Goal: Task Accomplishment & Management: Use online tool/utility

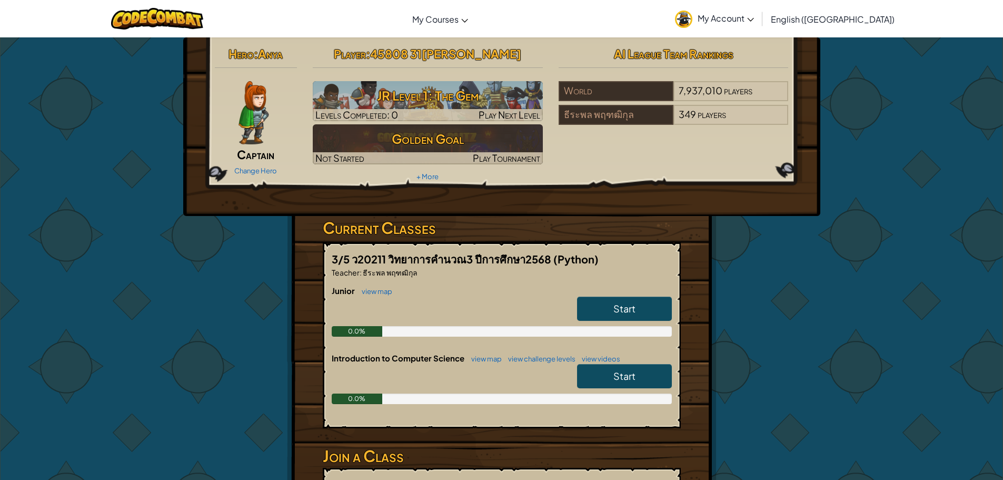
click at [631, 314] on span "Start" at bounding box center [624, 308] width 22 height 12
click at [644, 321] on link "Start" at bounding box center [624, 308] width 95 height 24
click at [645, 321] on link "Start" at bounding box center [624, 308] width 95 height 24
click at [628, 314] on span "Start" at bounding box center [624, 308] width 22 height 12
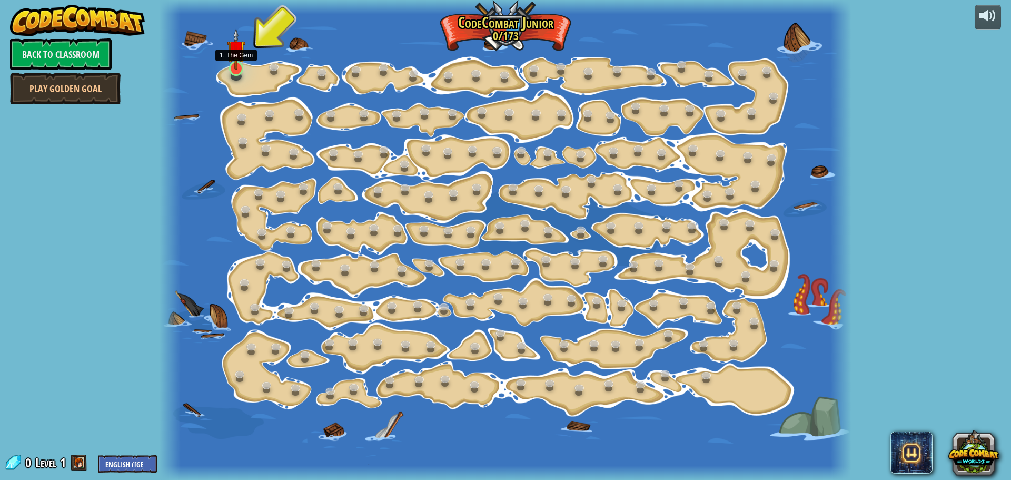
click at [238, 59] on img at bounding box center [236, 49] width 18 height 42
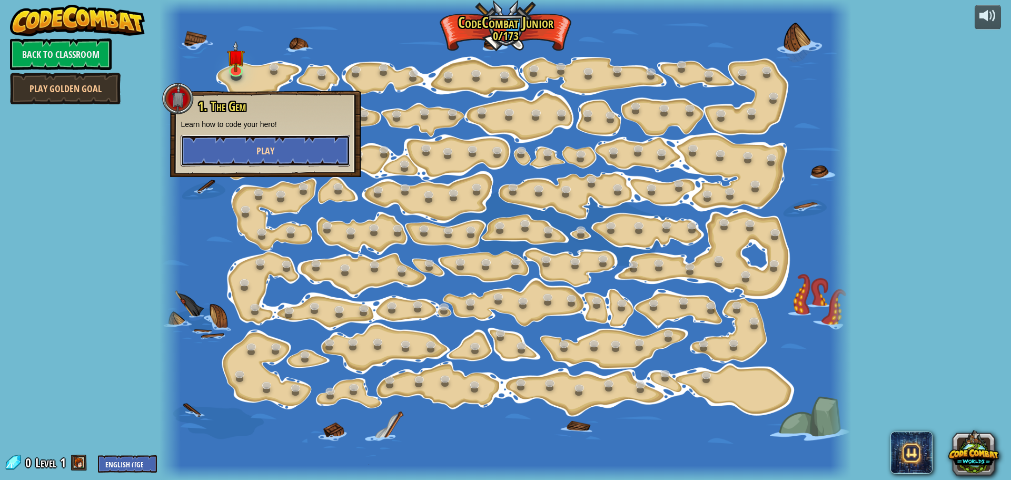
click at [261, 147] on span "Play" at bounding box center [265, 150] width 18 height 13
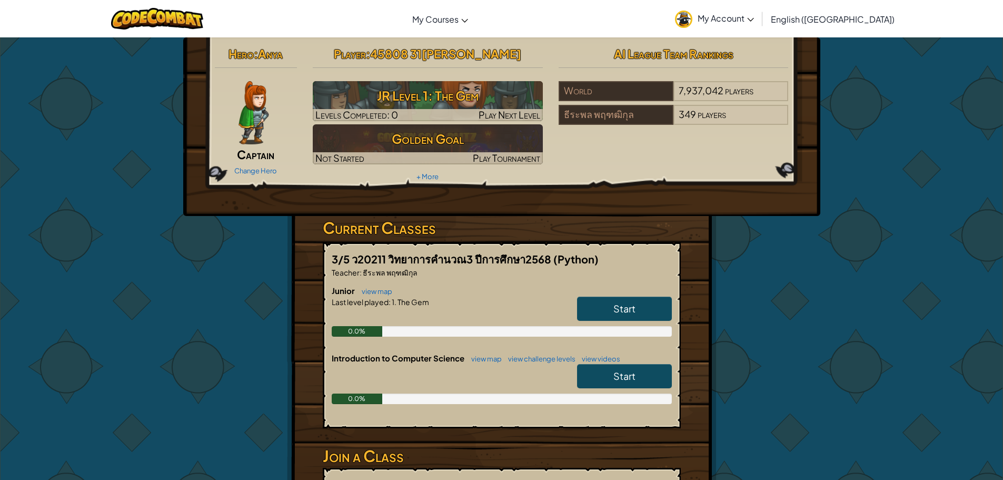
click at [264, 165] on div "Change Hero" at bounding box center [256, 170] width 83 height 17
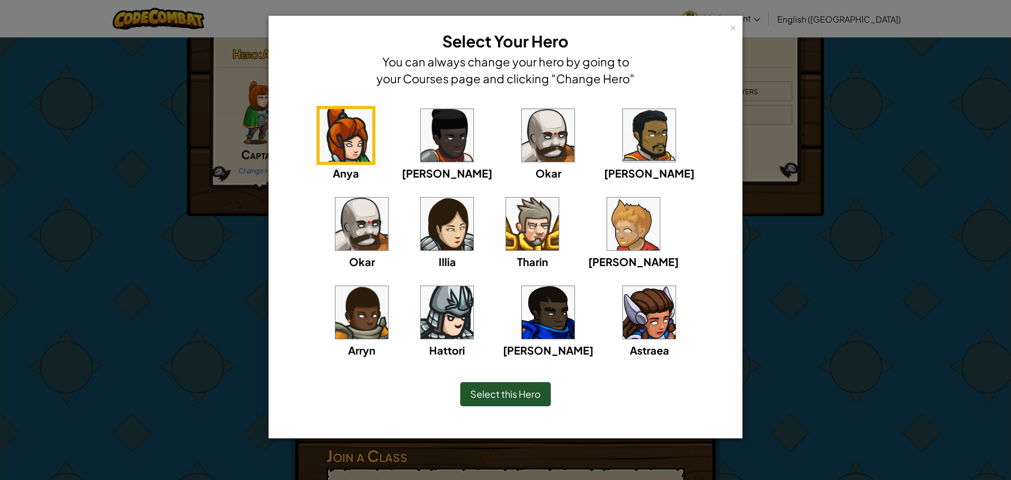
click at [623, 315] on img at bounding box center [649, 312] width 53 height 53
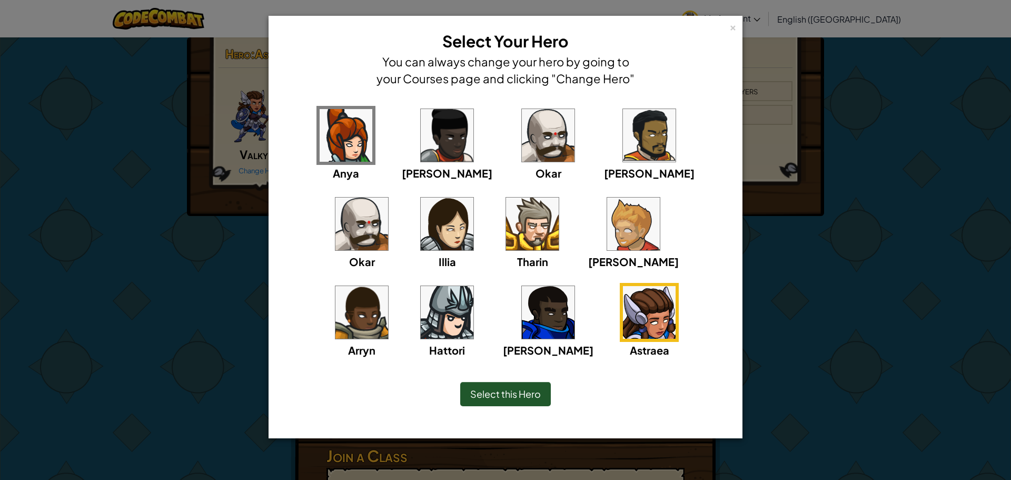
click at [533, 393] on span "Select this Hero" at bounding box center [505, 393] width 71 height 12
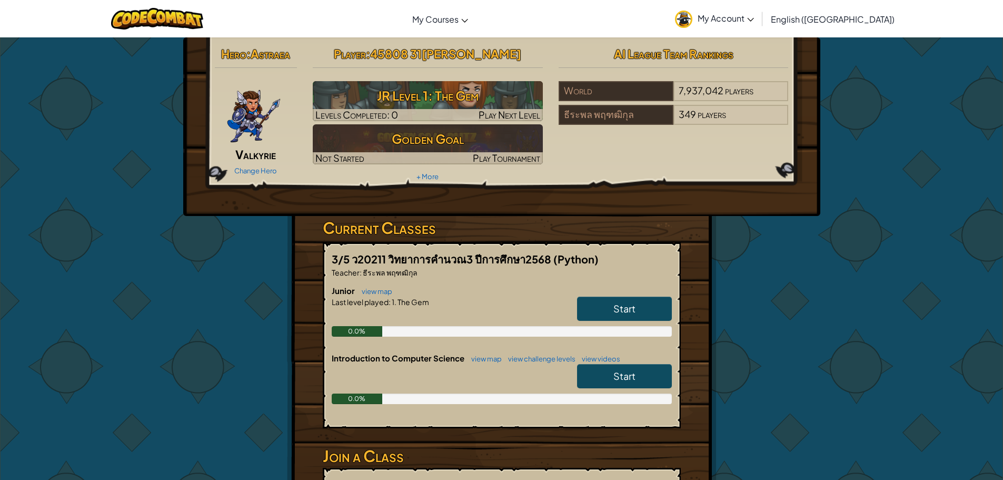
click at [630, 314] on span "Start" at bounding box center [624, 308] width 22 height 12
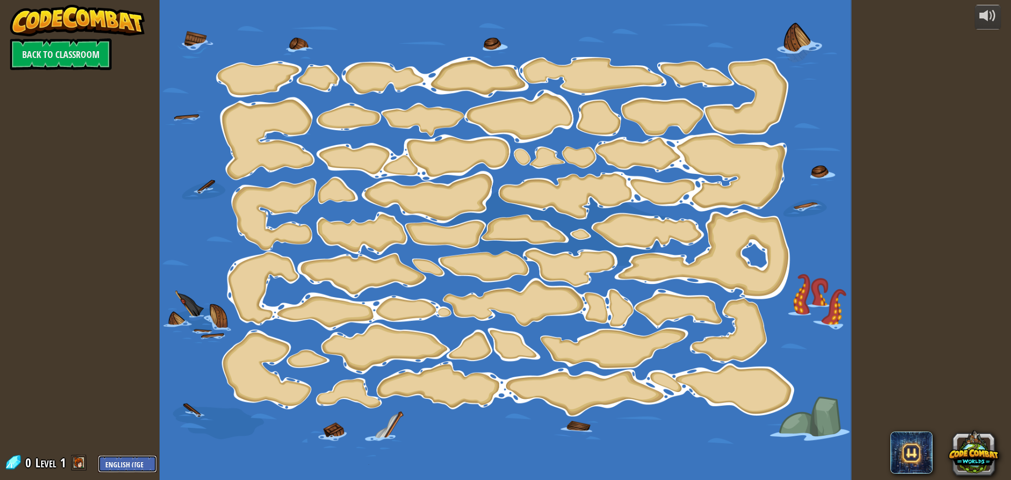
click at [138, 462] on select "English ([GEOGRAPHIC_DATA]) English ([GEOGRAPHIC_DATA]) 简体中文 繁體中文 русский españ…" at bounding box center [127, 463] width 59 height 17
select select "th"
click at [98, 455] on select "English ([GEOGRAPHIC_DATA]) English ([GEOGRAPHIC_DATA]) 简体中文 繁體中文 русский españ…" at bounding box center [127, 463] width 59 height 17
select select "th"
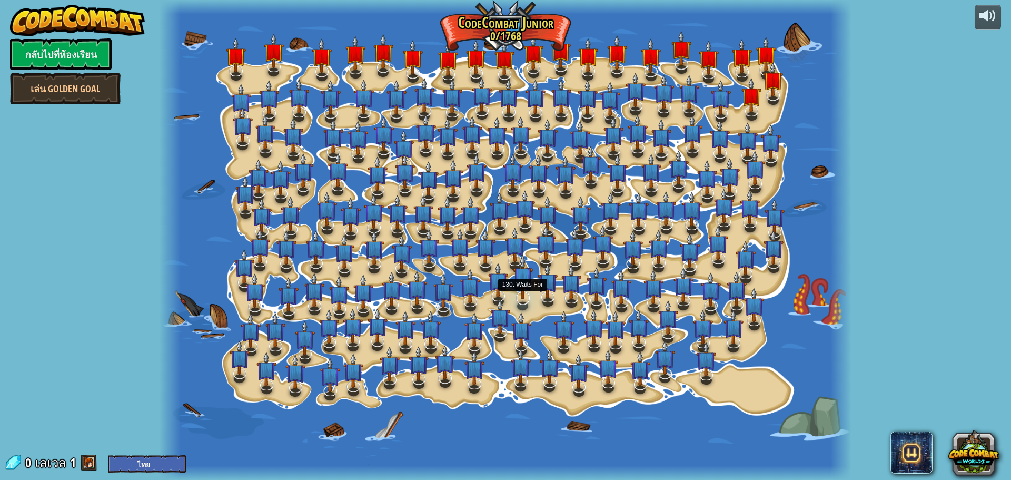
select select "th"
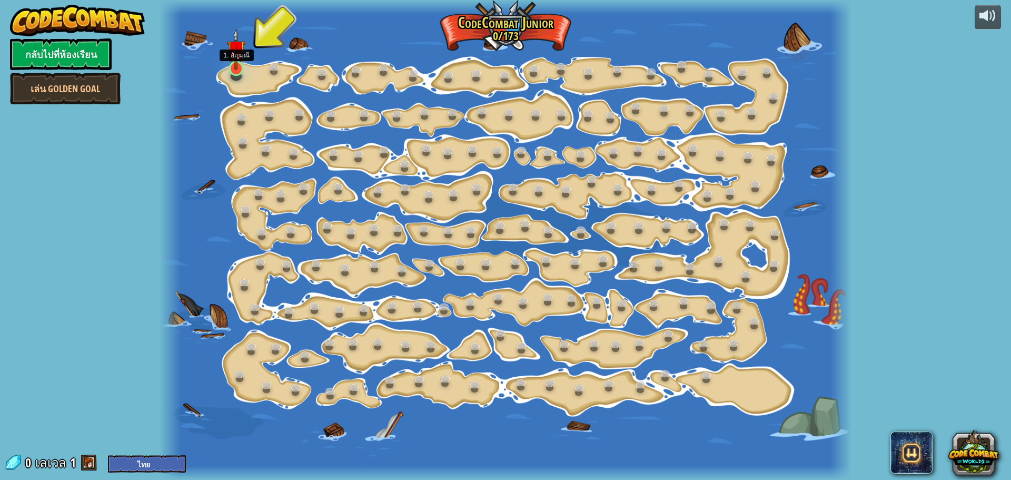
click at [239, 61] on img at bounding box center [236, 49] width 18 height 42
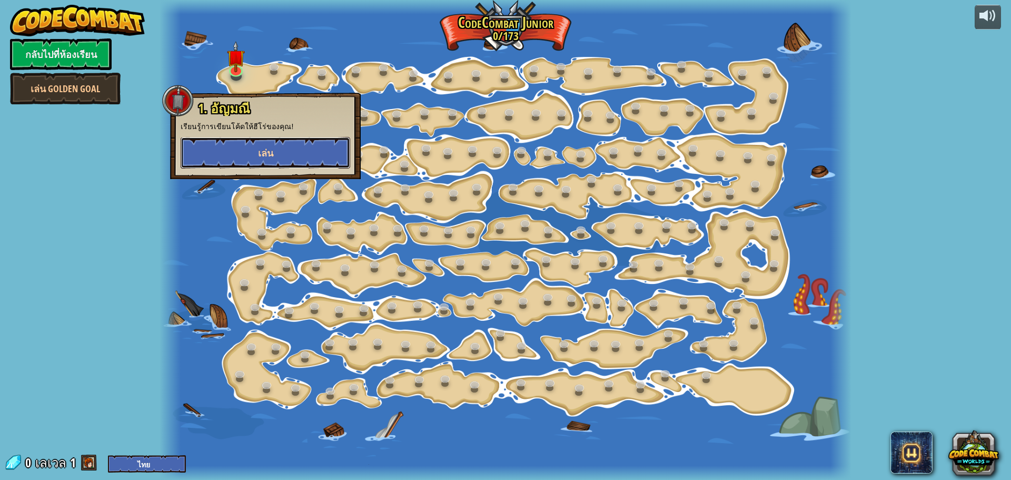
click at [284, 158] on button "เล่น" at bounding box center [266, 153] width 170 height 32
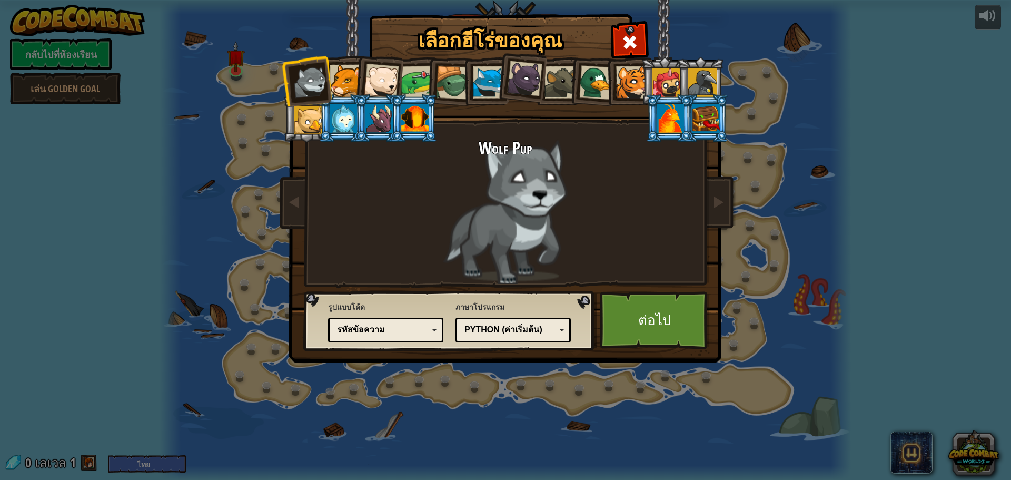
click at [377, 84] on div at bounding box center [381, 81] width 35 height 35
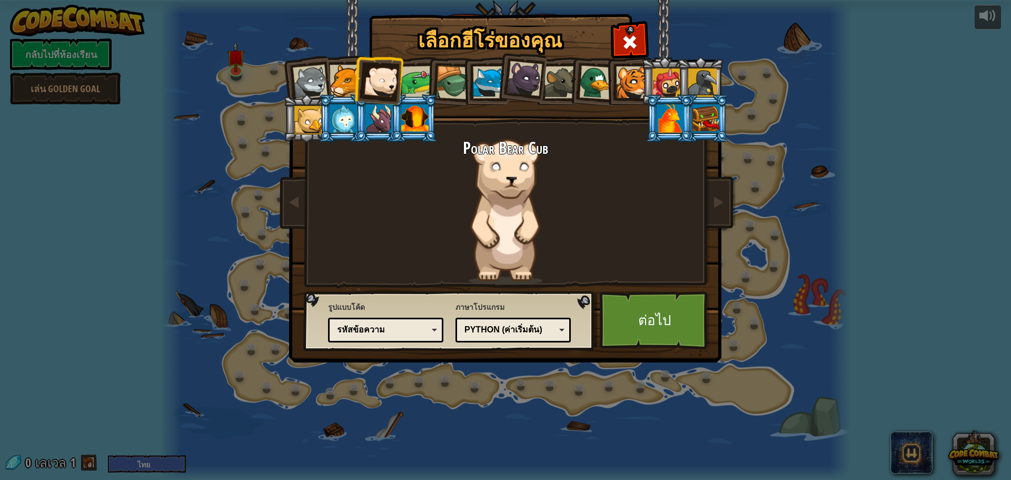
click at [636, 83] on div at bounding box center [632, 82] width 32 height 32
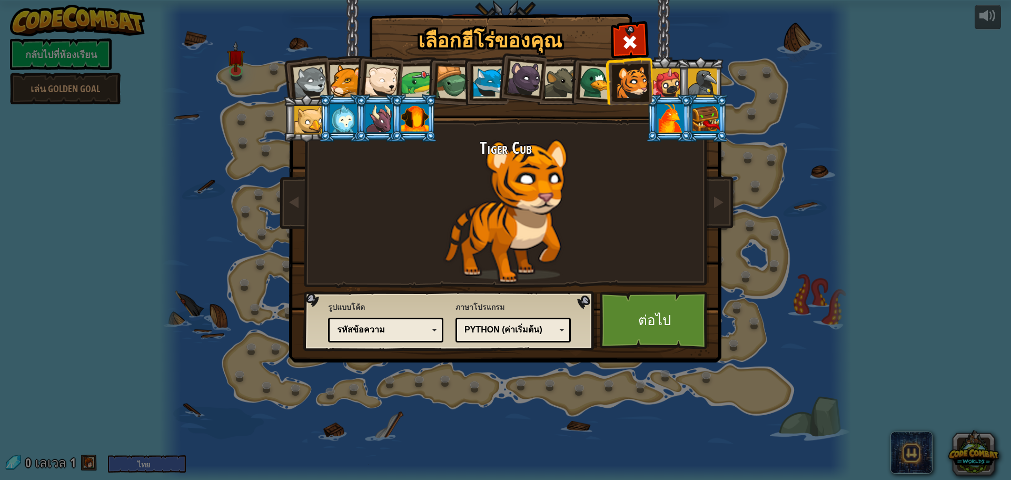
click at [677, 57] on ol at bounding box center [505, 57] width 434 height 0
click at [694, 107] on div at bounding box center [705, 118] width 27 height 28
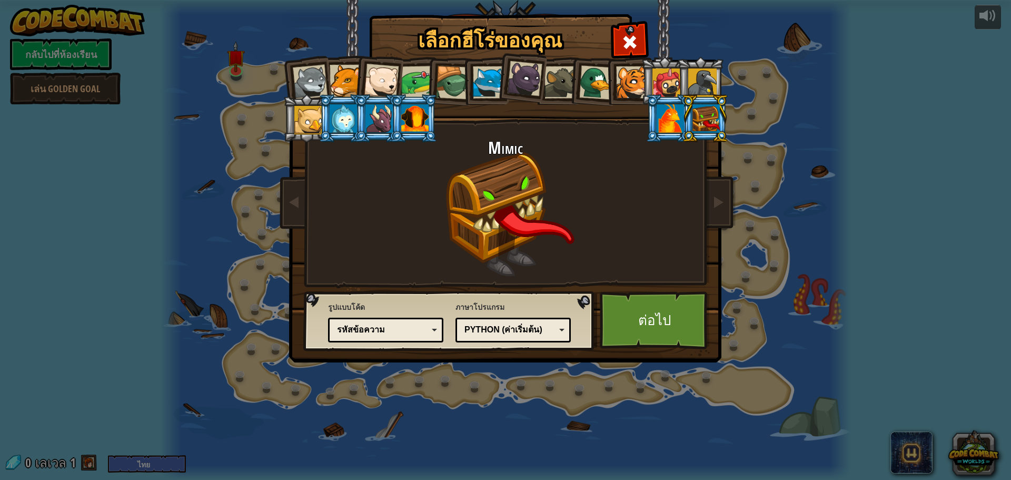
click at [460, 82] on div at bounding box center [453, 83] width 34 height 34
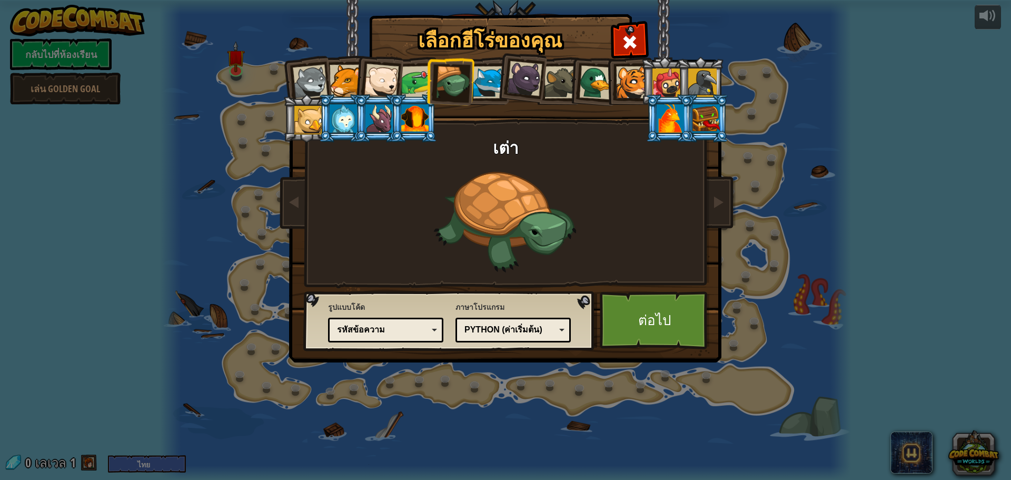
click at [422, 81] on div at bounding box center [417, 82] width 33 height 33
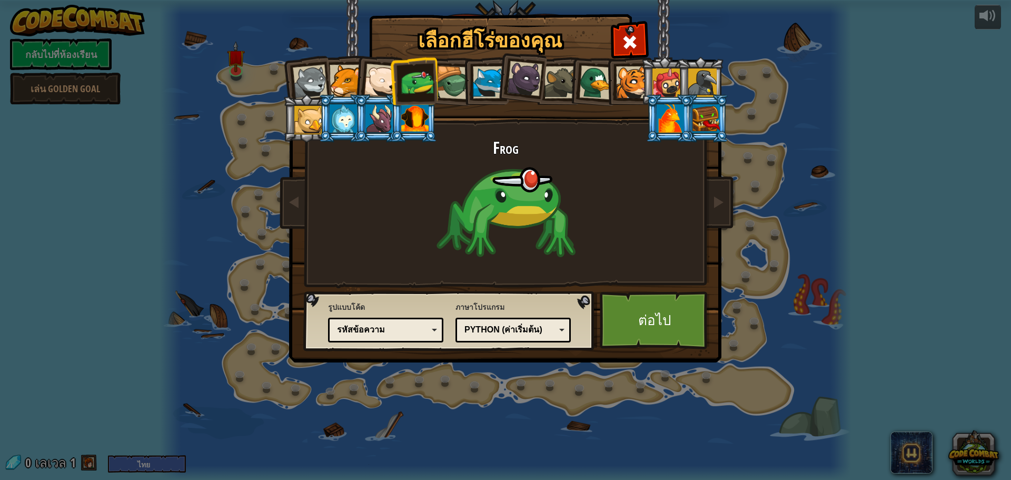
click at [492, 71] on div at bounding box center [489, 82] width 32 height 32
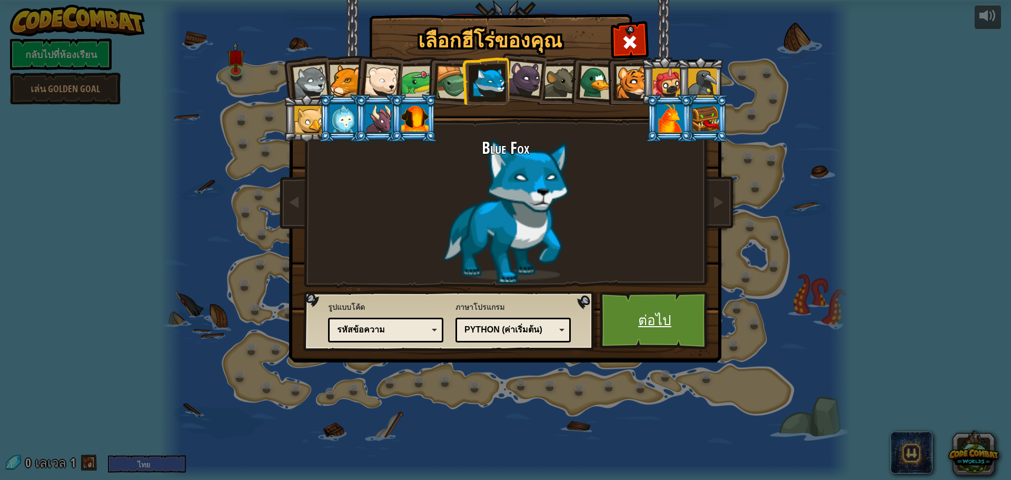
click at [650, 343] on link "ต่อไป" at bounding box center [655, 320] width 110 height 58
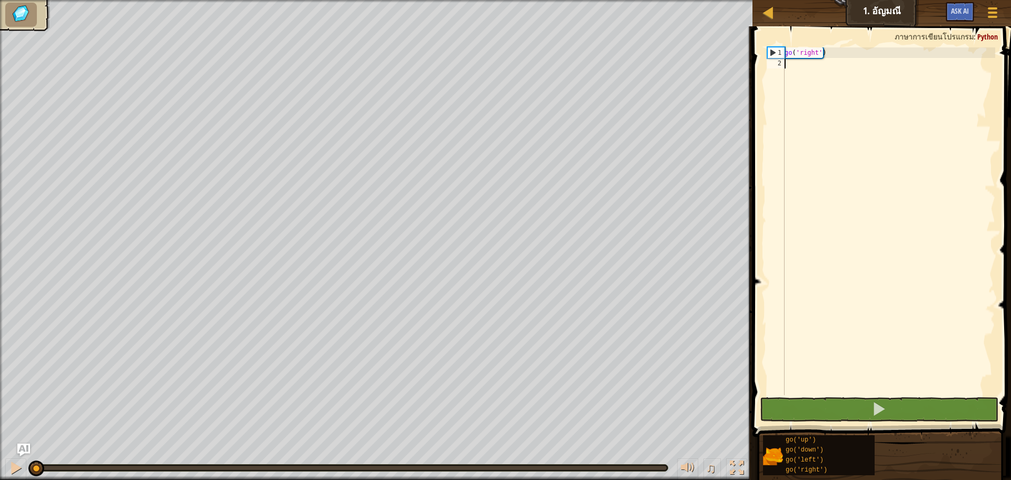
type textarea "go"
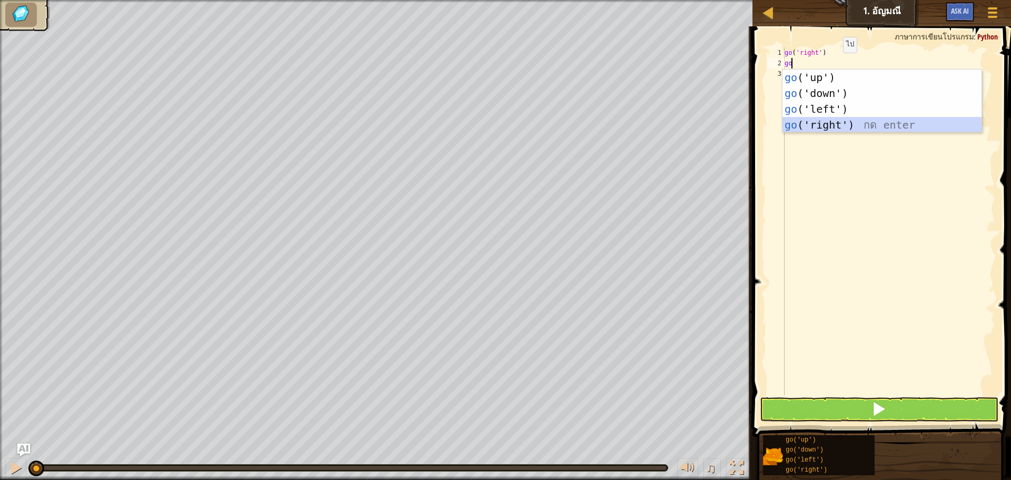
click at [851, 125] on div "go ('up') กด enter go ('down') กด enter go ('left') กด enter go ('right') กด en…" at bounding box center [881, 116] width 199 height 95
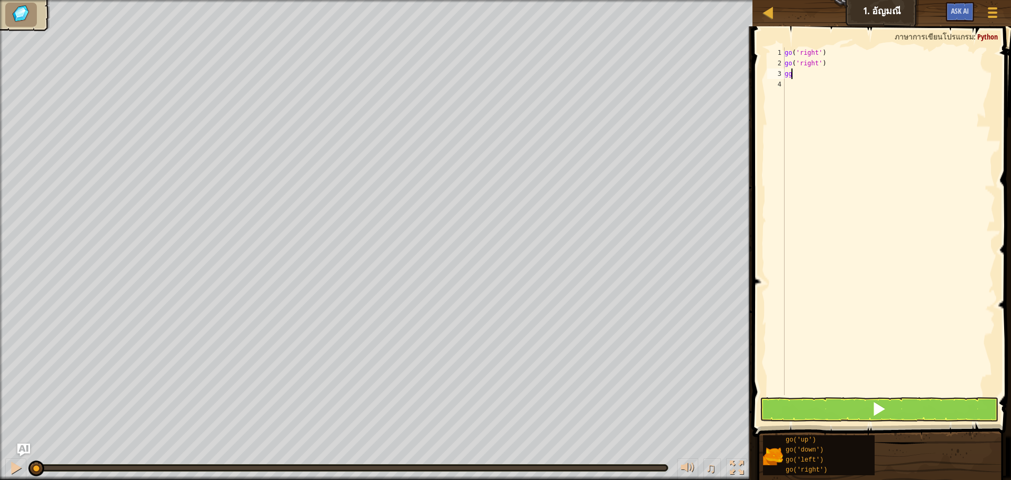
type textarea "g"
drag, startPoint x: 825, startPoint y: 64, endPoint x: 784, endPoint y: 67, distance: 40.7
click at [784, 67] on div "go ( 'right' ) go ( 'right' )" at bounding box center [888, 231] width 213 height 369
type textarea "go('right')"
click at [788, 69] on div "go ( 'right' )" at bounding box center [888, 231] width 213 height 369
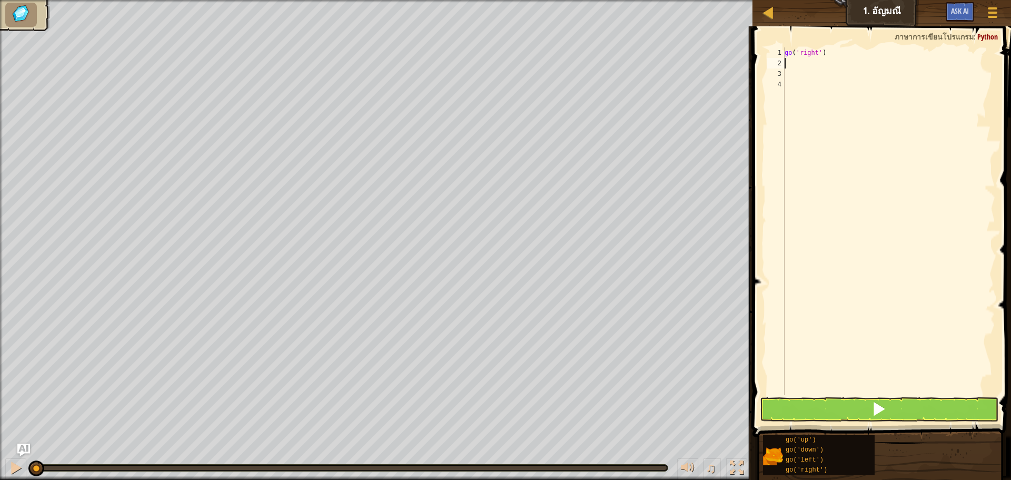
click at [788, 59] on div "go ( 'right' )" at bounding box center [888, 231] width 213 height 369
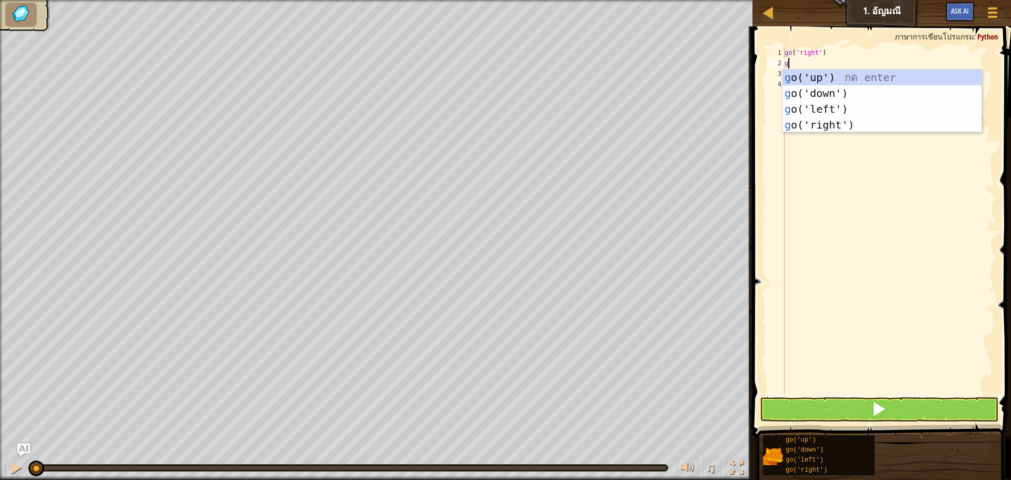
type textarea "go"
click at [835, 119] on div "go ('up') กด enter go ('down') กด enter go ('left') กด enter go ('right') กด en…" at bounding box center [881, 116] width 199 height 95
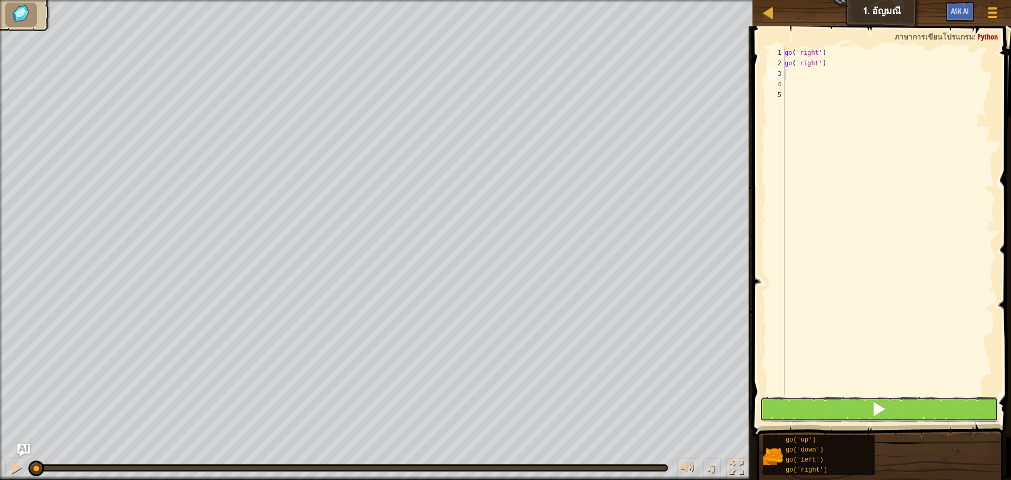
click at [893, 402] on button at bounding box center [879, 409] width 238 height 24
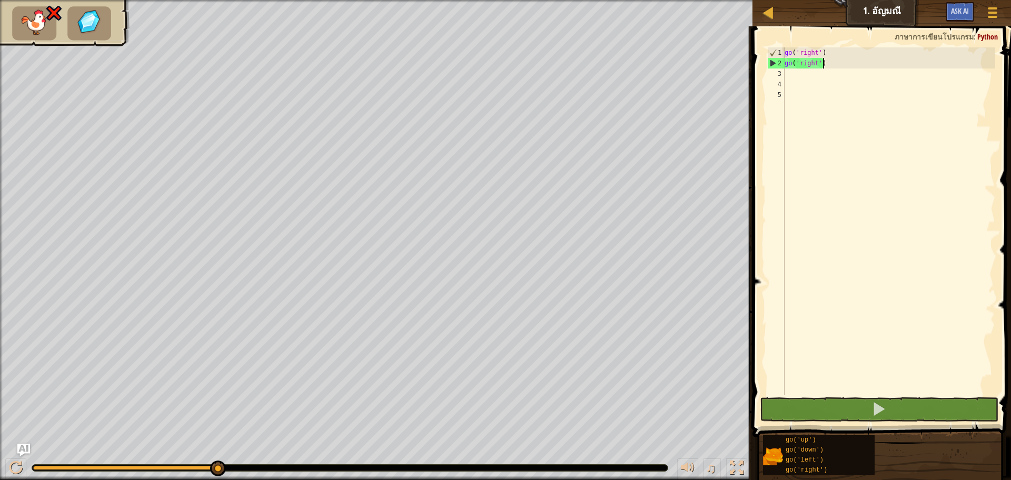
click at [827, 63] on div "go ( 'right' ) go ( 'right' )" at bounding box center [888, 231] width 213 height 369
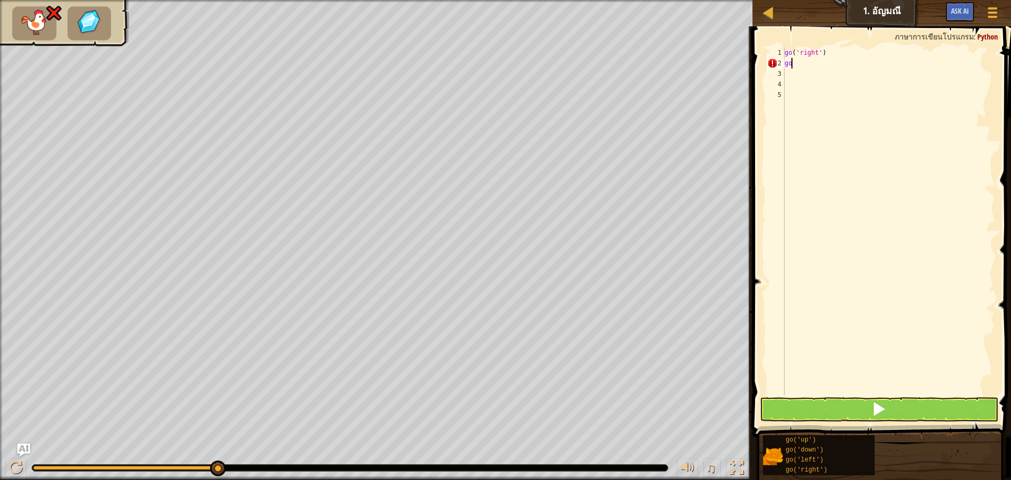
type textarea "g"
click at [852, 412] on button at bounding box center [879, 409] width 238 height 24
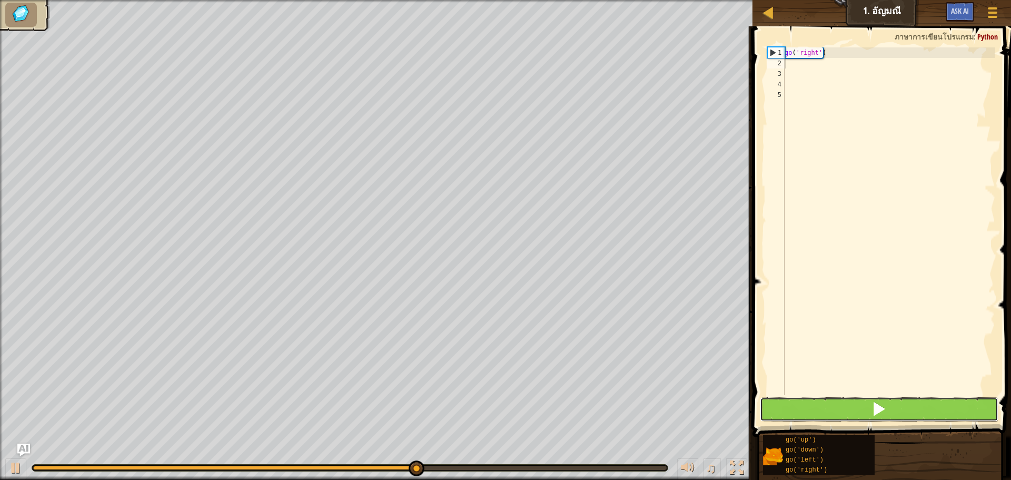
click at [843, 401] on button at bounding box center [879, 409] width 238 height 24
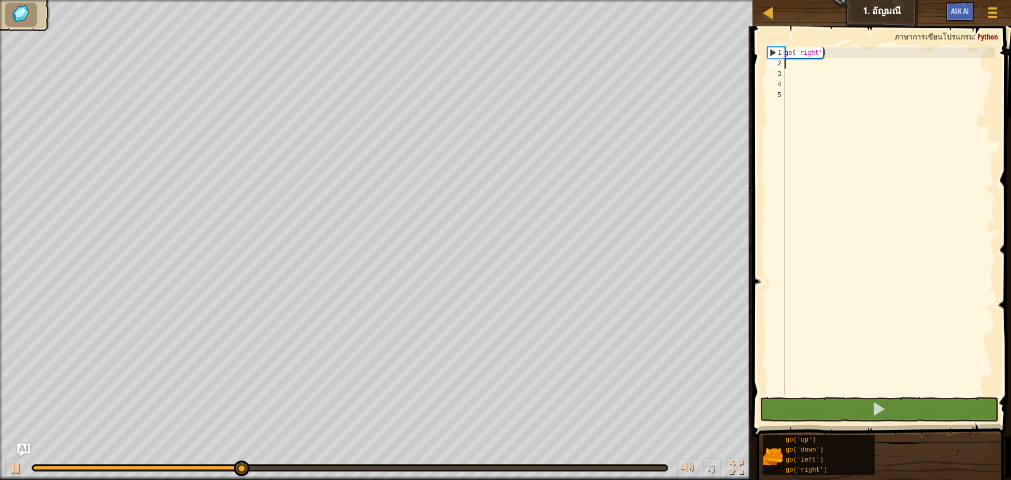
type textarea "g"
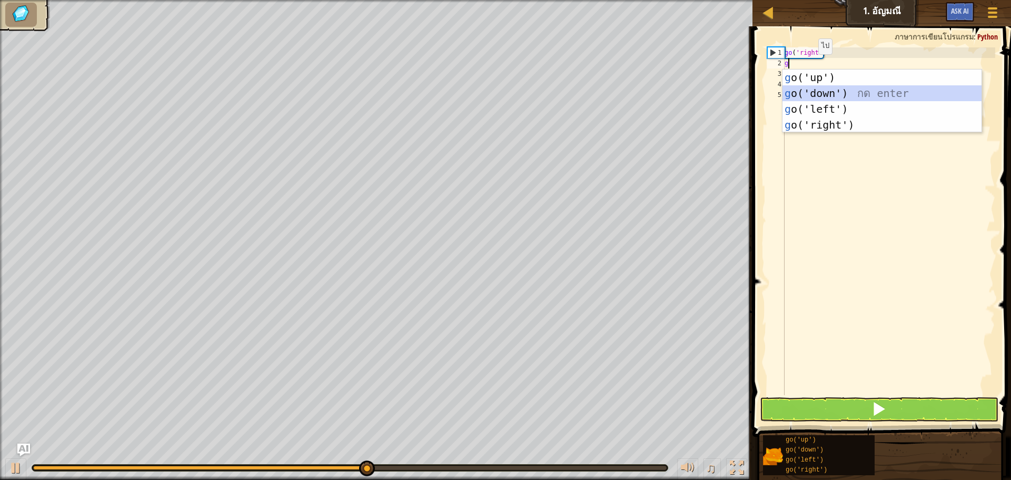
click at [814, 97] on div "g o('up') กด enter g o('down') กด enter g o('left') กด enter g o('right') กด en…" at bounding box center [881, 116] width 199 height 95
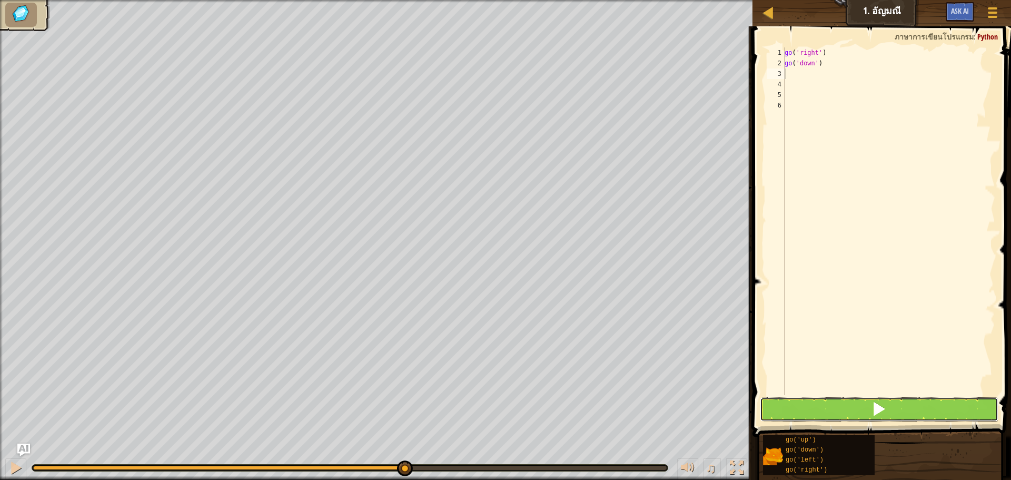
click at [859, 413] on button at bounding box center [879, 409] width 238 height 24
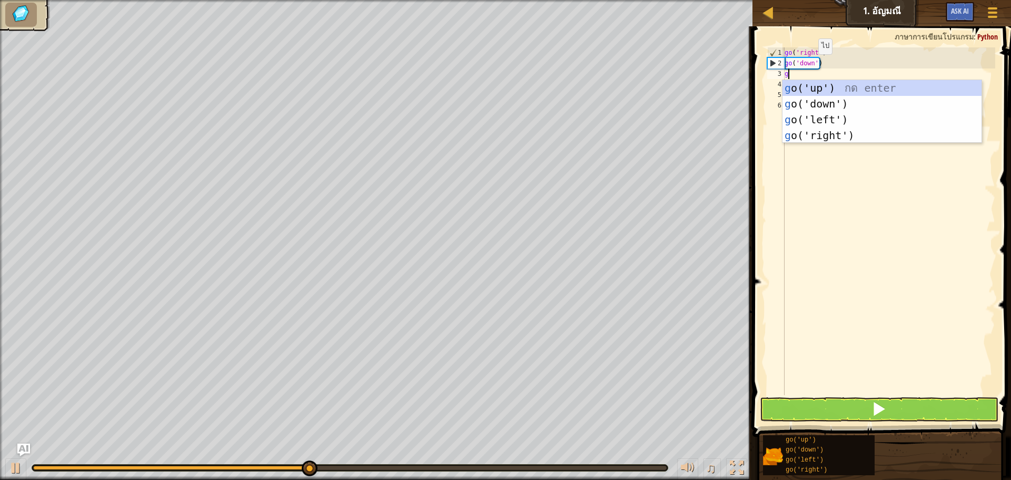
type textarea "go"
click at [844, 134] on div "go ('up') กด enter go ('down') กด enter go ('left') กด enter go ('right') กด en…" at bounding box center [881, 127] width 199 height 95
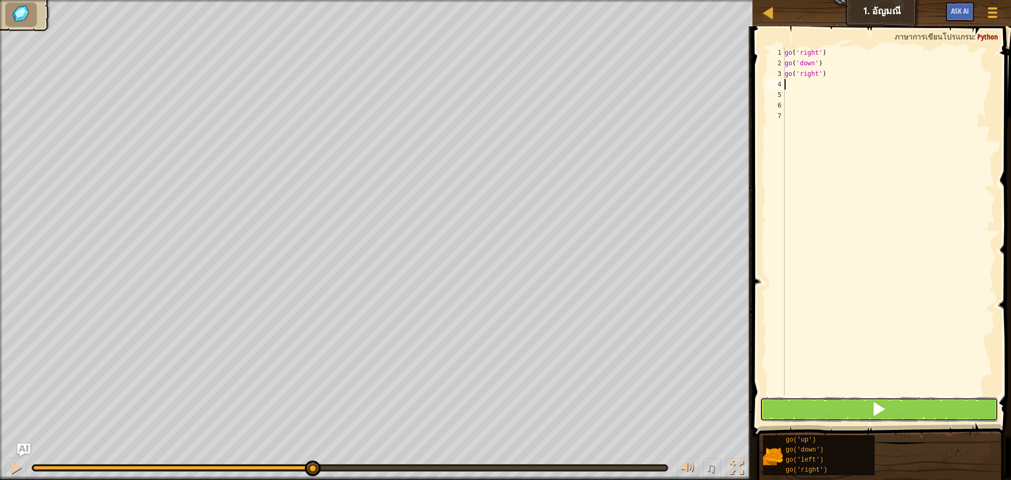
click at [803, 411] on button at bounding box center [879, 409] width 238 height 24
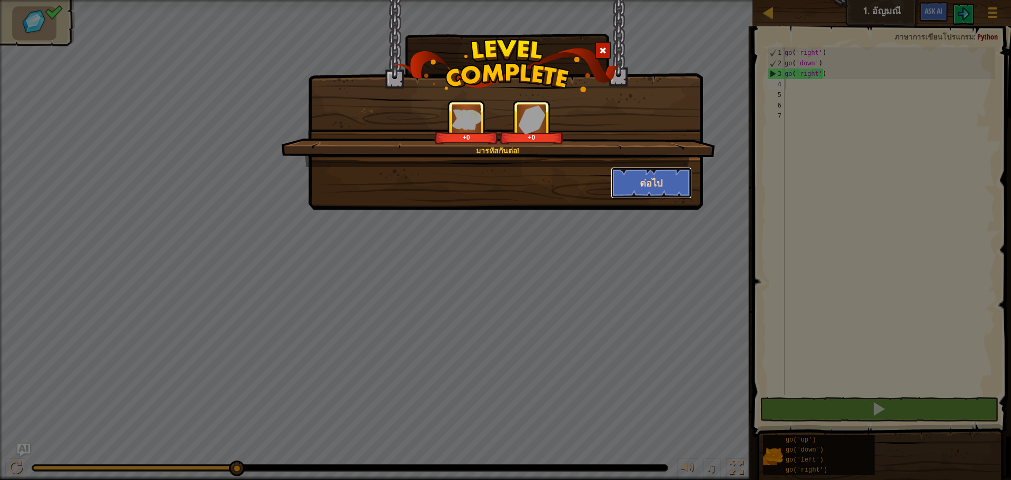
click at [659, 181] on button "ต่อไป" at bounding box center [652, 183] width 82 height 32
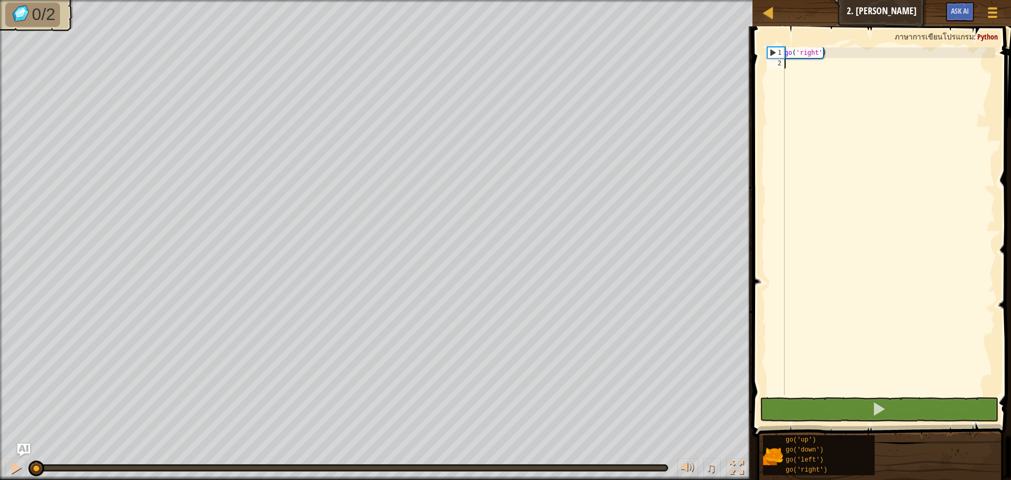
type textarea "g"
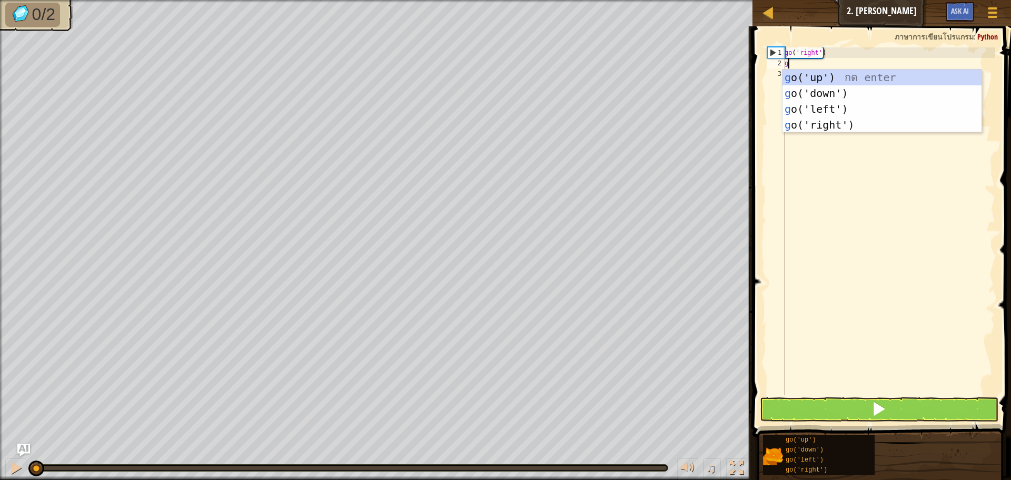
scroll to position [5, 0]
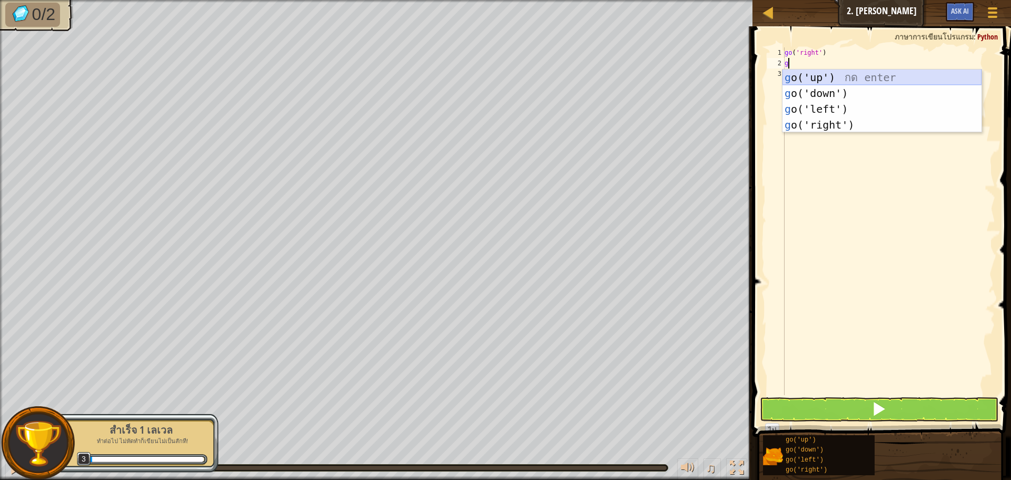
click at [859, 73] on div "g o('up') กด enter g o('down') กด enter g o('left') กด enter g o('right') กด en…" at bounding box center [881, 116] width 199 height 95
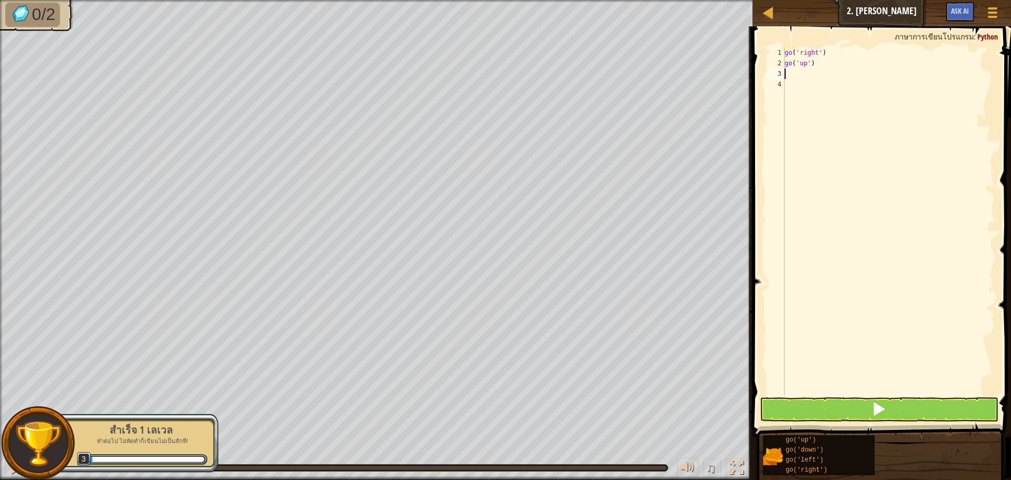
type textarea "g"
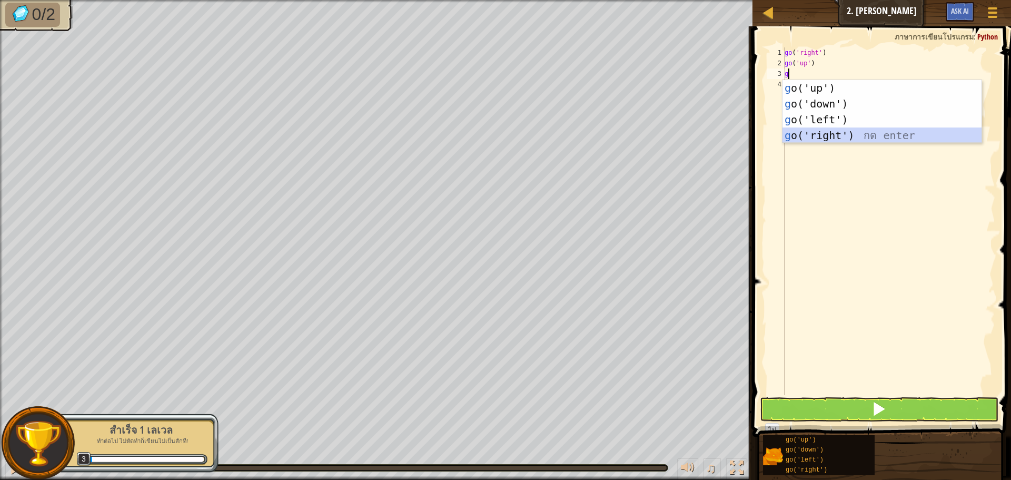
click at [835, 134] on div "g o('up') กด enter g o('down') กด enter g o('left') กด enter g o('right') กด en…" at bounding box center [881, 127] width 199 height 95
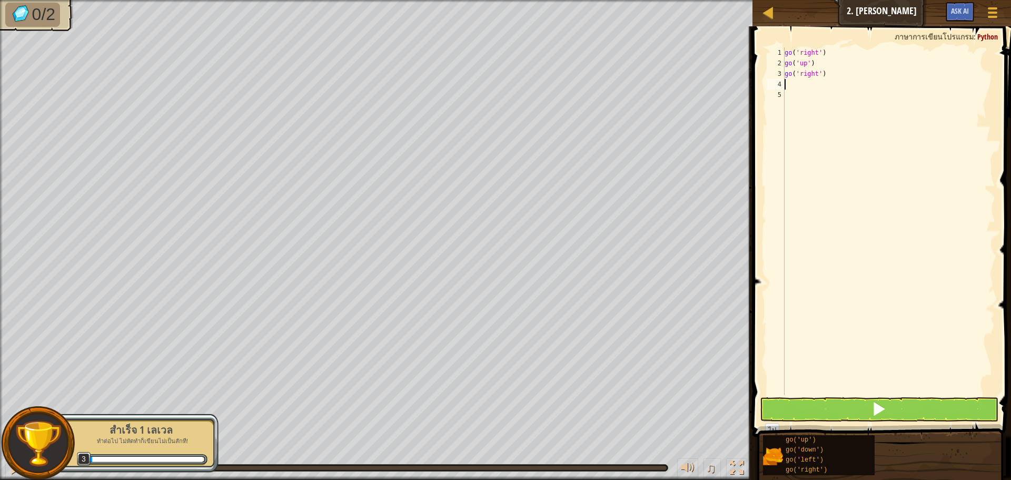
type textarea "g"
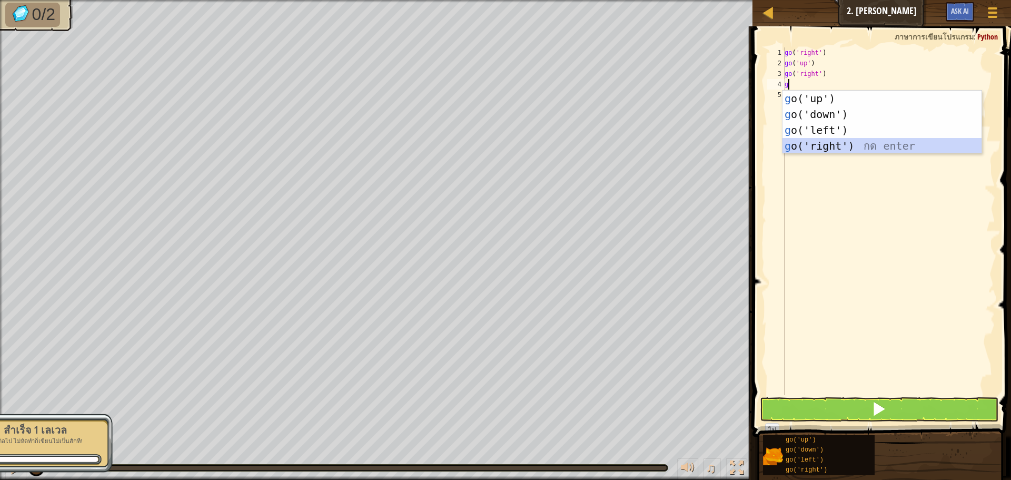
click at [832, 150] on div "g o('up') กด enter g o('down') กด enter g o('left') กด enter g o('right') กด en…" at bounding box center [881, 138] width 199 height 95
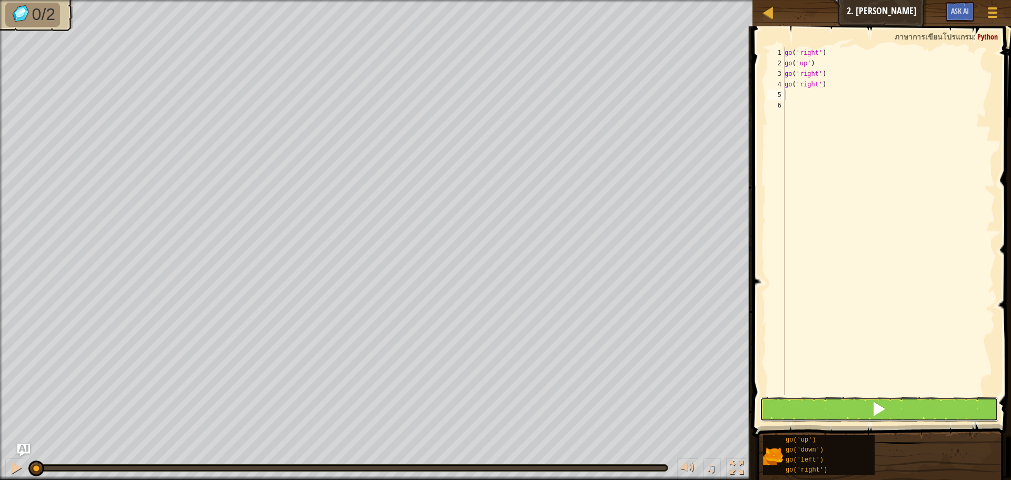
click at [857, 411] on button at bounding box center [879, 409] width 238 height 24
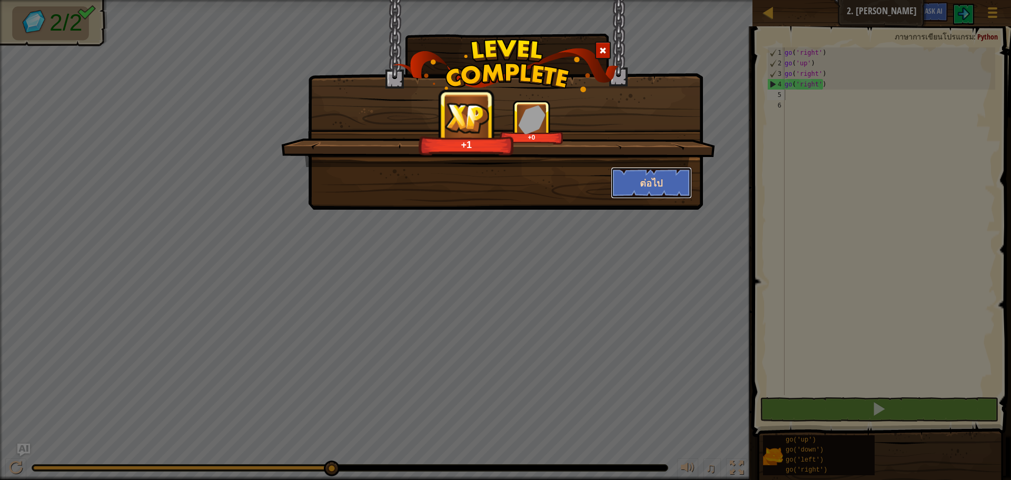
click at [669, 187] on button "ต่อไป" at bounding box center [652, 183] width 82 height 32
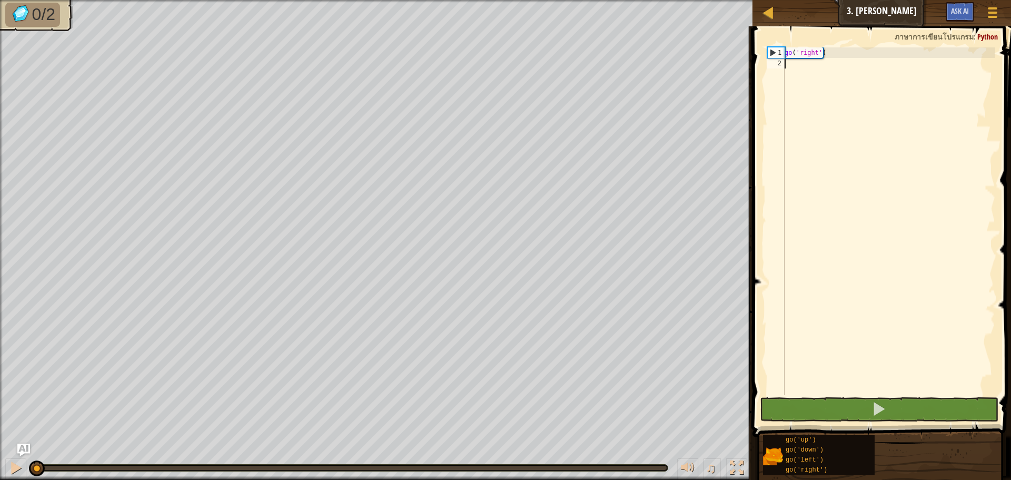
scroll to position [5, 0]
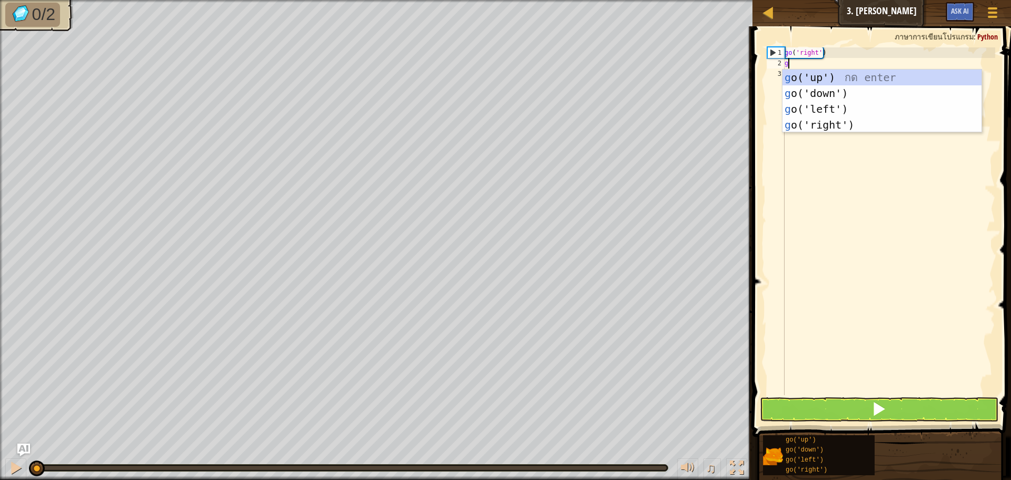
type textarea "go"
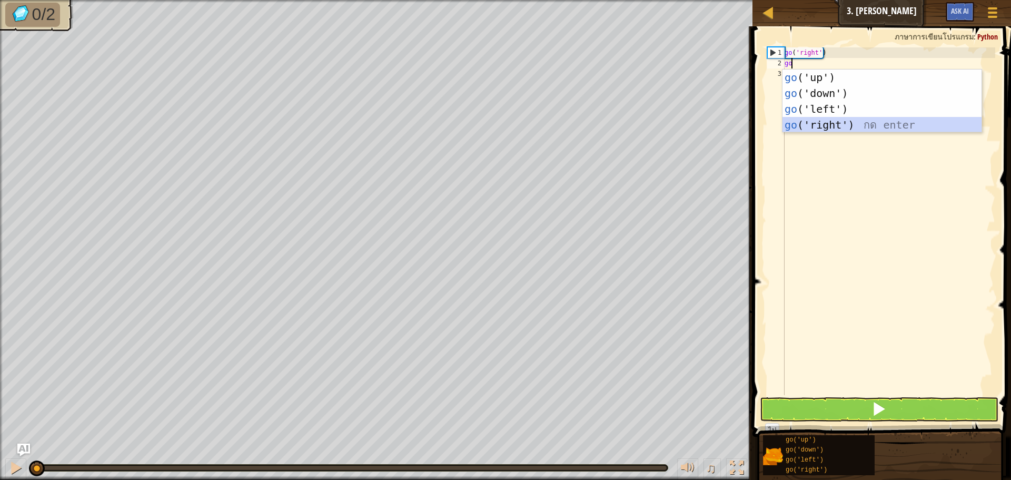
click at [830, 123] on div "go ('up') กด enter go ('down') กด enter go ('left') กด enter go ('right') กด en…" at bounding box center [881, 116] width 199 height 95
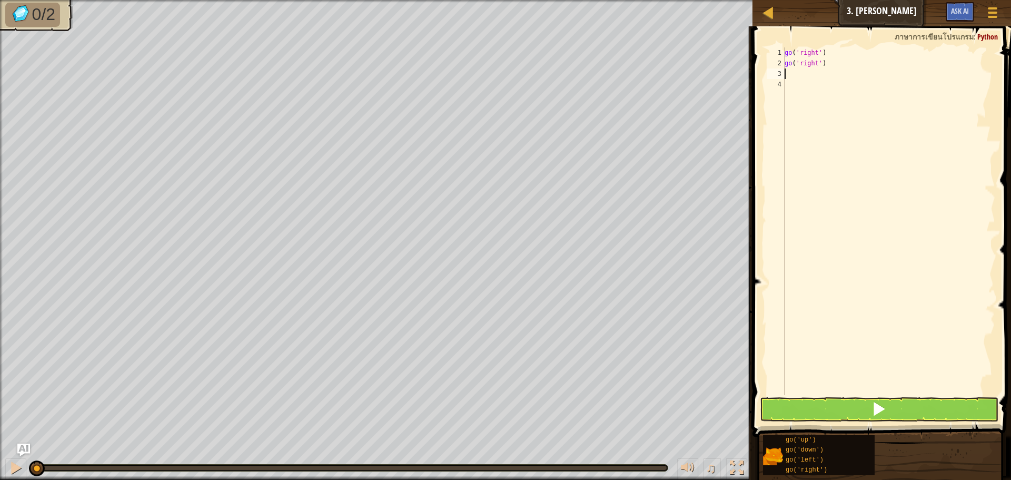
type textarea "g"
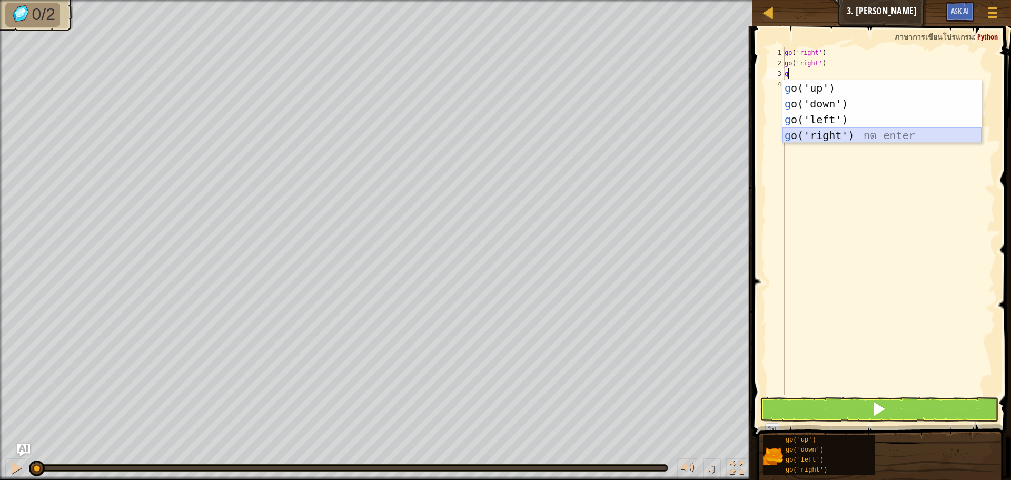
click at [832, 136] on div "g o('up') กด enter g o('down') กด enter g o('left') กด enter g o('right') กด en…" at bounding box center [881, 127] width 199 height 95
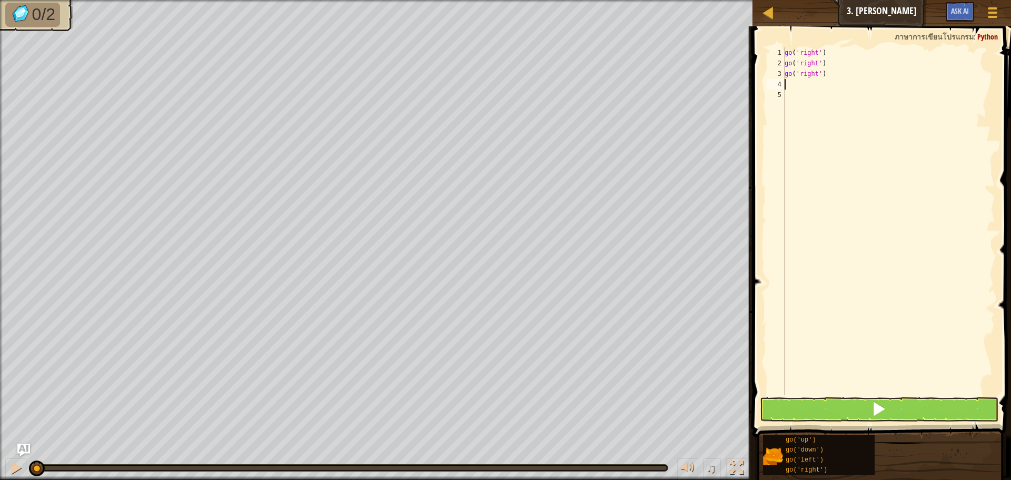
type textarea "g"
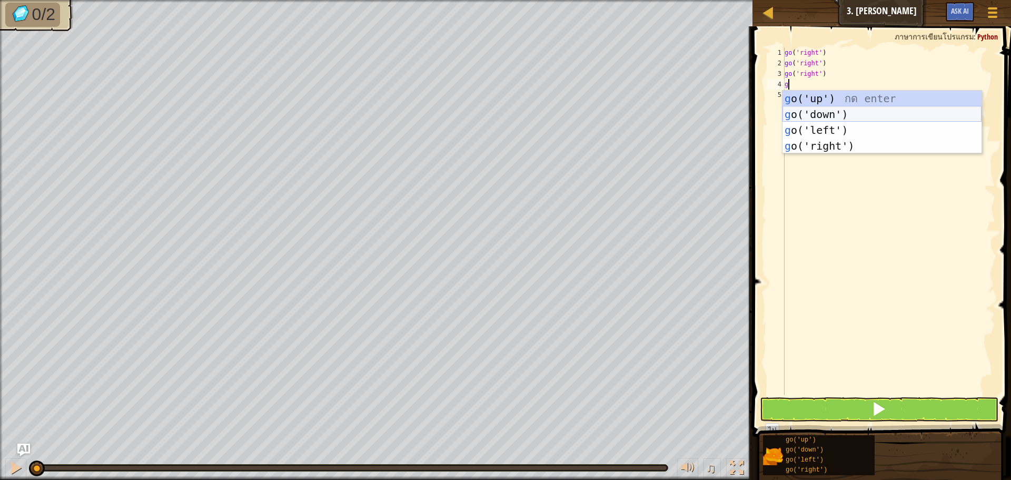
click at [828, 116] on div "g o('up') กด enter g o('down') กด enter g o('left') กด enter g o('right') กด en…" at bounding box center [881, 138] width 199 height 95
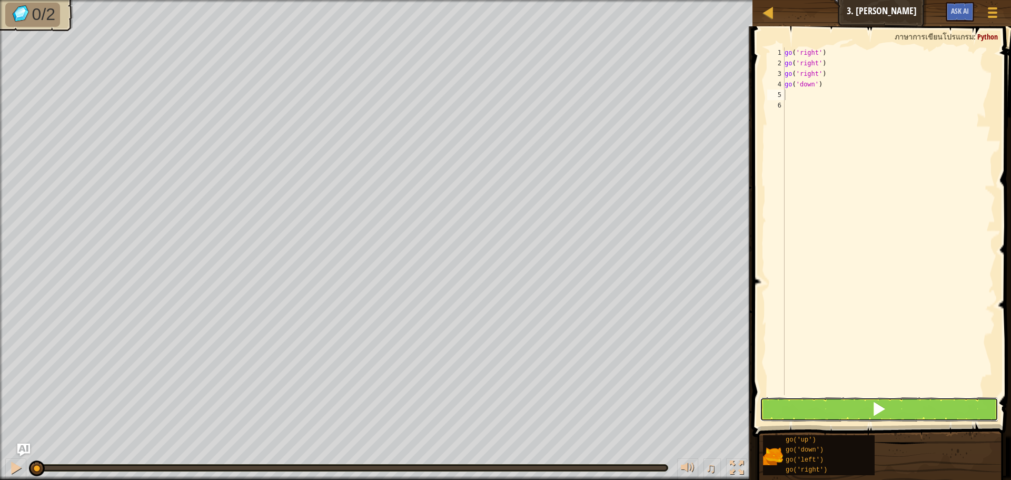
click at [872, 412] on span at bounding box center [878, 408] width 15 height 15
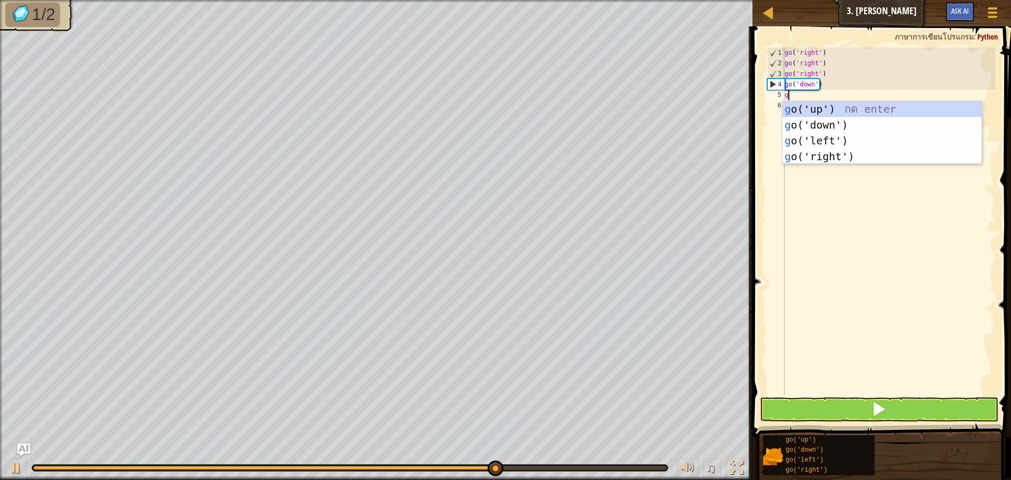
type textarea "go"
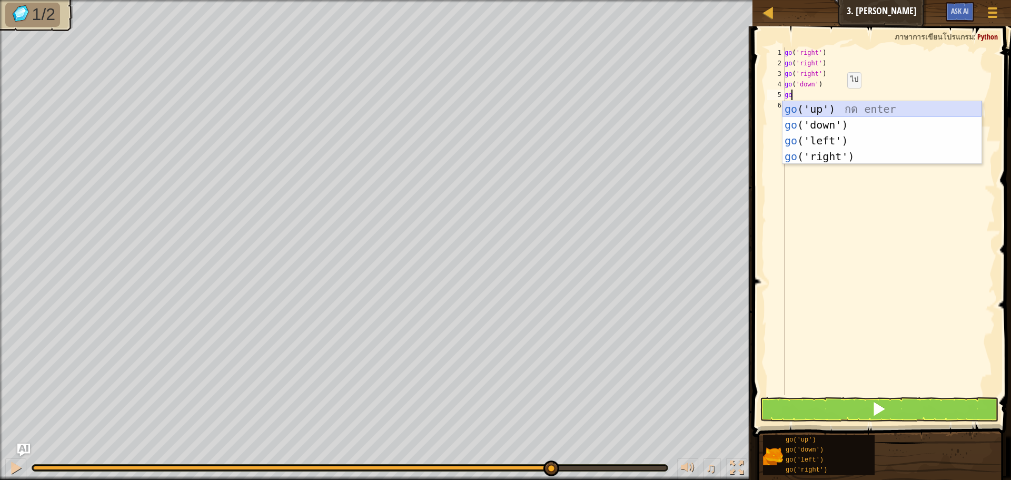
click at [845, 107] on div "go ('up') กด enter go ('down') กด enter go ('left') กด enter go ('right') กด en…" at bounding box center [881, 148] width 199 height 95
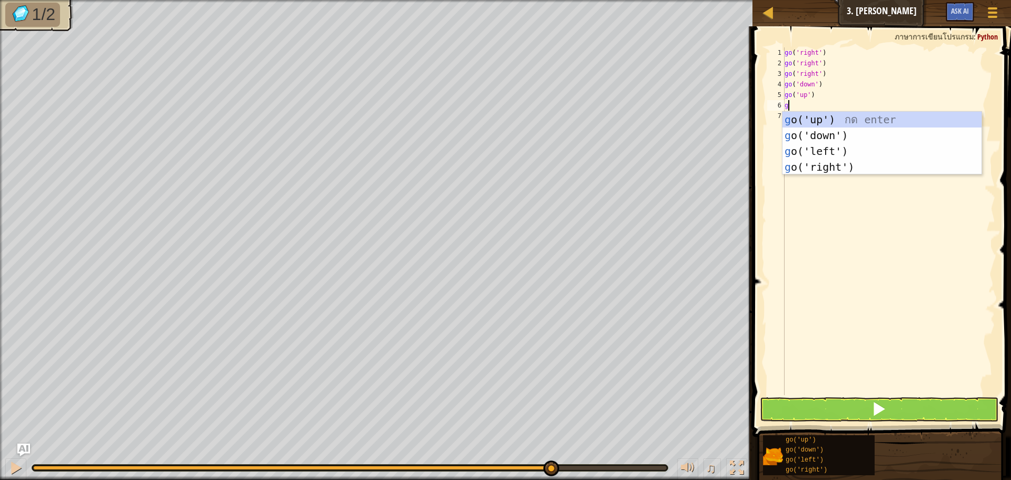
type textarea "go"
click at [836, 117] on div "go ('up') กด enter go ('down') กด enter go ('left') กด enter go ('right') กด en…" at bounding box center [881, 159] width 199 height 95
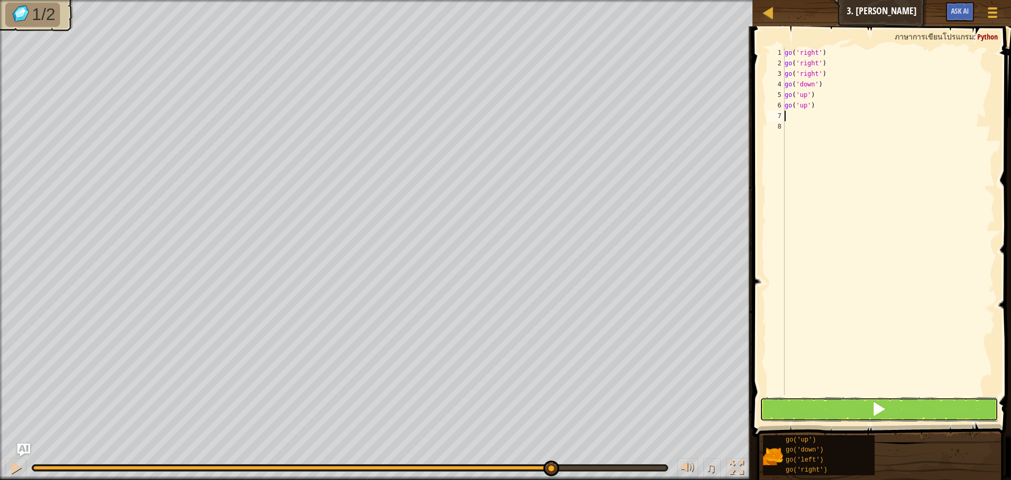
click at [864, 407] on button at bounding box center [879, 409] width 238 height 24
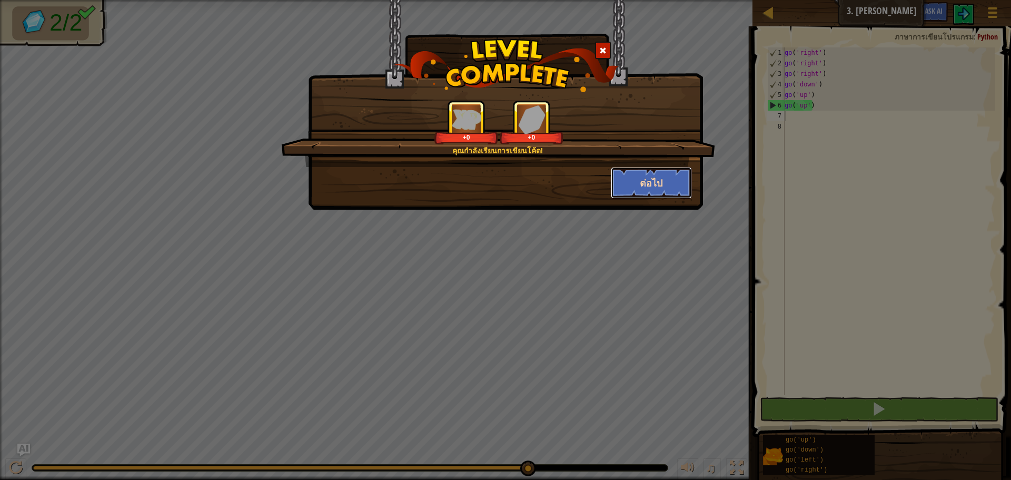
click at [659, 180] on button "ต่อไป" at bounding box center [652, 183] width 82 height 32
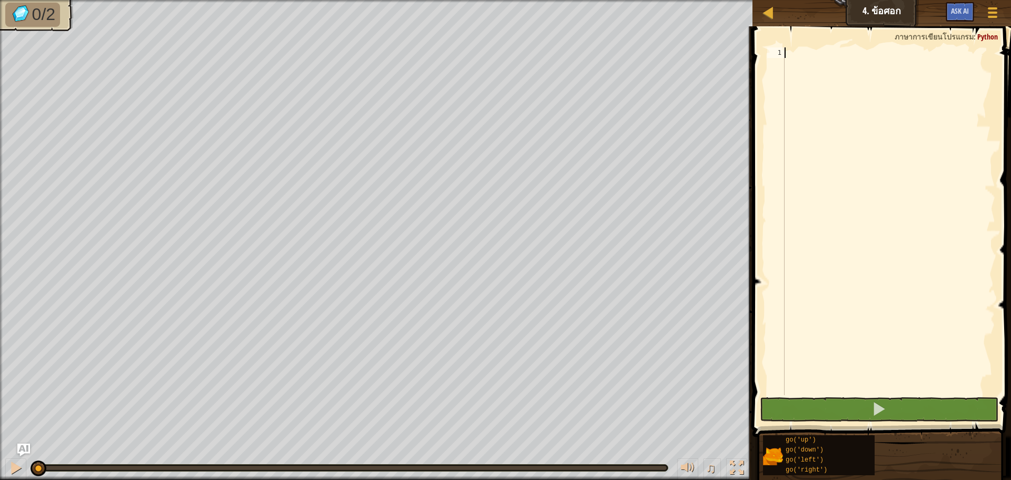
type textarea "g"
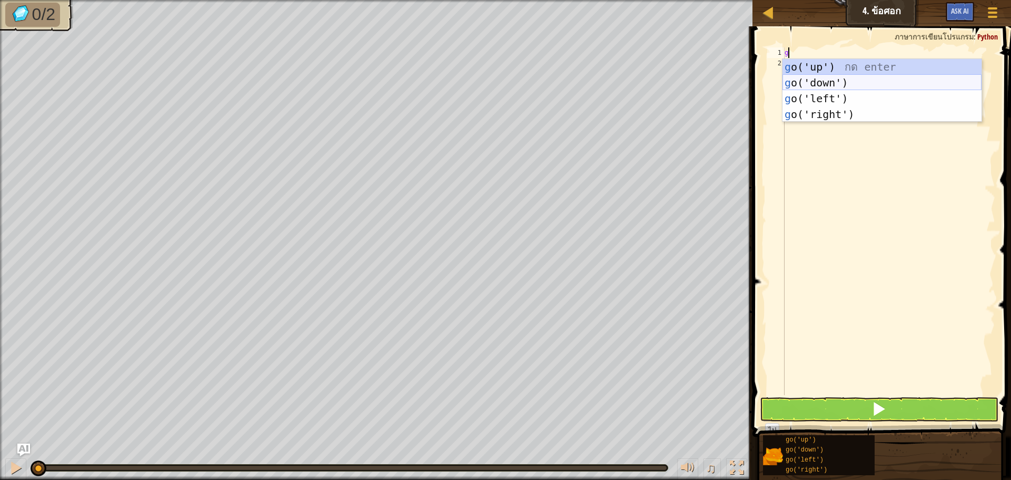
click at [851, 79] on div "g o('up') กด enter g o('down') กด enter g o('left') กด enter g o('right') กด en…" at bounding box center [881, 106] width 199 height 95
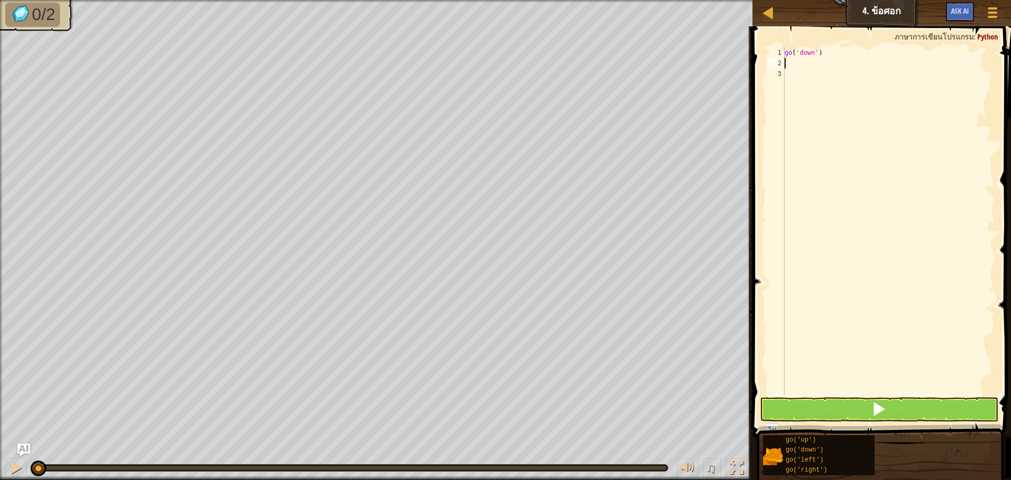
type textarea "g"
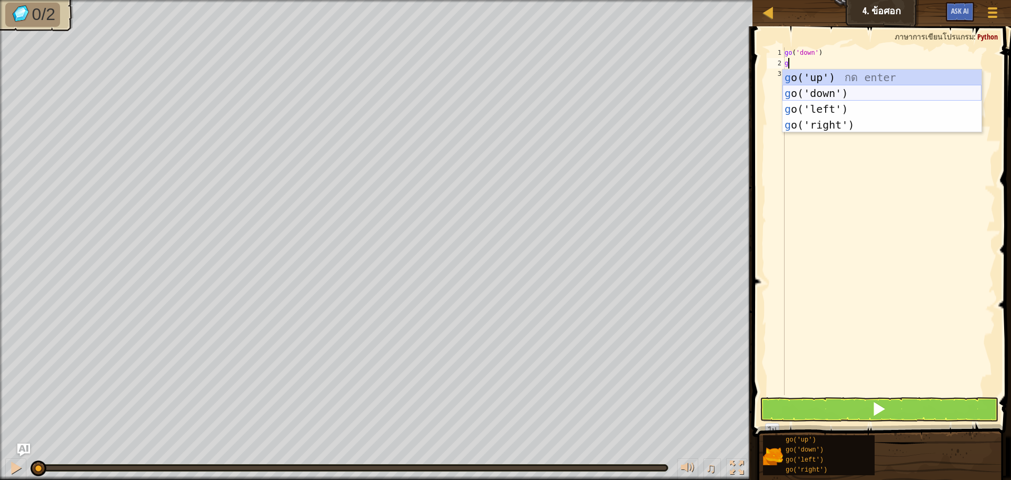
click at [854, 93] on div "g o('up') กด enter g o('down') กด enter g o('left') กด enter g o('right') กด en…" at bounding box center [881, 116] width 199 height 95
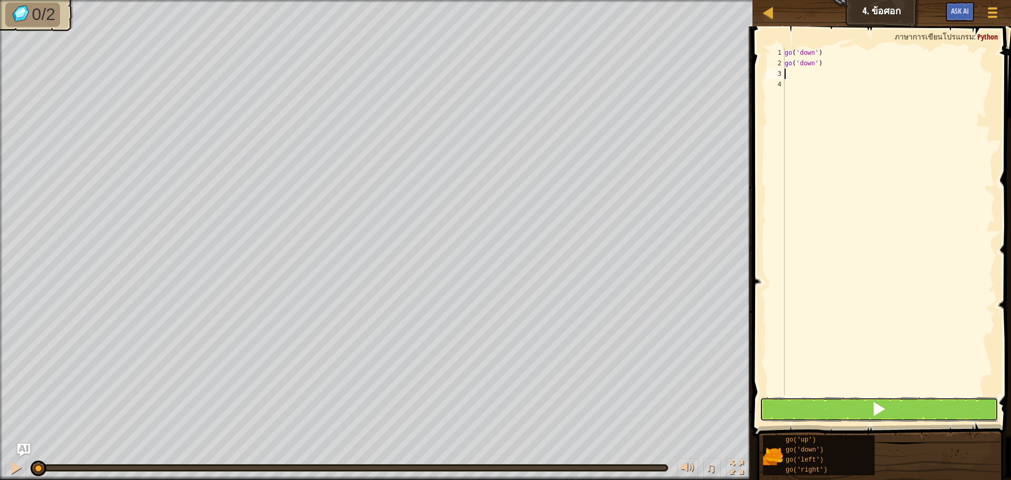
click at [803, 409] on button at bounding box center [879, 409] width 238 height 24
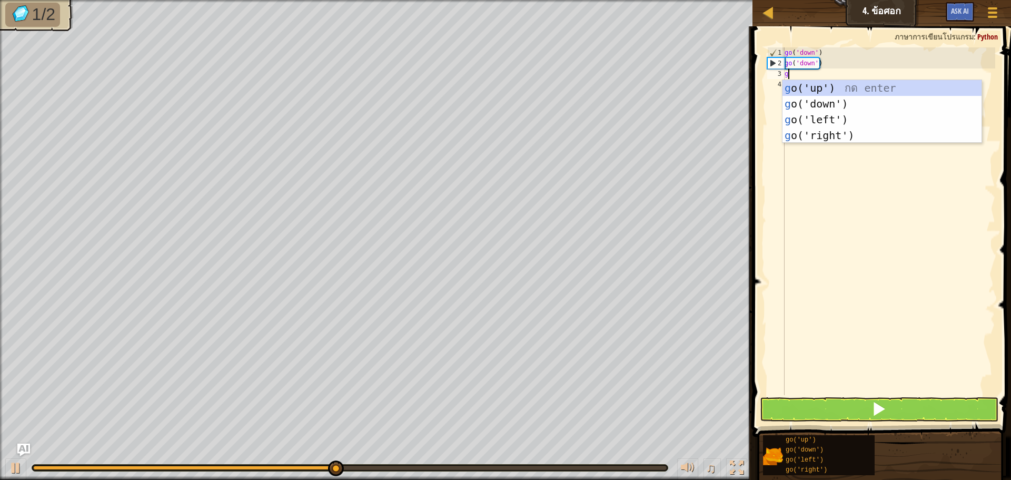
type textarea "go"
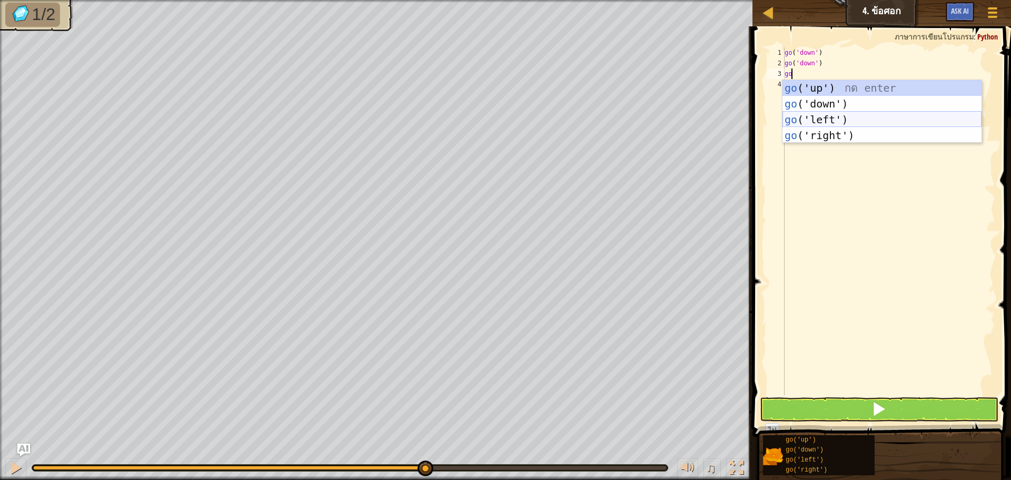
click at [829, 113] on div "go ('up') กด enter go ('down') กด enter go ('left') กด enter go ('right') กด en…" at bounding box center [881, 127] width 199 height 95
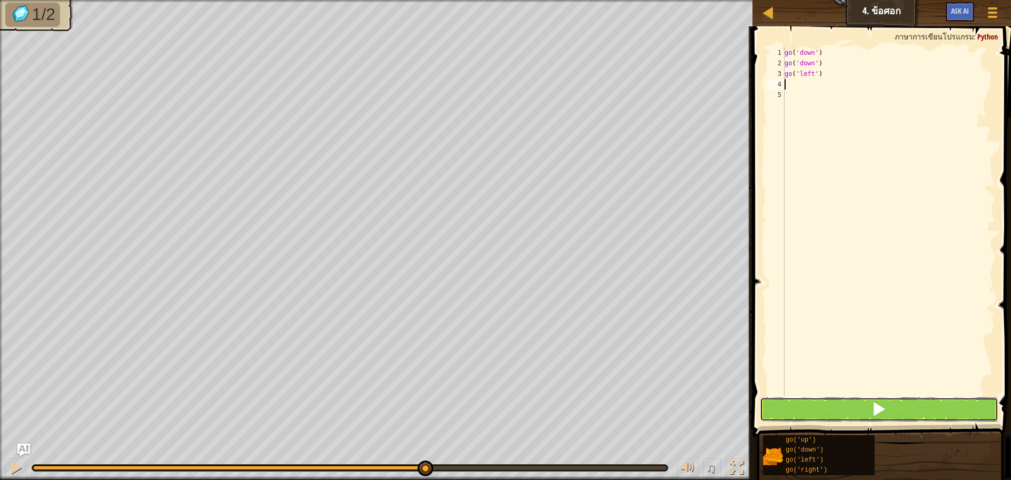
click at [814, 404] on button at bounding box center [879, 409] width 238 height 24
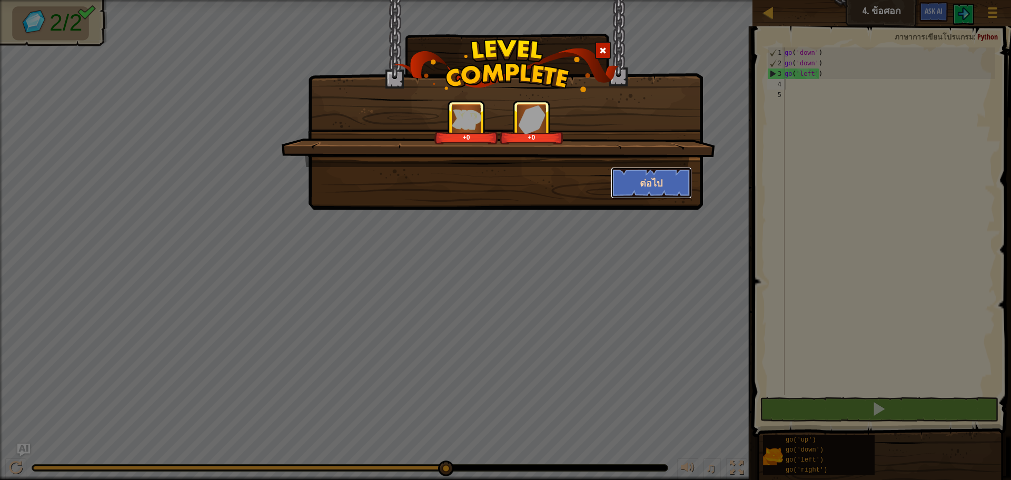
click at [662, 178] on button "ต่อไป" at bounding box center [652, 183] width 82 height 32
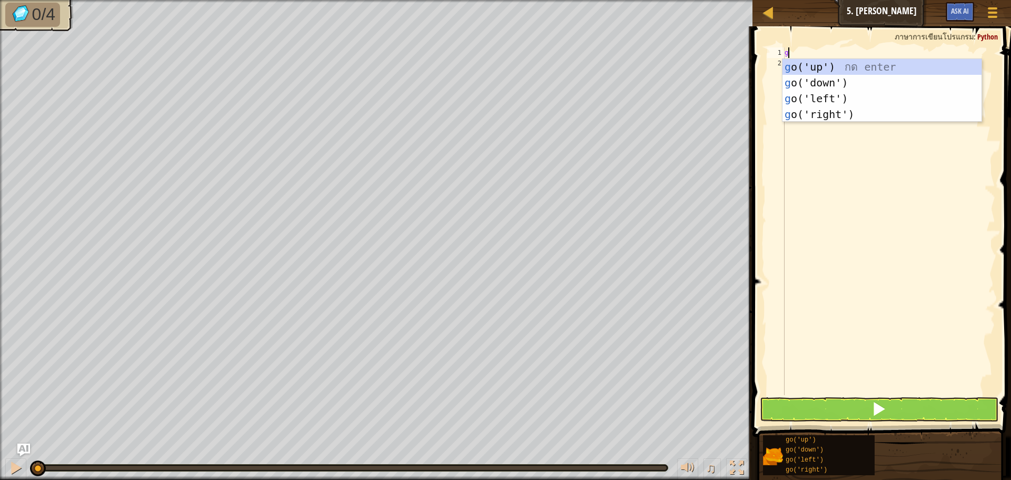
scroll to position [5, 0]
type textarea "go"
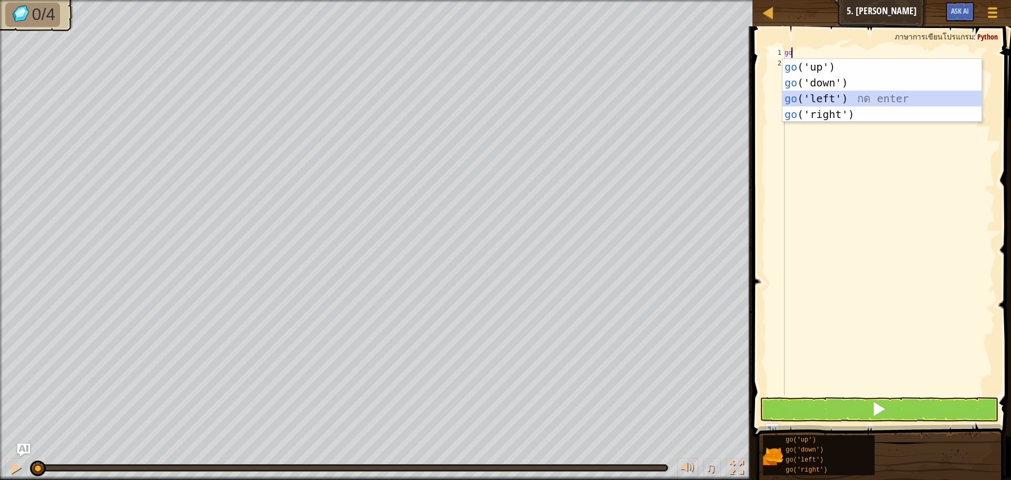
click at [859, 96] on div "go ('up') กด enter go ('down') กด enter go ('left') กด enter go ('right') กด en…" at bounding box center [881, 106] width 199 height 95
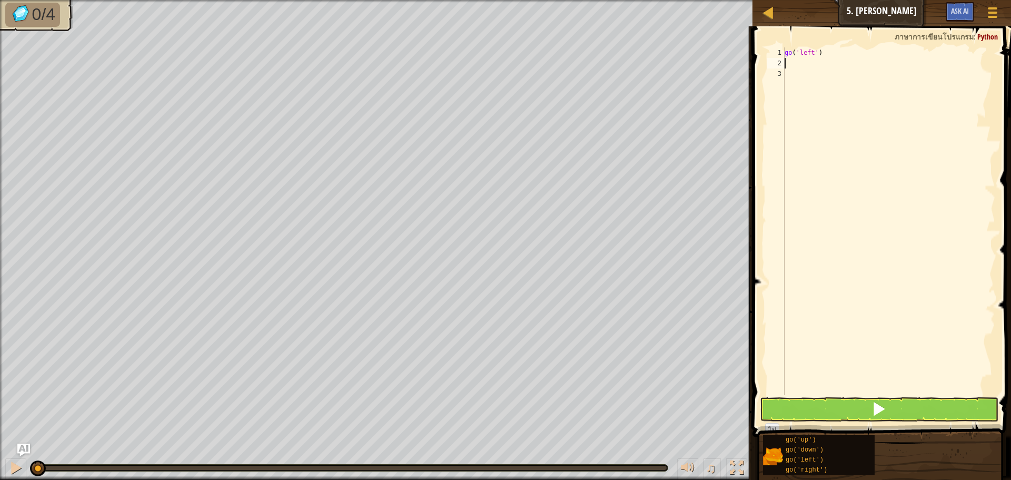
type textarea "g"
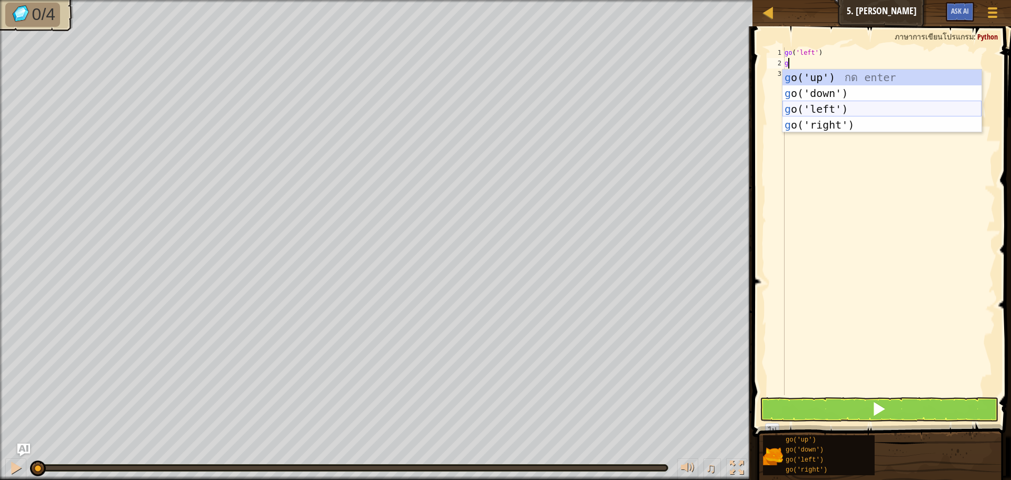
click at [857, 104] on div "g o('up') กด enter g o('down') กด enter g o('left') กด enter g o('right') กด en…" at bounding box center [881, 116] width 199 height 95
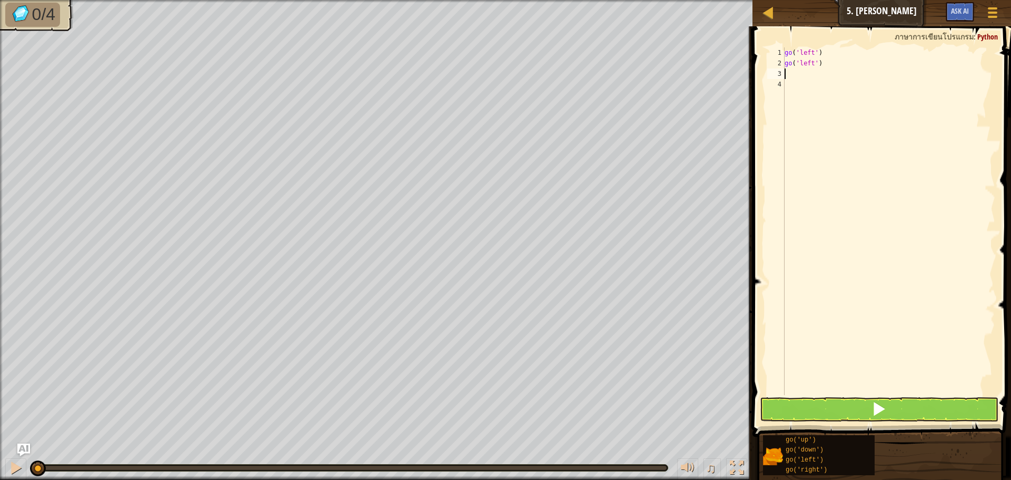
type textarea "g"
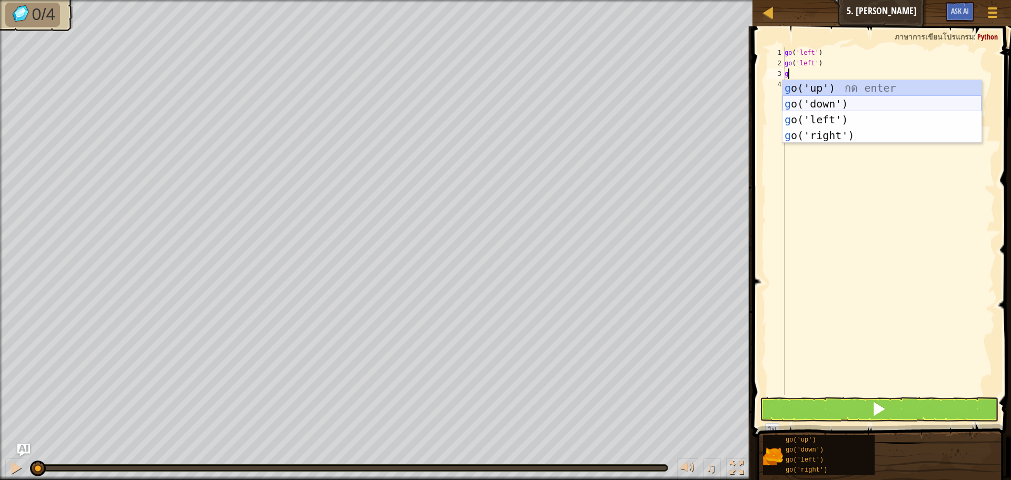
click at [873, 98] on div "g o('up') กด enter g o('down') กด enter g o('left') กด enter g o('right') กด en…" at bounding box center [881, 127] width 199 height 95
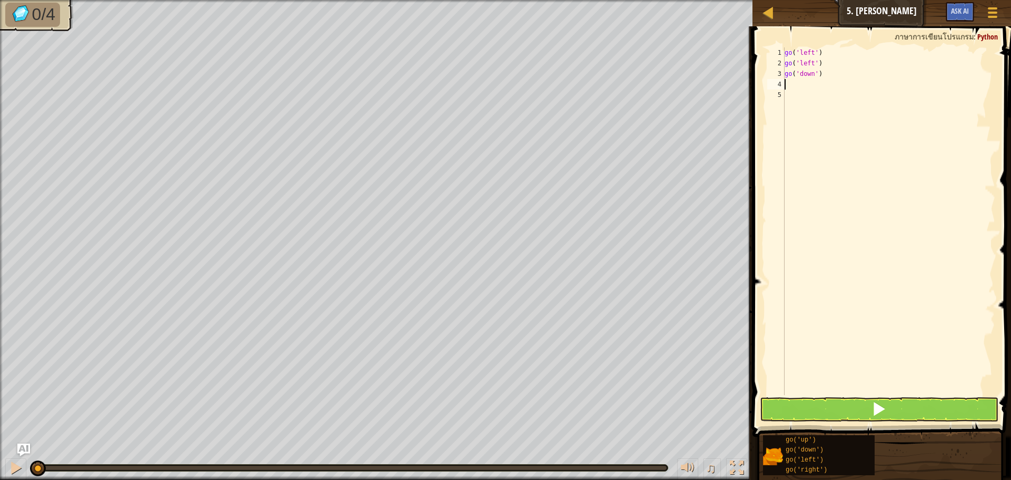
type textarea "g"
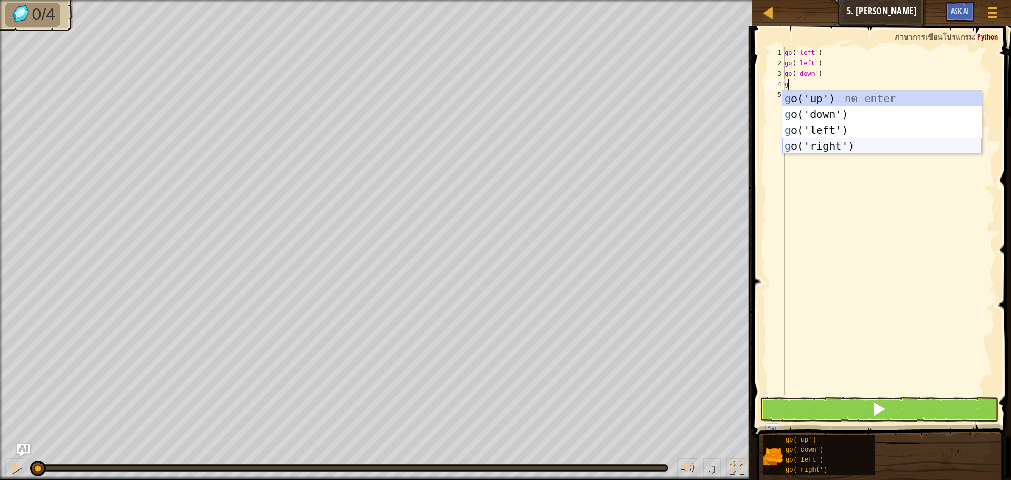
click at [855, 151] on div "g o('up') กด enter g o('down') กด enter g o('left') กด enter g o('right') กด en…" at bounding box center [881, 138] width 199 height 95
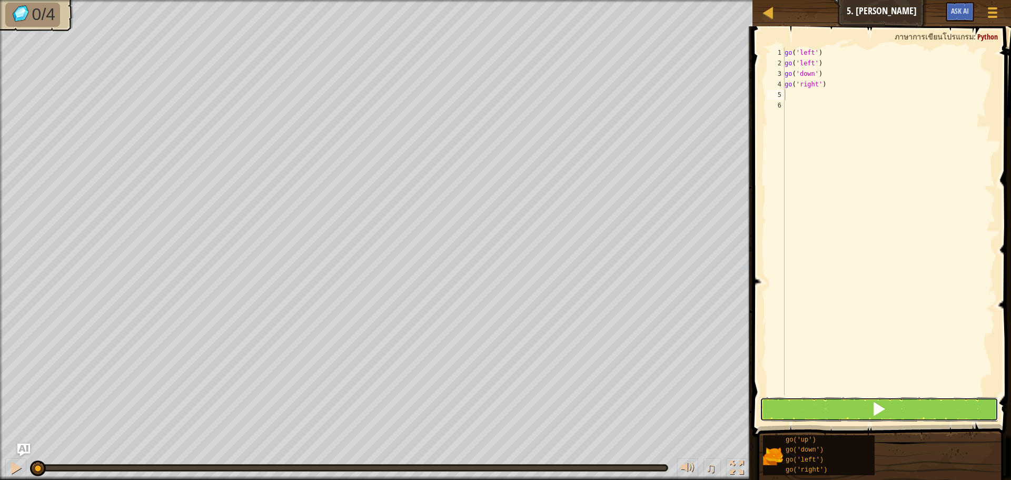
click at [878, 403] on span at bounding box center [878, 408] width 15 height 15
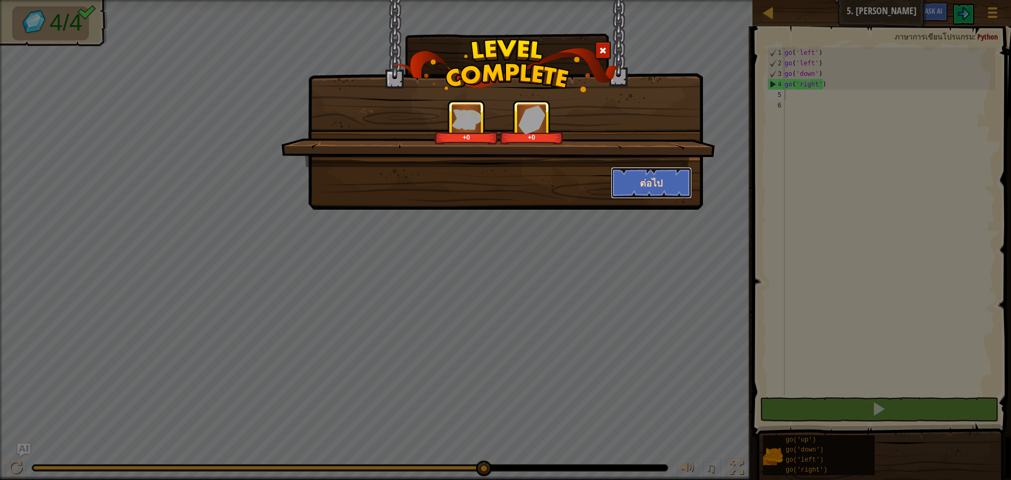
click at [658, 186] on button "ต่อไป" at bounding box center [652, 183] width 82 height 32
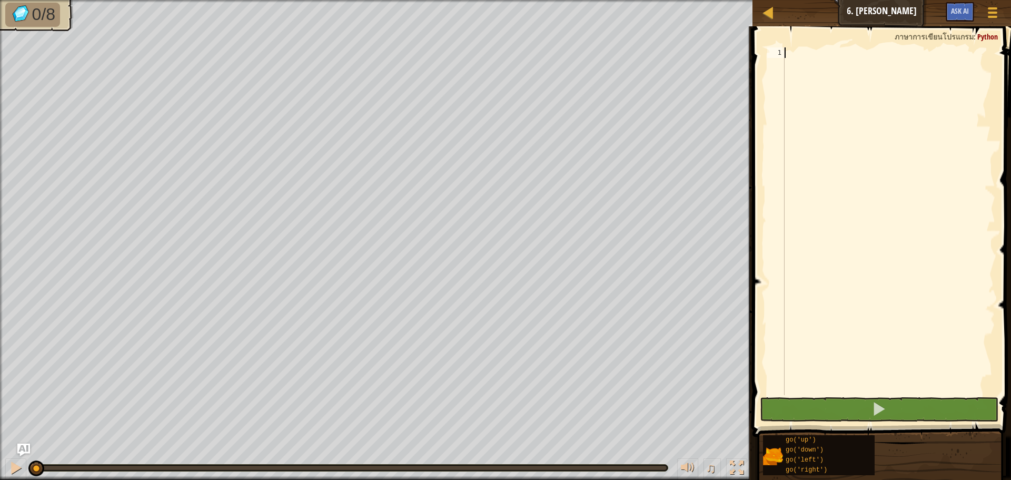
type textarea "g"
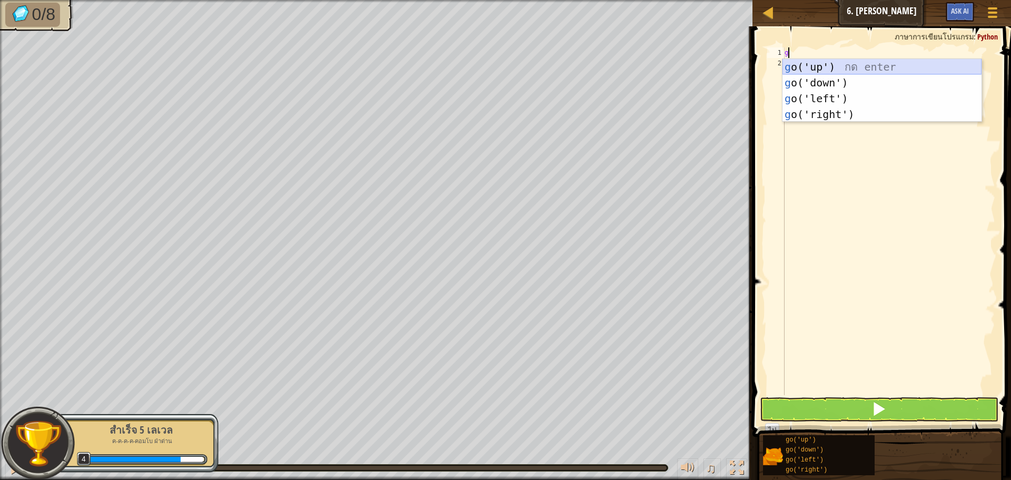
click at [850, 63] on div "g o('up') กด enter g o('down') กด enter g o('left') กด enter g o('right') กด en…" at bounding box center [881, 106] width 199 height 95
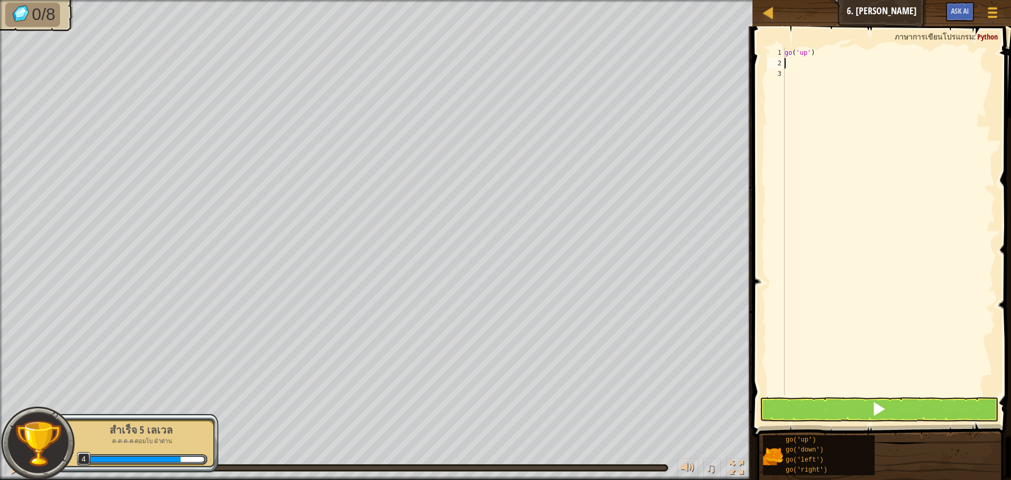
type textarea "g"
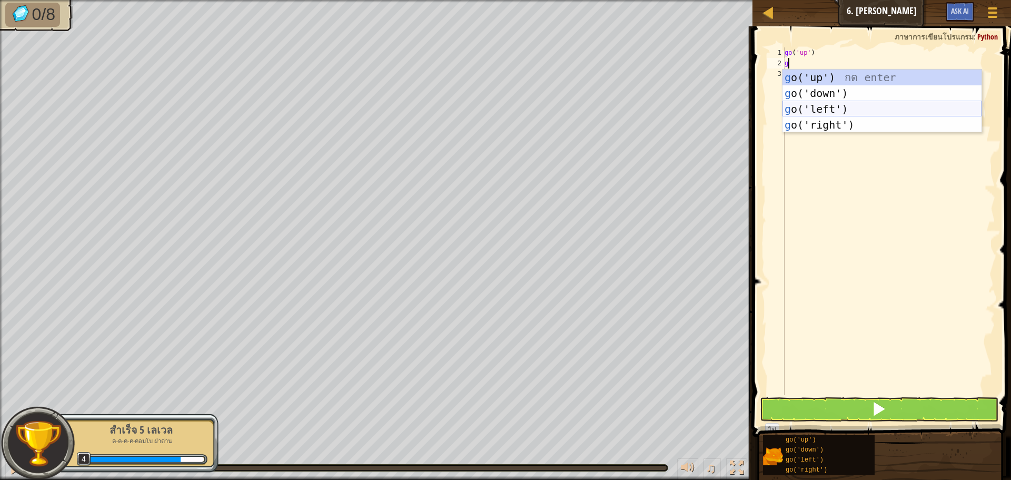
click at [849, 108] on div "g o('up') กด enter g o('down') กด enter g o('left') กด enter g o('right') กด en…" at bounding box center [881, 116] width 199 height 95
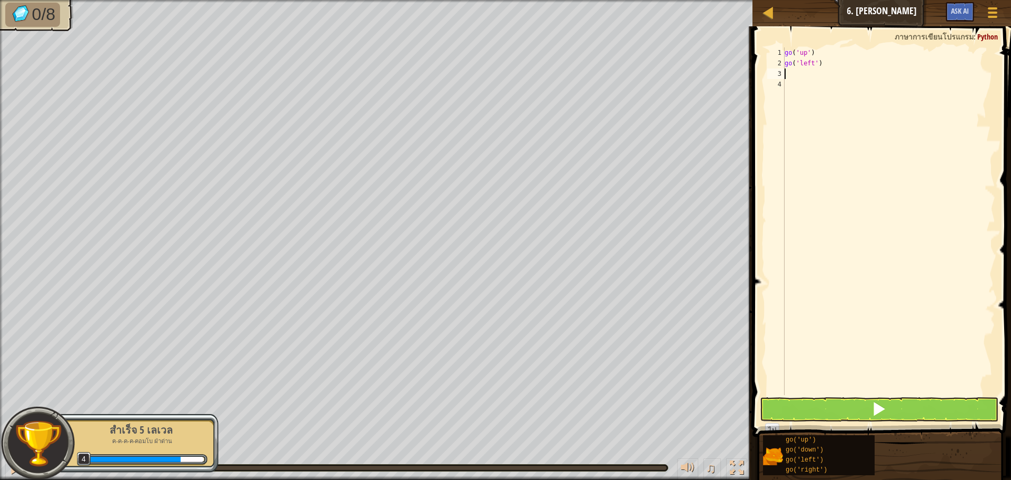
type textarea "g"
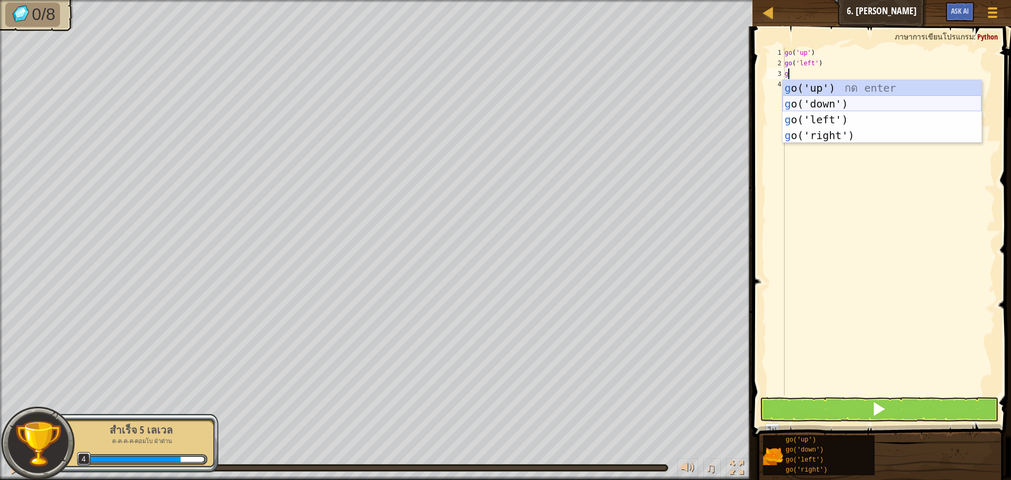
click at [843, 104] on div "g o('up') กด enter g o('down') กด enter g o('left') กด enter g o('right') กด en…" at bounding box center [881, 127] width 199 height 95
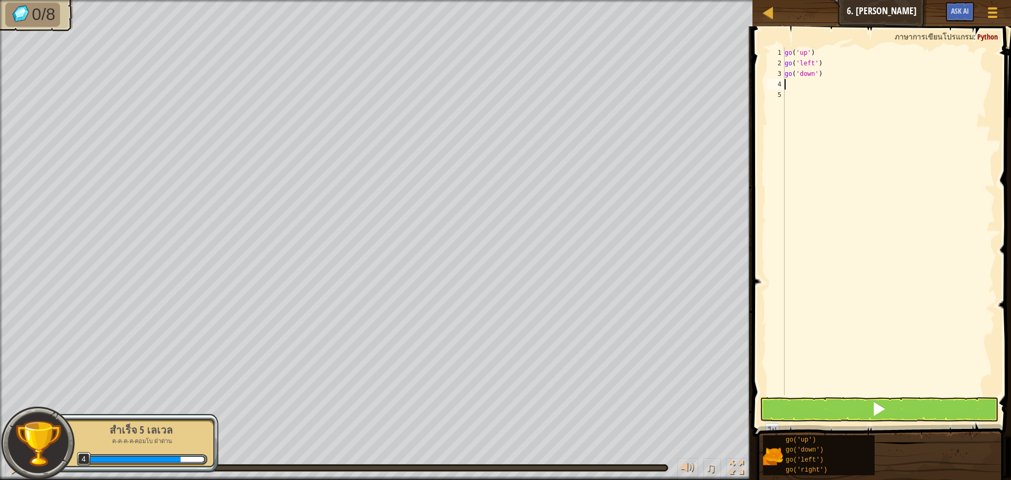
type textarea "g"
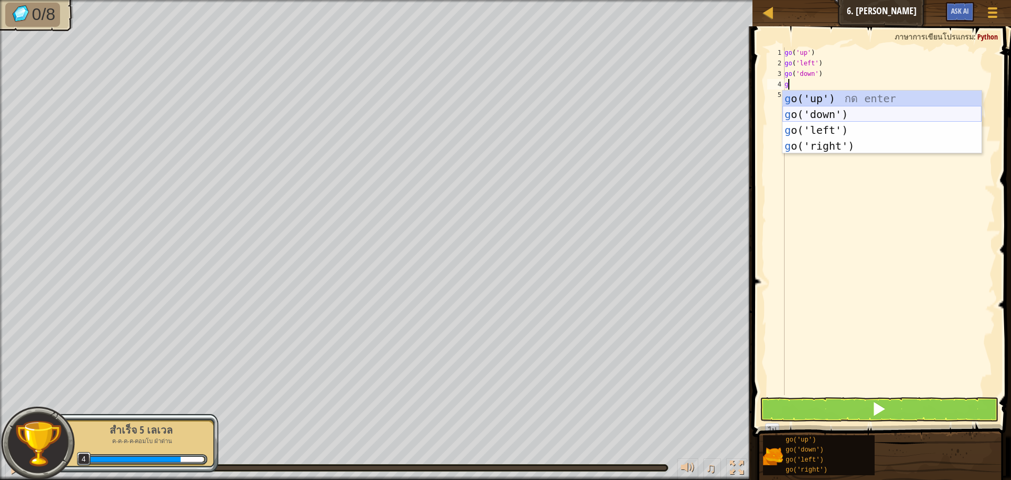
click at [837, 113] on div "g o('up') กด enter g o('down') กด enter g o('left') กด enter g o('right') กด en…" at bounding box center [881, 138] width 199 height 95
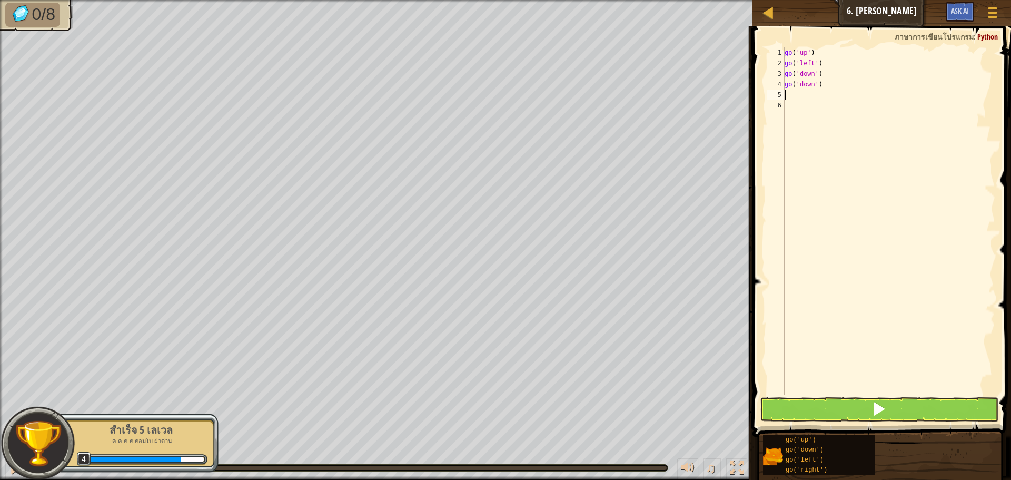
type textarea "o"
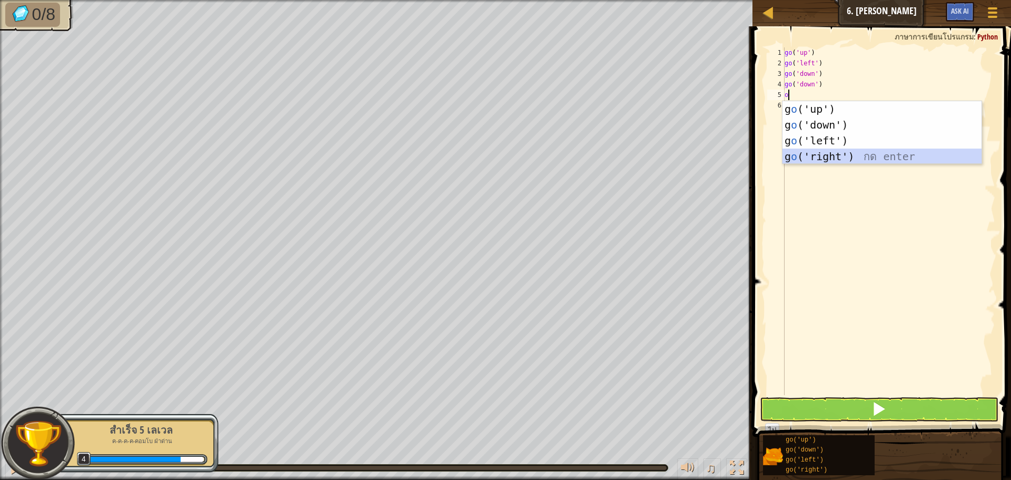
click at [834, 157] on div "g o ('up') กด enter g o ('down') กด enter g o ('left') กด enter g o ('right') ก…" at bounding box center [881, 148] width 199 height 95
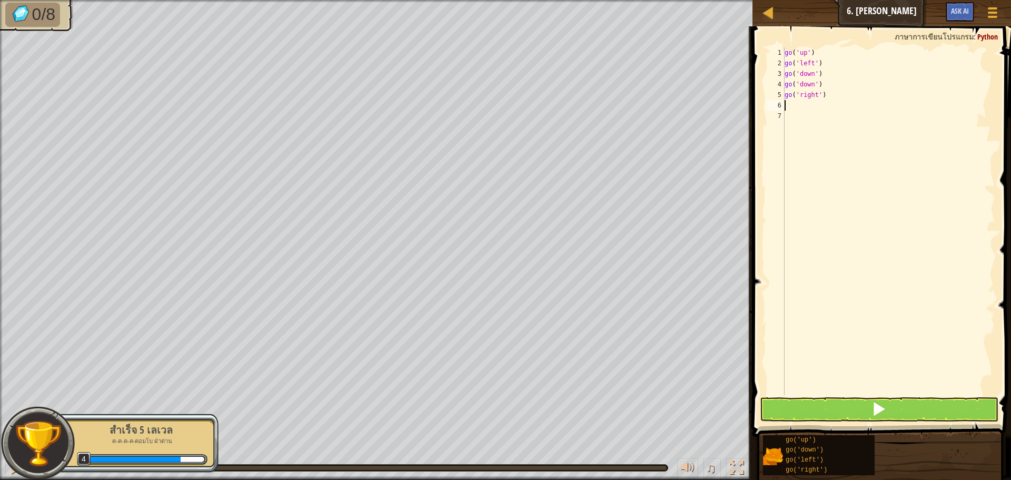
type textarea "g"
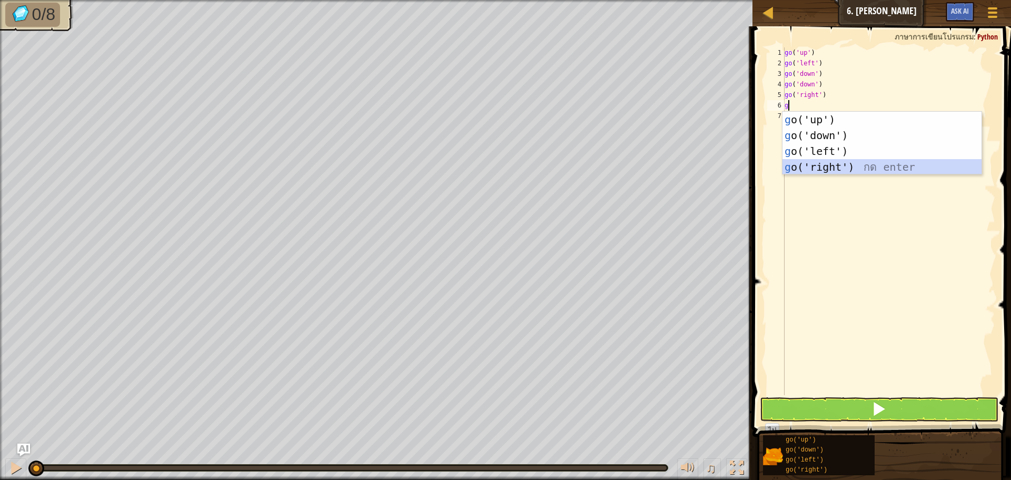
click at [850, 171] on div "g o('up') กด enter g o('down') กด enter g o('left') กด enter g o('right') กด en…" at bounding box center [881, 159] width 199 height 95
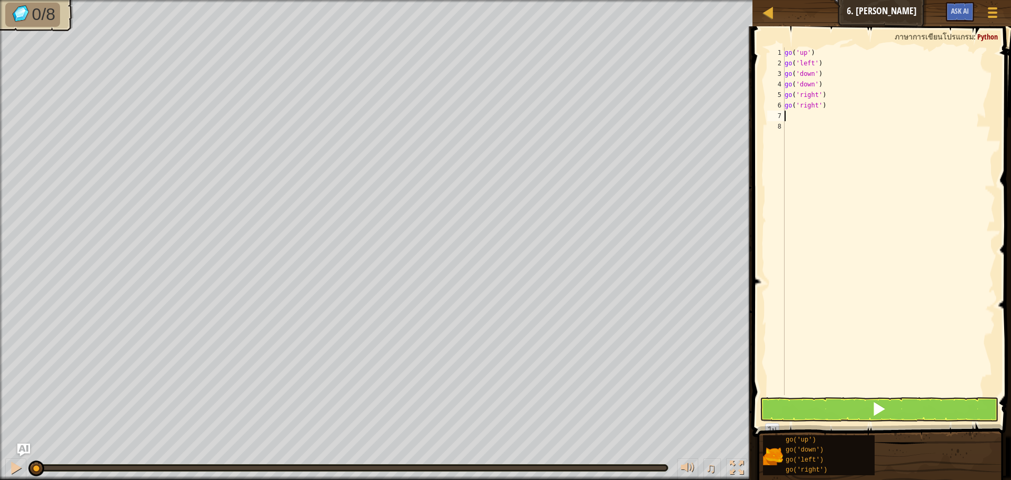
type textarea "g"
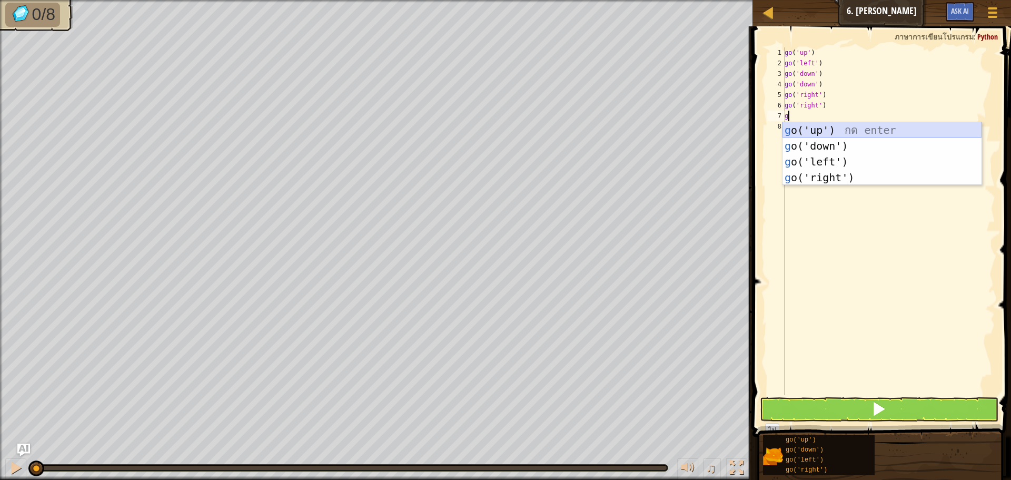
click at [822, 129] on div "g o('up') กด enter g o('down') กด enter g o('left') กด enter g o('right') กด en…" at bounding box center [881, 169] width 199 height 95
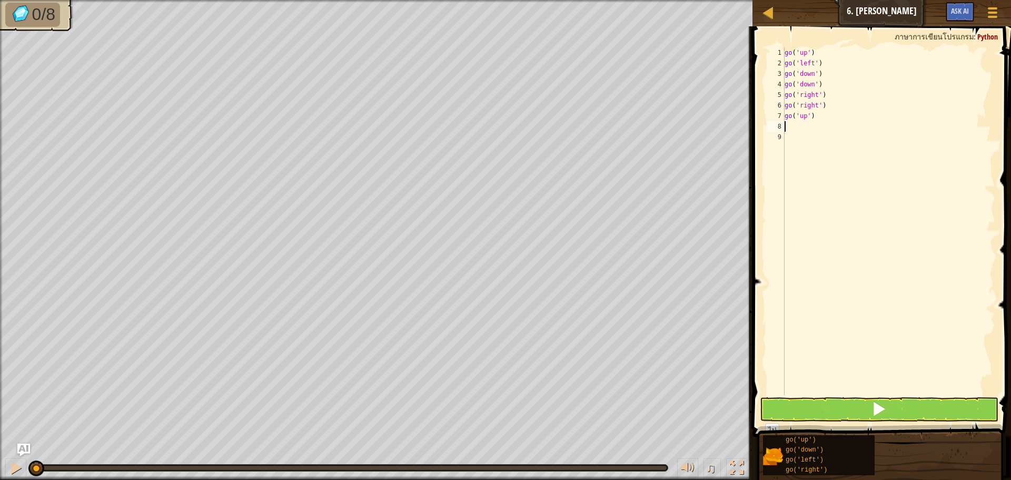
type textarea "g"
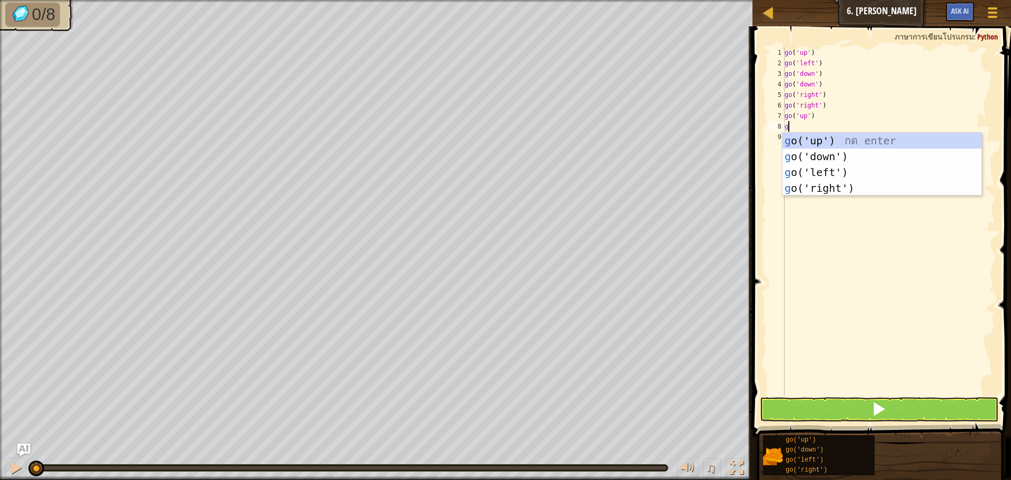
click at [825, 134] on div "g o('up') กด enter g o('down') กด enter g o('left') กด enter g o('right') กด en…" at bounding box center [881, 180] width 199 height 95
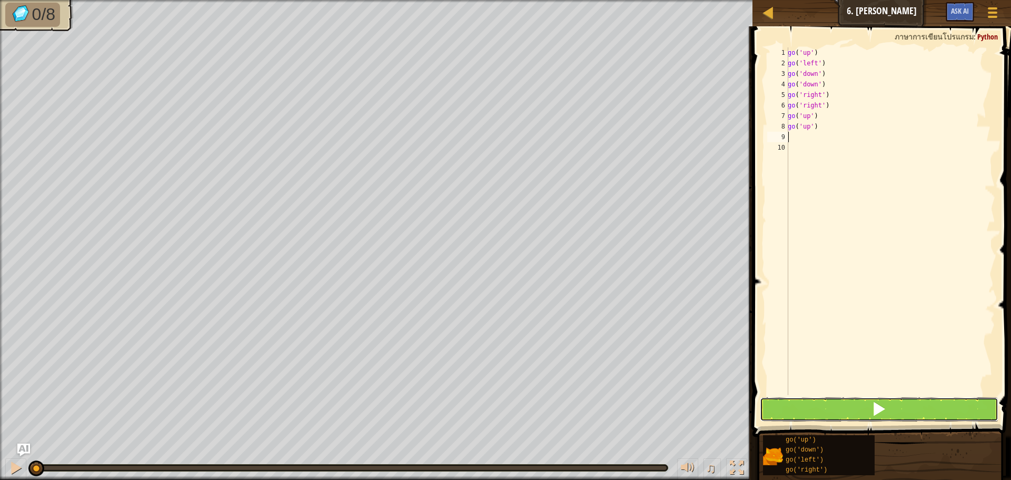
click at [841, 406] on button at bounding box center [879, 409] width 238 height 24
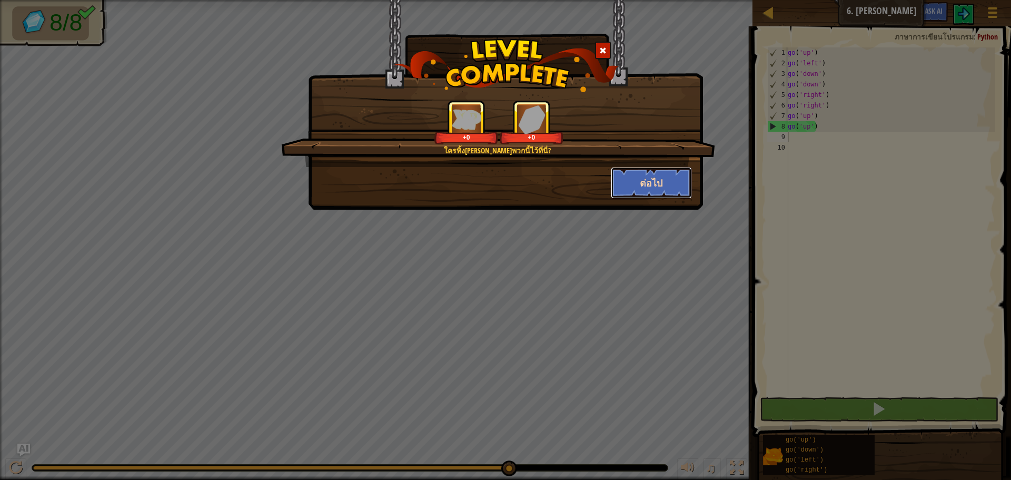
click at [648, 175] on button "ต่อไป" at bounding box center [652, 183] width 82 height 32
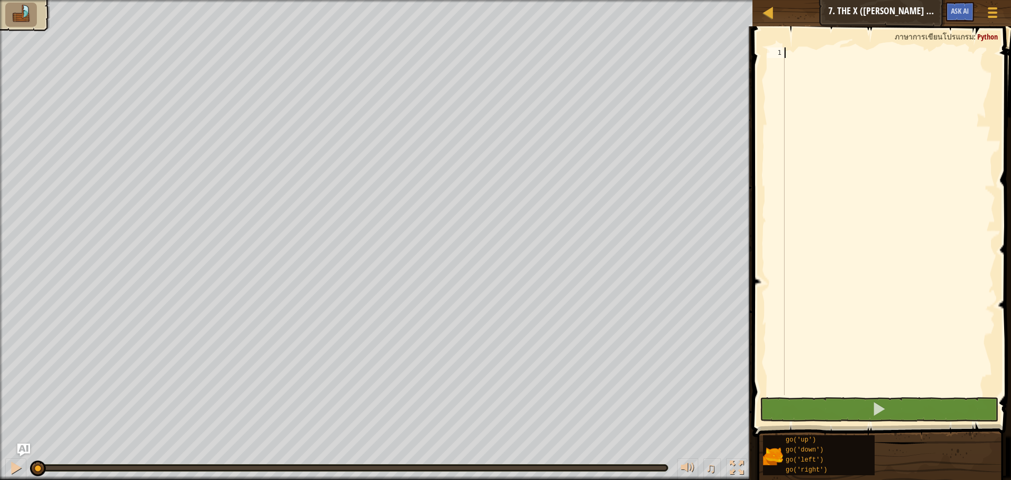
type textarea "g"
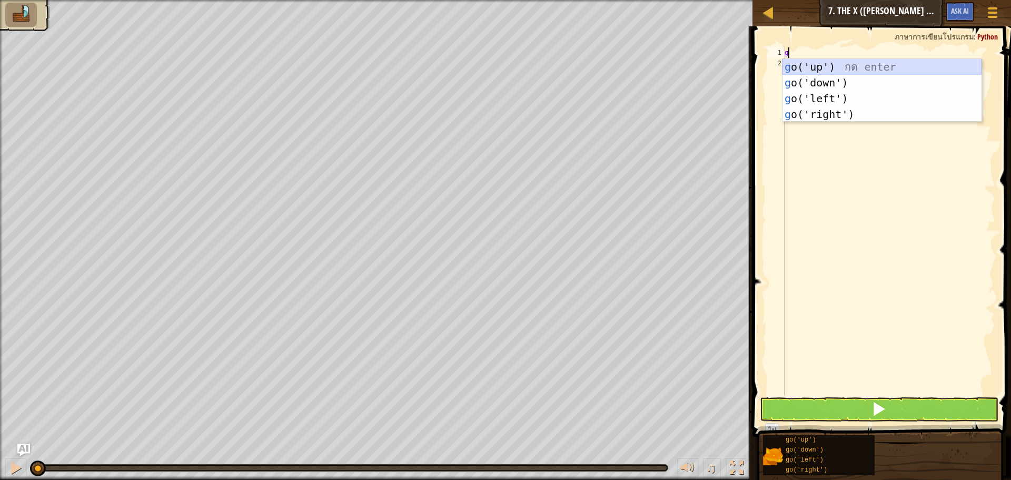
click at [834, 63] on div "g o('up') กด enter g o('down') กด enter g o('left') กด enter g o('right') กด en…" at bounding box center [881, 106] width 199 height 95
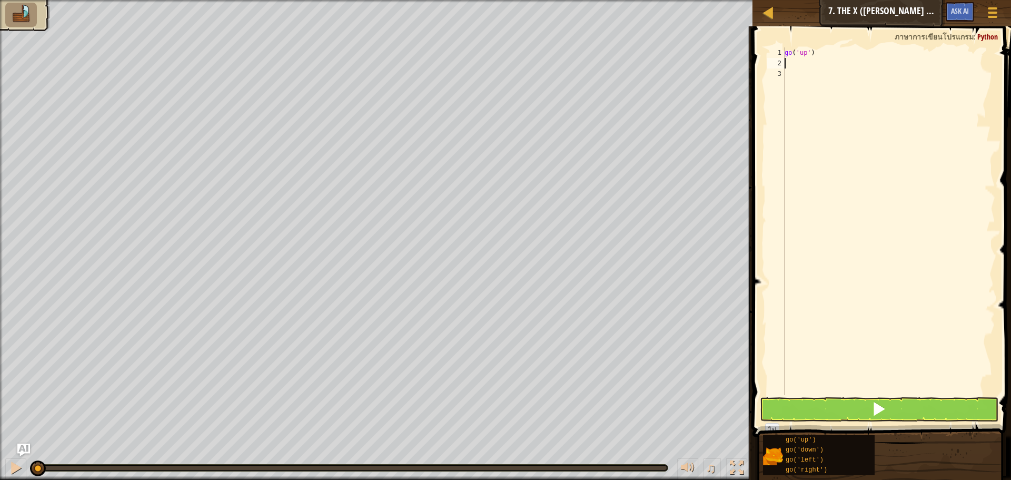
type textarea "g"
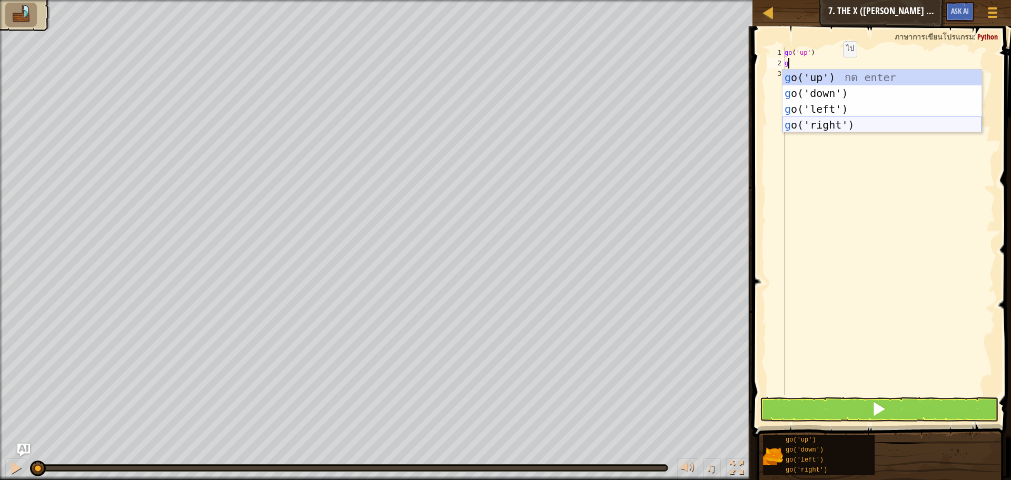
click at [838, 120] on div "g o('up') กด enter g o('down') กด enter g o('left') กด enter g o('right') กด en…" at bounding box center [881, 116] width 199 height 95
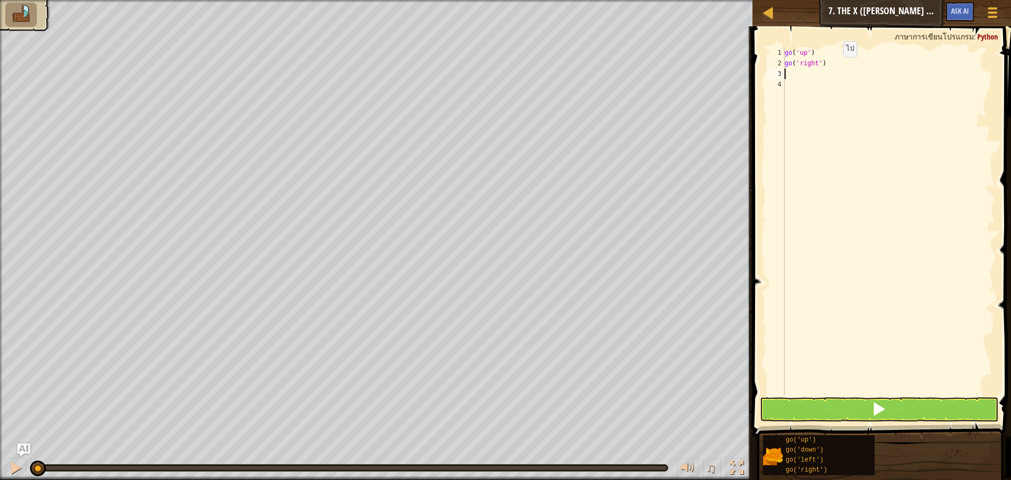
type textarea "g"
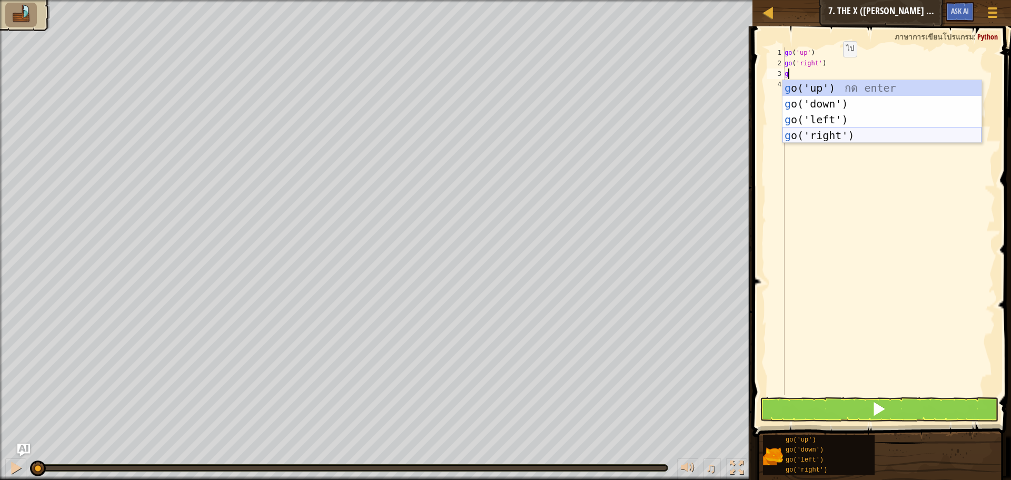
click at [832, 139] on div "g o('up') กด enter g o('down') กด enter g o('left') กด enter g o('right') กด en…" at bounding box center [881, 127] width 199 height 95
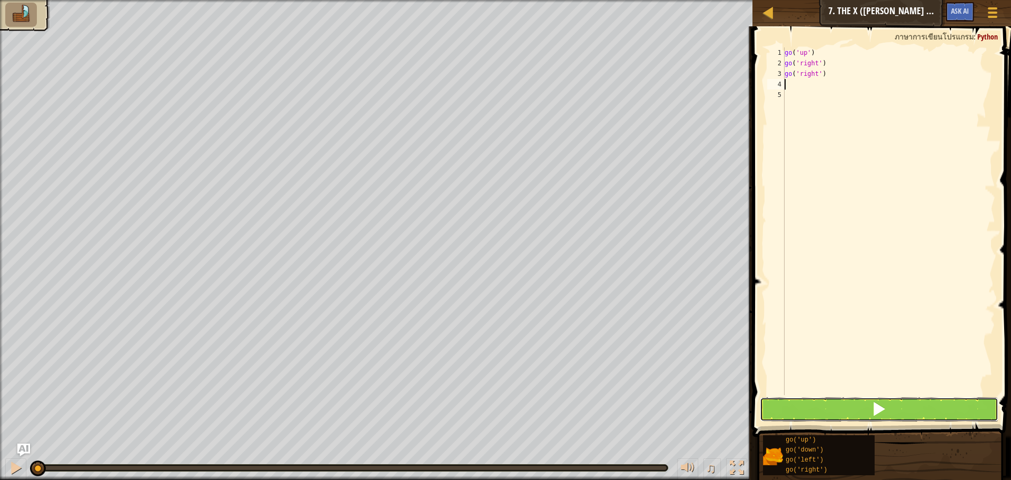
click at [829, 411] on button at bounding box center [879, 409] width 238 height 24
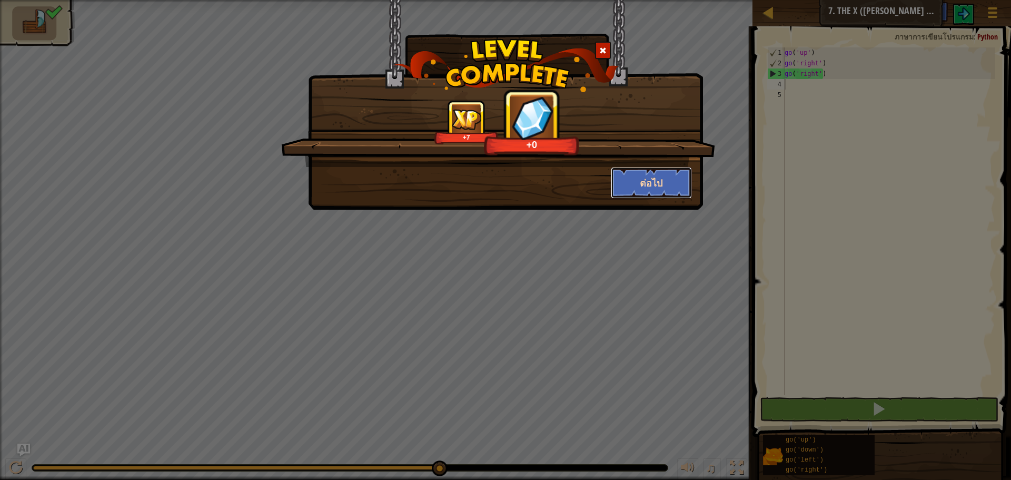
click at [652, 181] on button "ต่อไป" at bounding box center [652, 183] width 82 height 32
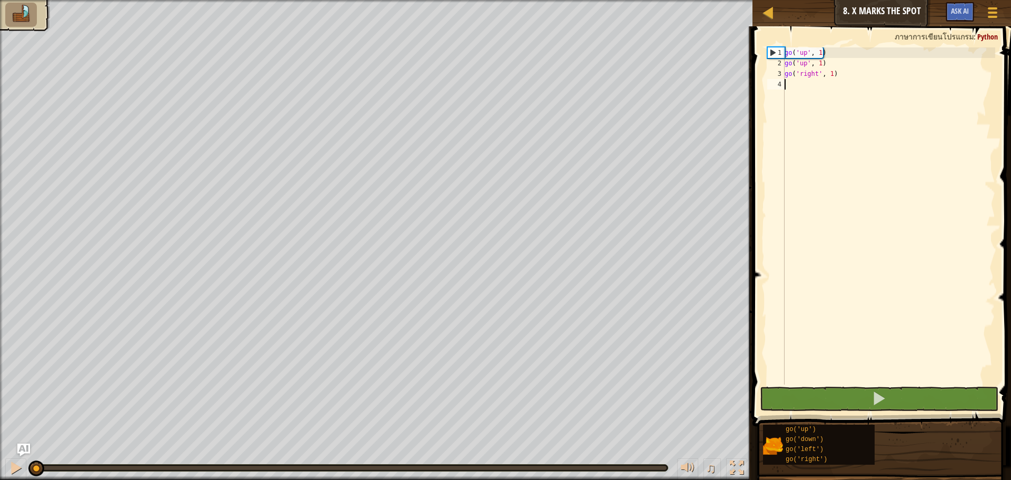
type textarea "g"
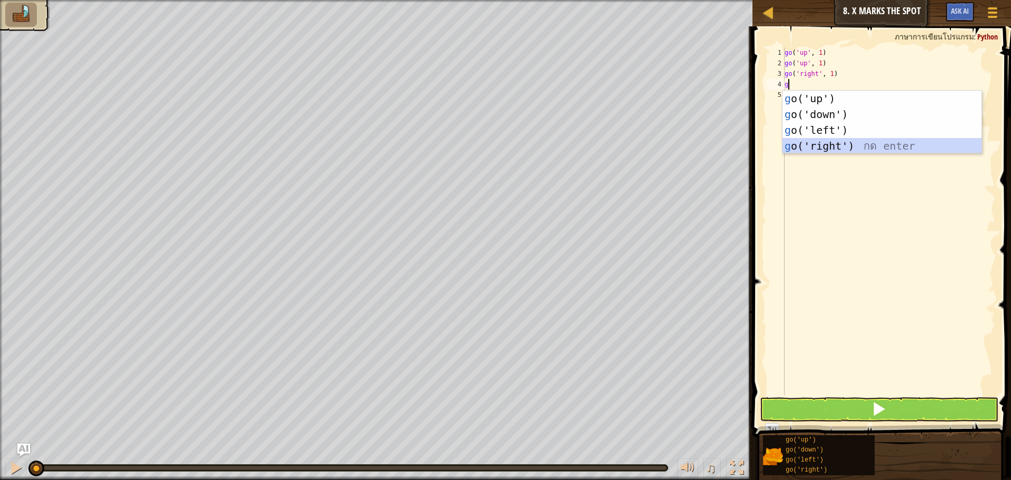
click at [825, 142] on div "g o('up') กด enter g o('down') กด enter g o('left') กด enter g o('right') กด en…" at bounding box center [881, 138] width 199 height 95
type textarea "g"
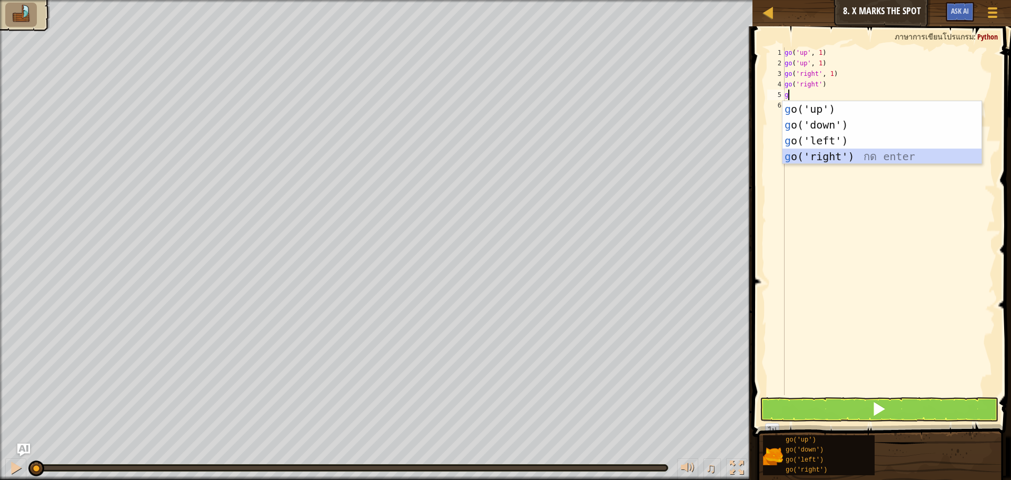
click at [818, 153] on div "g o('up') กด enter g o('down') กด enter g o('left') กด enter g o('right') กด en…" at bounding box center [881, 148] width 199 height 95
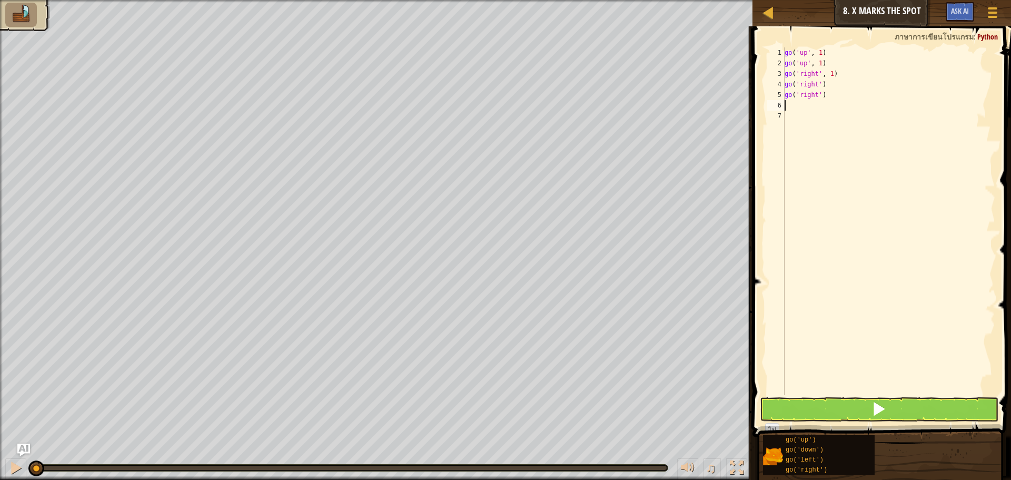
type textarea "g"
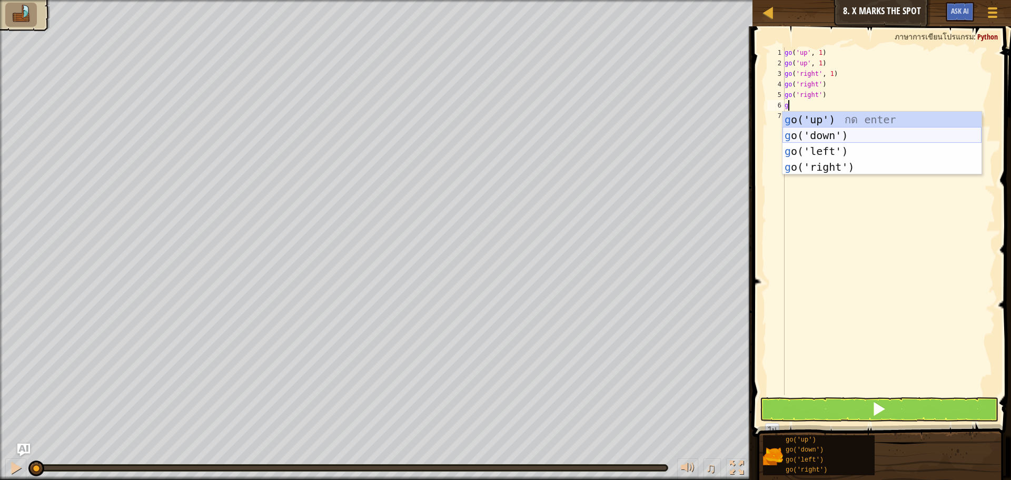
click at [825, 130] on div "g o('up') กด enter g o('down') กด enter g o('left') กด enter g o('right') กด en…" at bounding box center [881, 159] width 199 height 95
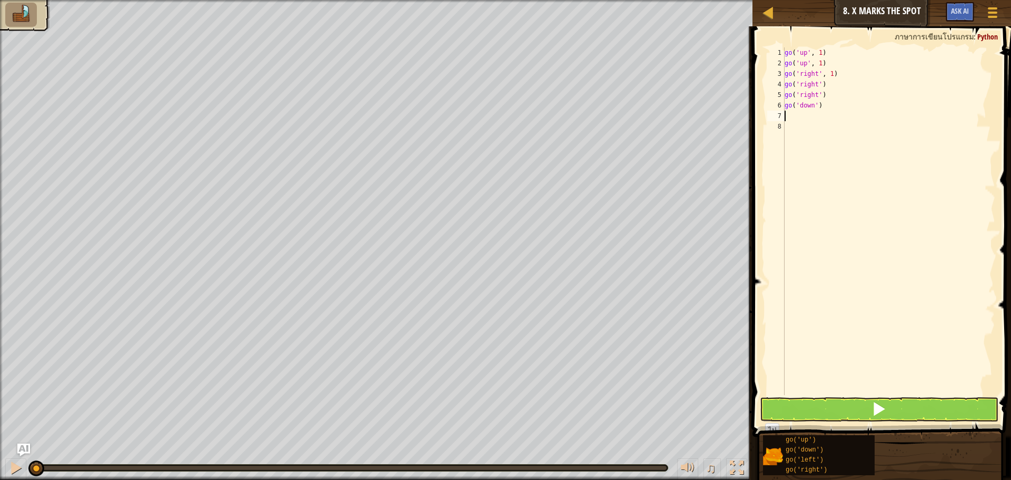
type textarea "g"
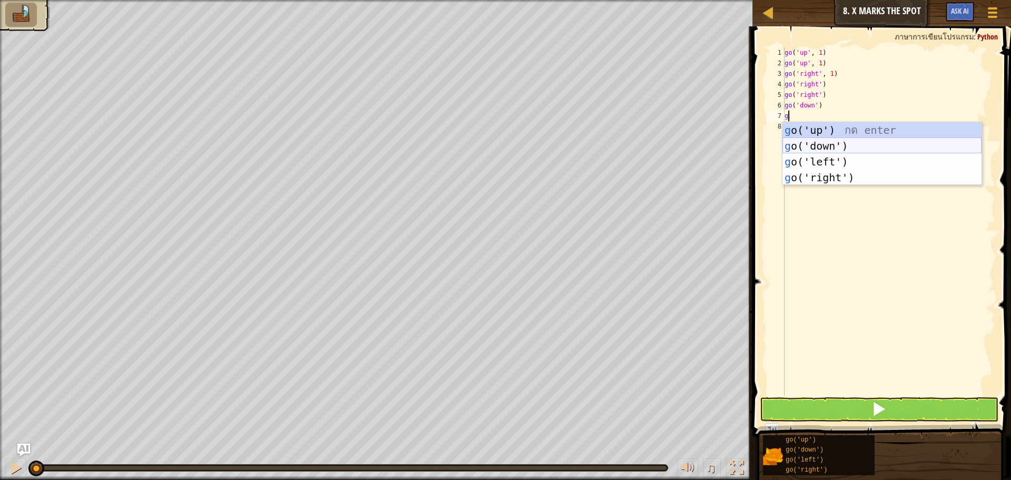
click at [820, 143] on div "g o('up') กด enter g o('down') กด enter g o('left') กด enter g o('right') กด en…" at bounding box center [881, 169] width 199 height 95
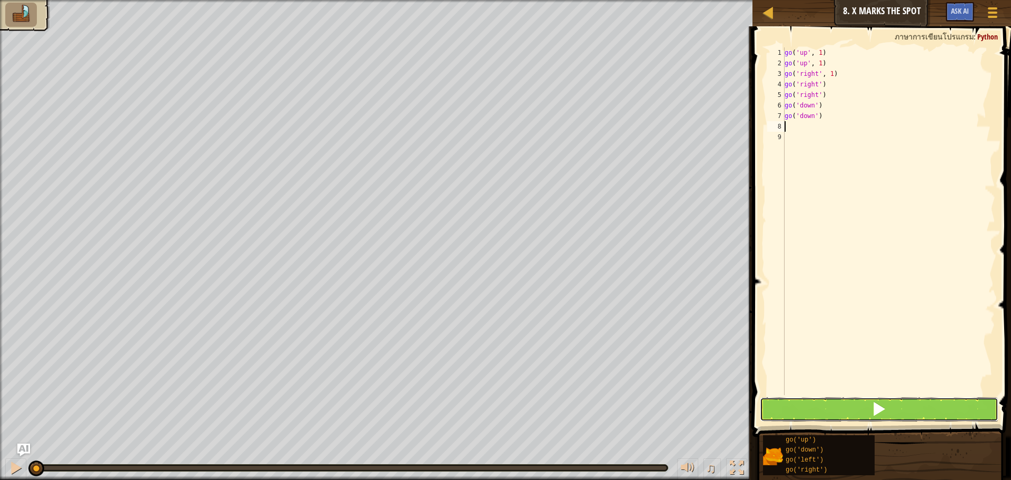
click at [875, 407] on span at bounding box center [878, 408] width 15 height 15
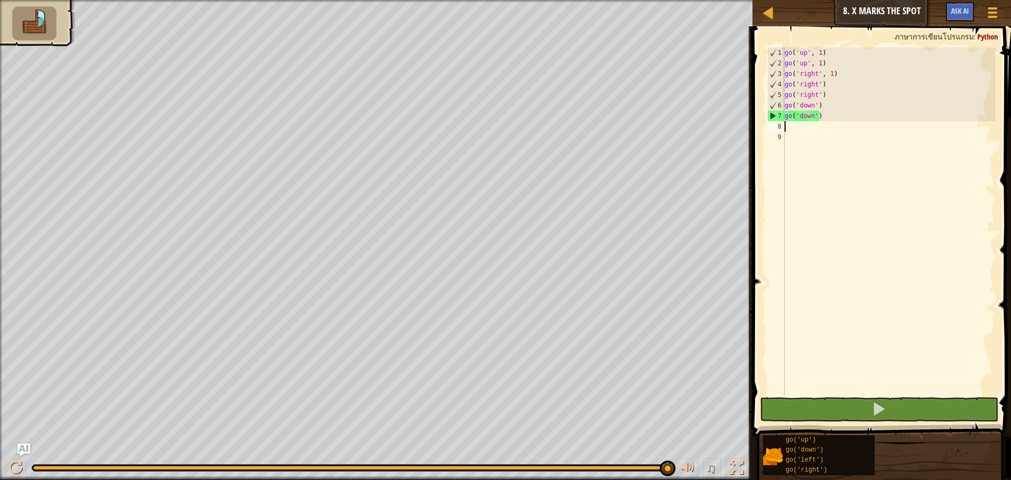
type textarea "g"
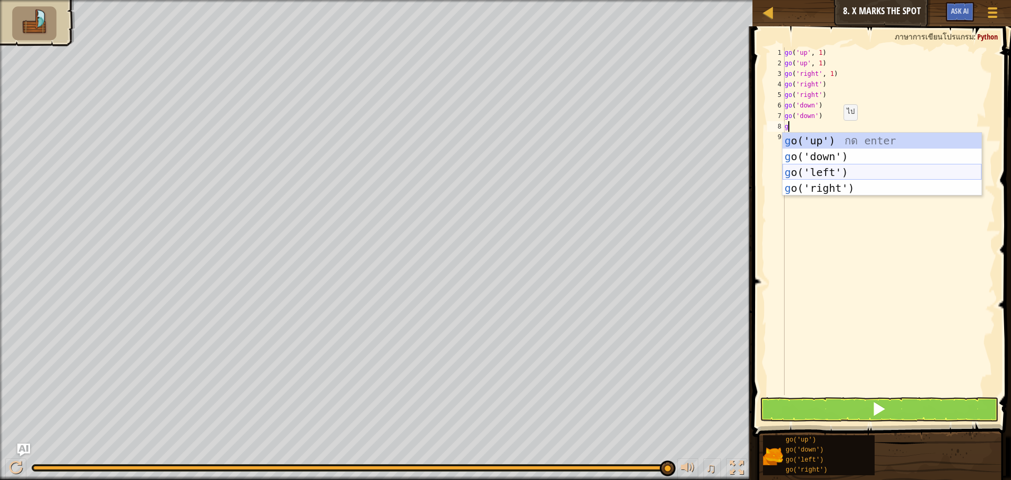
click at [837, 174] on div "g o('up') กด enter g o('down') กด enter g o('left') กด enter g o('right') กด en…" at bounding box center [881, 180] width 199 height 95
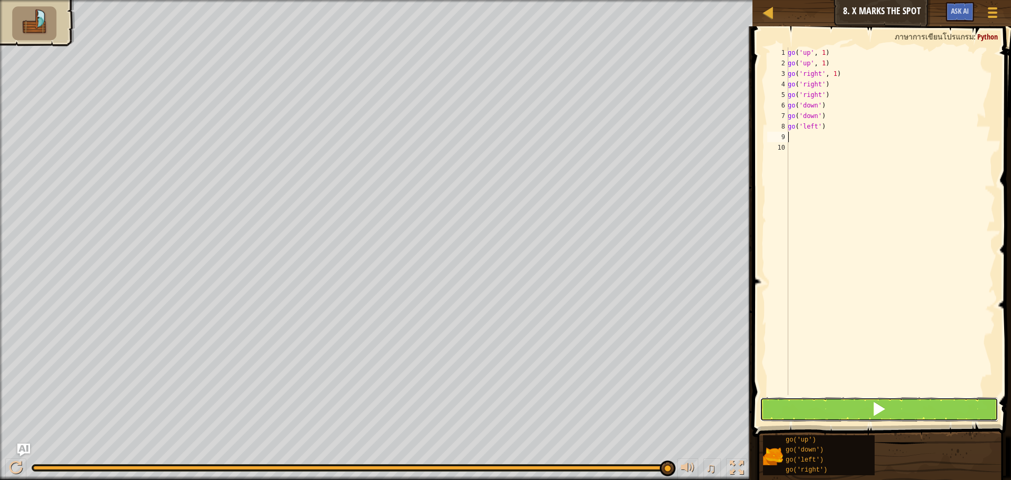
click at [858, 406] on button at bounding box center [879, 409] width 238 height 24
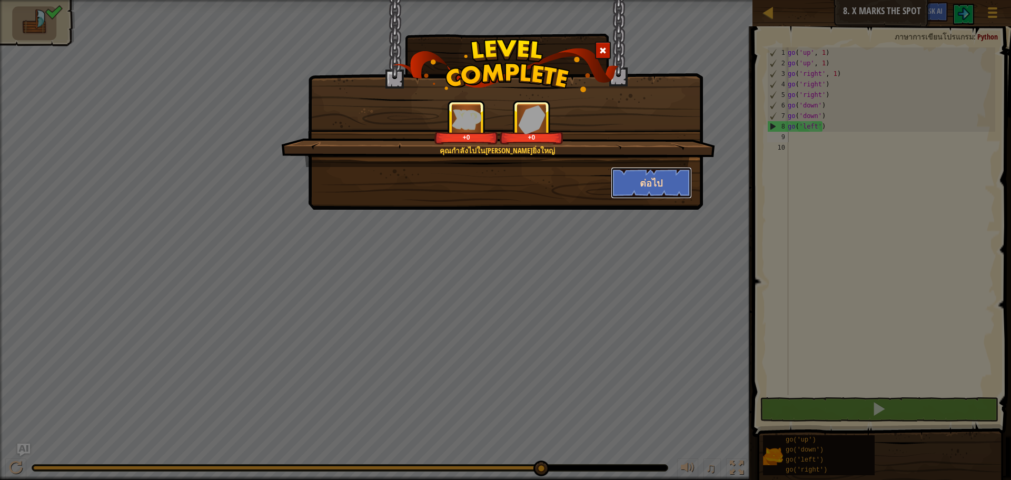
click at [655, 174] on button "ต่อไป" at bounding box center [652, 183] width 82 height 32
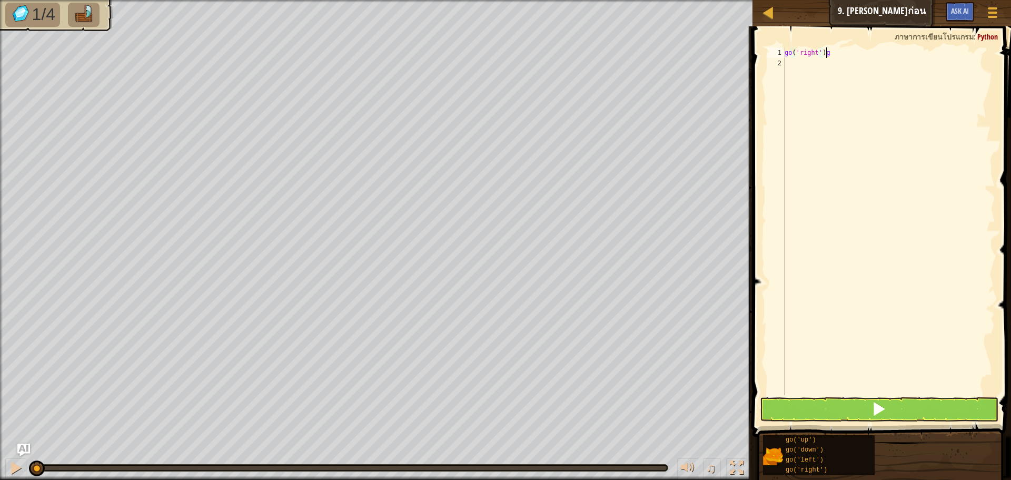
scroll to position [5, 3]
type textarea "go('right')"
type textarea "g"
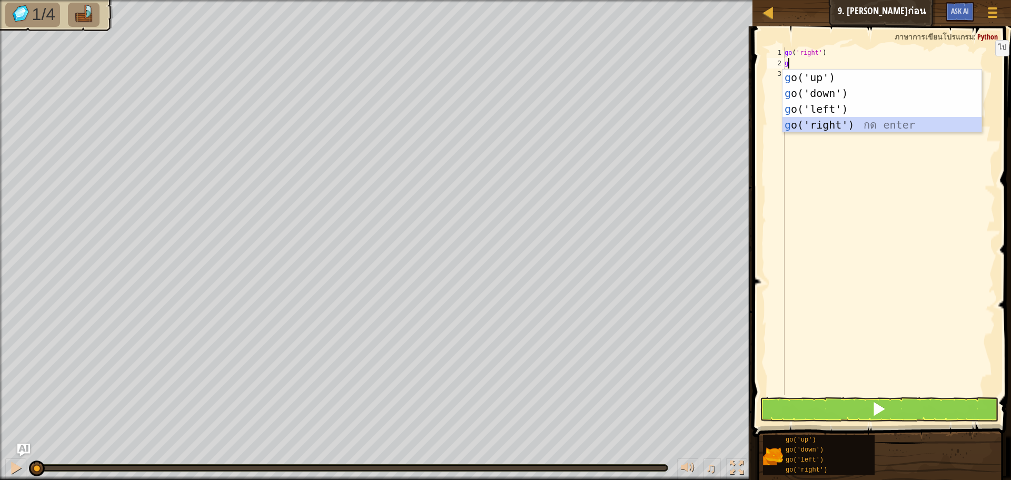
click at [861, 127] on div "g o('up') กด enter g o('down') กด enter g o('left') กด enter g o('right') กด en…" at bounding box center [881, 116] width 199 height 95
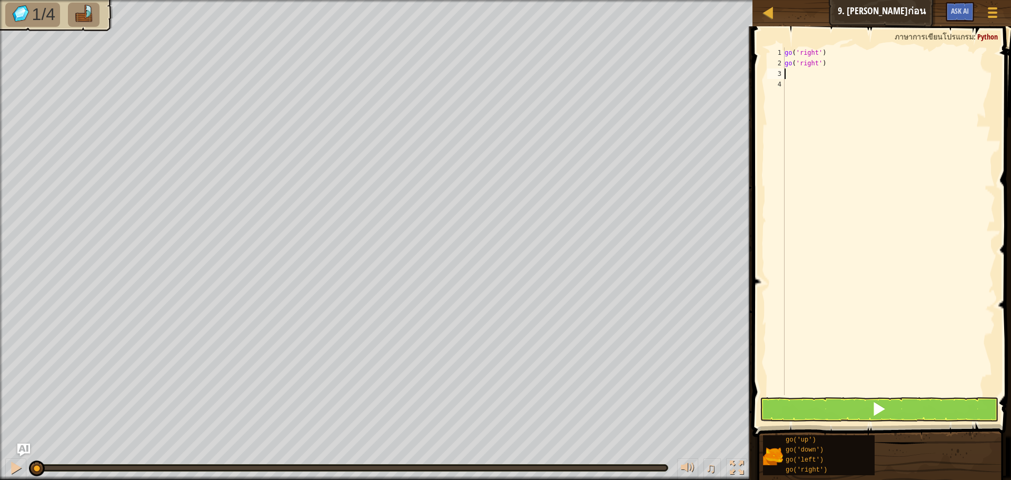
type textarea "g"
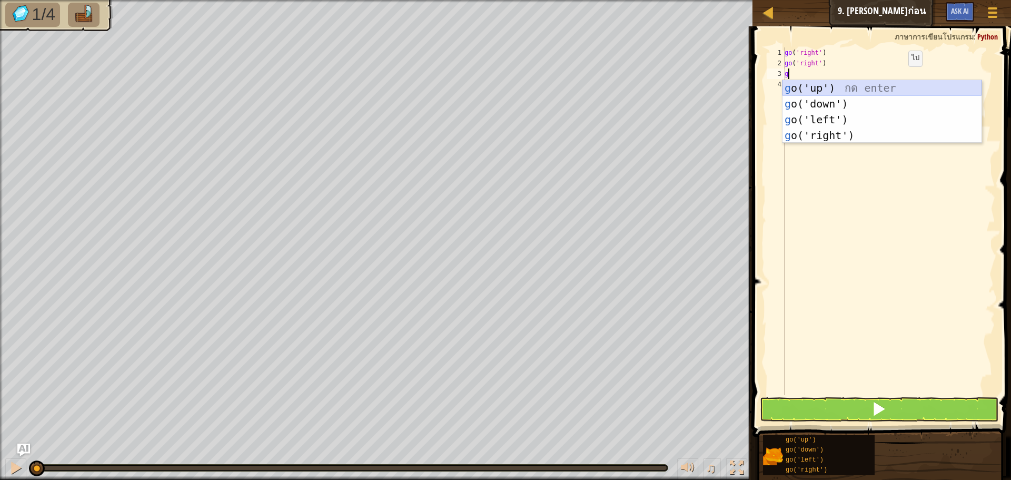
click at [870, 88] on div "g o('up') กด enter g o('down') กด enter g o('left') กด enter g o('right') กด en…" at bounding box center [881, 127] width 199 height 95
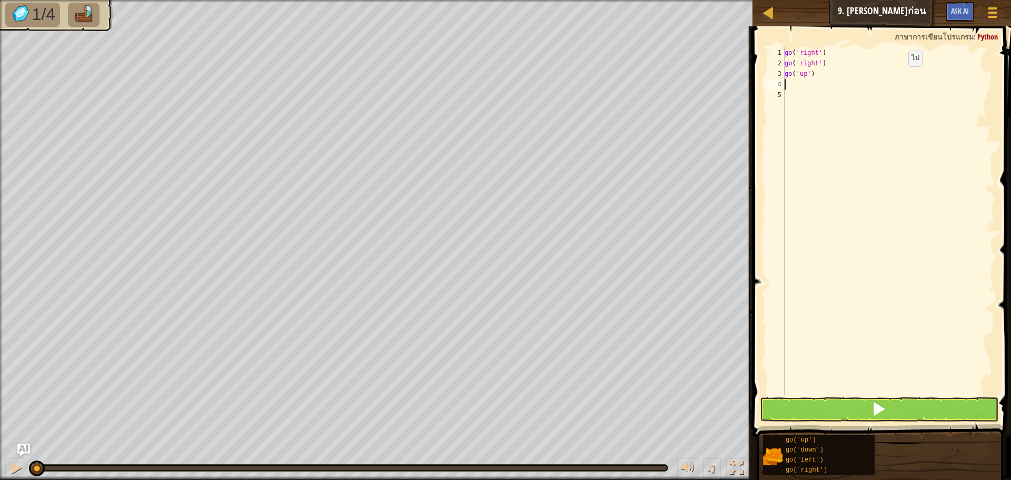
type textarea "g"
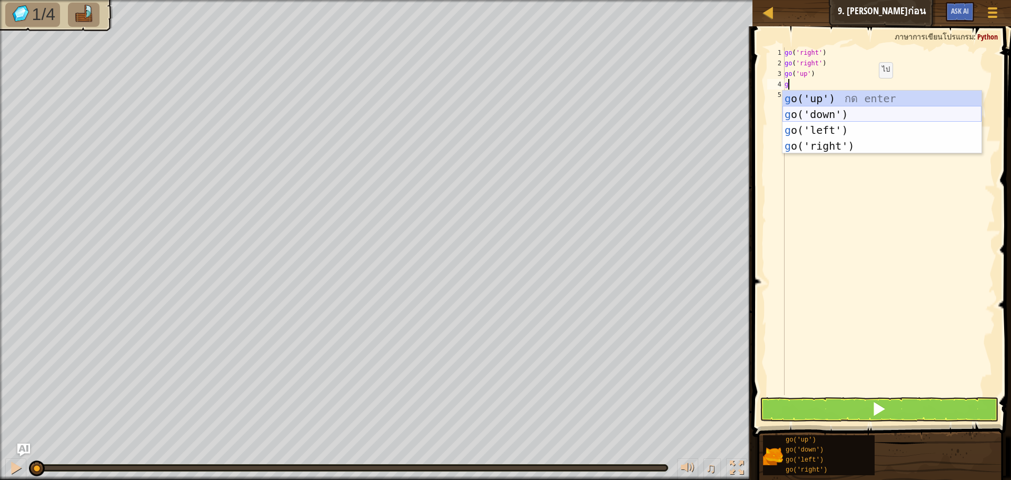
click at [850, 117] on div "g o('up') กด enter g o('down') กด enter g o('left') กด enter g o('right') กด en…" at bounding box center [881, 138] width 199 height 95
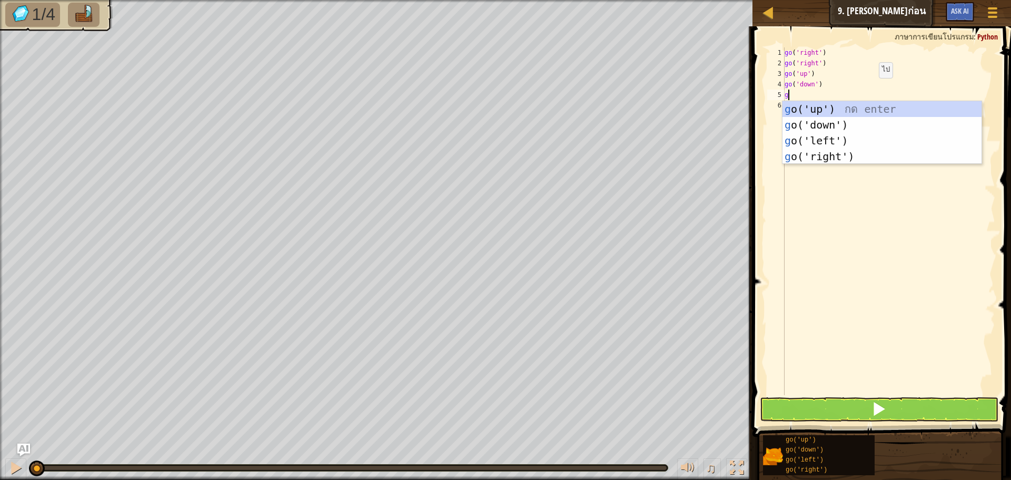
type textarea "g"
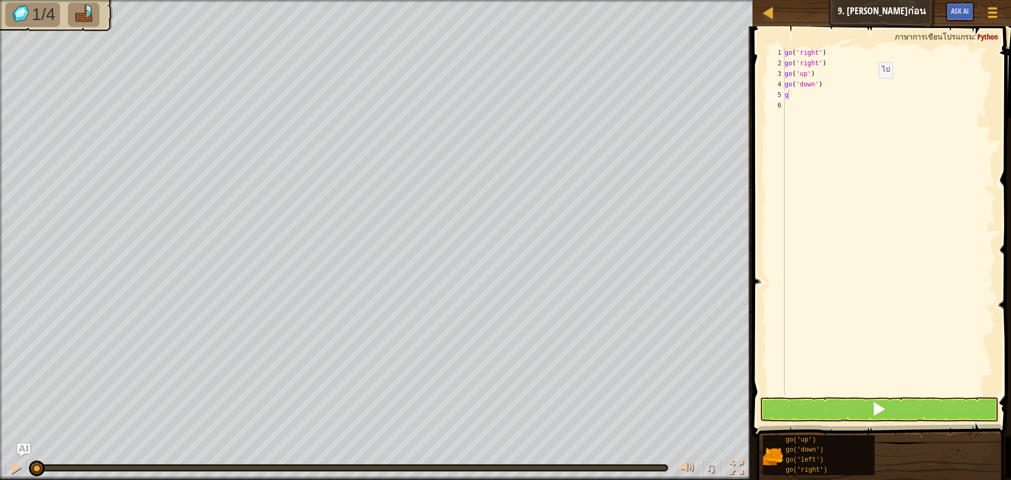
click at [864, 0] on body "แผนที่ [PERSON_NAME]เนียร์ 9. [PERSON_NAME]ก่อน เมนูเกม Ask AI 1 הההההההההההההה…" at bounding box center [505, 0] width 1011 height 0
click at [793, 93] on div "go ( 'right' ) go ( 'right' ) go ( 'up' ) go ( 'down' ) g" at bounding box center [888, 231] width 213 height 369
type textarea "g"
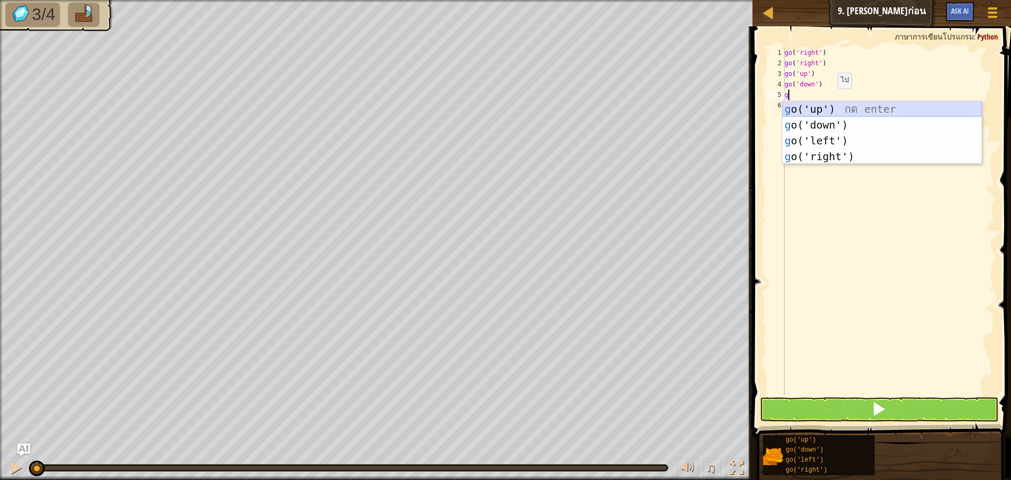
click at [842, 113] on div "g o('up') กด enter g o('down') กด enter g o('left') กด enter g o('right') กด en…" at bounding box center [881, 148] width 199 height 95
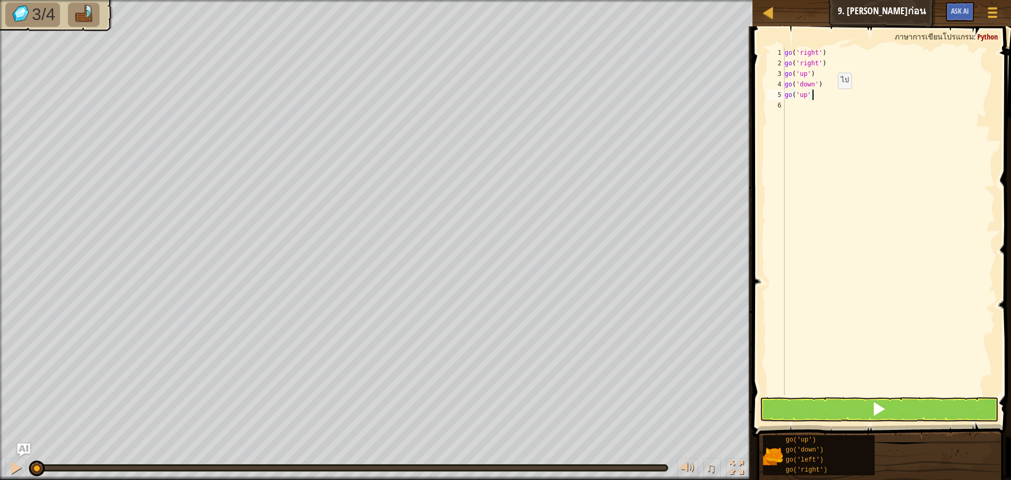
type textarea "go('up'"
type textarea "g"
click at [849, 412] on button at bounding box center [879, 409] width 238 height 24
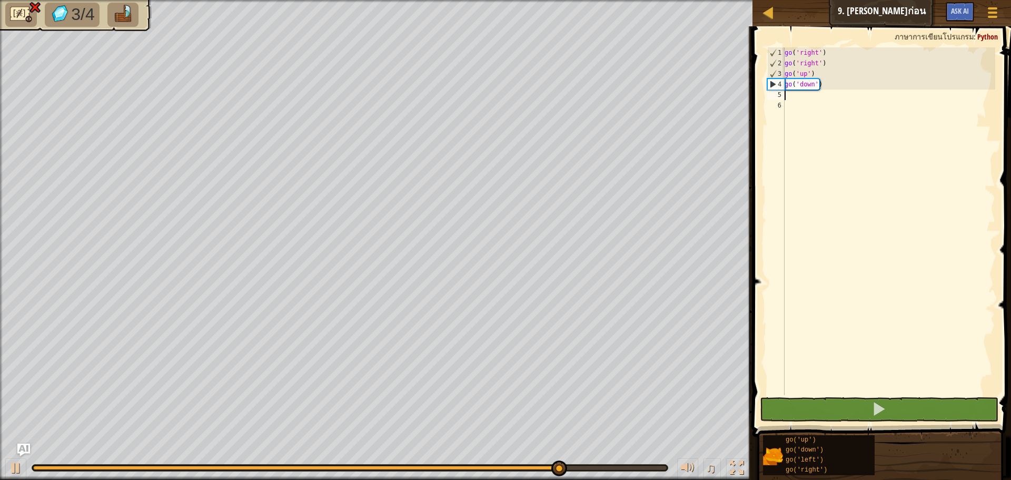
click at [794, 99] on div "go ( 'right' ) go ( 'right' ) go ( 'up' ) go ( 'down' )" at bounding box center [888, 231] width 213 height 369
type textarea "g"
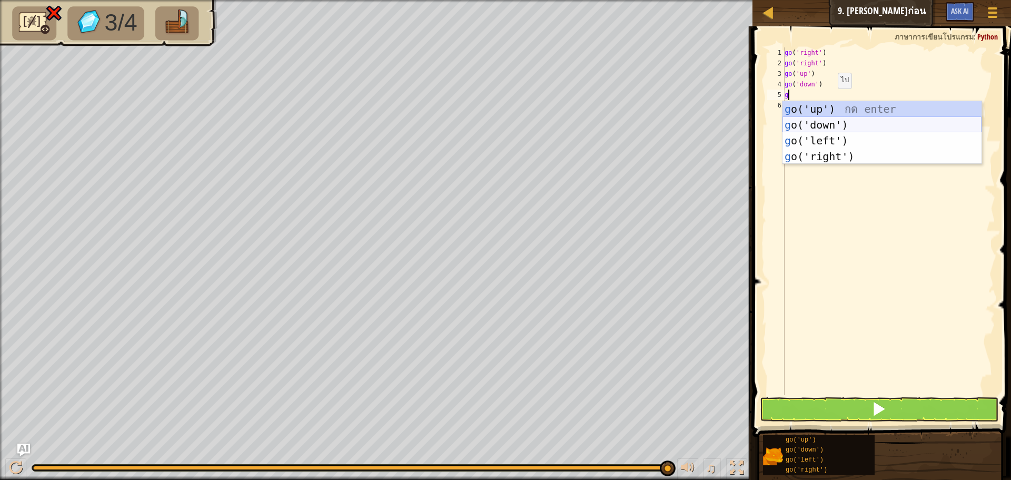
click at [851, 124] on div "g o('up') กด enter g o('down') กด enter g o('left') กด enter g o('right') กด en…" at bounding box center [881, 148] width 199 height 95
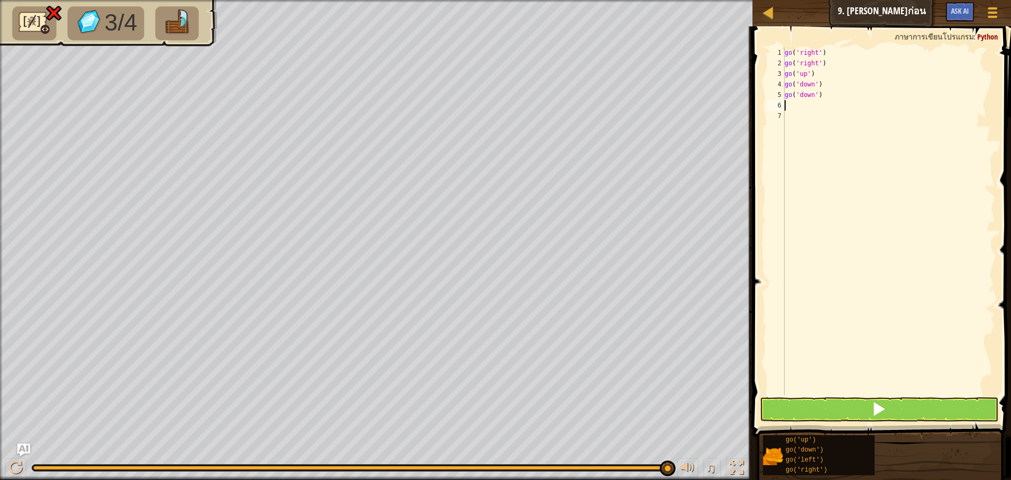
type textarea "g"
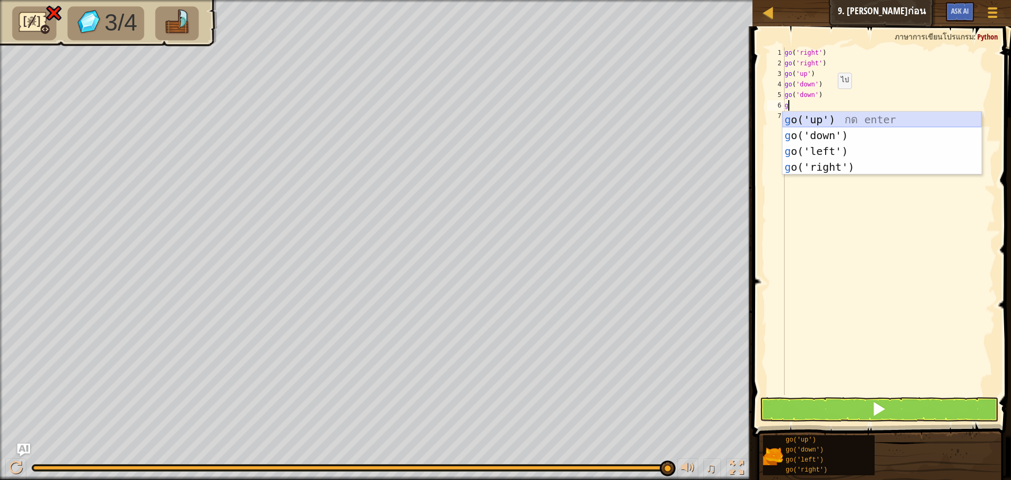
click at [829, 120] on div "g o('up') กด enter g o('down') กด enter g o('left') กด enter g o('right') กด en…" at bounding box center [881, 159] width 199 height 95
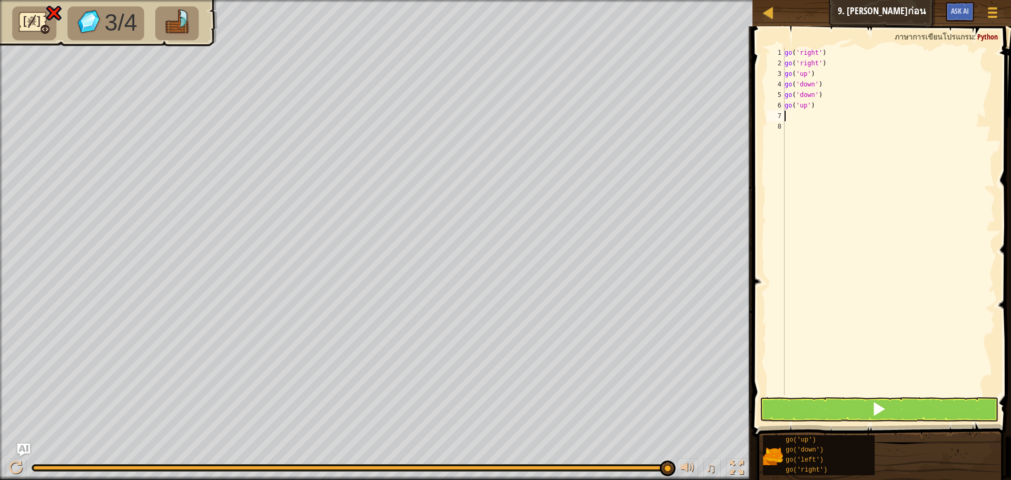
type textarea "g"
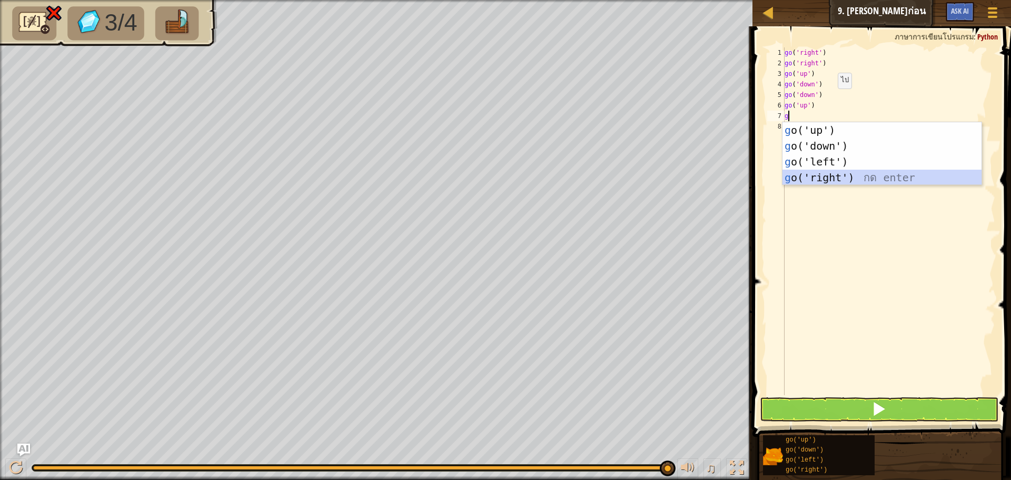
click at [827, 174] on div "g o('up') กด enter g o('down') กด enter g o('left') กด enter g o('right') กด en…" at bounding box center [881, 169] width 199 height 95
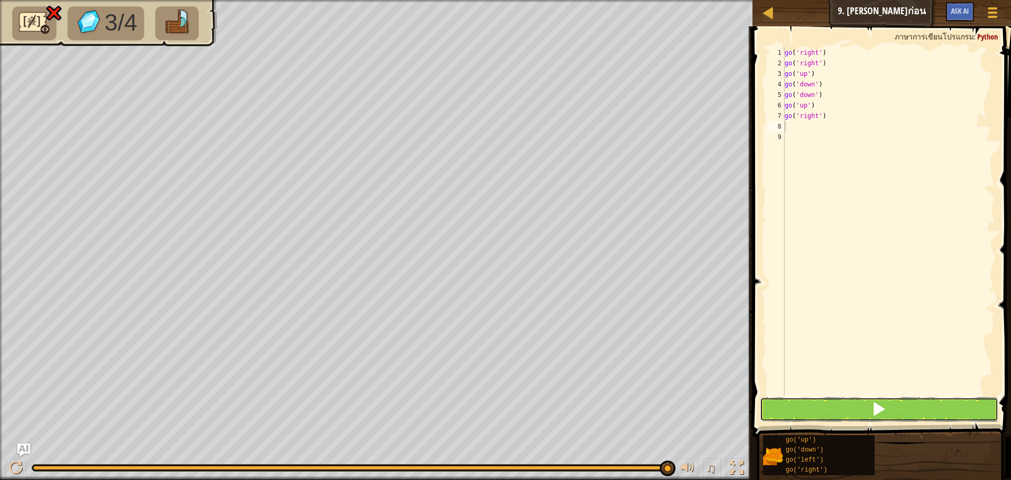
click at [817, 410] on button at bounding box center [879, 409] width 238 height 24
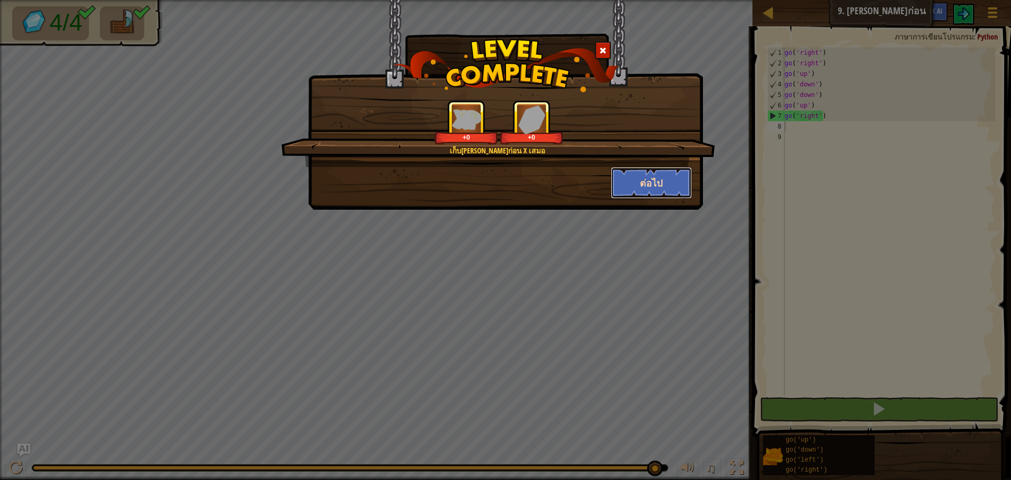
click at [633, 180] on button "ต่อไป" at bounding box center [652, 183] width 82 height 32
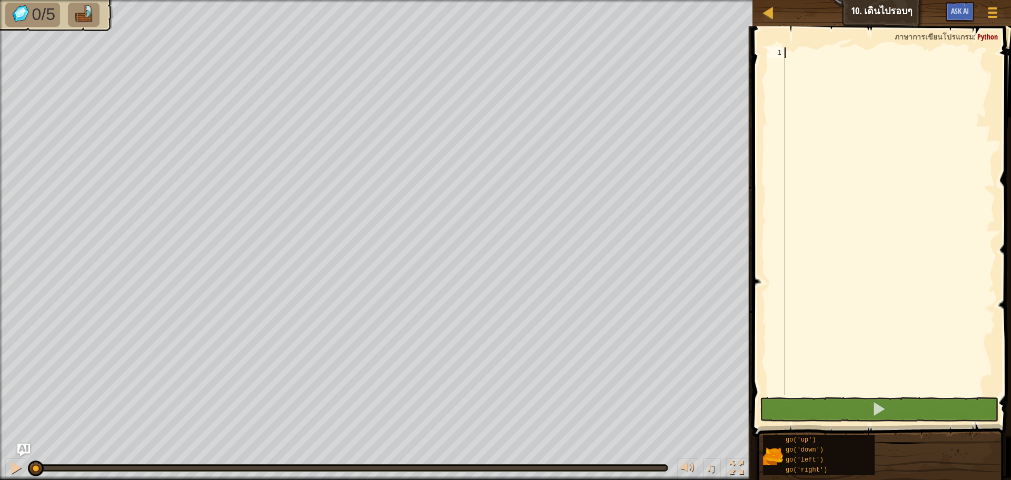
type textarea "g"
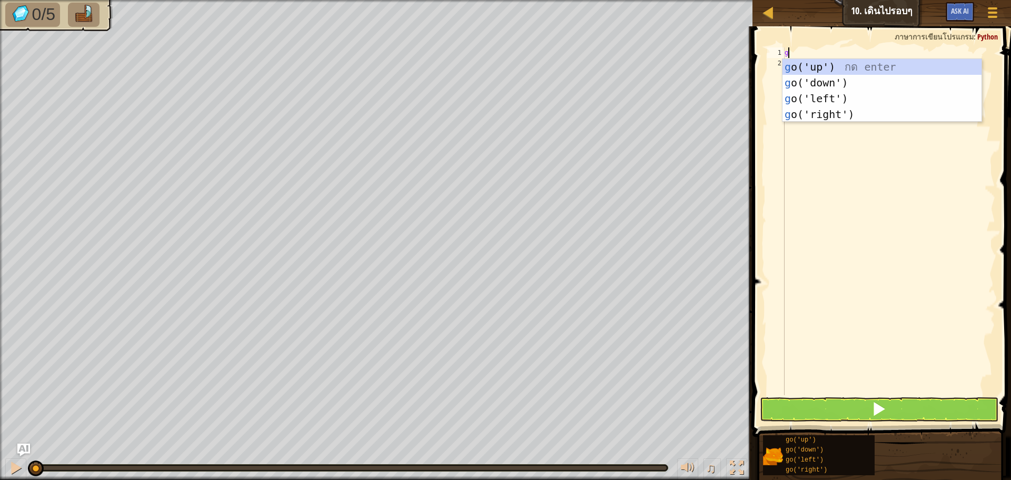
scroll to position [5, 0]
click at [845, 67] on div "g o('up') กด enter g o('down') กด enter g o('left') กด enter g o('right') กด en…" at bounding box center [881, 106] width 199 height 95
type textarea "g"
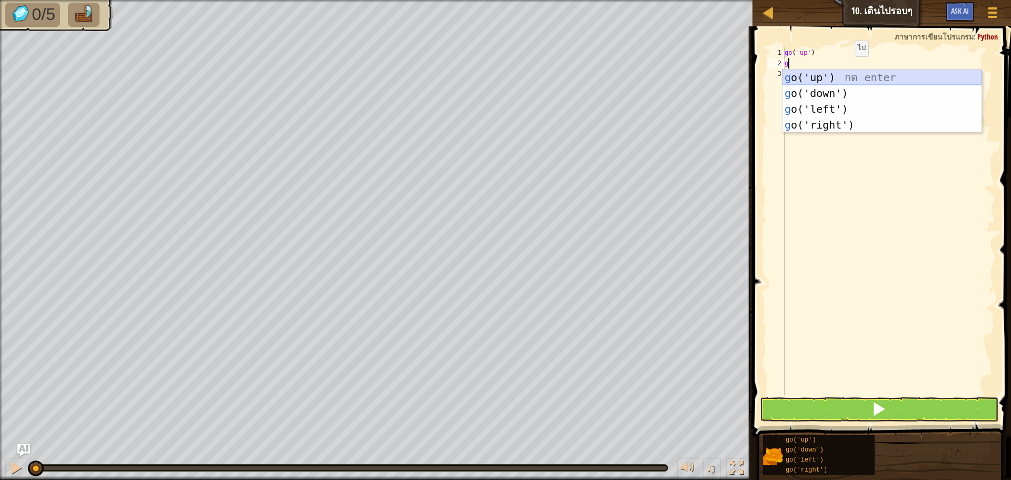
click at [840, 74] on div "g o('up') กด enter g o('down') กด enter g o('left') กด enter g o('right') กด en…" at bounding box center [881, 116] width 199 height 95
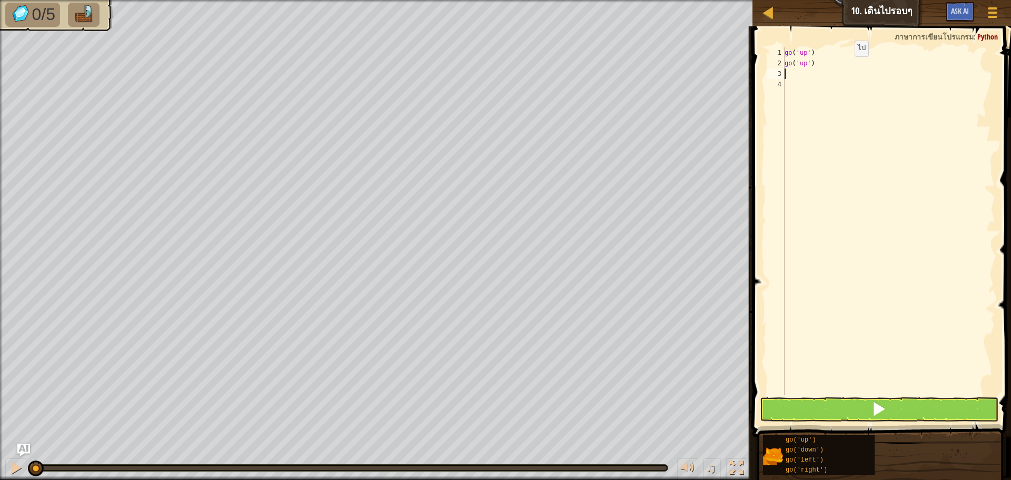
type textarea "g"
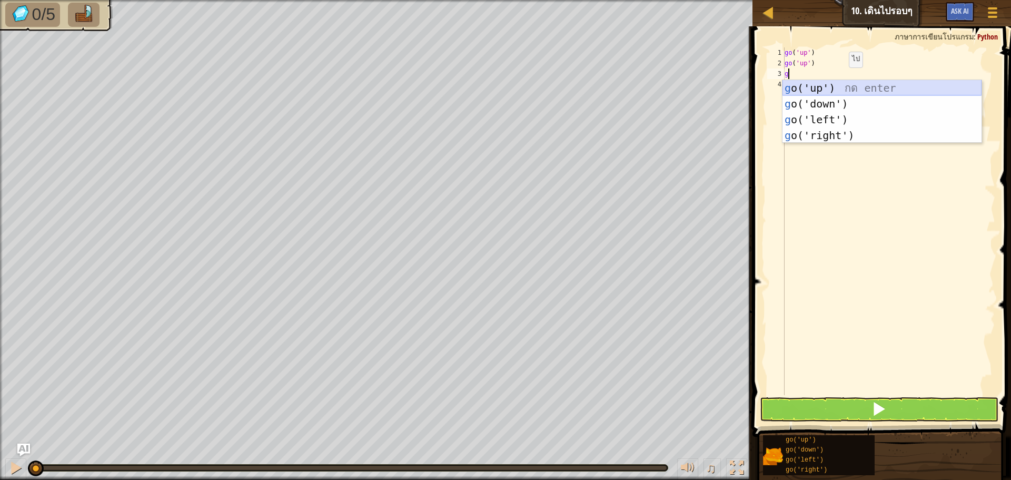
click at [848, 86] on div "g o('up') กด enter g o('down') กด enter g o('left') กด enter g o('right') กด en…" at bounding box center [881, 127] width 199 height 95
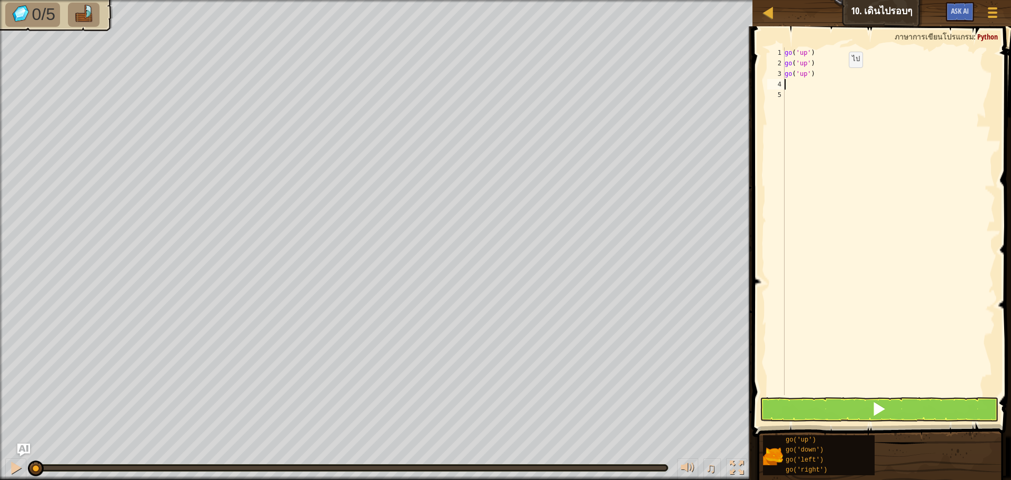
type textarea "g"
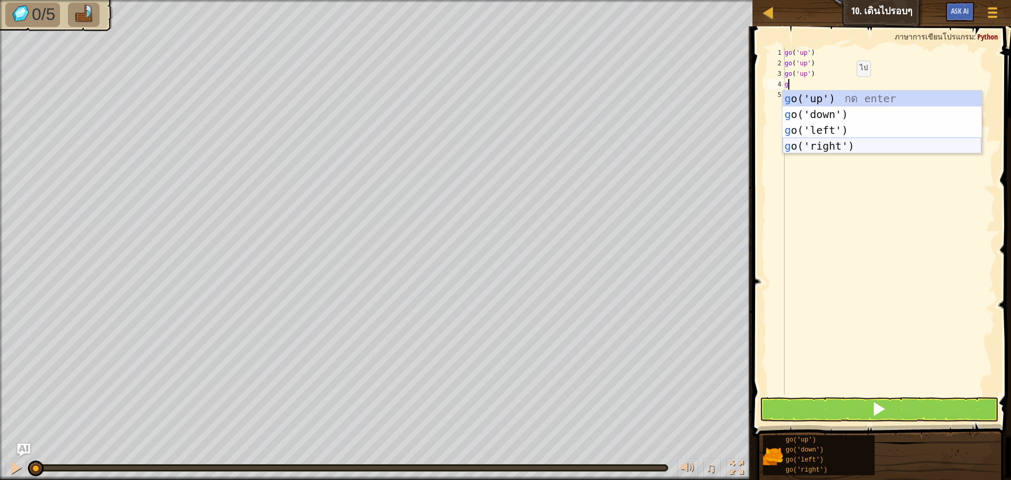
click at [832, 140] on div "g o('up') กด enter g o('down') กด enter g o('left') กด enter g o('right') กด en…" at bounding box center [881, 138] width 199 height 95
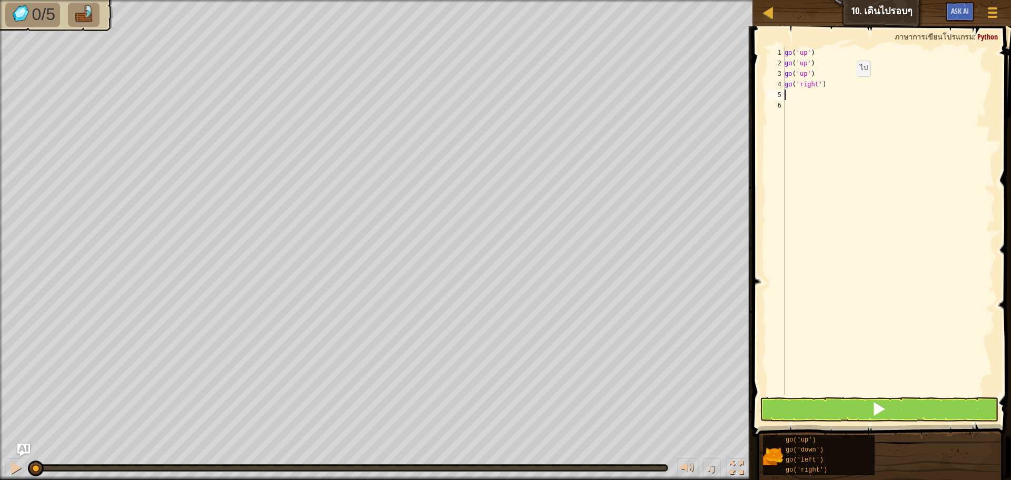
type textarea "g"
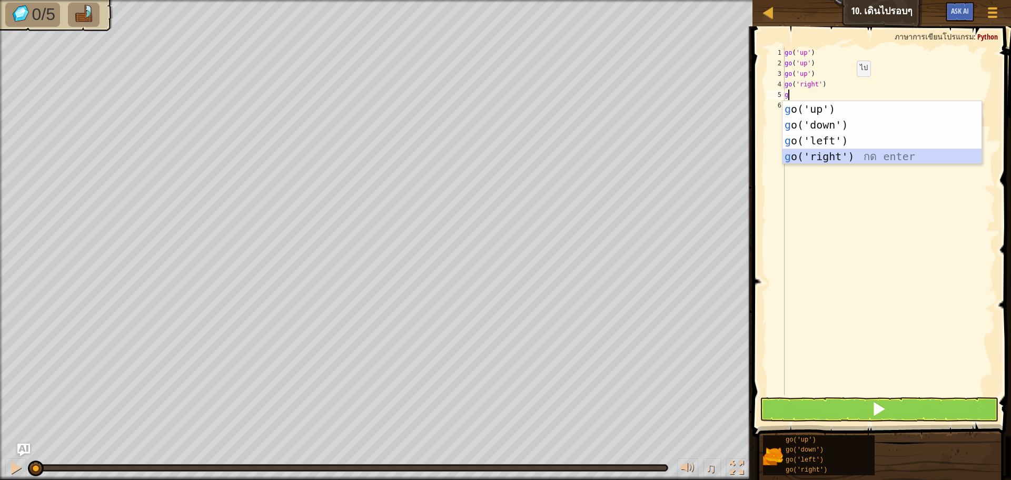
click at [827, 160] on div "g o('up') กด enter g o('down') กด enter g o('left') กด enter g o('right') กด en…" at bounding box center [881, 148] width 199 height 95
type textarea "g"
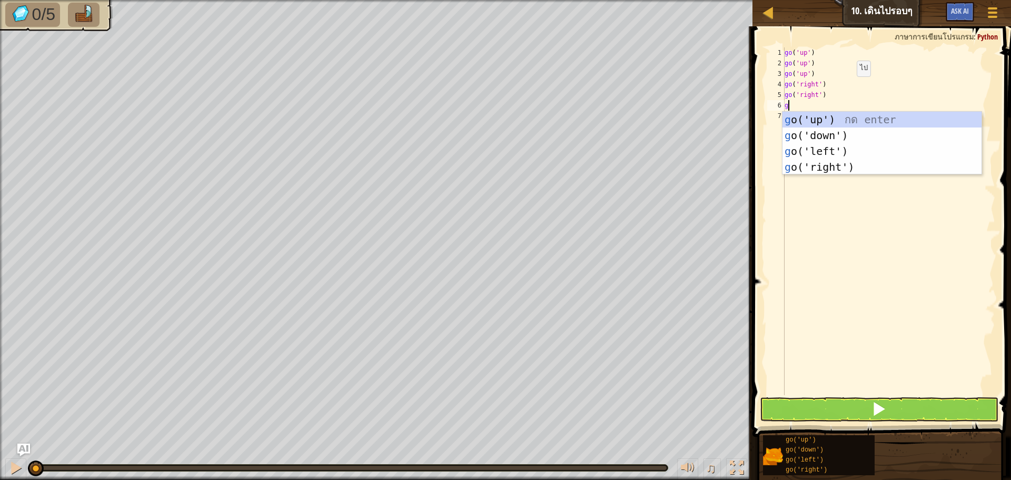
click at [827, 160] on div "g o('up') กด enter g o('down') กด enter g o('left') กด enter g o('right') กด en…" at bounding box center [881, 159] width 199 height 95
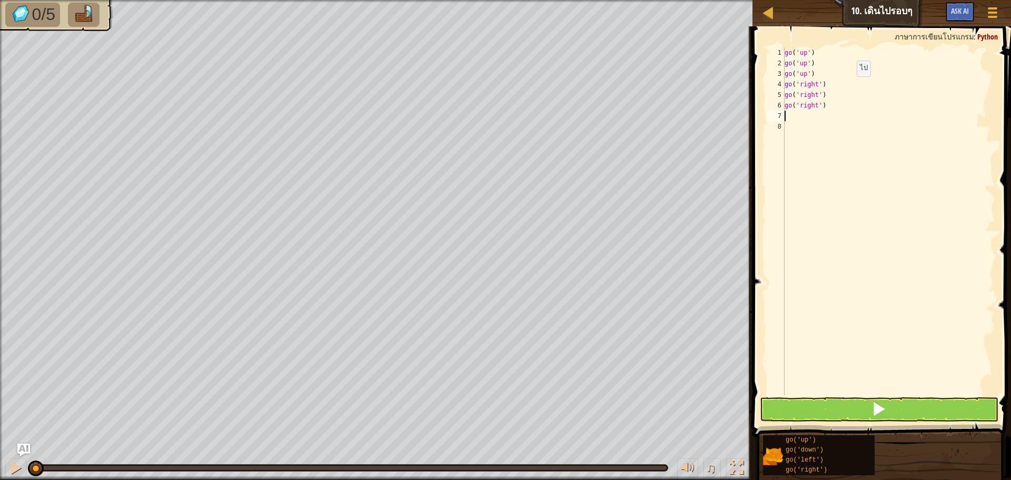
type textarea "g"
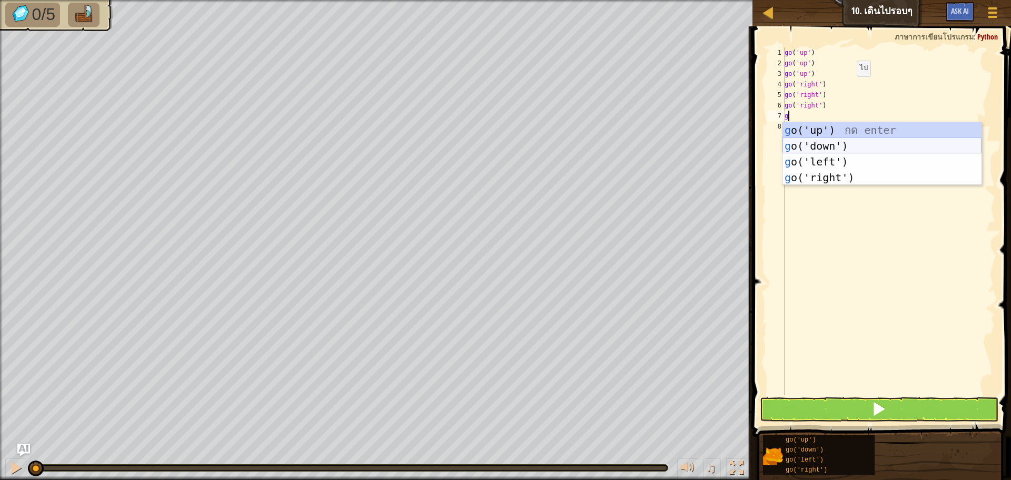
click at [833, 143] on div "g o('up') กด enter g o('down') กด enter g o('left') กด enter g o('right') กด en…" at bounding box center [881, 169] width 199 height 95
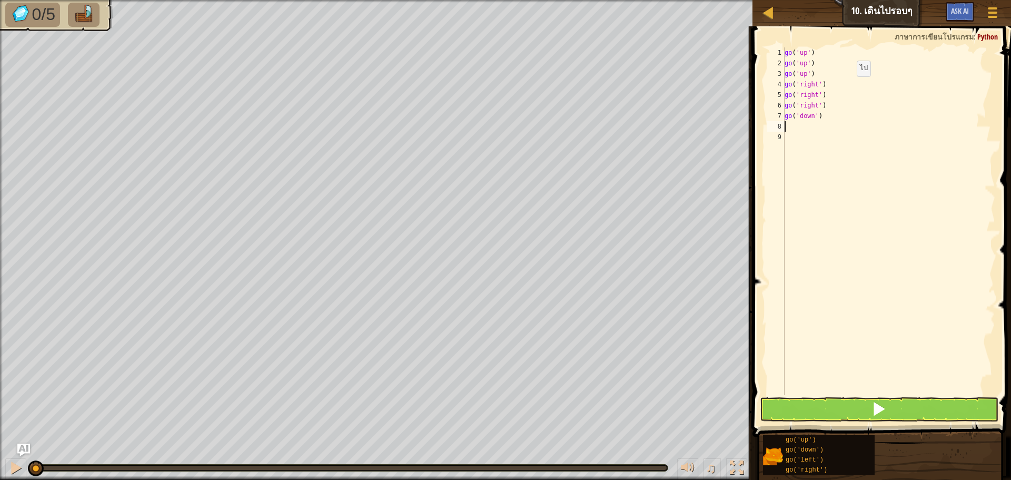
type textarea "g"
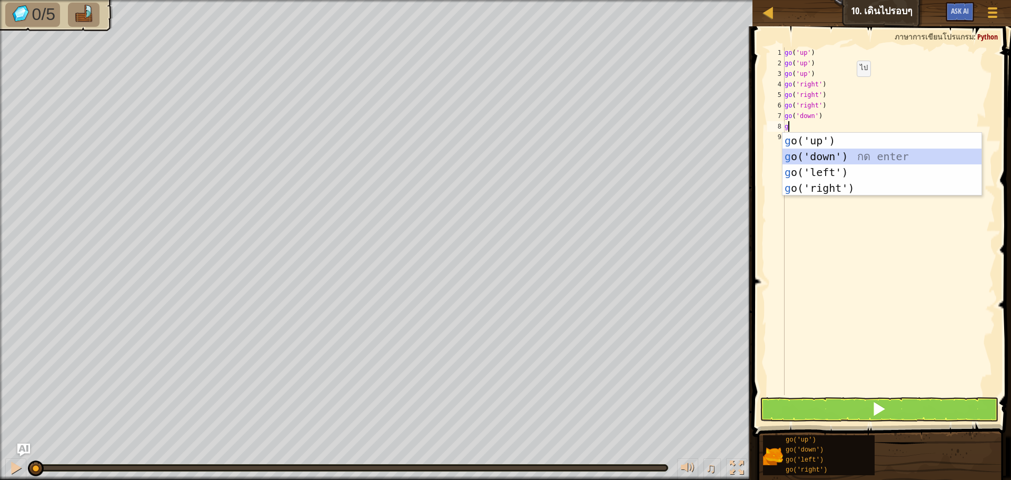
click at [832, 152] on div "g o('up') กด enter g o('down') กด enter g o('left') กด enter g o('right') กด en…" at bounding box center [881, 180] width 199 height 95
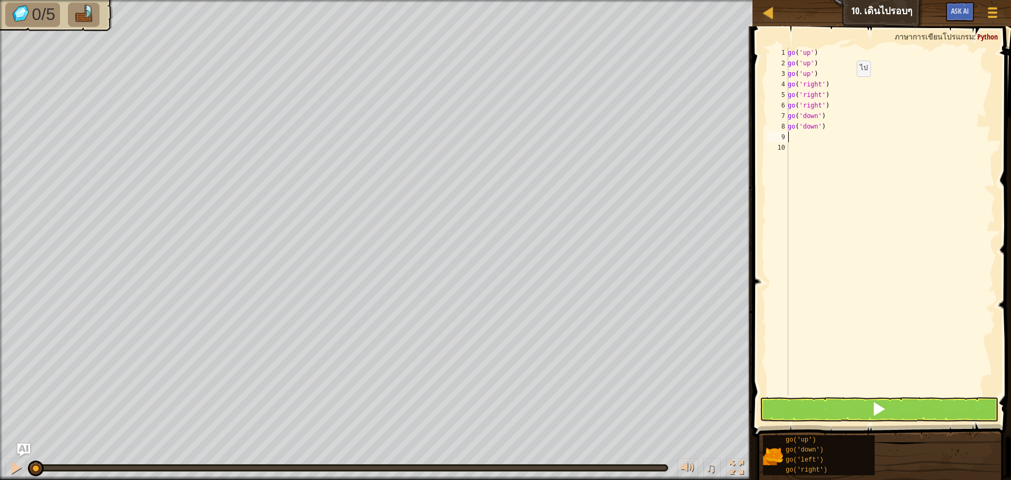
type textarea "g"
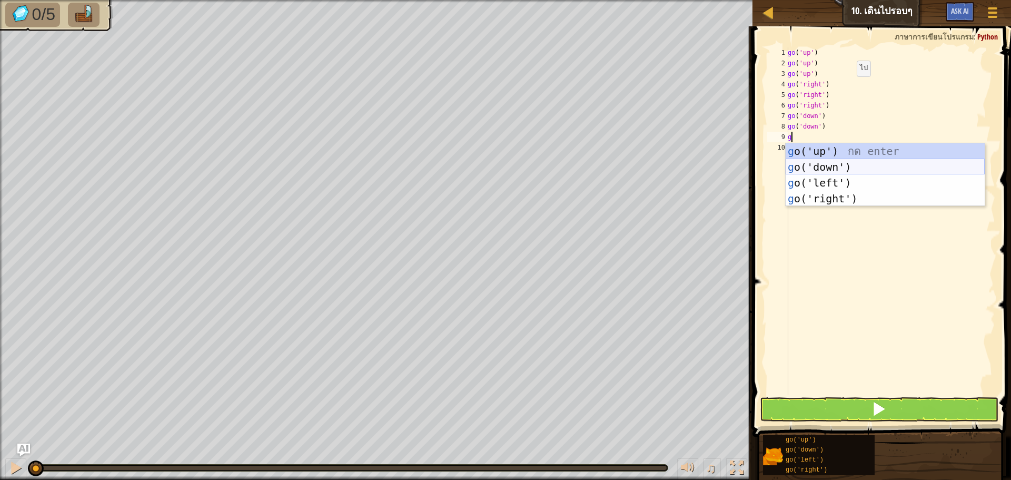
click at [832, 161] on div "g o('up') กด enter g o('down') กด enter g o('left') กด enter g o('right') กด en…" at bounding box center [884, 190] width 199 height 95
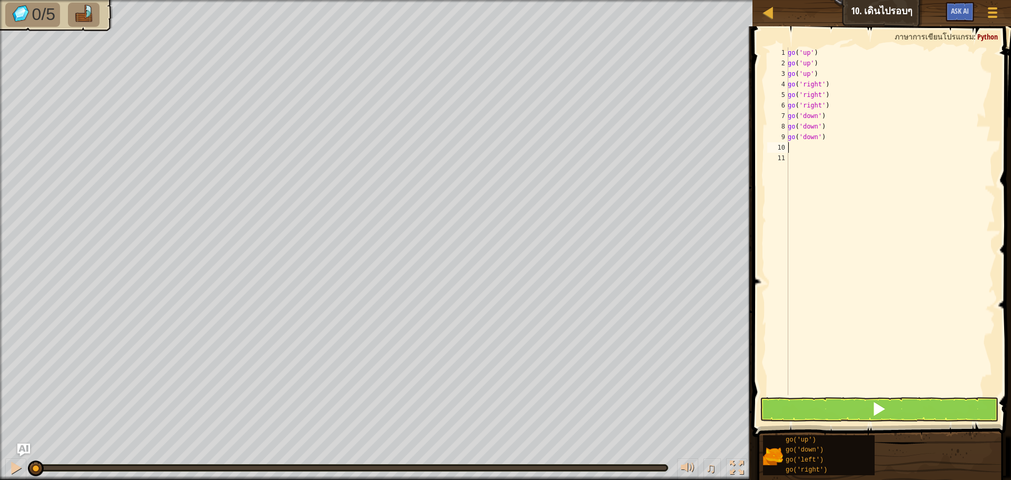
type textarea "g"
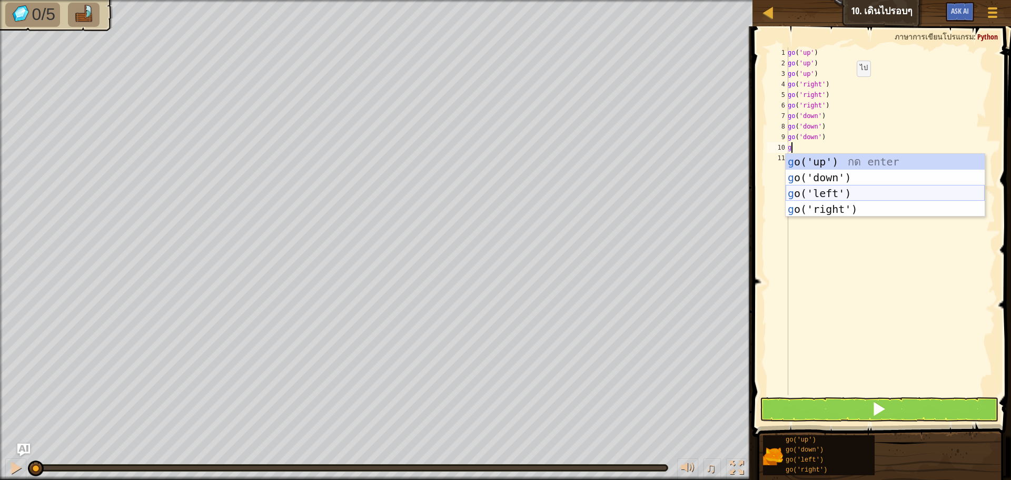
click at [835, 186] on div "g o('up') กด enter g o('down') กด enter g o('left') กด enter g o('right') กด en…" at bounding box center [884, 201] width 199 height 95
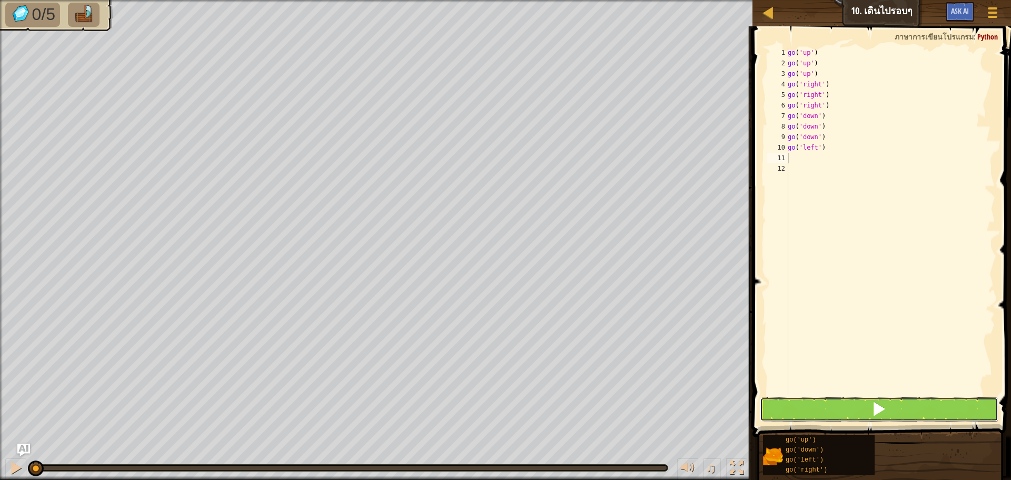
drag, startPoint x: 859, startPoint y: 417, endPoint x: 857, endPoint y: 407, distance: 9.6
click at [859, 417] on button at bounding box center [879, 409] width 238 height 24
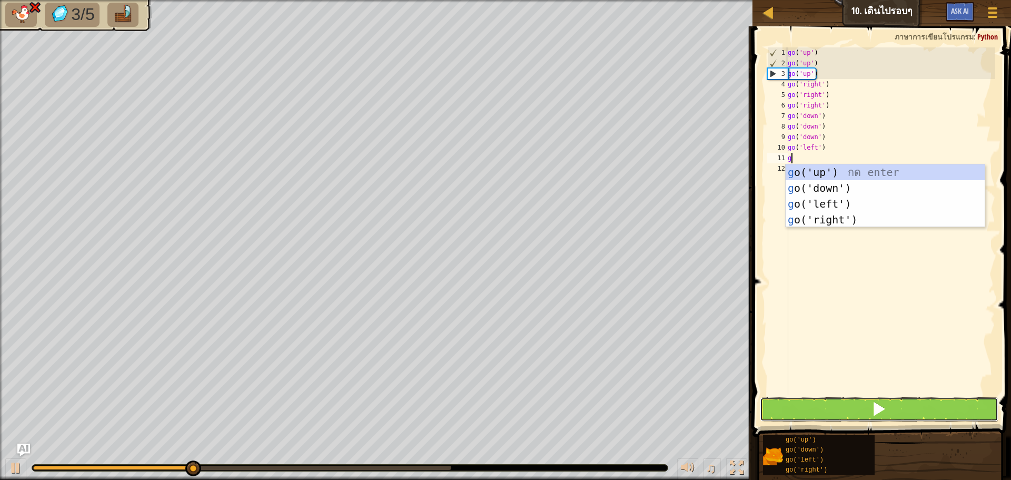
click at [847, 407] on button at bounding box center [879, 409] width 238 height 24
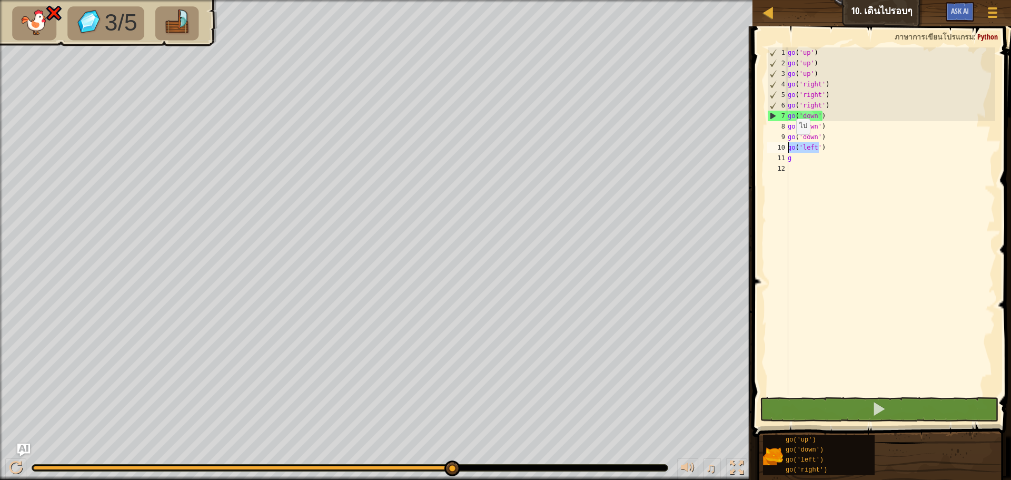
drag, startPoint x: 820, startPoint y: 151, endPoint x: 768, endPoint y: 144, distance: 52.5
click at [768, 144] on div "g 1 2 3 4 5 6 7 8 9 10 11 12 go ( 'up' ) go ( 'up' ) go ( 'up' ) go ( 'right' )…" at bounding box center [880, 220] width 230 height 347
type textarea ")"
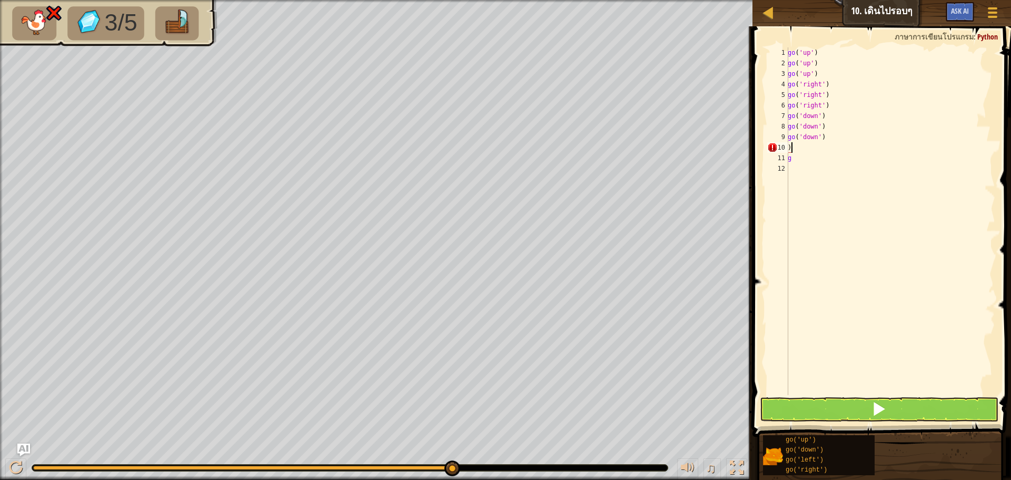
click at [793, 151] on div "go ( 'up' ) go ( 'up' ) go ( 'up' ) go ( 'right' ) go ( 'right' ) go ( 'right' …" at bounding box center [890, 231] width 210 height 369
drag, startPoint x: 825, startPoint y: 137, endPoint x: 776, endPoint y: 134, distance: 49.1
click at [776, 134] on div "1 2 3 4 5 6 7 8 9 10 11 12 go ( 'up' ) go ( 'up' ) go ( 'up' ) go ( 'right' ) g…" at bounding box center [880, 220] width 230 height 347
type textarea "go('down')"
type textarea "g"
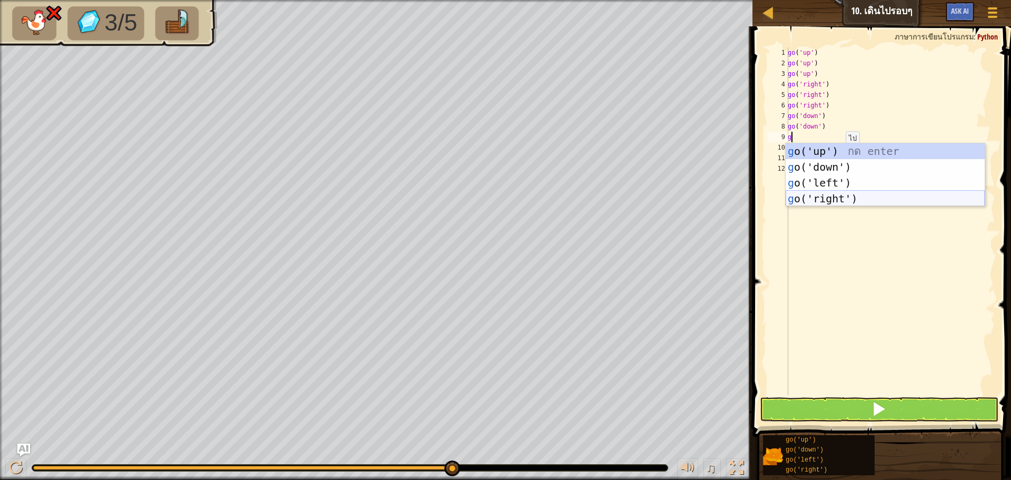
click at [844, 195] on div "g o('up') กด enter g o('down') กด enter g o('left') กด enter g o('right') กด en…" at bounding box center [884, 190] width 199 height 95
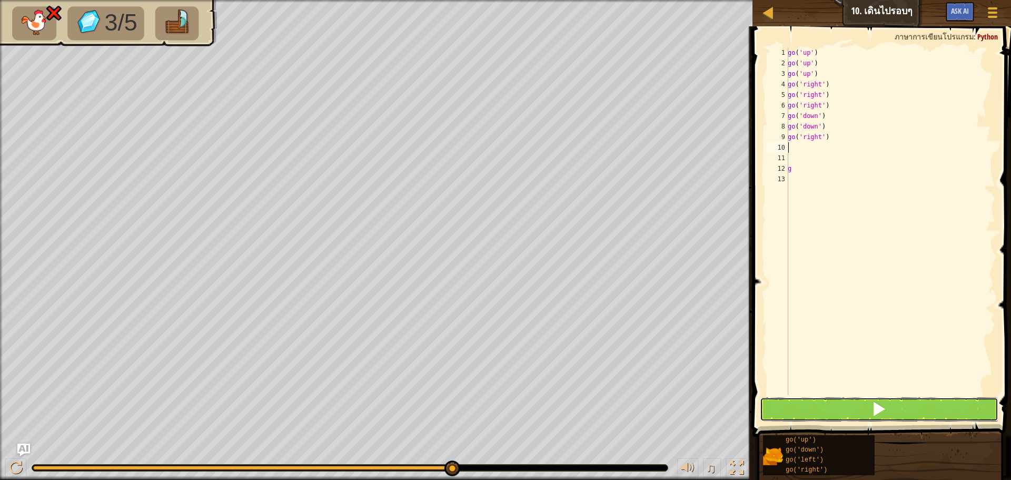
click at [872, 410] on span at bounding box center [878, 408] width 15 height 15
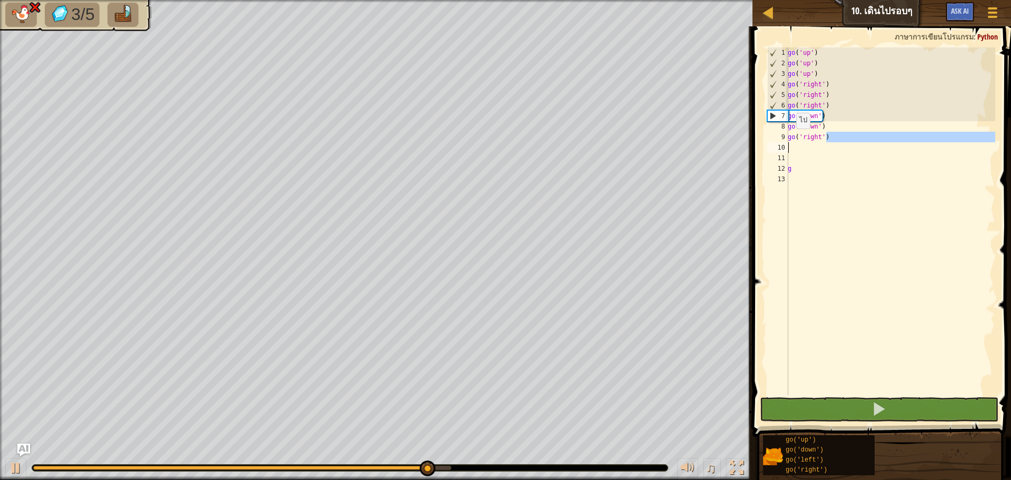
drag, startPoint x: 828, startPoint y: 138, endPoint x: 772, endPoint y: 143, distance: 55.5
click at [772, 143] on div "1 2 3 4 5 6 7 8 9 10 11 12 13 go ( 'up' ) go ( 'up' ) go ( 'up' ) go ( 'right' …" at bounding box center [880, 220] width 230 height 347
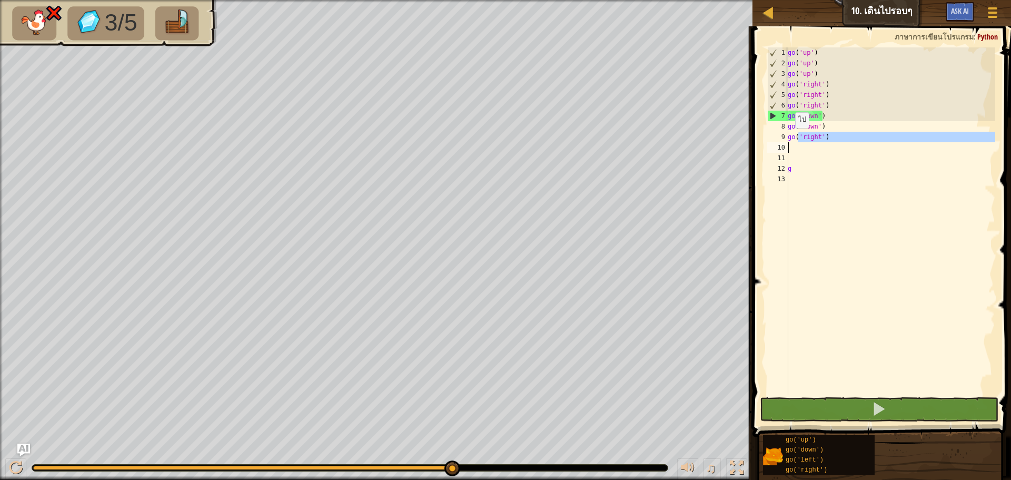
drag, startPoint x: 800, startPoint y: 135, endPoint x: 786, endPoint y: 143, distance: 15.5
click at [786, 143] on div "go('right') 1 2 3 4 5 6 7 8 9 10 11 12 13 go ( 'up' ) go ( 'up' ) go ( 'up' ) g…" at bounding box center [880, 220] width 230 height 347
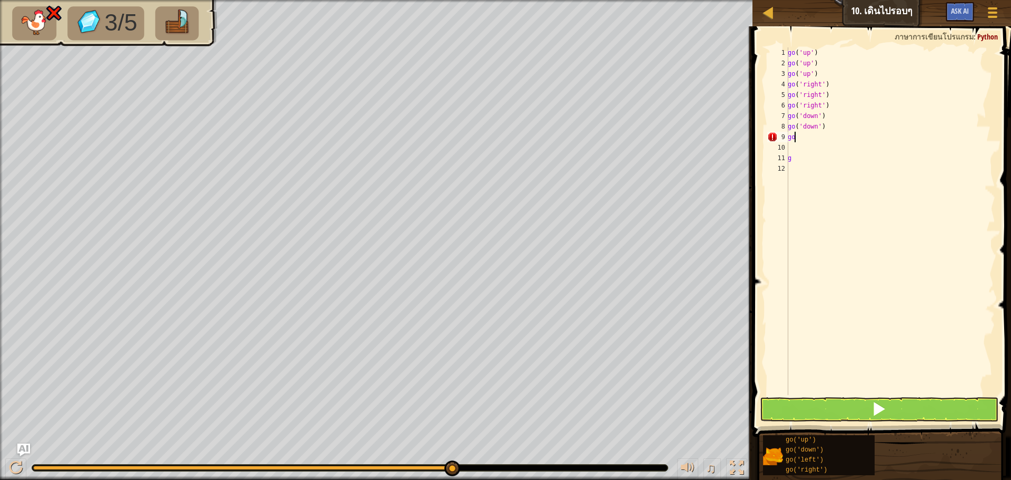
type textarea "g"
click at [795, 160] on div "go ( 'up' ) go ( 'up' ) go ( 'up' ) go ( 'right' ) go ( 'right' ) go ( 'right' …" at bounding box center [890, 231] width 210 height 369
type textarea "g"
drag, startPoint x: 822, startPoint y: 128, endPoint x: 785, endPoint y: 130, distance: 36.9
click at [785, 130] on div "1 2 3 4 5 6 7 8 9 10 11 12 go ( 'up' ) go ( 'up' ) go ( 'up' ) go ( 'right' ) g…" at bounding box center [880, 220] width 230 height 347
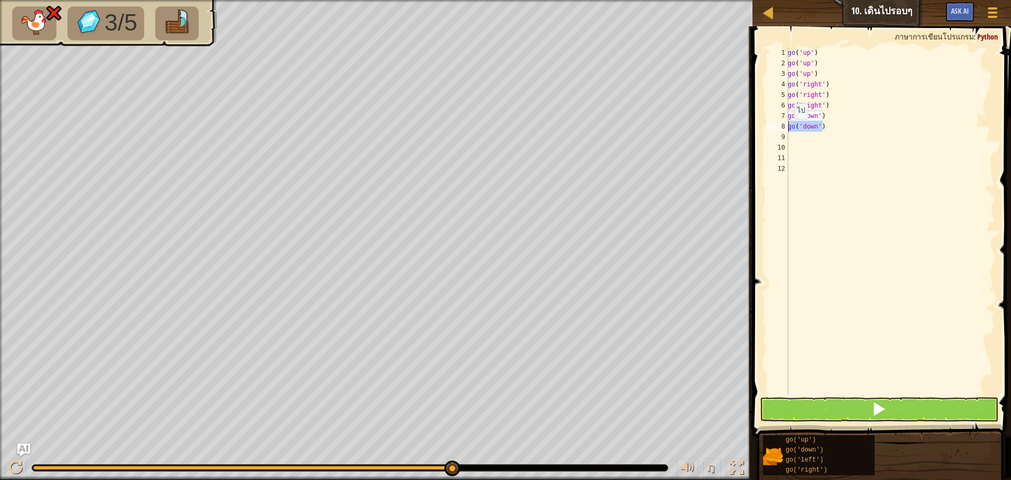
type textarea "go('down')"
drag, startPoint x: 840, startPoint y: 410, endPoint x: 842, endPoint y: 401, distance: 9.7
click at [840, 410] on button at bounding box center [879, 409] width 238 height 24
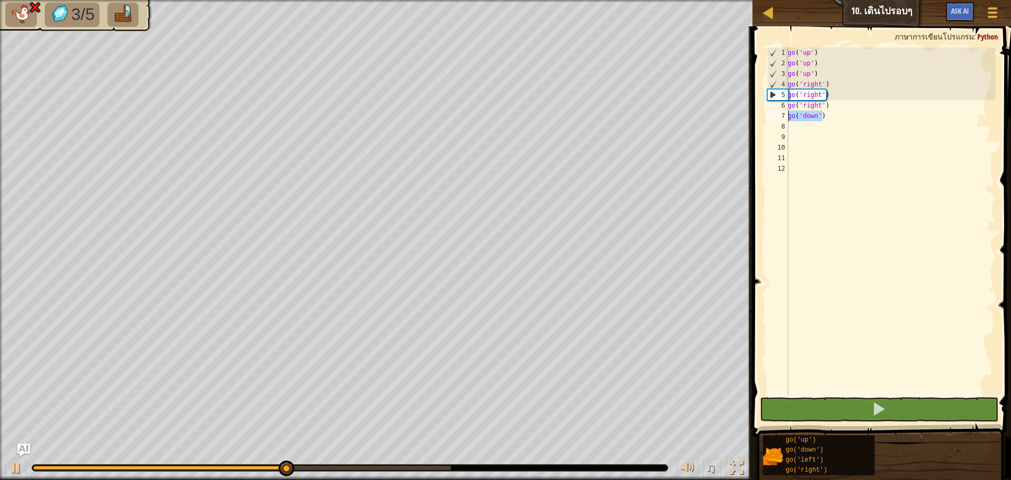
drag, startPoint x: 823, startPoint y: 116, endPoint x: 759, endPoint y: 115, distance: 64.8
click at [759, 115] on div "1 2 3 4 5 6 7 8 9 10 11 12 go ( 'up' ) go ( 'up' ) go ( 'up' ) go ( 'right' ) g…" at bounding box center [880, 252] width 262 height 441
type textarea "go('down')"
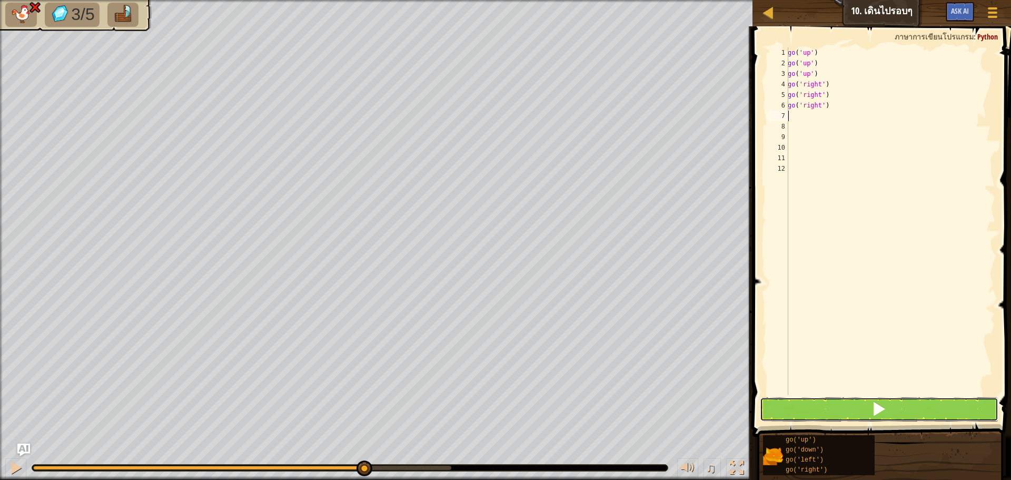
click at [831, 403] on button at bounding box center [879, 409] width 238 height 24
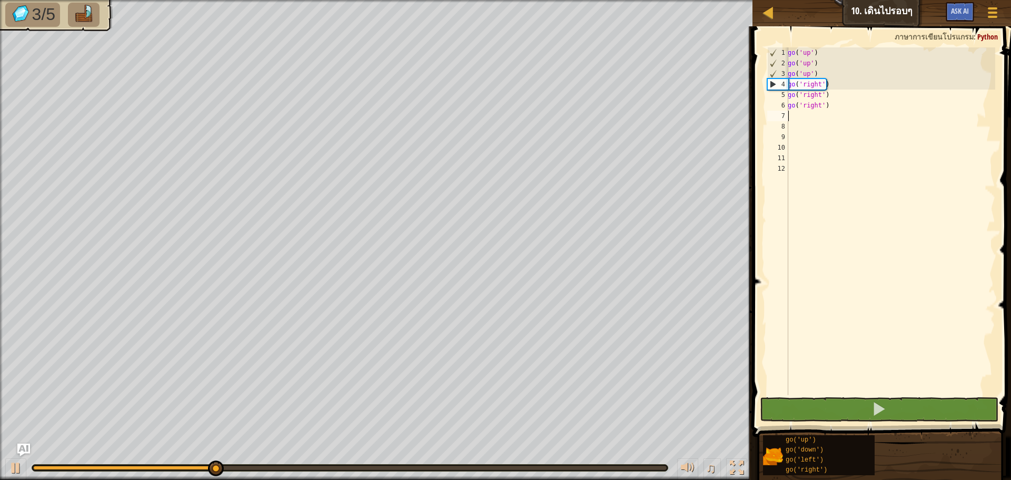
type textarea "g"
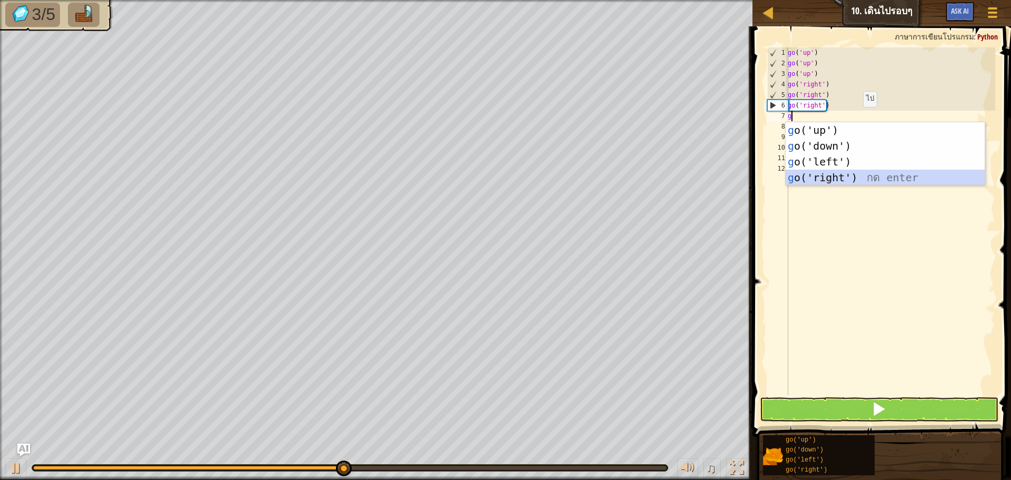
click at [859, 176] on div "g o('up') กด enter g o('down') กด enter g o('left') กด enter g o('right') กด en…" at bounding box center [884, 169] width 199 height 95
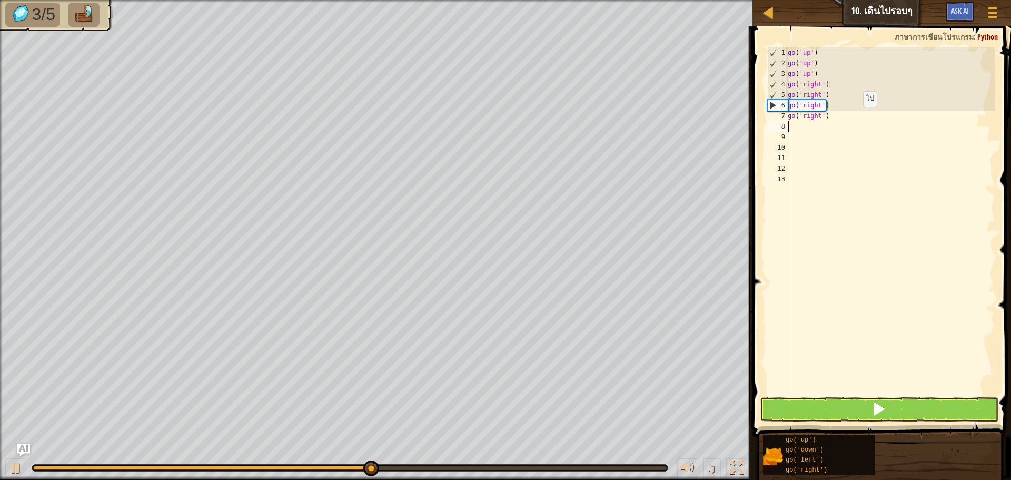
type textarea "g"
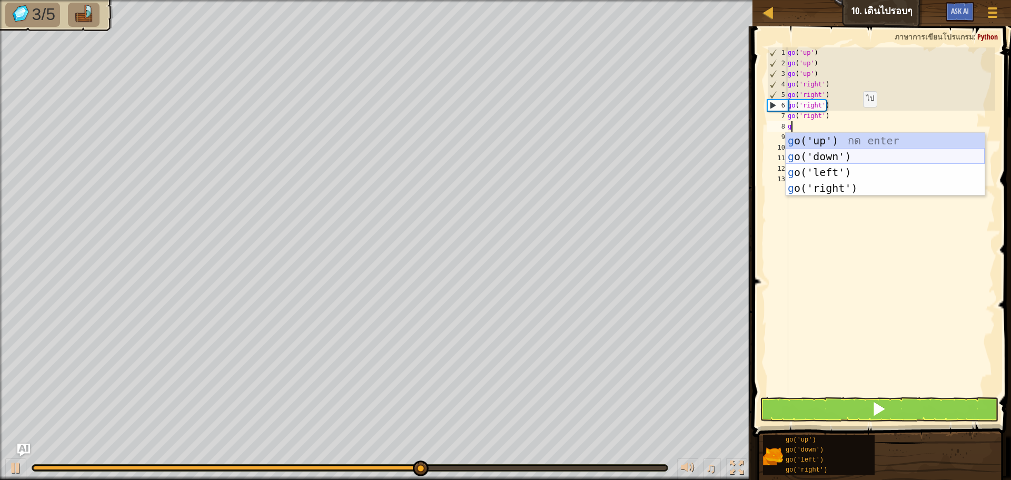
click at [859, 154] on div "g o('up') กด enter g o('down') กด enter g o('left') กด enter g o('right') กด en…" at bounding box center [884, 180] width 199 height 95
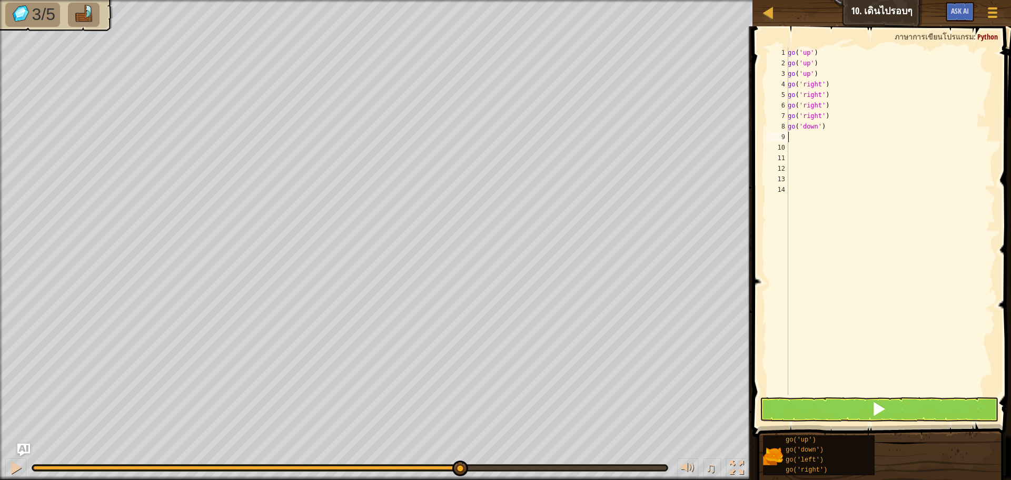
type textarea "g"
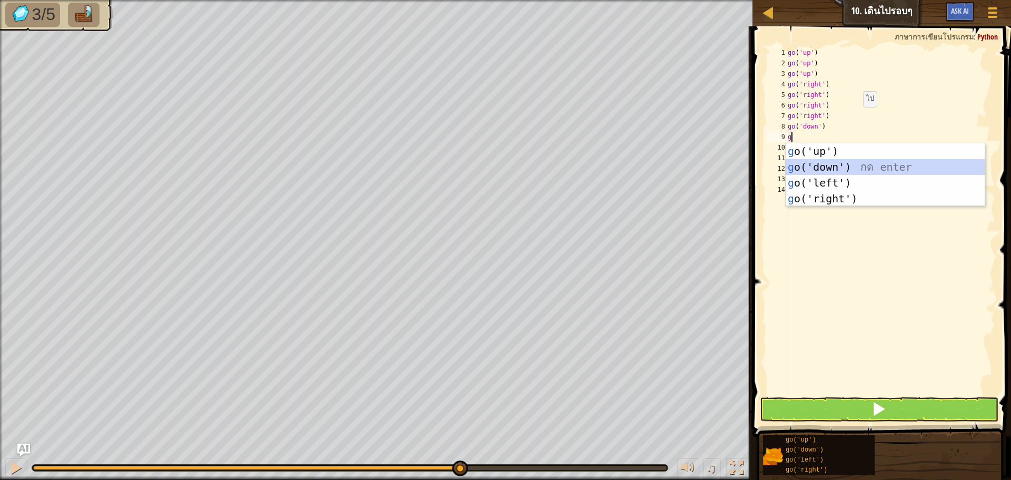
click at [814, 161] on div "g o('up') กด enter g o('down') กด enter g o('left') กด enter g o('right') กด en…" at bounding box center [884, 190] width 199 height 95
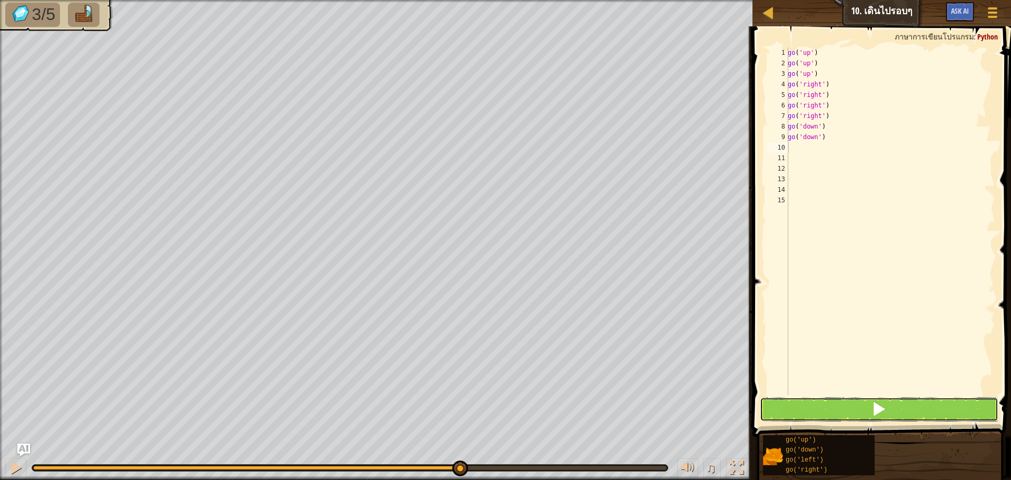
click at [842, 413] on button at bounding box center [879, 409] width 238 height 24
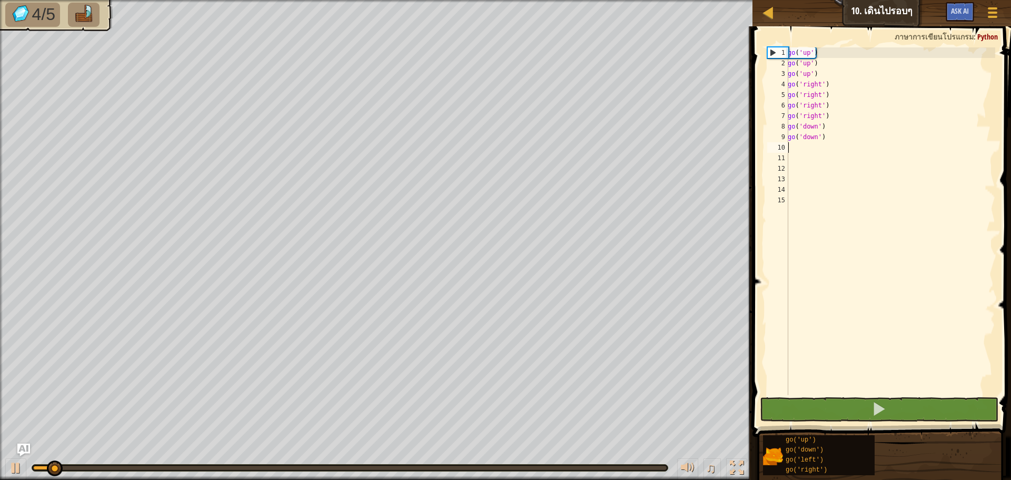
type textarea "g"
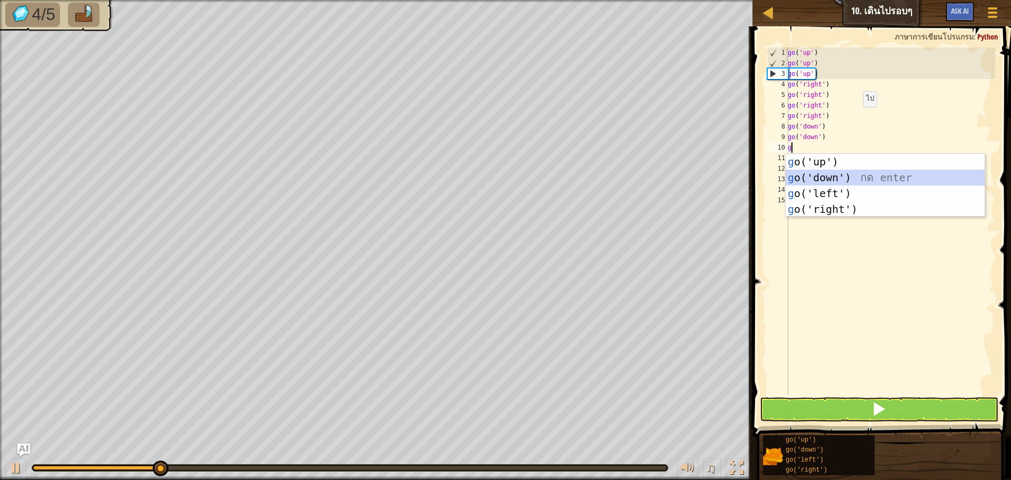
click at [812, 174] on div "g o('up') กด enter g o('down') กด enter g o('left') กด enter g o('right') กด en…" at bounding box center [884, 201] width 199 height 95
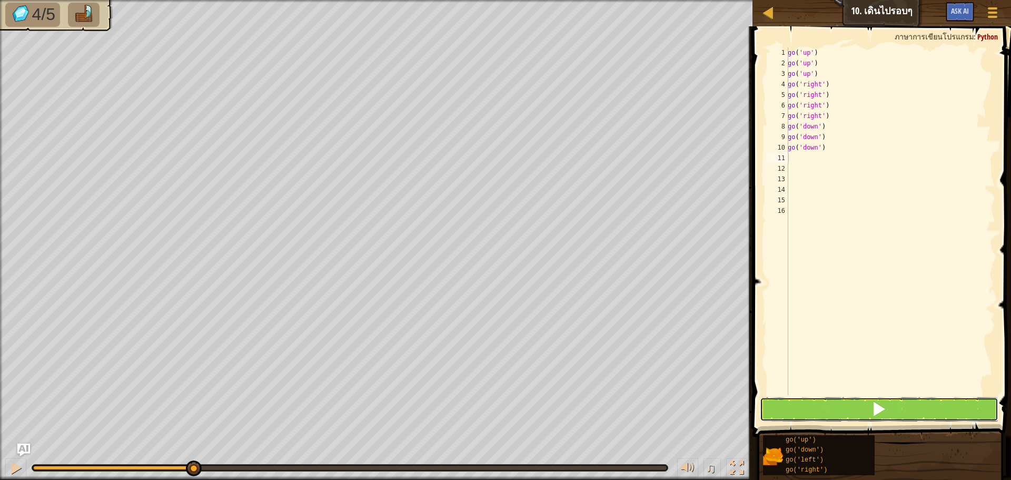
click at [814, 404] on button at bounding box center [879, 409] width 238 height 24
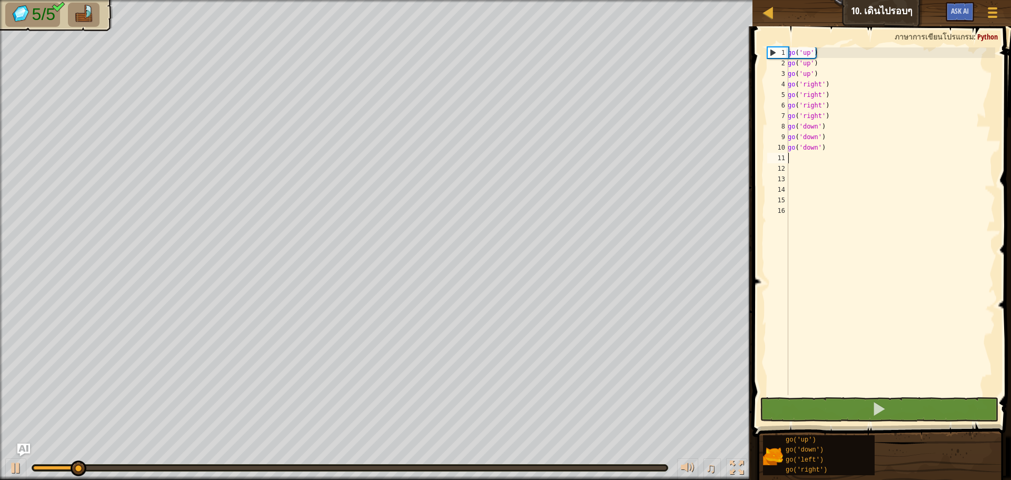
type textarea "g"
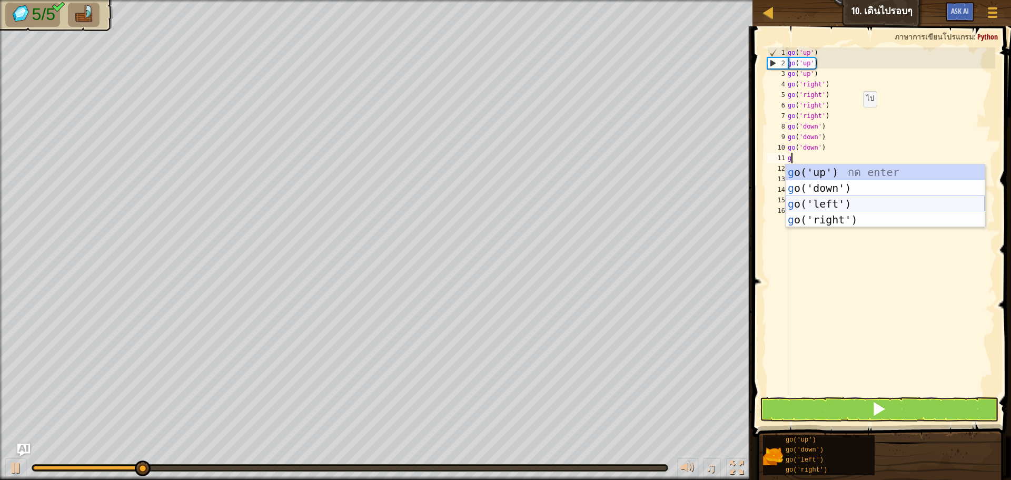
click at [834, 204] on div "g o('up') กด enter g o('down') กด enter g o('left') กด enter g o('right') กด en…" at bounding box center [884, 211] width 199 height 95
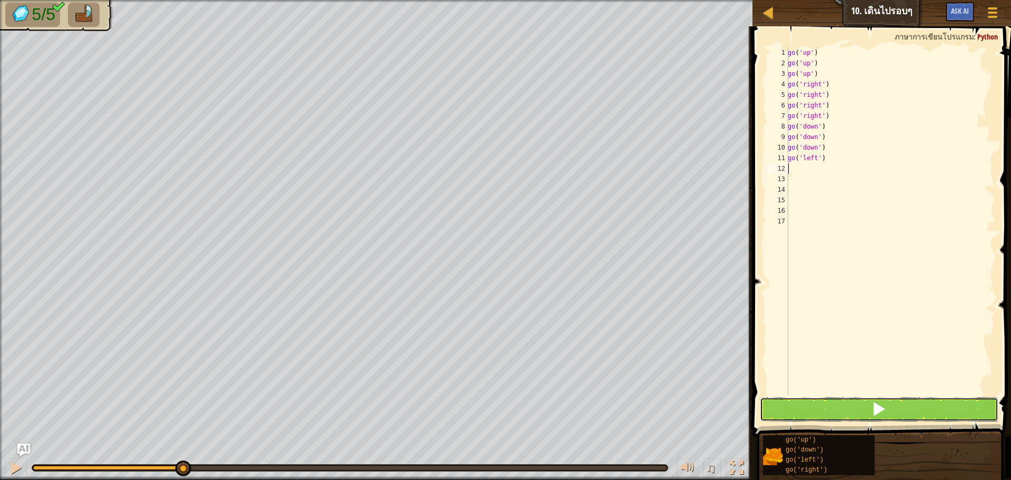
click at [870, 410] on button at bounding box center [879, 409] width 238 height 24
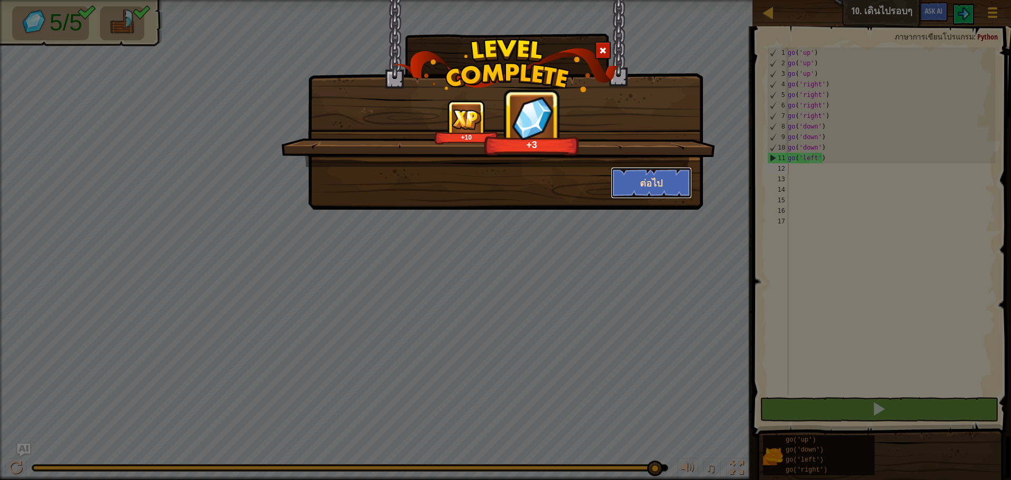
click at [658, 179] on button "ต่อไป" at bounding box center [652, 183] width 82 height 32
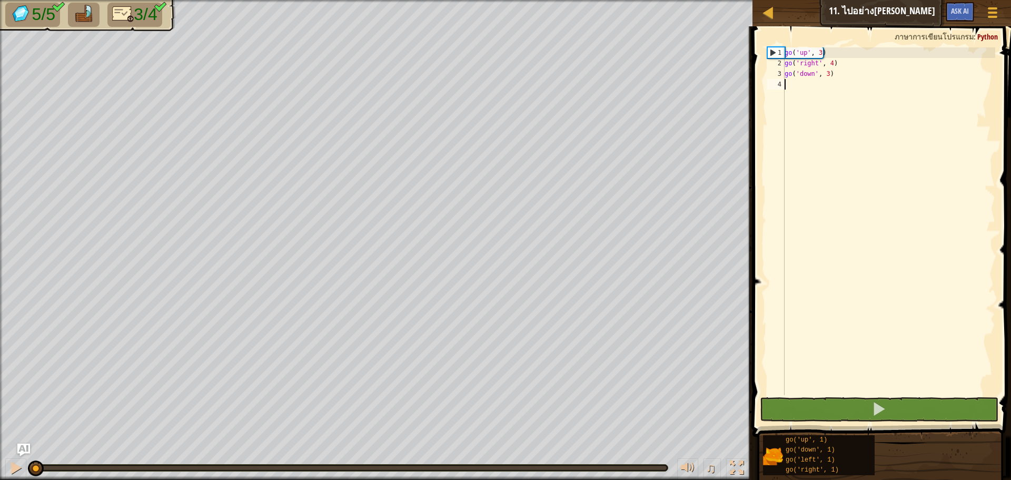
type textarea "g"
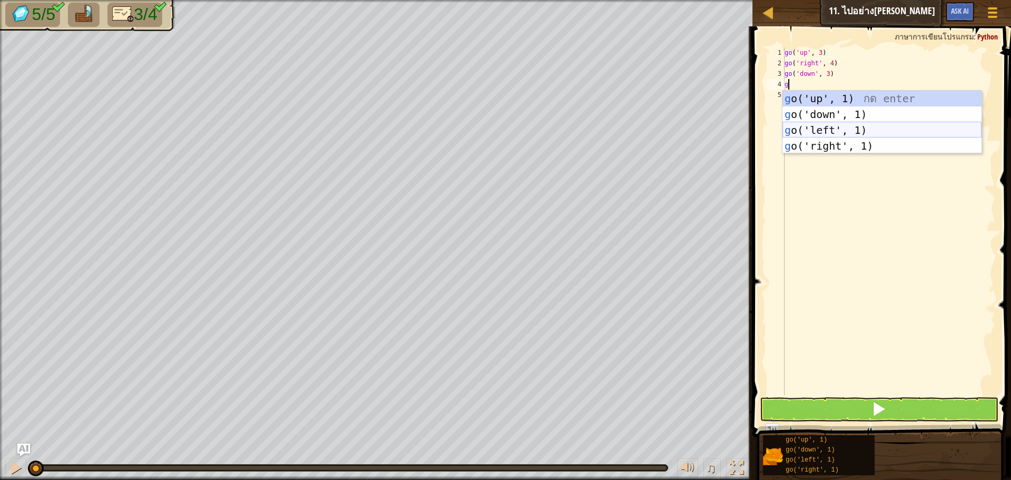
click at [819, 123] on div "g o('up', 1) กด enter g o('down', 1) กด enter g o('left', 1) กด enter g o('righ…" at bounding box center [881, 138] width 199 height 95
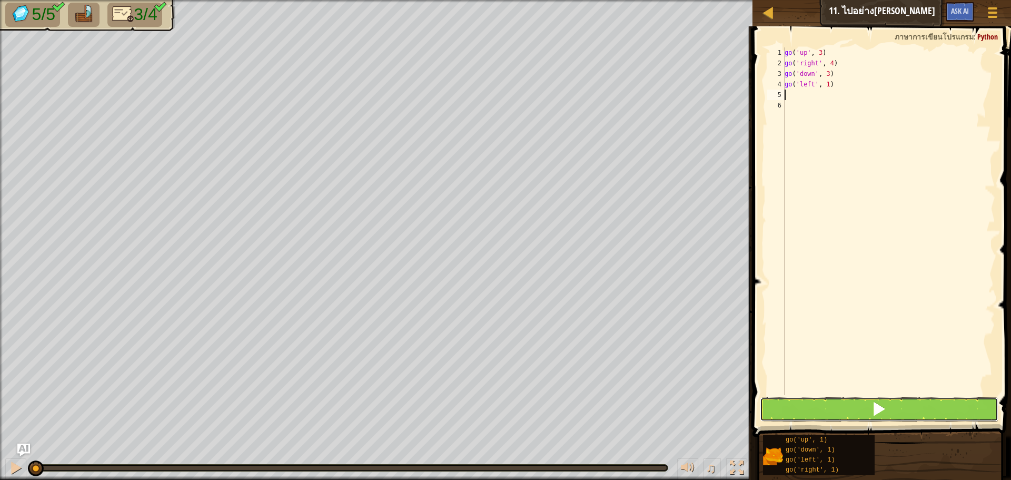
click at [876, 407] on span at bounding box center [878, 408] width 15 height 15
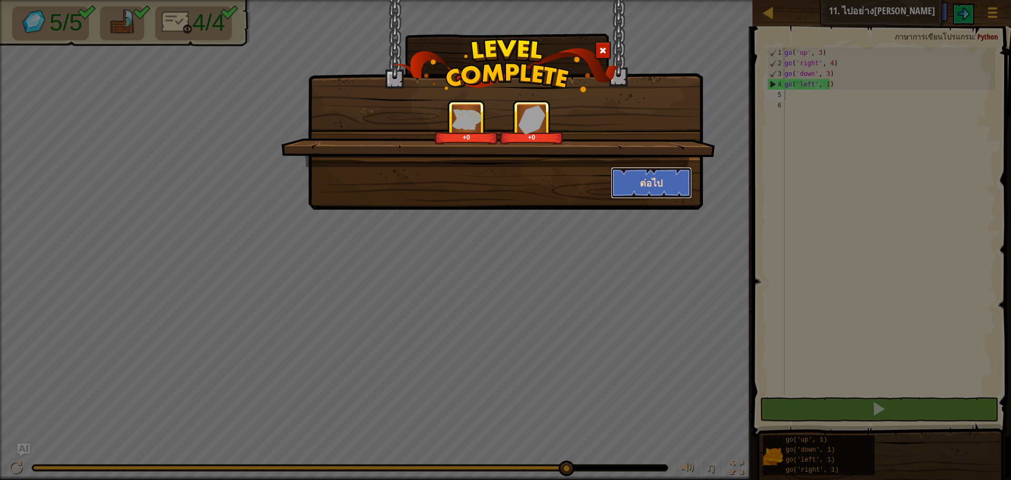
click at [678, 174] on button "ต่อไป" at bounding box center [652, 183] width 82 height 32
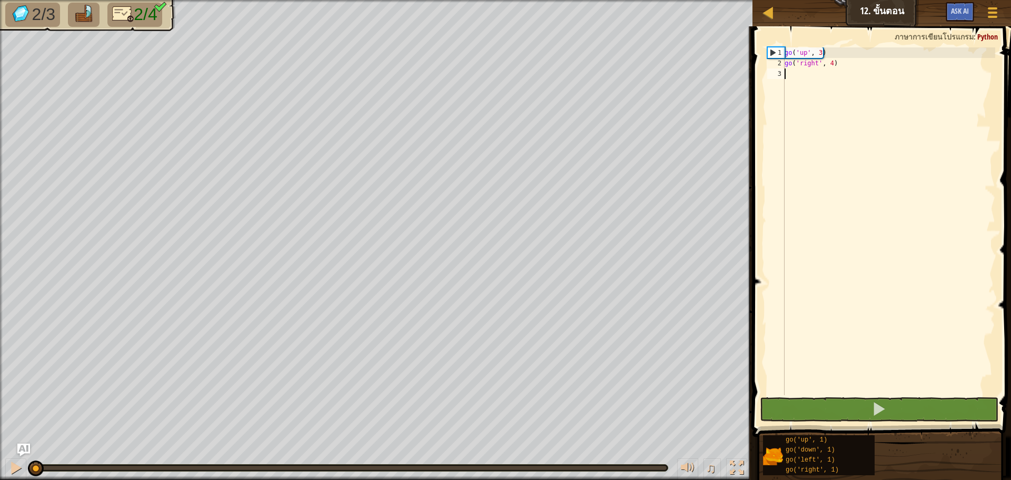
type textarea "g"
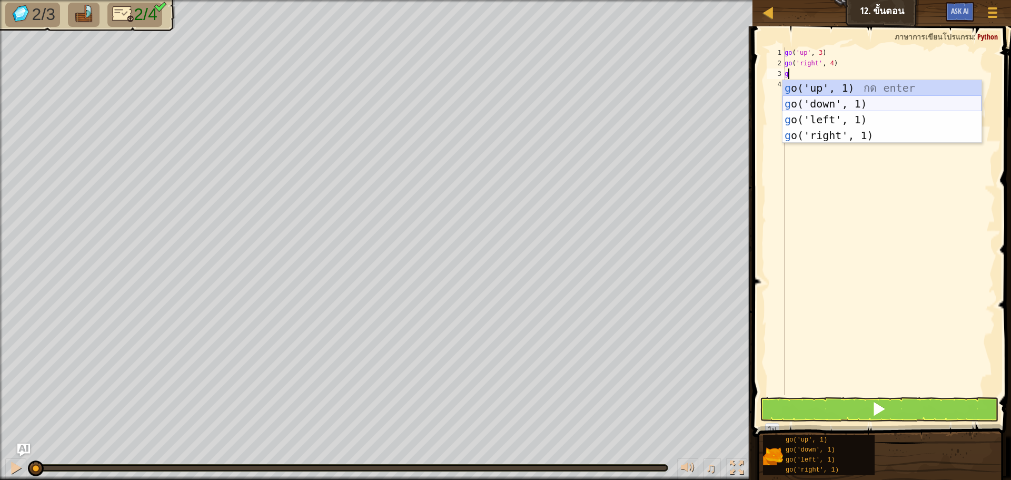
click at [857, 99] on div "g o('up', 1) กด enter g o('down', 1) กด enter g o('left', 1) กด enter g o('righ…" at bounding box center [881, 127] width 199 height 95
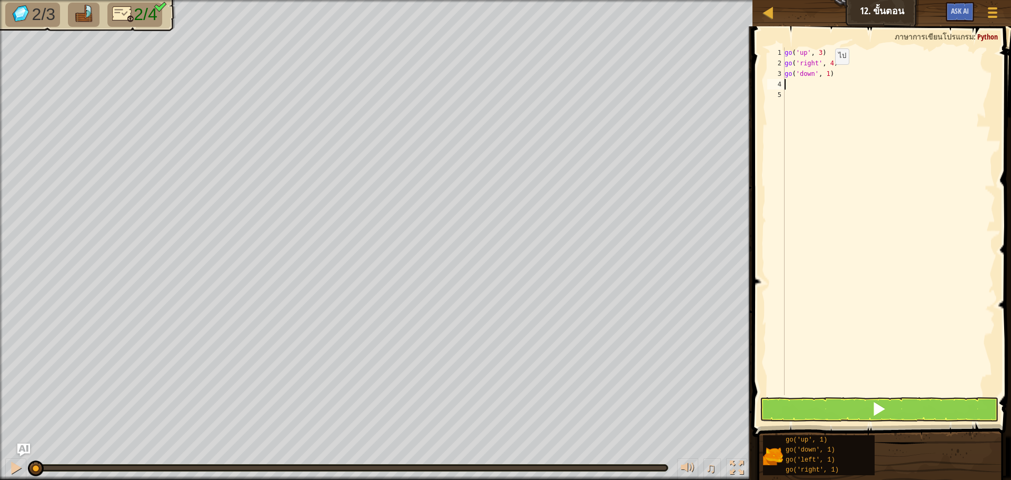
click at [826, 75] on div "go ( 'up' , 3 ) go ( 'right' , 4 ) go ( 'down' , 1 )" at bounding box center [888, 231] width 213 height 369
type textarea "go('down', 2)"
click at [905, 413] on button at bounding box center [879, 409] width 238 height 24
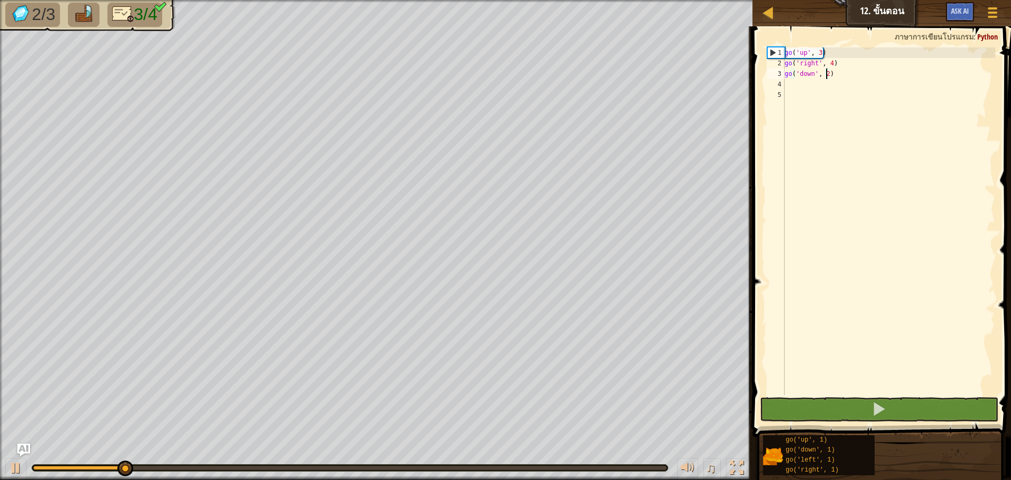
click at [792, 86] on div "go ( 'up' , 3 ) go ( 'right' , 4 ) go ( 'down' , 2 )" at bounding box center [888, 231] width 213 height 369
type textarea "g"
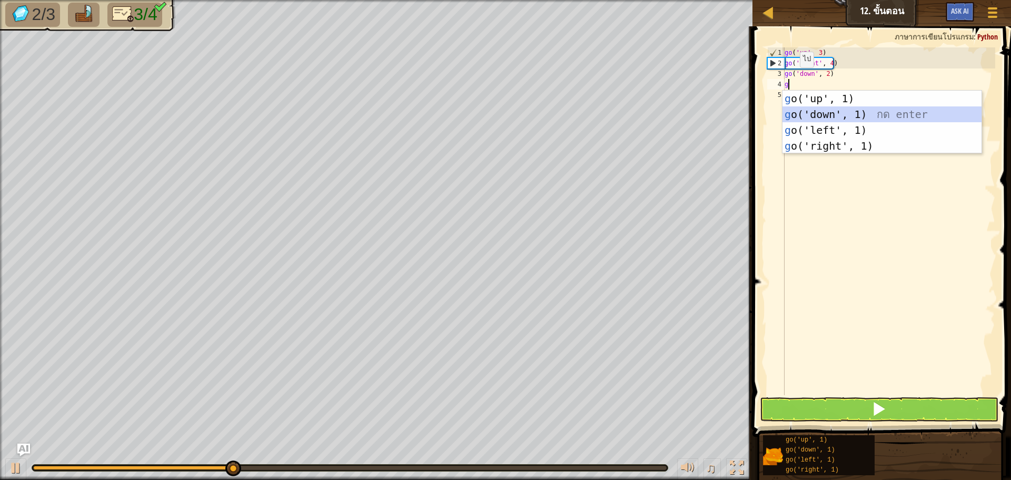
click at [845, 107] on div "g o('up', 1) กด enter g o('down', 1) กด enter g o('left', 1) กด enter g o('righ…" at bounding box center [881, 138] width 199 height 95
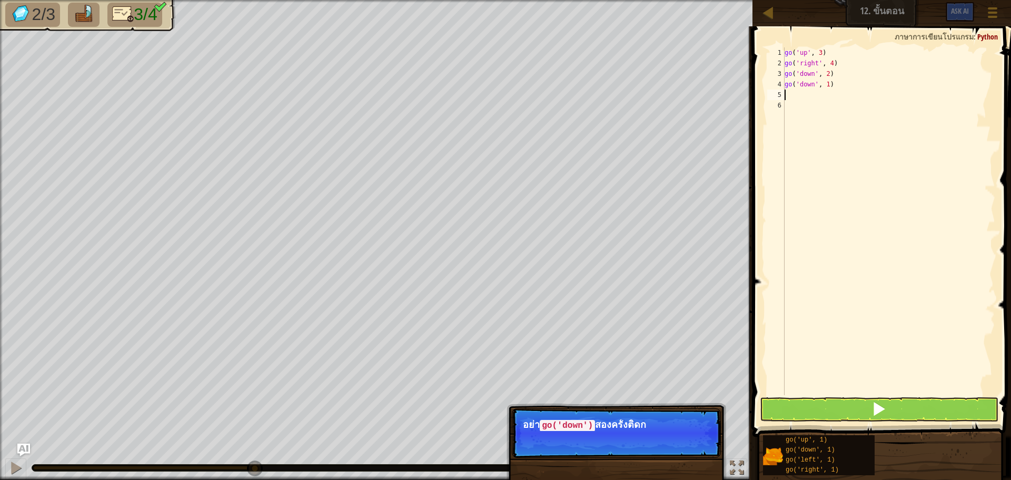
type textarea "g"
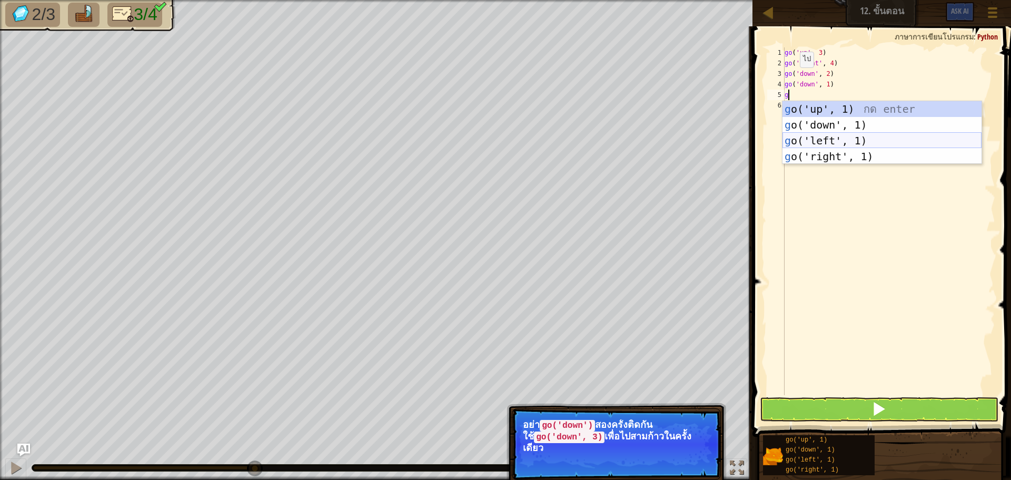
click at [865, 144] on div "g o('up', 1) กด enter g o('down', 1) กด enter g o('left', 1) กด enter g o('righ…" at bounding box center [881, 148] width 199 height 95
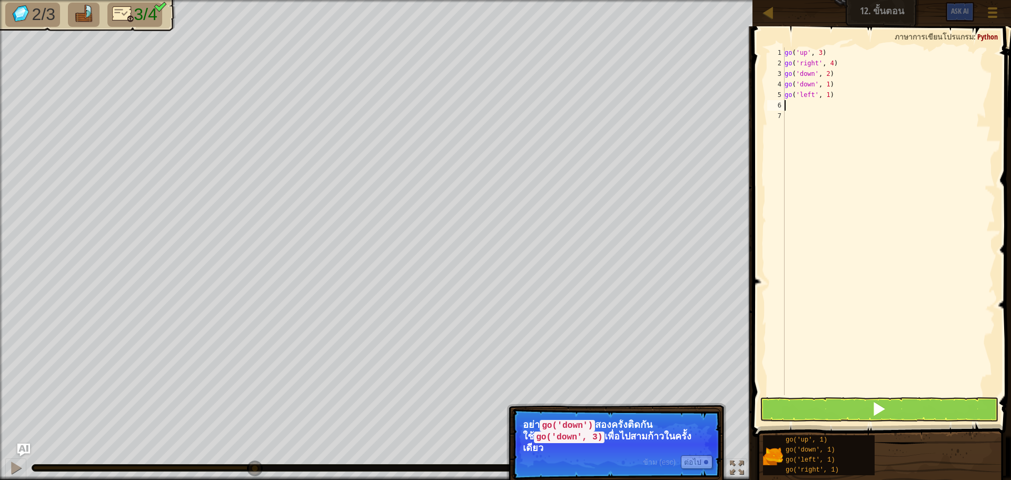
type textarea "g"
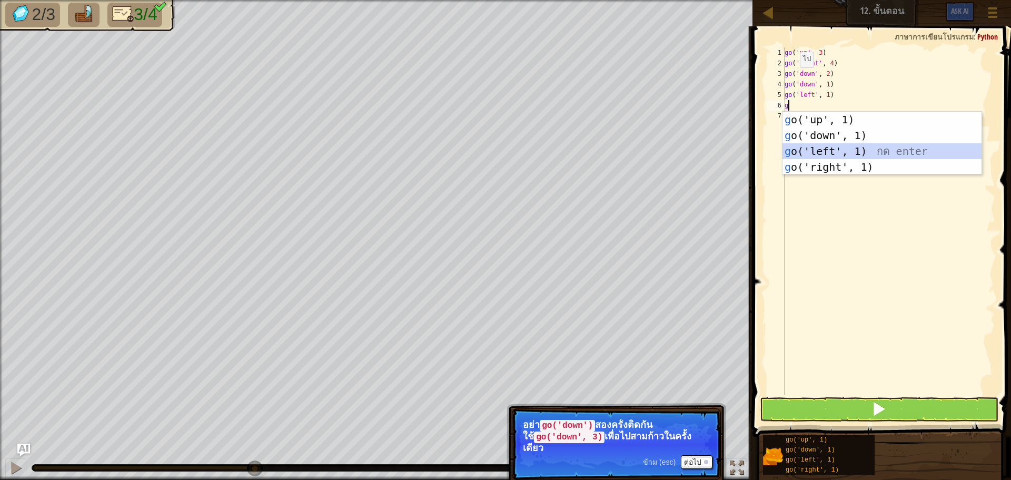
click at [844, 146] on div "g o('up', 1) กด enter g o('down', 1) กด enter g o('left', 1) กด enter g o('righ…" at bounding box center [881, 159] width 199 height 95
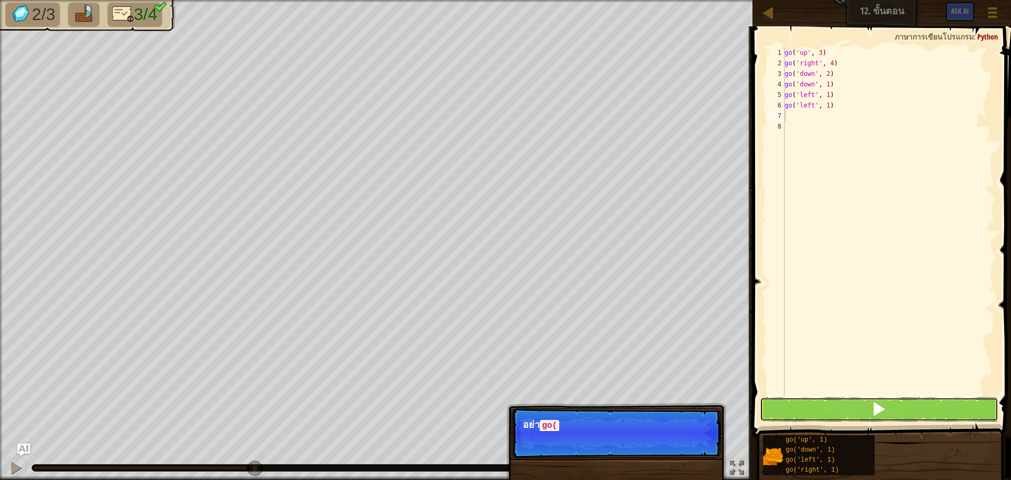
click at [841, 405] on button at bounding box center [879, 409] width 238 height 24
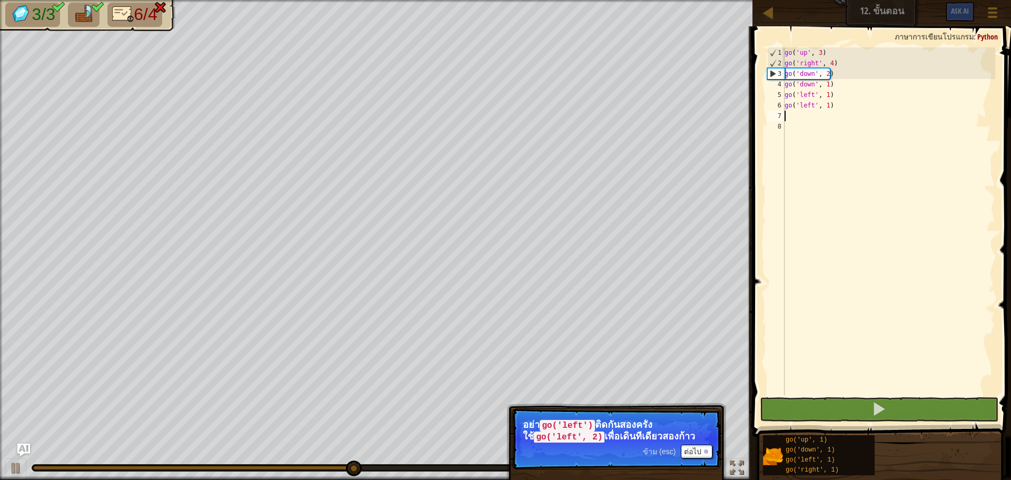
click at [658, 445] on div "ข้าม (esc) ต่อไป" at bounding box center [677, 451] width 69 height 14
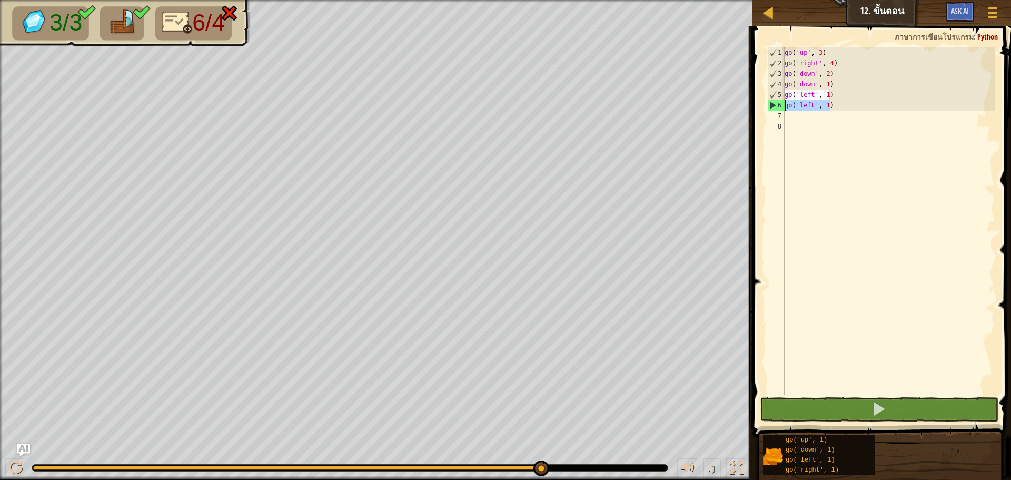
drag, startPoint x: 830, startPoint y: 106, endPoint x: 754, endPoint y: 106, distance: 76.3
click at [754, 106] on div "1 2 3 4 5 6 7 8 go ( 'up' , 3 ) go ( 'right' , 4 ) go ( 'down' , 2 ) go ( 'down…" at bounding box center [880, 252] width 262 height 441
type textarea "go('left', 1)"
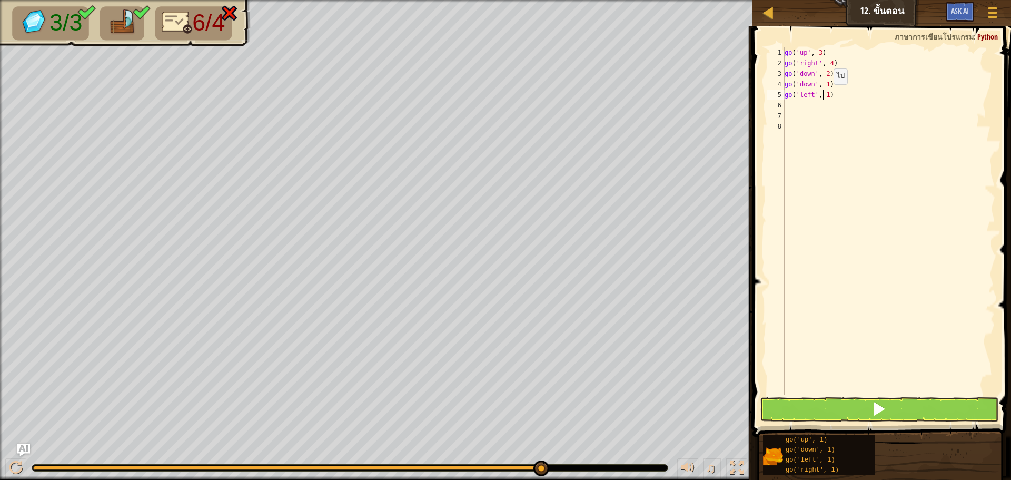
click at [824, 95] on div "go ( 'up' , 3 ) go ( 'right' , 4 ) go ( 'down' , 2 ) go ( 'down' , 1 ) go ( 'le…" at bounding box center [888, 231] width 213 height 369
click at [827, 95] on div "go ( 'up' , 3 ) go ( 'right' , 4 ) go ( 'down' , 2 ) go ( 'down' , 1 ) go ( 'le…" at bounding box center [888, 231] width 213 height 369
type textarea "go('left', 2)"
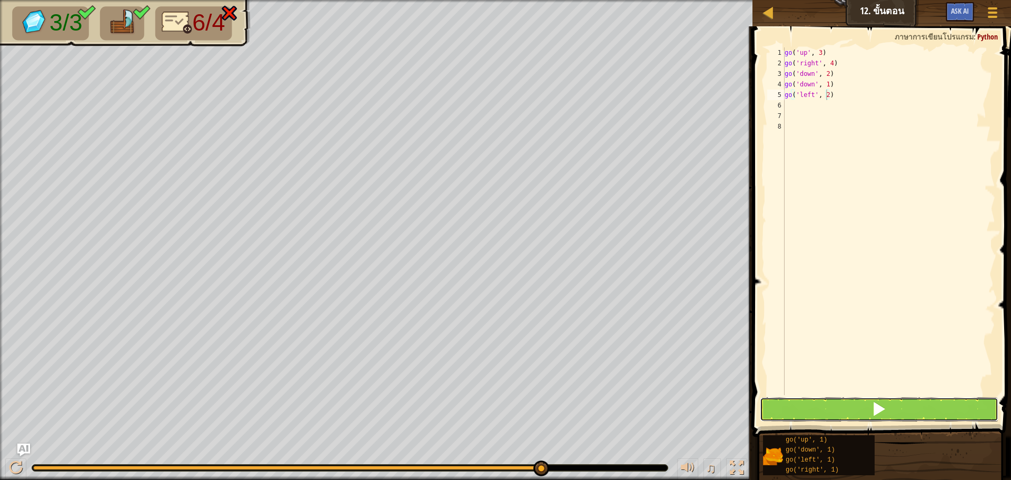
click at [866, 414] on button at bounding box center [879, 409] width 238 height 24
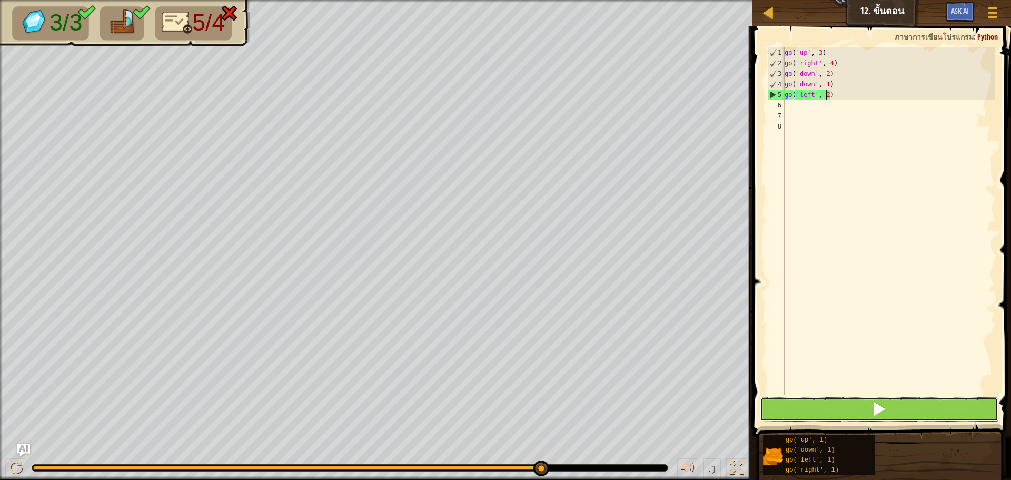
click at [865, 405] on button at bounding box center [879, 409] width 238 height 24
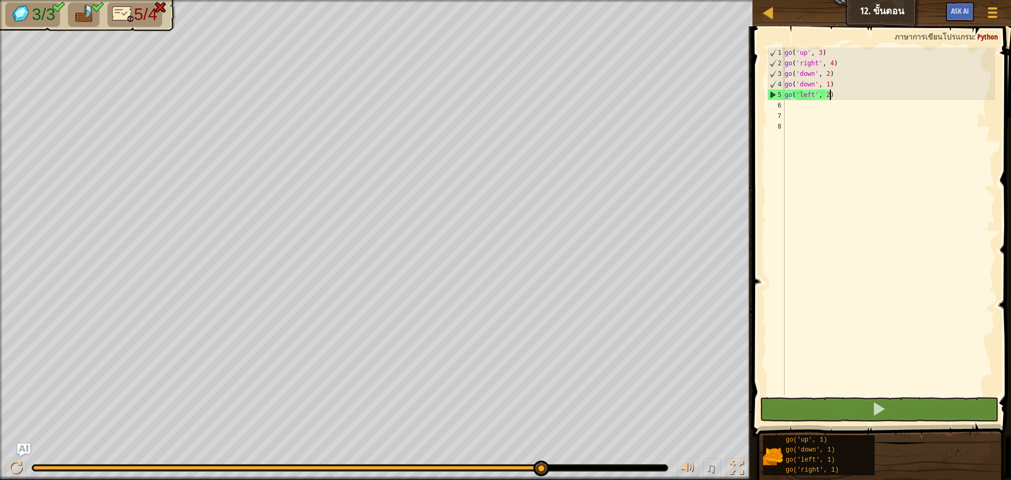
click at [841, 98] on div "go ( 'up' , 3 ) go ( 'right' , 4 ) go ( 'down' , 2 ) go ( 'down' , 1 ) go ( 'le…" at bounding box center [888, 231] width 213 height 369
drag, startPoint x: 829, startPoint y: 96, endPoint x: 772, endPoint y: 95, distance: 57.4
click at [772, 95] on div "go('left', 2) 1 2 3 4 5 6 7 8 go ( 'up' , 3 ) go ( 'right' , 4 ) go ( 'down' , …" at bounding box center [880, 220] width 230 height 347
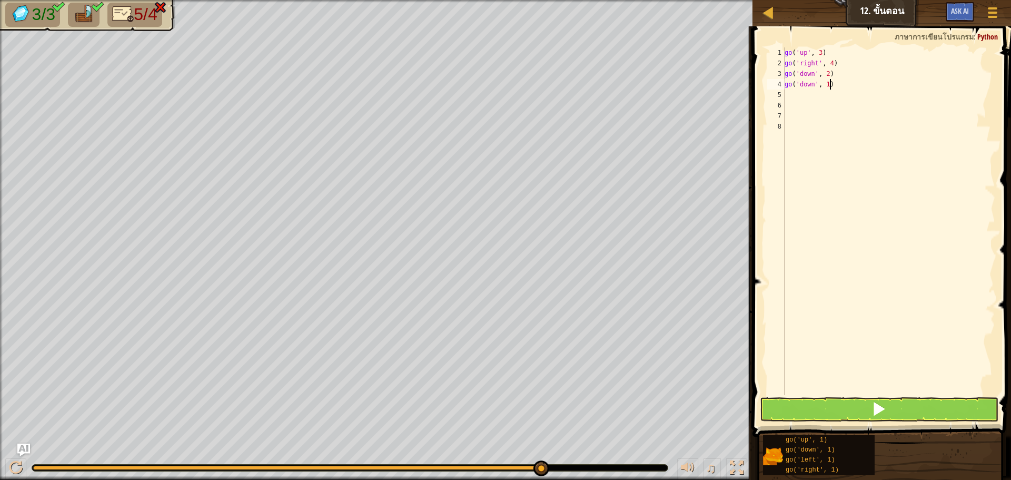
click at [834, 88] on div "go ( 'up' , 3 ) go ( 'right' , 4 ) go ( 'down' , 2 ) go ( 'down' , 1 )" at bounding box center [888, 231] width 213 height 369
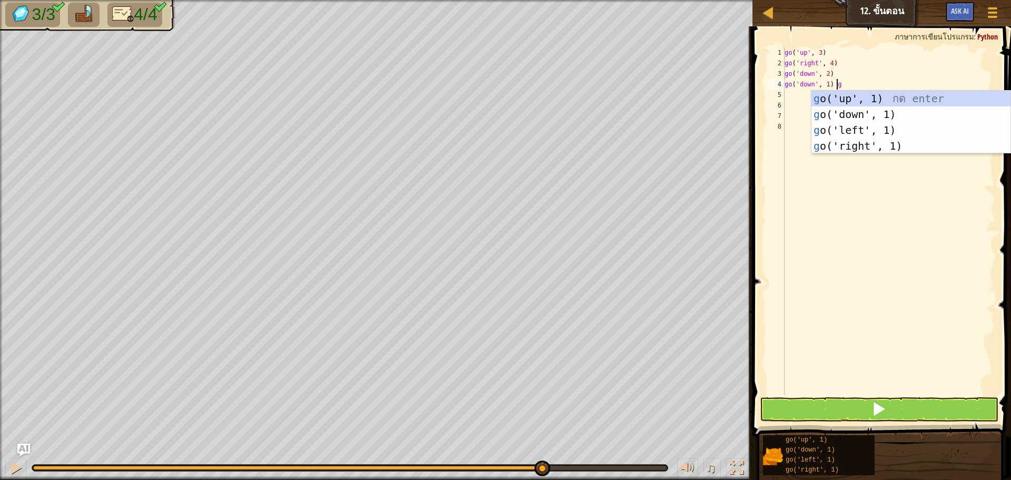
scroll to position [5, 4]
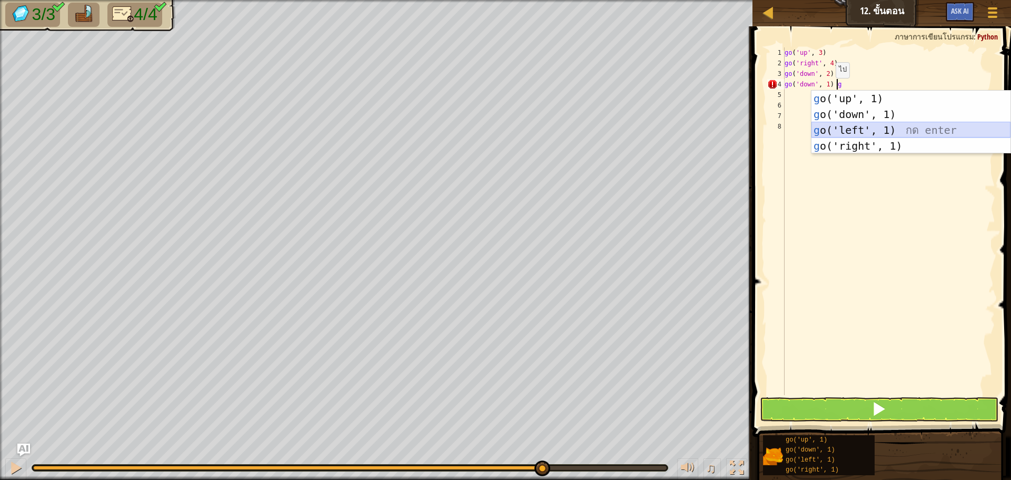
click at [904, 129] on div "g o('up', 1) กด enter g o('down', 1) กด enter g o('left', 1) กด enter g o('righ…" at bounding box center [910, 138] width 199 height 95
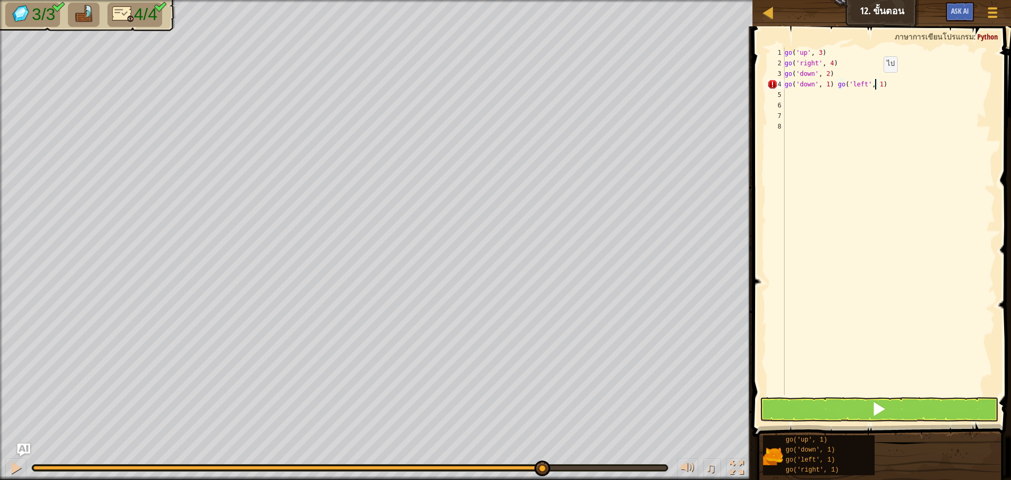
click at [874, 83] on div "go ( 'up' , 3 ) go ( 'right' , 4 ) go ( 'down' , 2 ) go ( 'down' , 1 ) go ( 'le…" at bounding box center [888, 231] width 213 height 369
type textarea "go('down', 1) go('left', 2)"
click at [893, 400] on button at bounding box center [879, 409] width 238 height 24
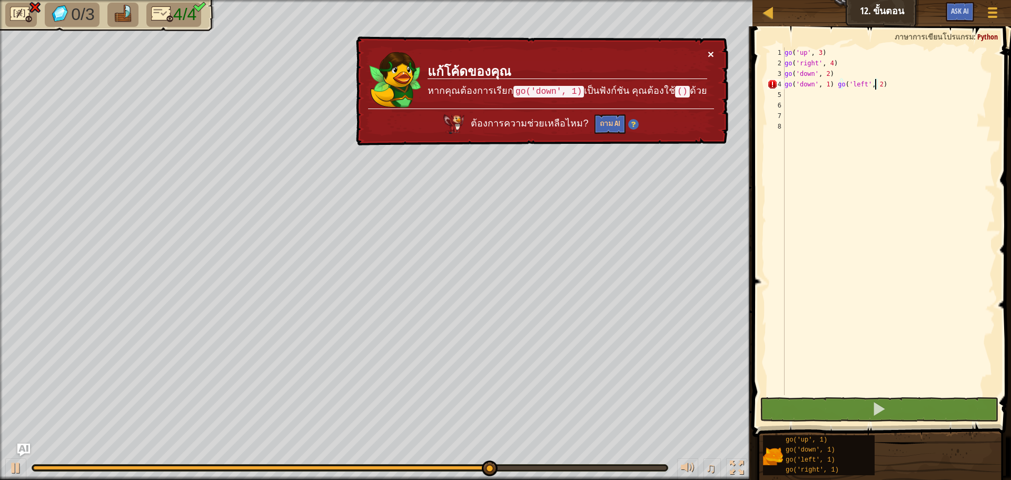
click at [713, 53] on button "×" at bounding box center [711, 53] width 6 height 11
drag, startPoint x: 882, startPoint y: 85, endPoint x: 781, endPoint y: 87, distance: 100.6
click at [781, 87] on div "go('down', 1) go('left', 2) 1 2 3 4 5 6 7 8 go ( 'up' , 3 ) go ( 'right' , 4 ) …" at bounding box center [880, 220] width 230 height 347
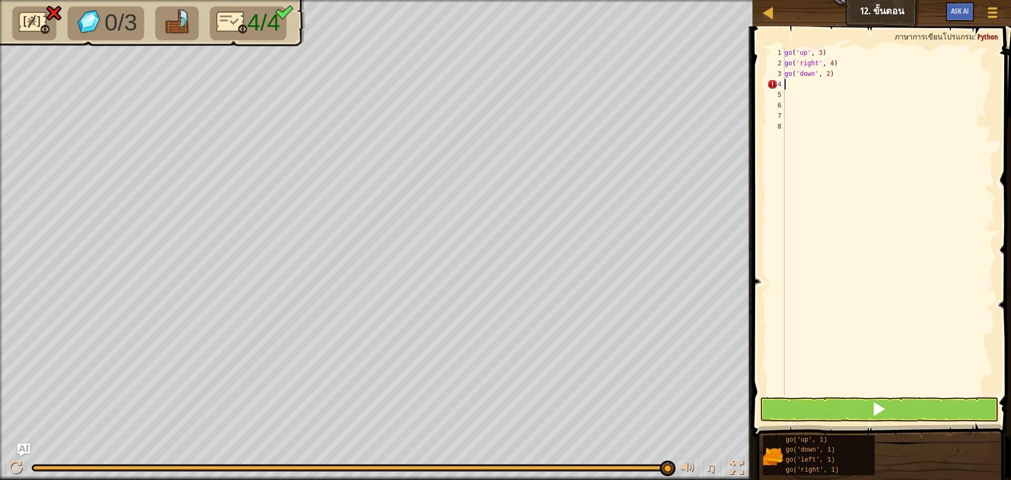
scroll to position [5, 0]
click at [824, 75] on div "go ( 'up' , 3 ) go ( 'right' , 4 ) go ( 'down' , 2 )" at bounding box center [888, 231] width 213 height 369
click at [824, 73] on div "go ( 'up' , 3 ) go ( 'right' , 4 ) go ( 'down' , 2 )" at bounding box center [888, 231] width 213 height 369
click at [825, 72] on div "go ( 'up' , 3 ) go ( 'right' , 4 ) go ( 'down' , 2 )" at bounding box center [888, 231] width 213 height 369
type textarea "go('down', 3)"
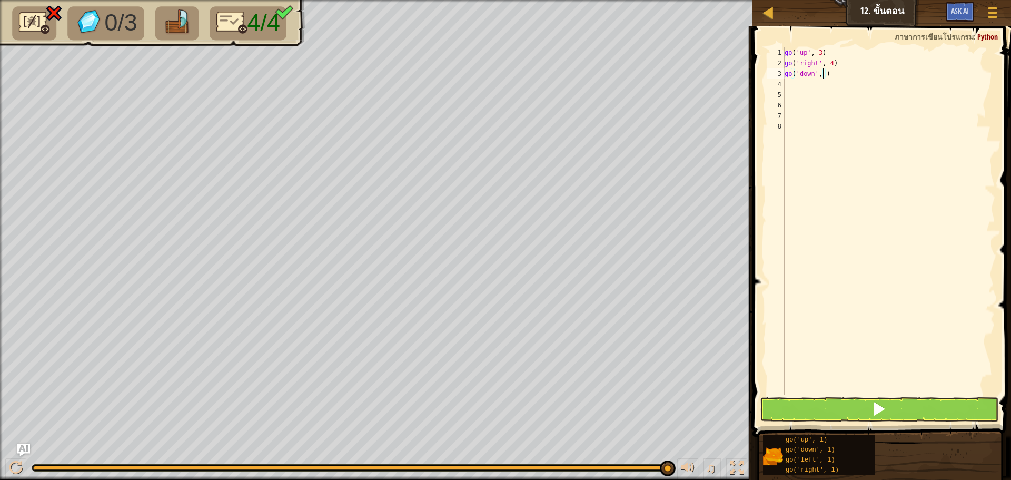
scroll to position [5, 3]
click at [792, 85] on div "go ( 'up' , 3 ) go ( 'right' , 4 ) go ( 'down' , 3 )" at bounding box center [888, 231] width 213 height 369
type textarea "g"
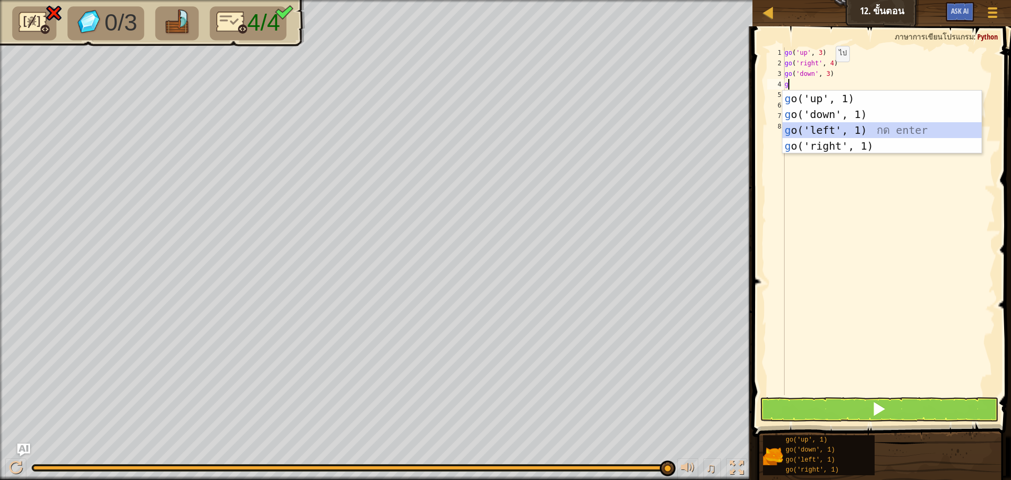
click at [856, 124] on div "g o('up', 1) กด enter g o('down', 1) กด enter g o('left', 1) กด enter g o('righ…" at bounding box center [881, 138] width 199 height 95
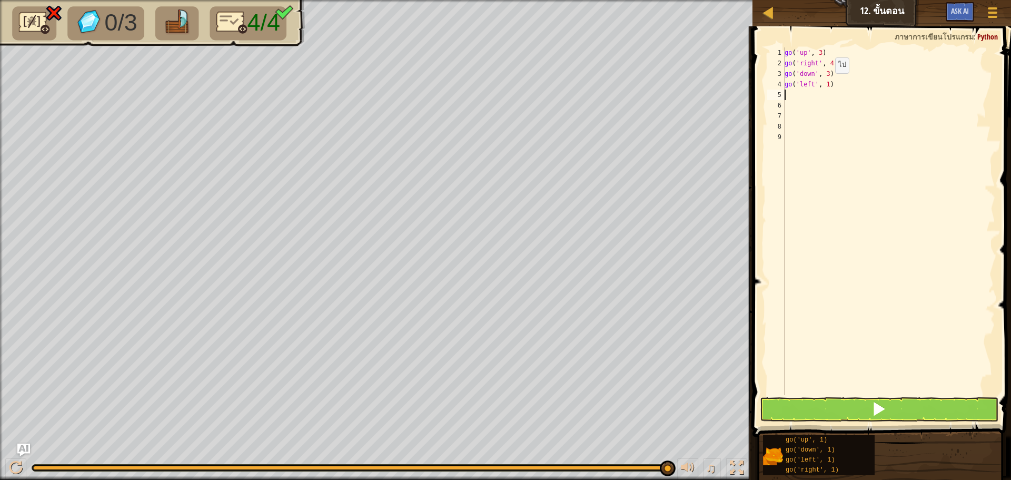
click at [826, 84] on div "go ( 'up' , 3 ) go ( 'right' , 4 ) go ( 'down' , 3 ) go ( 'left' , 1 )" at bounding box center [888, 231] width 213 height 369
type textarea "go('left', 2)"
click at [900, 407] on button at bounding box center [879, 409] width 238 height 24
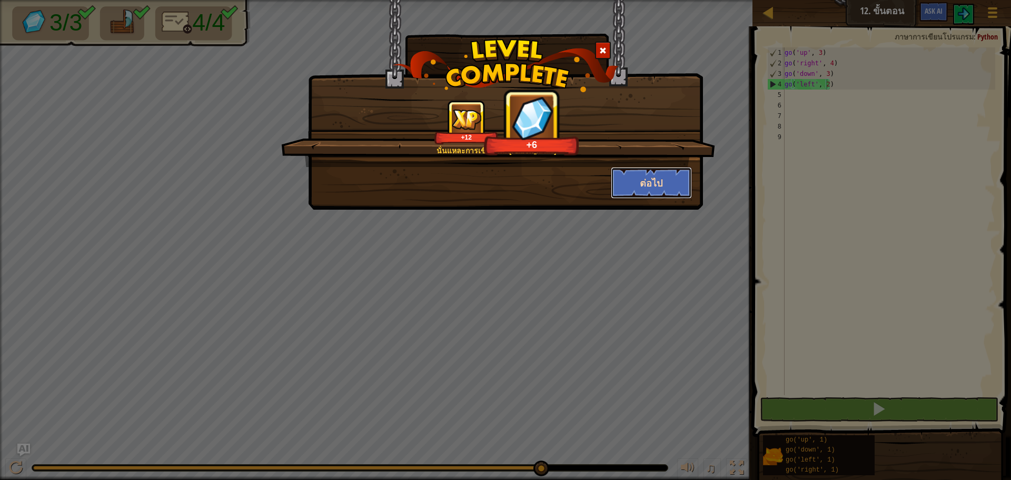
click at [654, 187] on button "ต่อไป" at bounding box center [652, 183] width 82 height 32
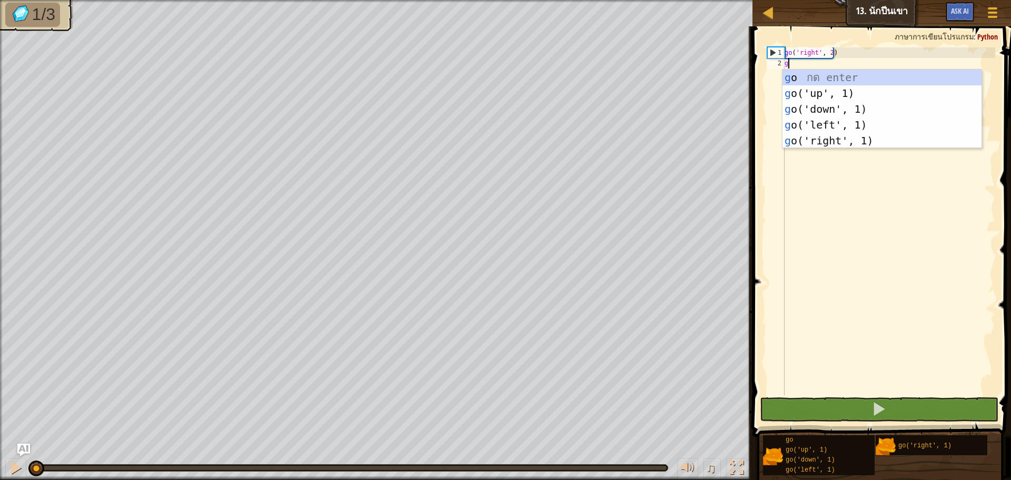
type textarea "g"
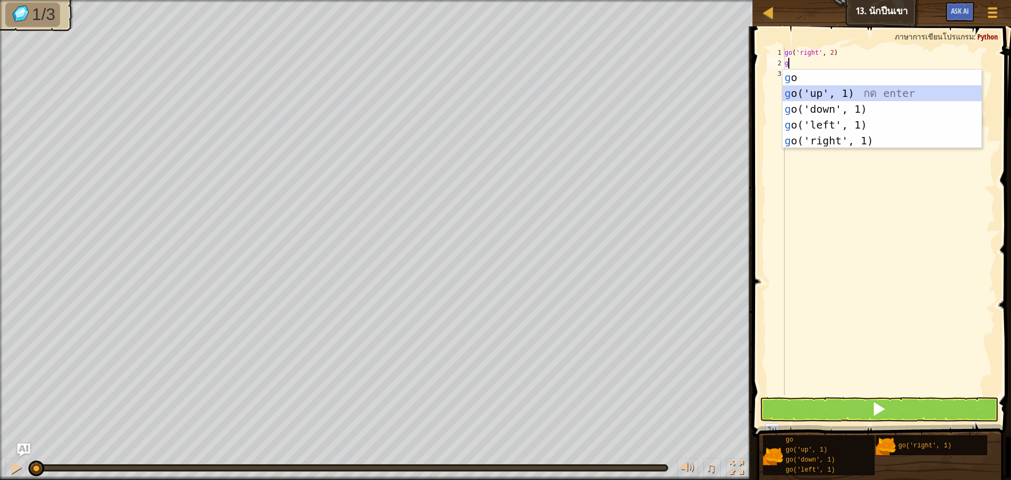
click at [861, 93] on div "g o กด enter g o('up', 1) กด enter g o('down', 1) กด enter g o('left', 1) กด en…" at bounding box center [881, 124] width 199 height 111
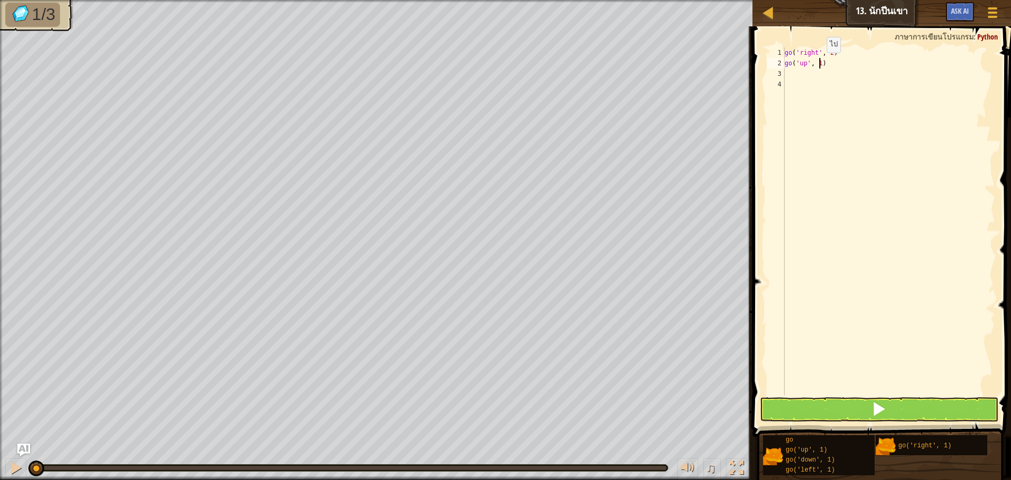
click at [818, 63] on div "go ( 'right' , 2 ) go ( 'up' , 1 )" at bounding box center [888, 231] width 213 height 369
type textarea "go('up', 3)"
click at [792, 76] on div "go ( 'right' , 2 ) go ( 'up' , 3 )" at bounding box center [888, 231] width 213 height 369
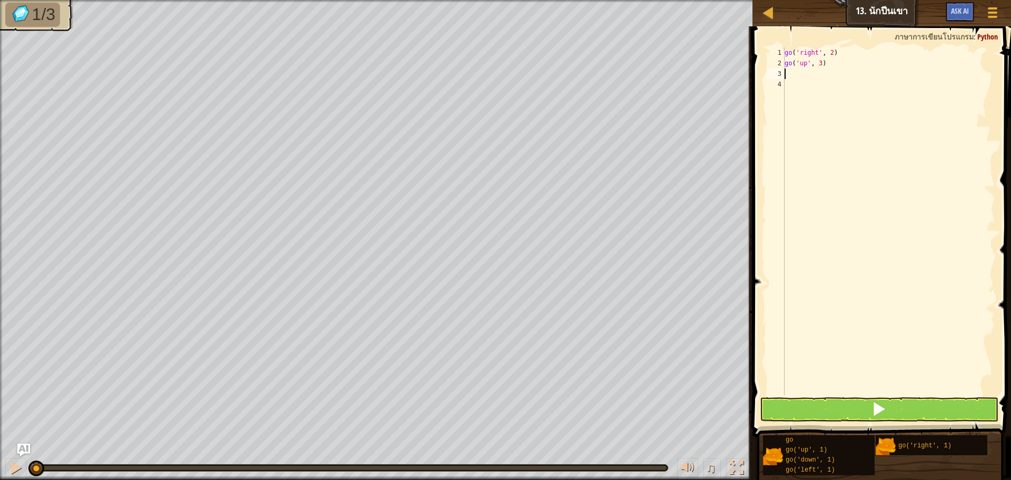
type textarea "g"
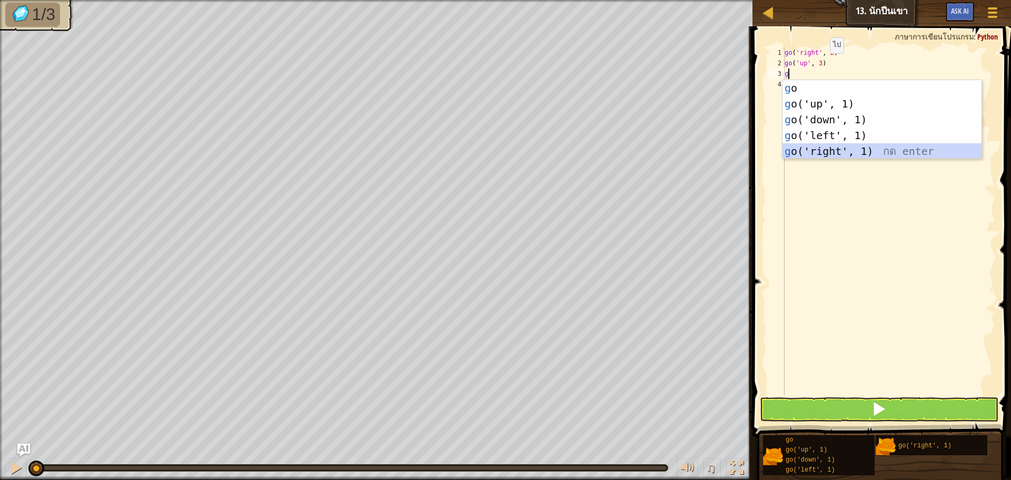
click at [859, 145] on div "g o กด enter g o('up', 1) กด enter g o('down', 1) กด enter g o('left', 1) กด en…" at bounding box center [881, 135] width 199 height 111
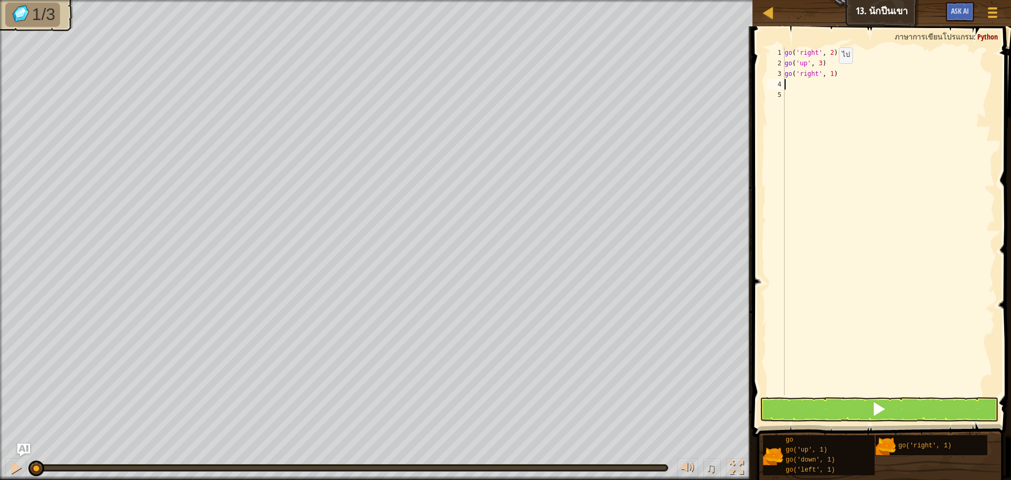
click at [830, 74] on div "go ( 'right' , 2 ) go ( 'up' , 3 ) go ( 'right' , 1 )" at bounding box center [888, 231] width 213 height 369
type textarea "go('right', 2)"
click at [882, 409] on span at bounding box center [878, 408] width 15 height 15
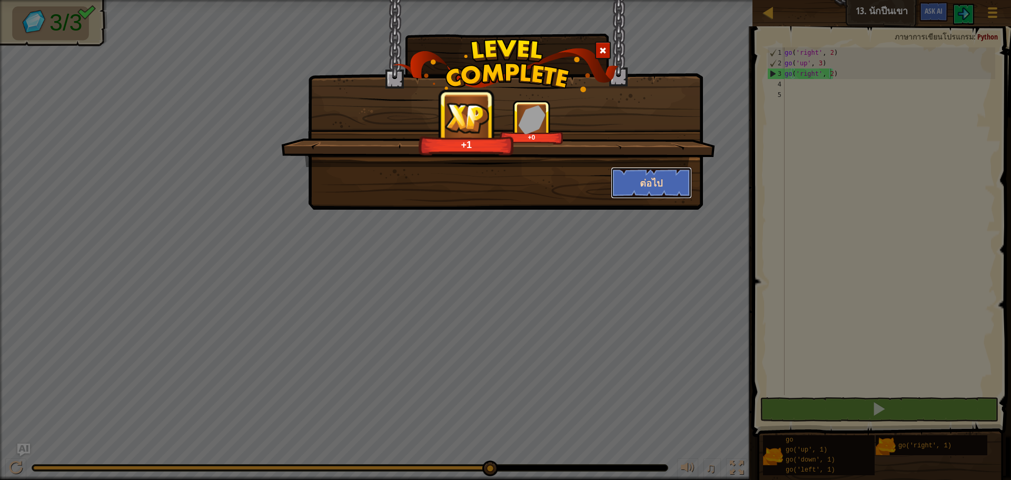
click at [674, 184] on button "ต่อไป" at bounding box center [652, 183] width 82 height 32
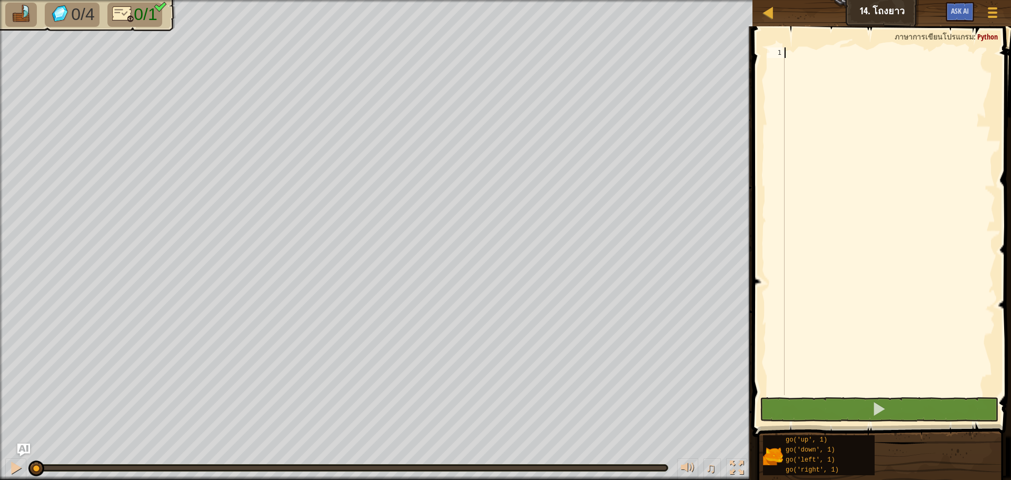
type textarea "g"
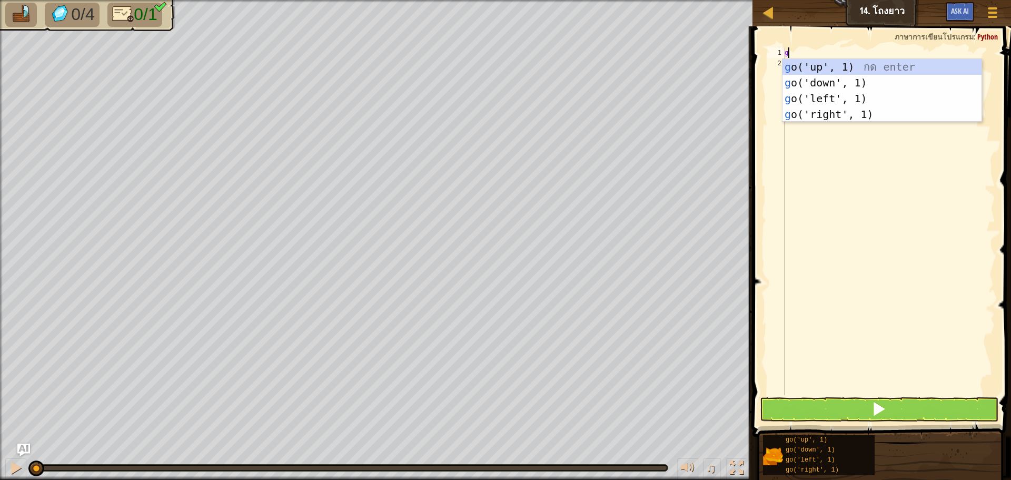
scroll to position [5, 0]
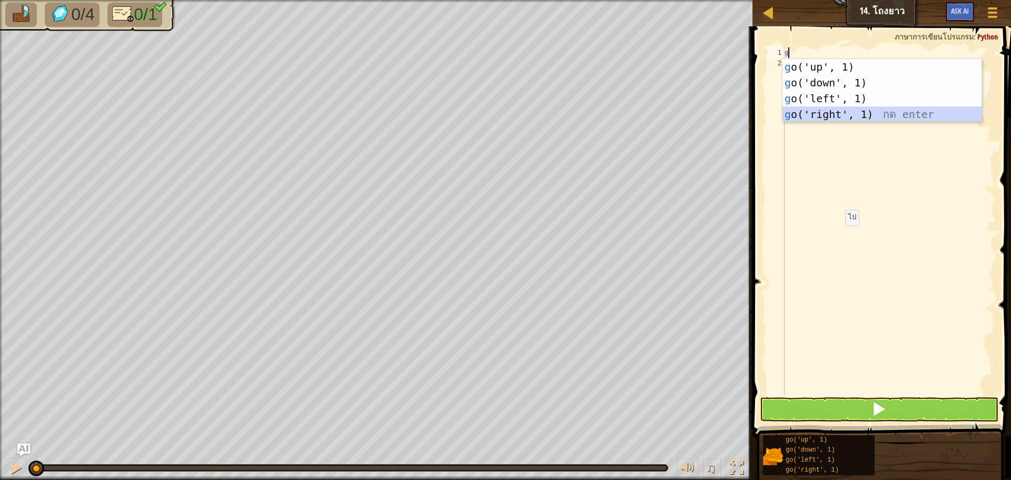
click at [864, 111] on div "g o('up', 1) กด enter g o('down', 1) กด enter g o('left', 1) กด enter g o('righ…" at bounding box center [881, 106] width 199 height 95
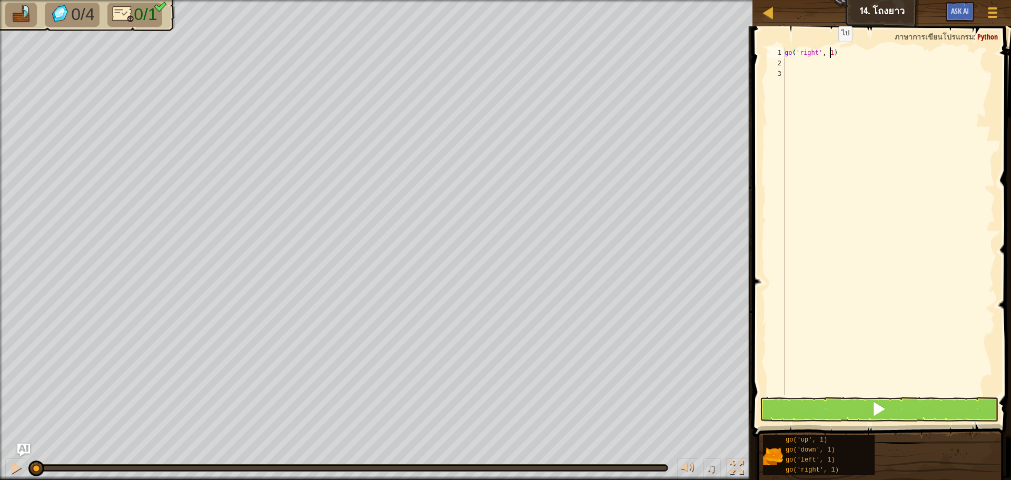
click at [829, 52] on div "go ( 'right' , 1 )" at bounding box center [888, 231] width 213 height 369
type textarea "go('right', 5)"
click at [862, 404] on button at bounding box center [879, 409] width 238 height 24
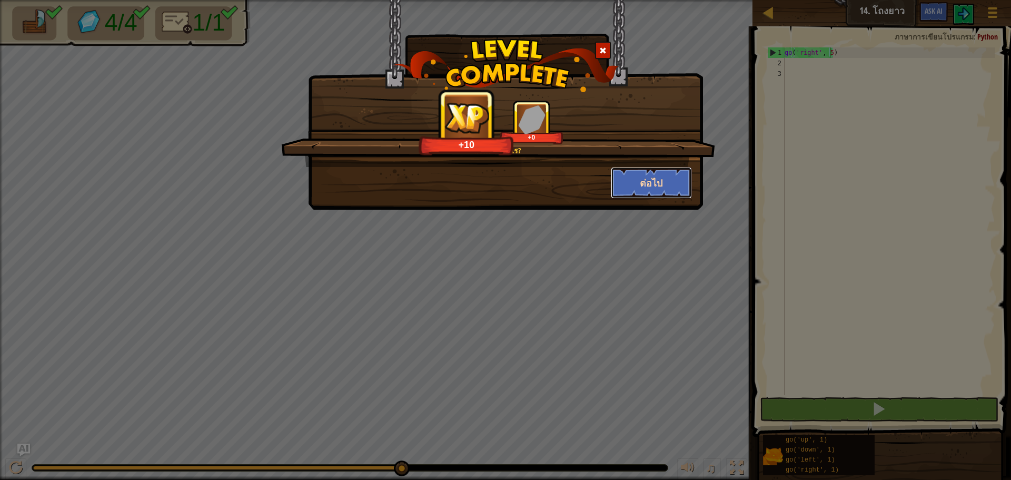
click at [636, 175] on button "ต่อไป" at bounding box center [652, 183] width 82 height 32
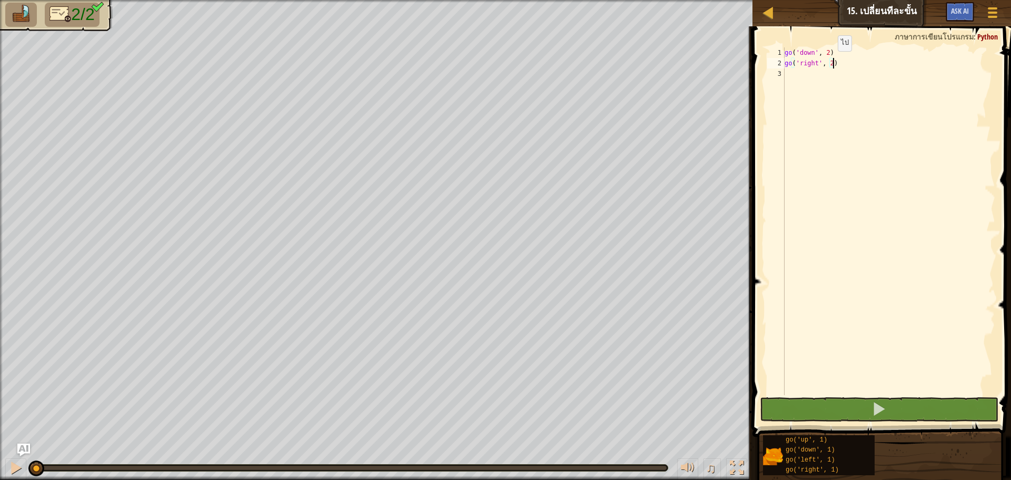
click at [829, 62] on div "go ( 'down' , 2 ) go ( 'right' , 2 )" at bounding box center [888, 231] width 213 height 369
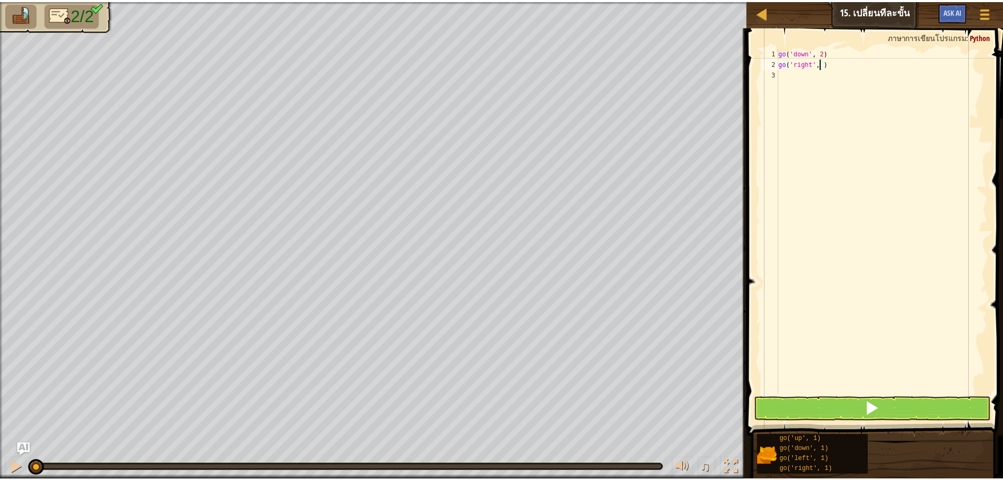
scroll to position [5, 4]
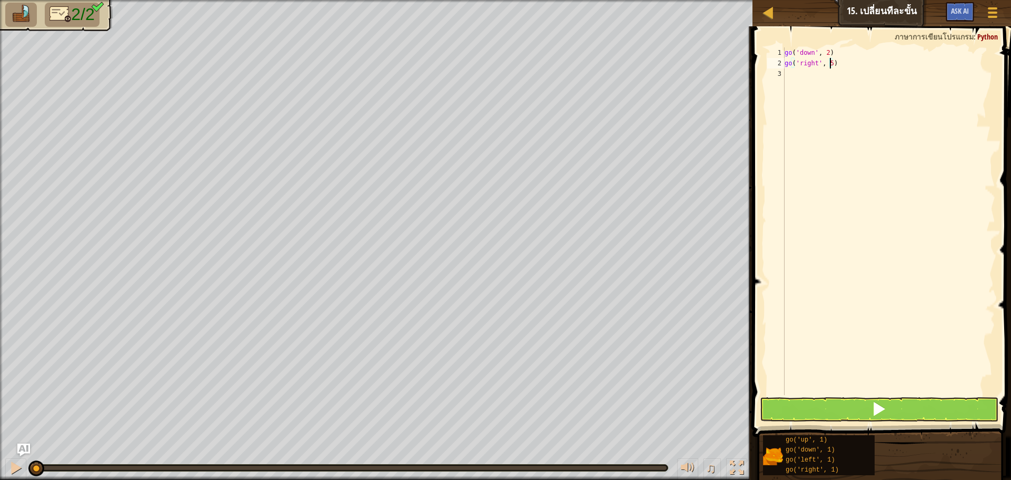
type textarea "go('right', 5)"
drag, startPoint x: 873, startPoint y: 409, endPoint x: 874, endPoint y: 397, distance: 11.2
click at [872, 409] on span at bounding box center [878, 408] width 15 height 15
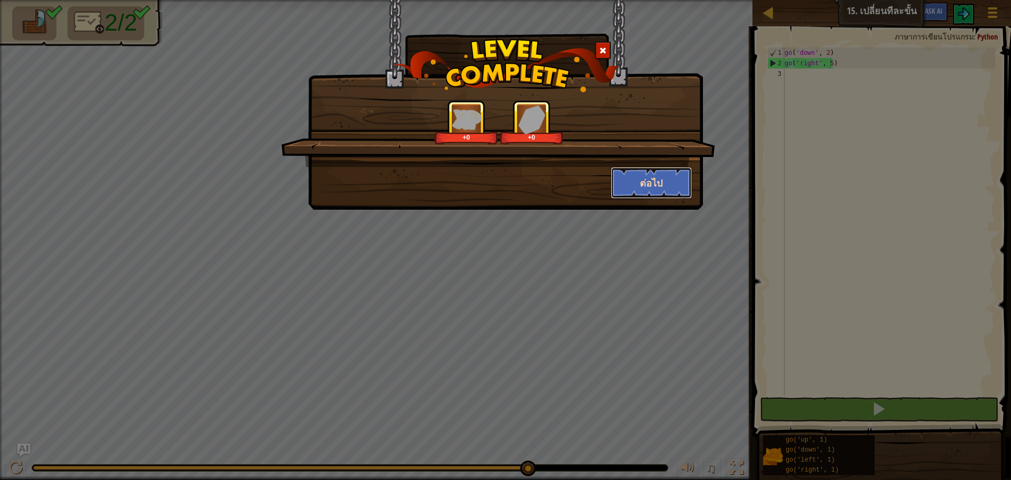
click at [678, 177] on button "ต่อไป" at bounding box center [652, 183] width 82 height 32
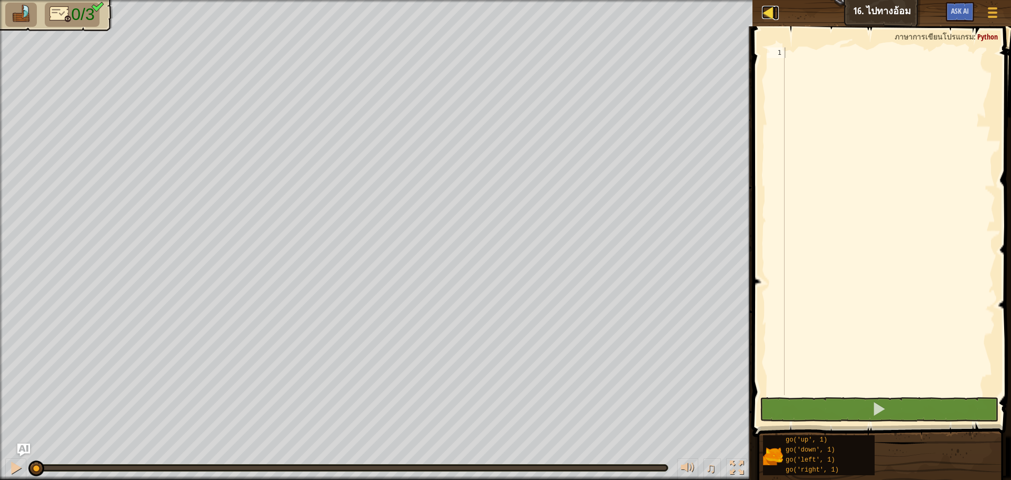
click at [771, 14] on div at bounding box center [768, 12] width 13 height 13
select select "th"
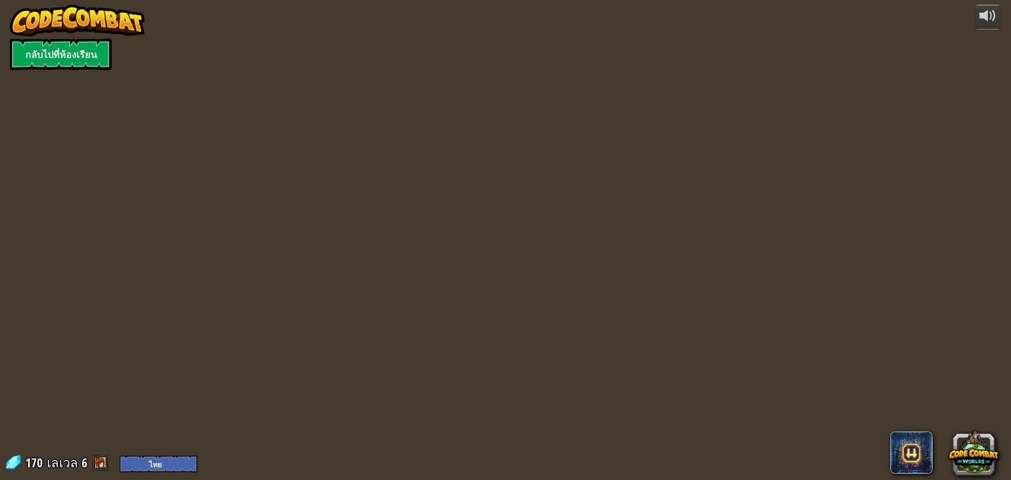
select select "th"
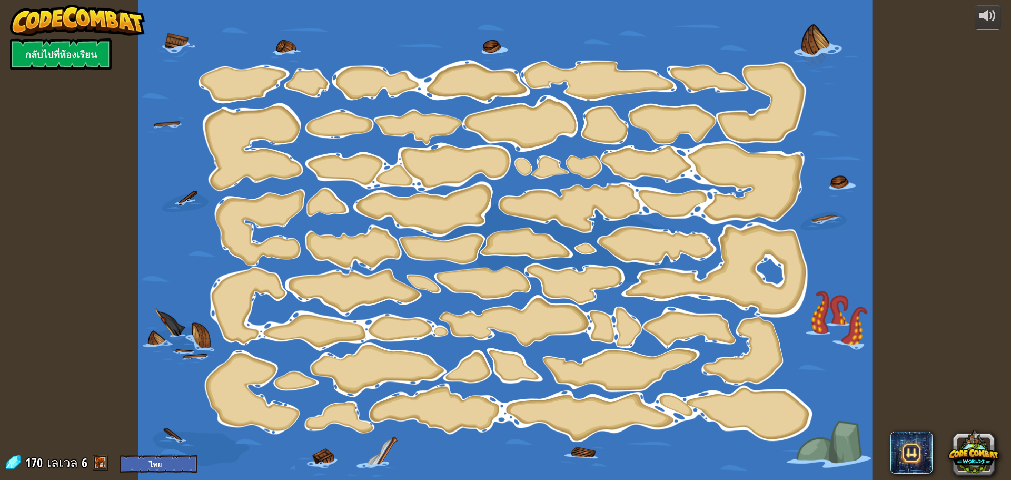
select select "th"
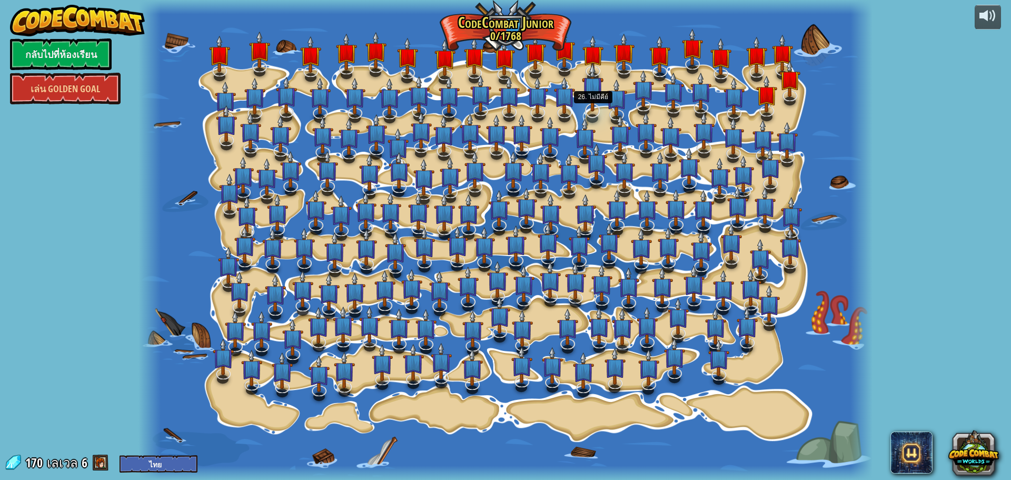
select select "th"
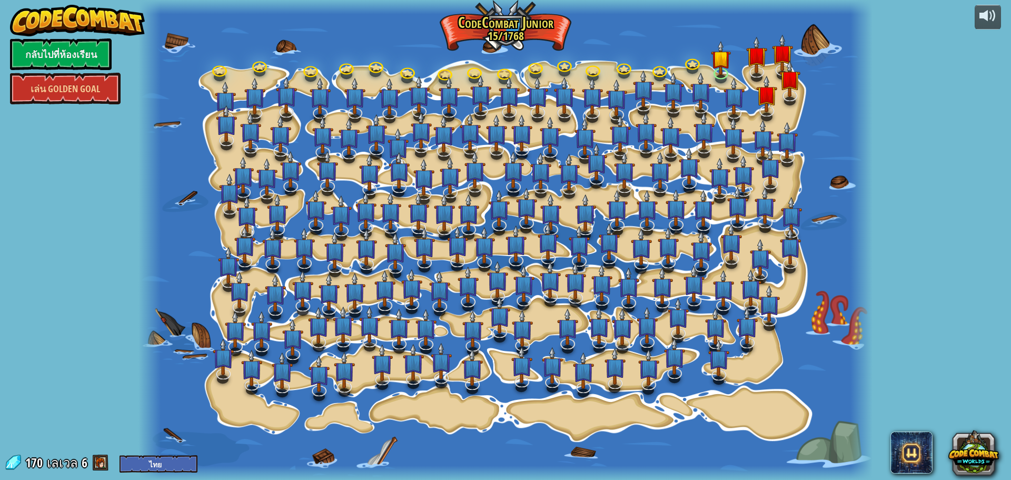
select select "th"
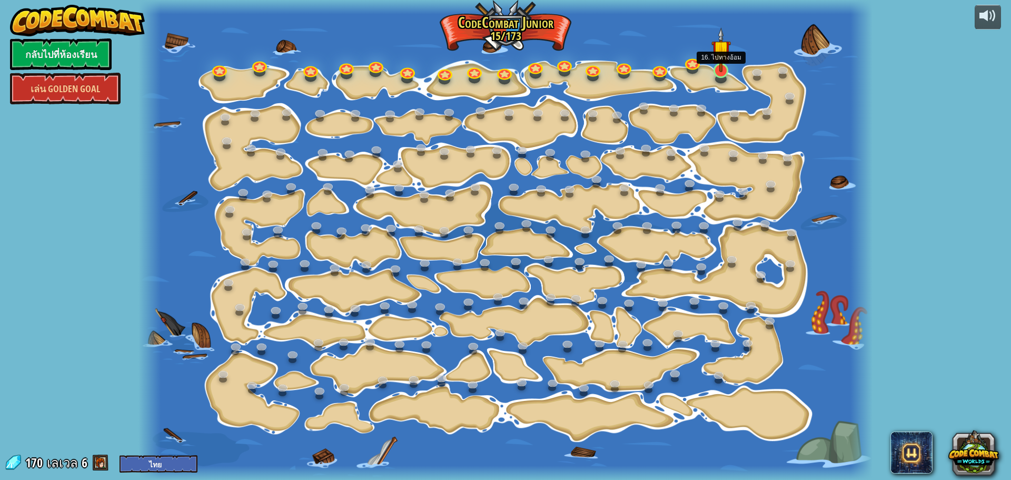
click at [720, 67] on img at bounding box center [720, 49] width 19 height 45
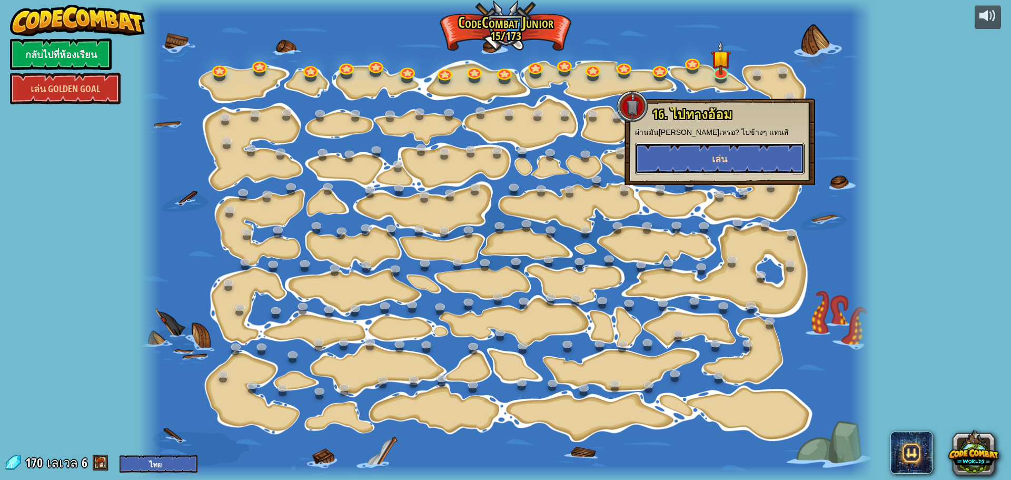
click at [714, 154] on span "เล่น" at bounding box center [719, 158] width 15 height 13
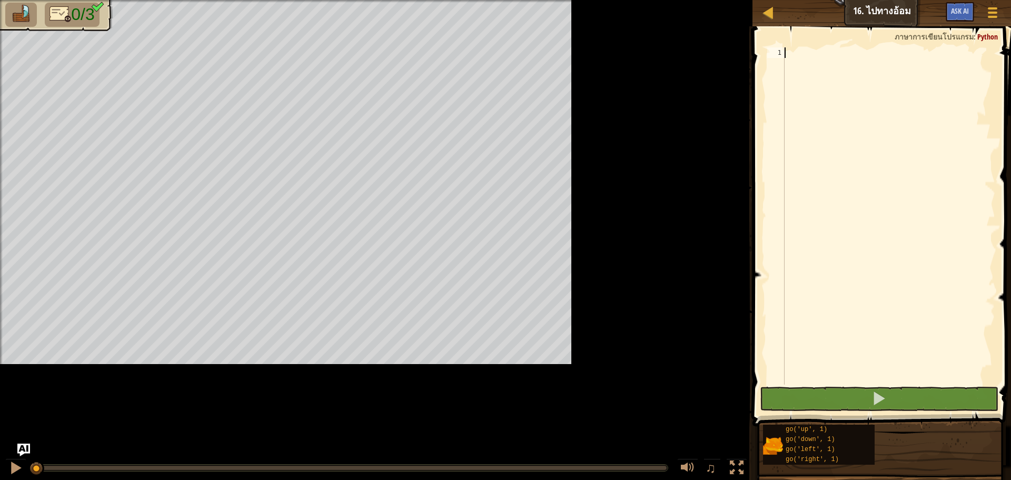
select select "th"
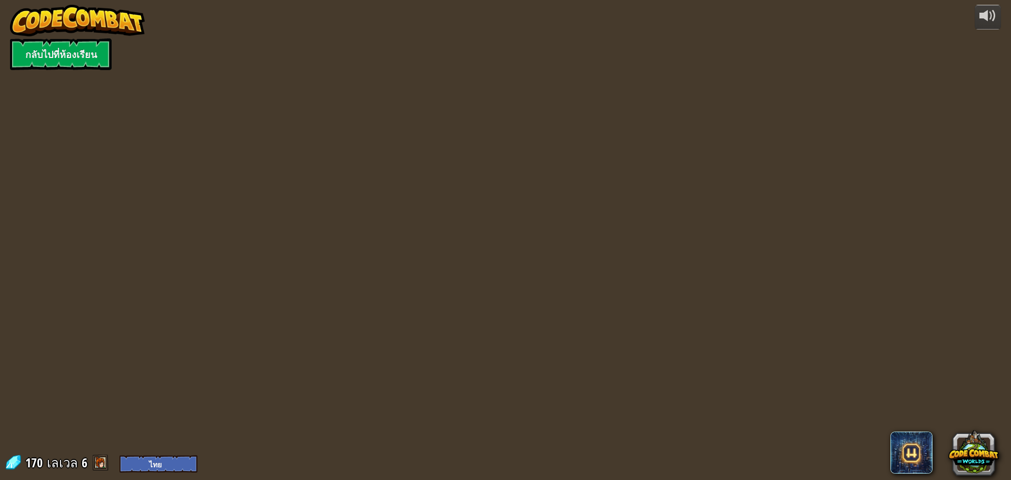
select select "th"
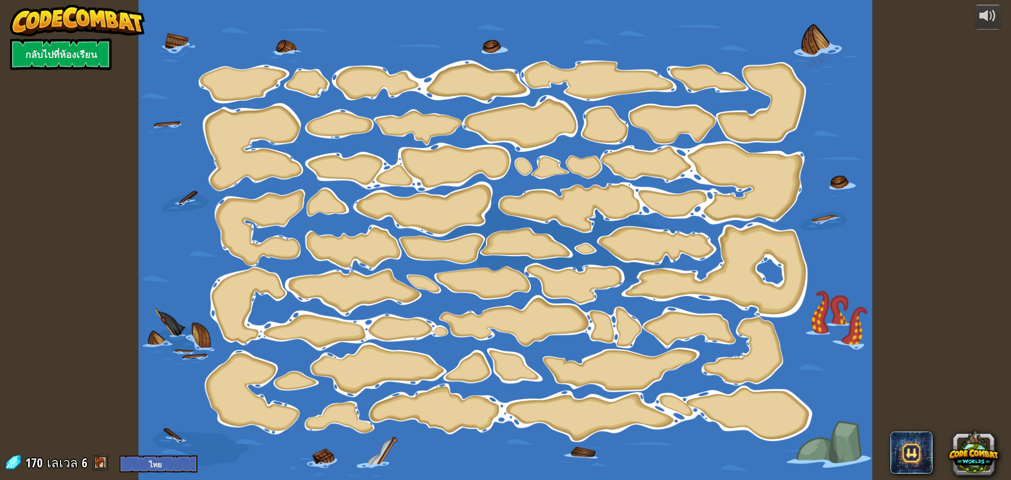
select select "th"
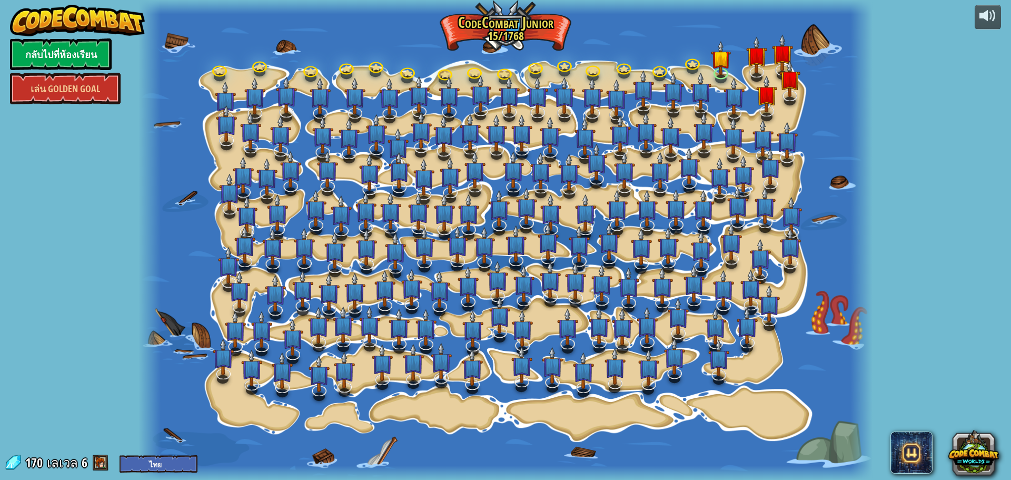
select select "th"
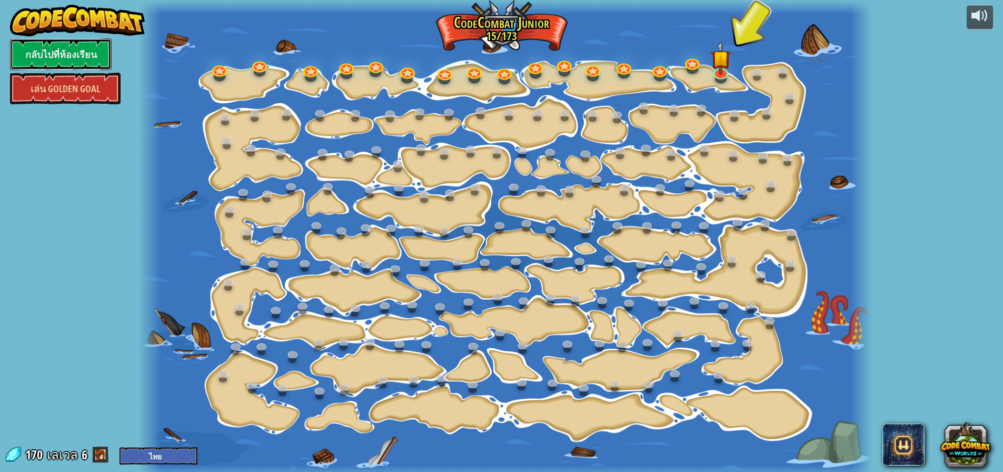
click at [75, 59] on link "กลับไปที่ห้องเรียน" at bounding box center [61, 54] width 102 height 32
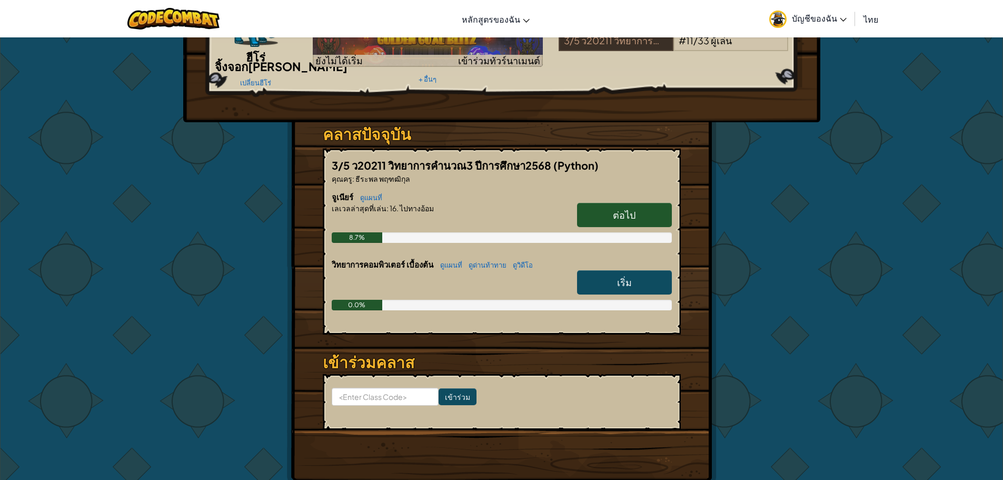
scroll to position [105, 0]
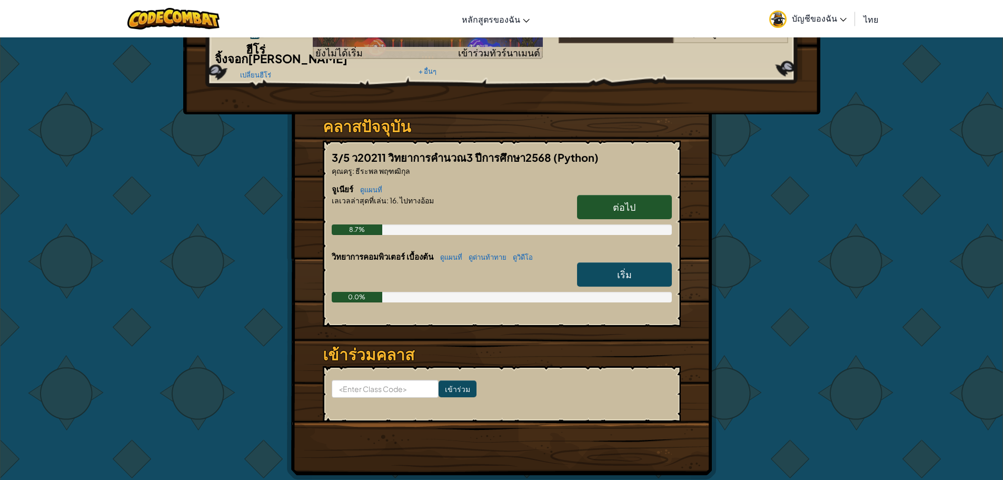
click at [645, 286] on link "เริ่ม" at bounding box center [624, 274] width 95 height 24
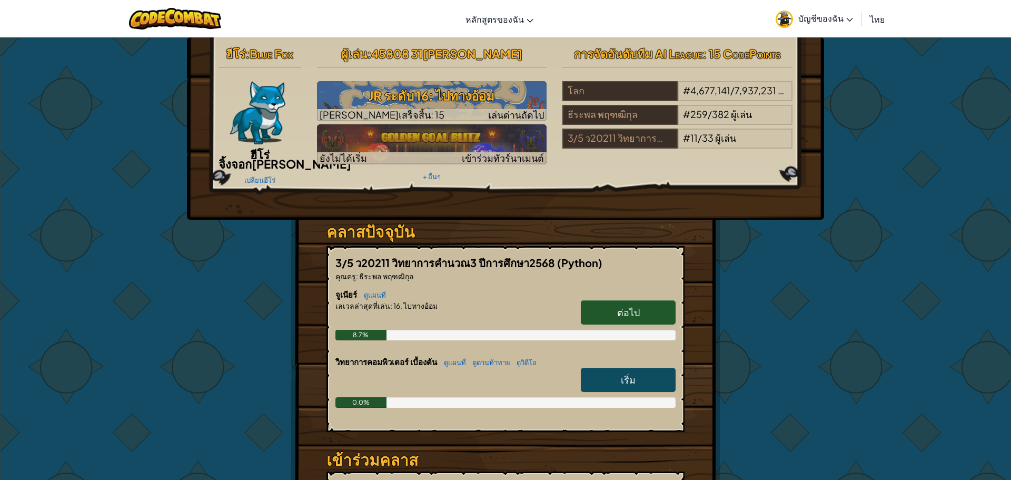
select select "th"
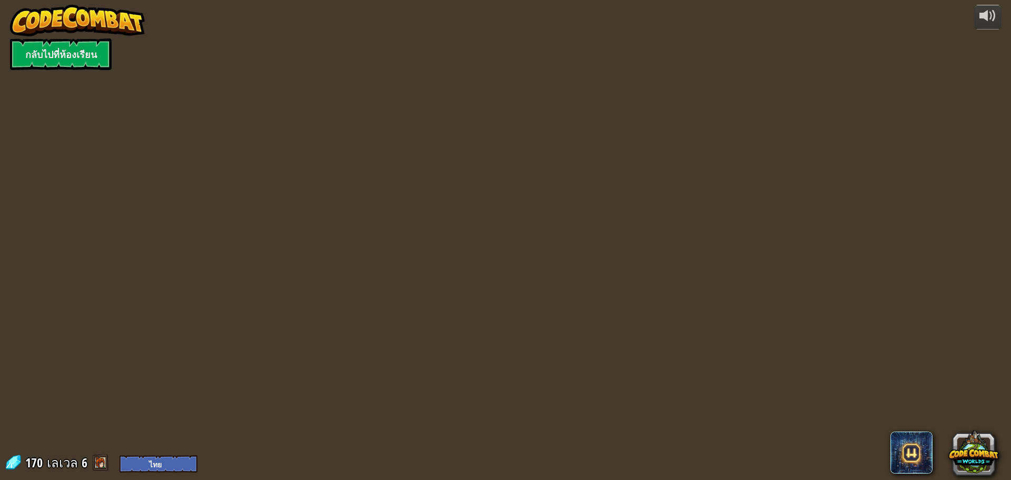
select select "th"
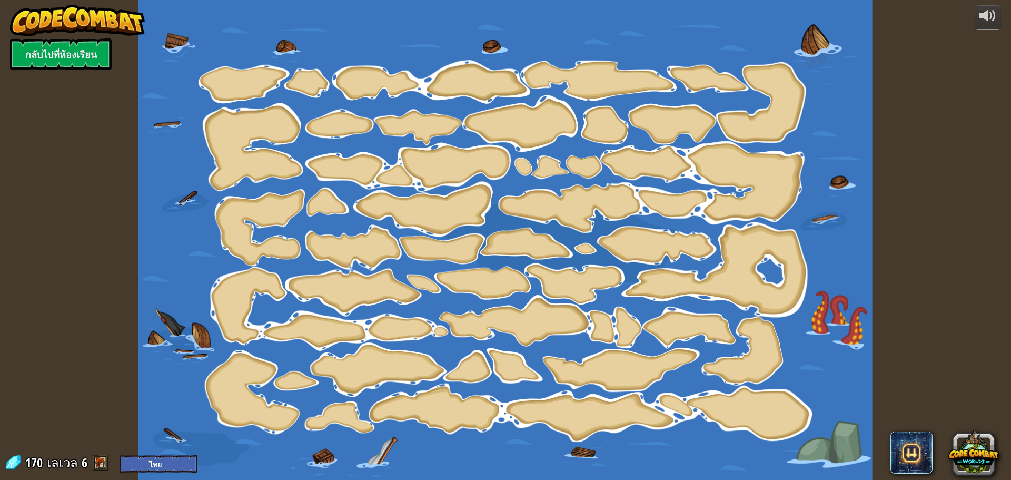
select select "th"
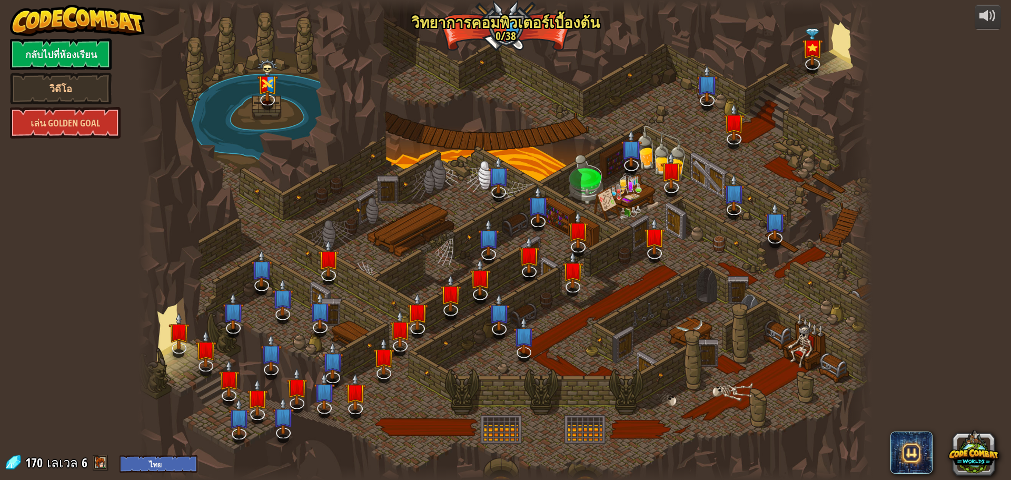
select select "th"
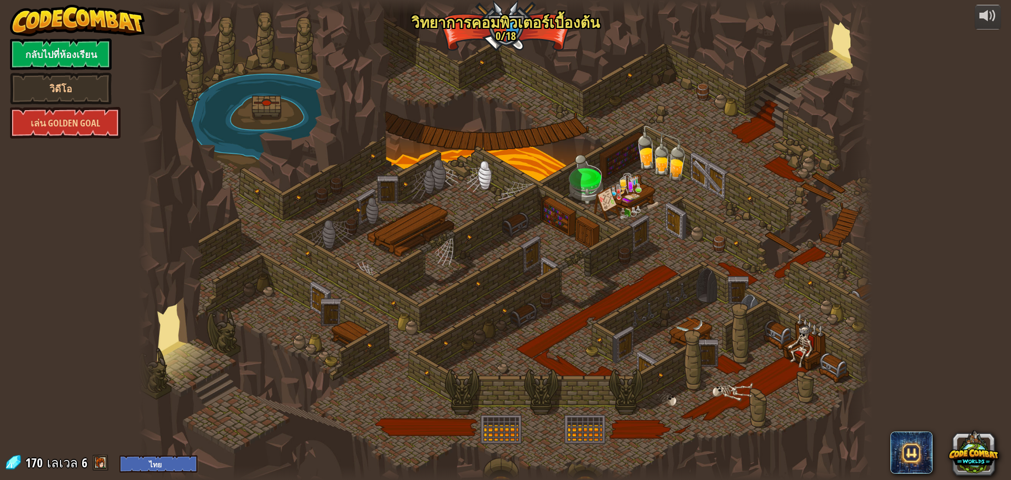
select select "th"
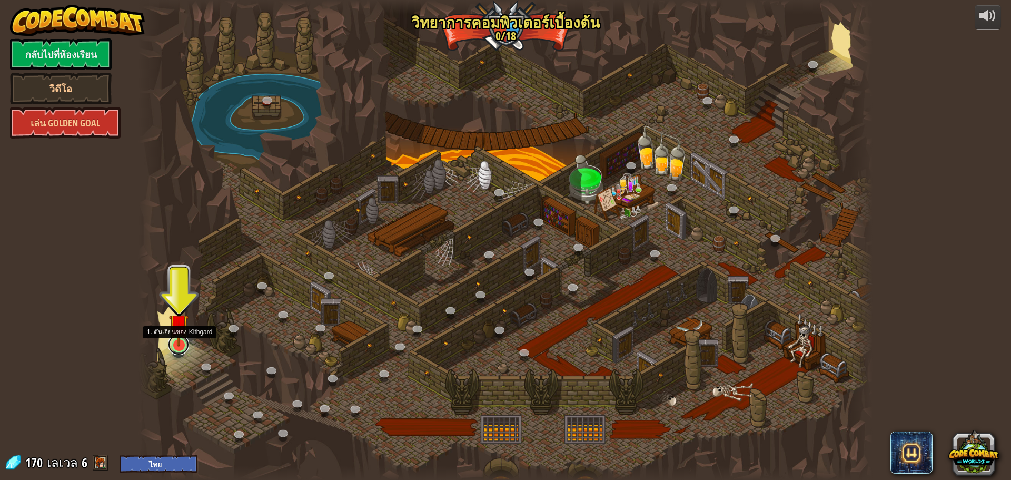
click at [177, 349] on link at bounding box center [178, 344] width 21 height 21
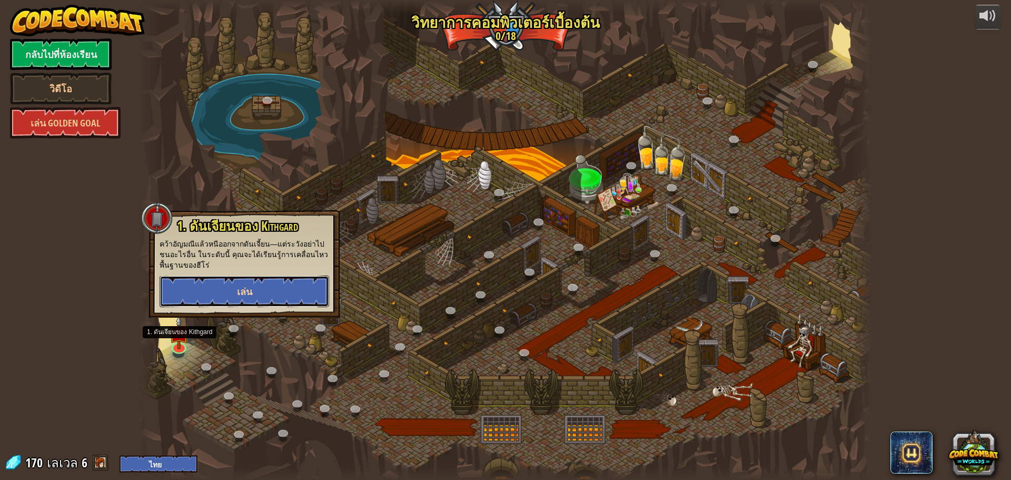
click at [234, 291] on button "เล่น" at bounding box center [245, 291] width 170 height 32
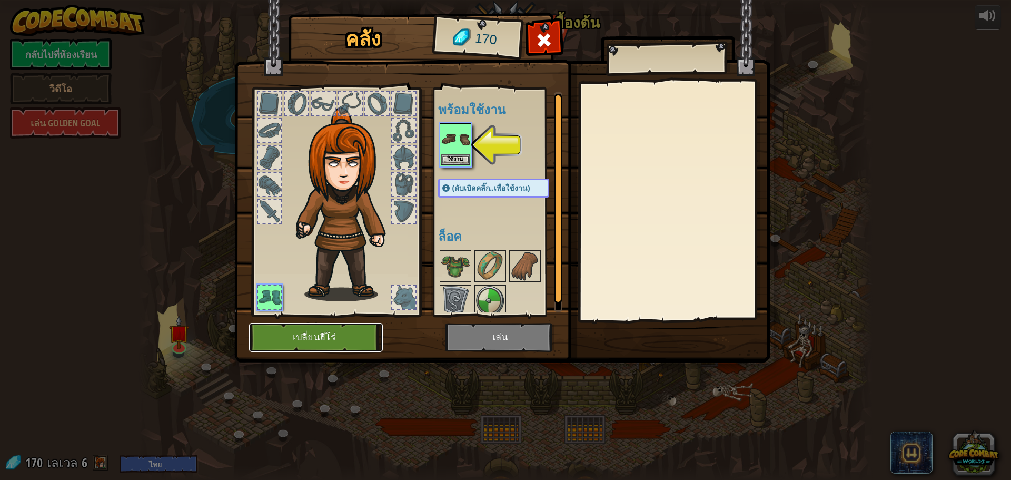
click at [339, 335] on button "เปลี่ยนฮีโร่" at bounding box center [316, 337] width 134 height 29
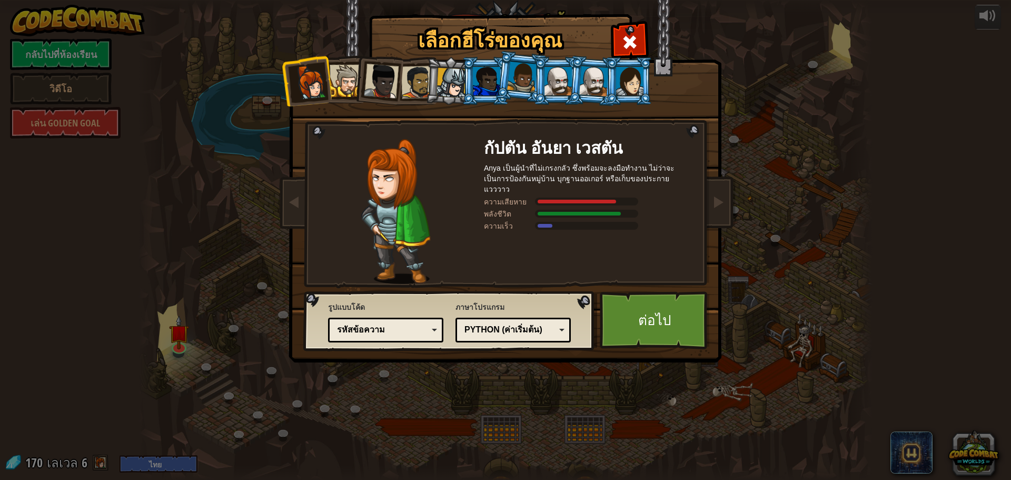
click at [625, 81] on div at bounding box center [629, 81] width 27 height 28
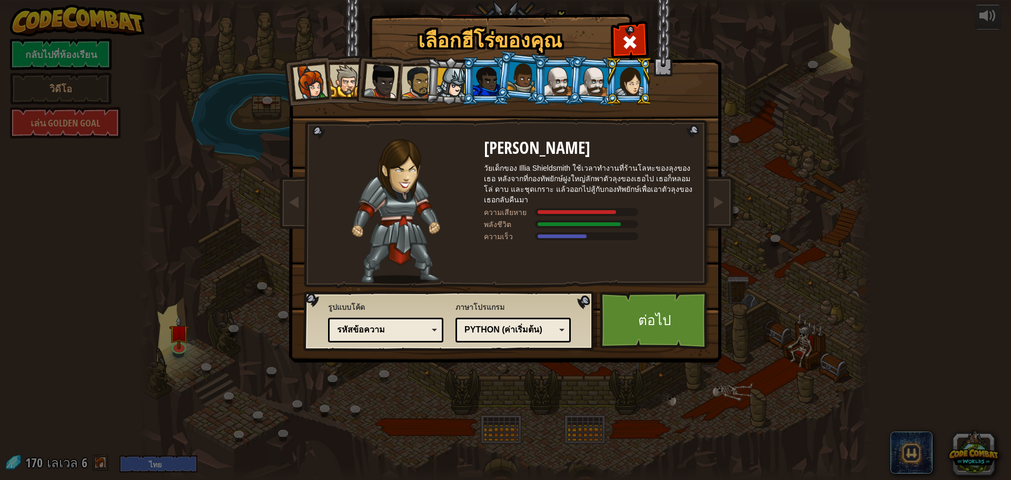
click at [597, 87] on div at bounding box center [593, 81] width 29 height 30
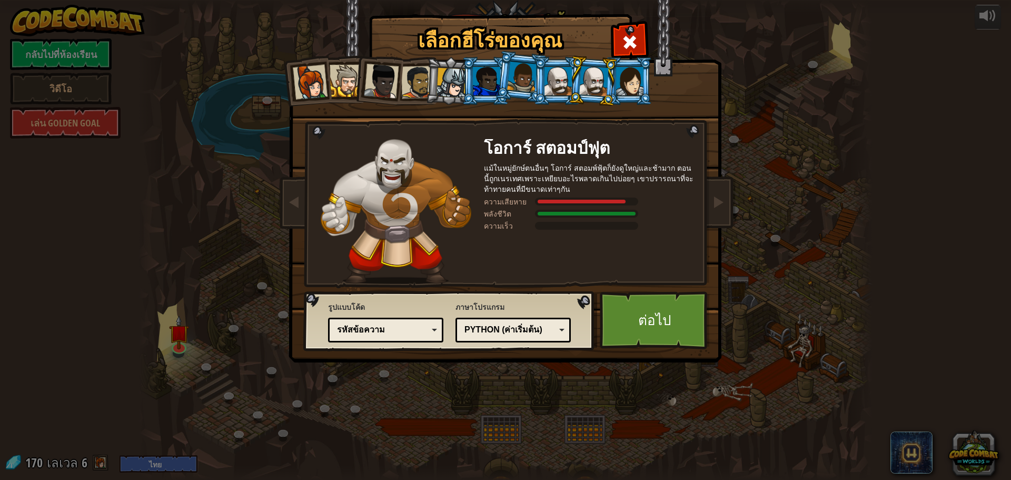
click at [535, 83] on li at bounding box center [556, 81] width 47 height 48
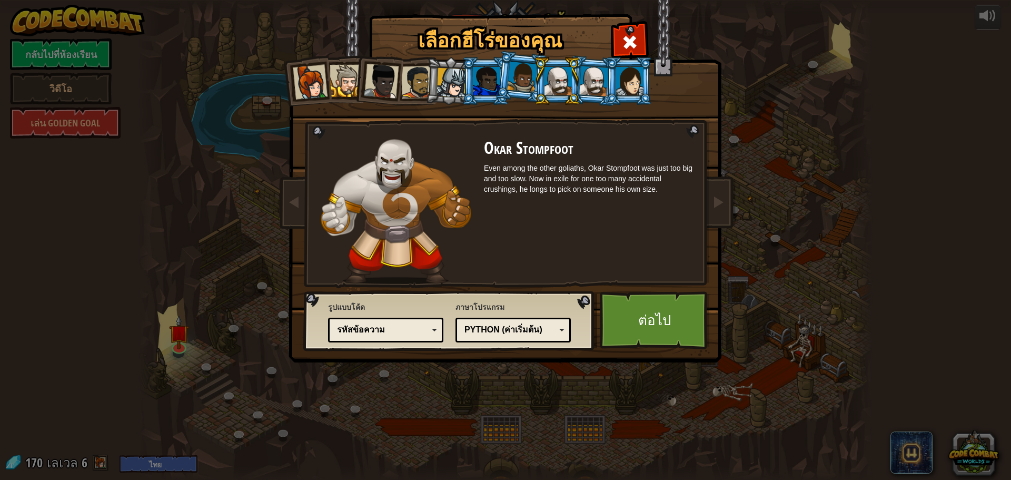
click at [301, 91] on div at bounding box center [310, 82] width 35 height 35
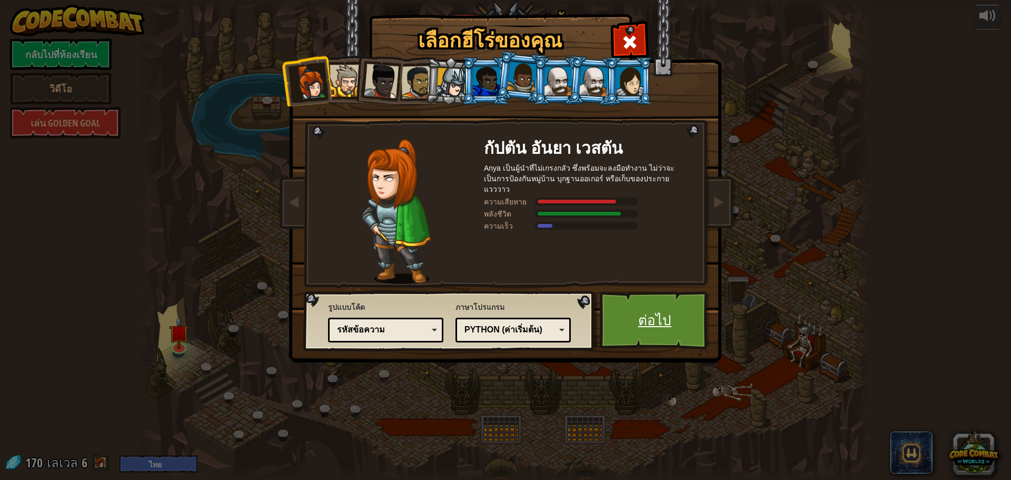
click at [629, 318] on link "ต่อไป" at bounding box center [655, 320] width 110 height 58
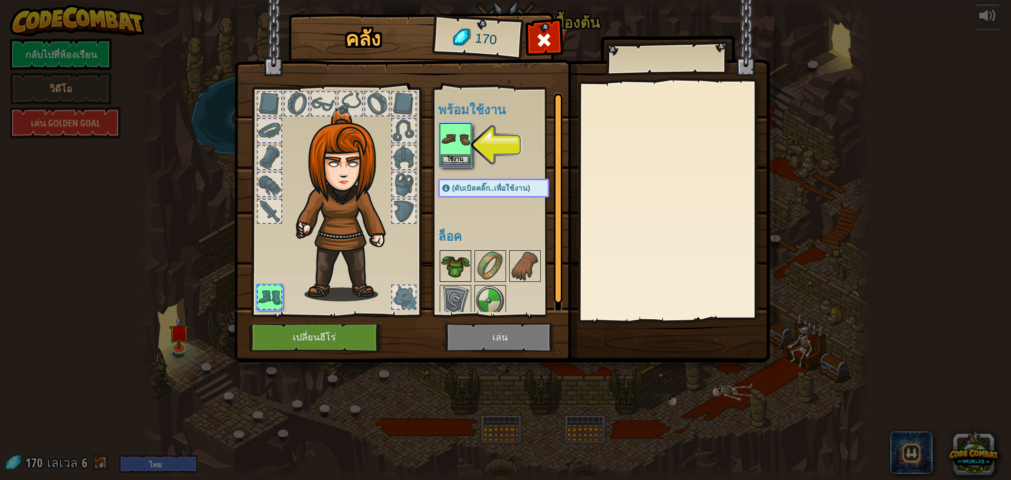
click at [452, 260] on img at bounding box center [455, 265] width 29 height 29
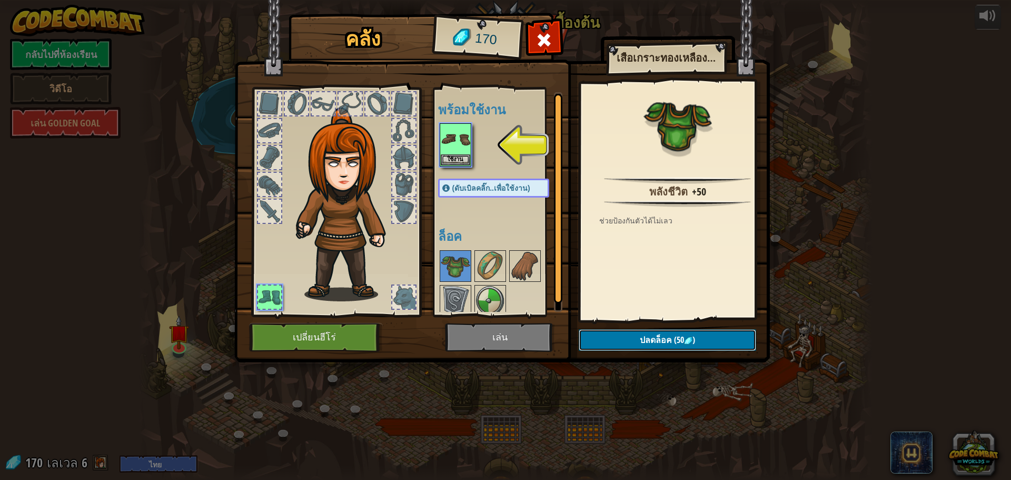
click at [645, 336] on span "ปลดล็อค" at bounding box center [656, 340] width 32 height 12
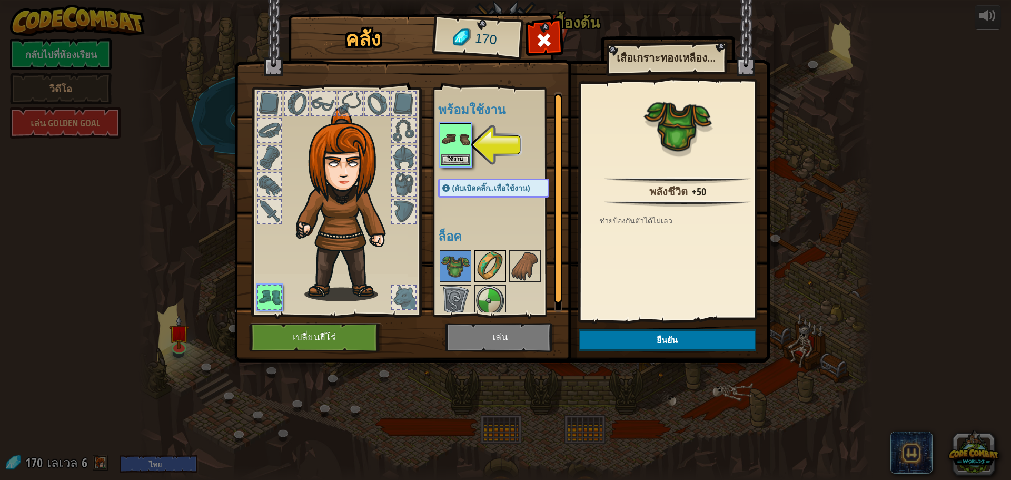
click at [492, 261] on img at bounding box center [489, 265] width 29 height 29
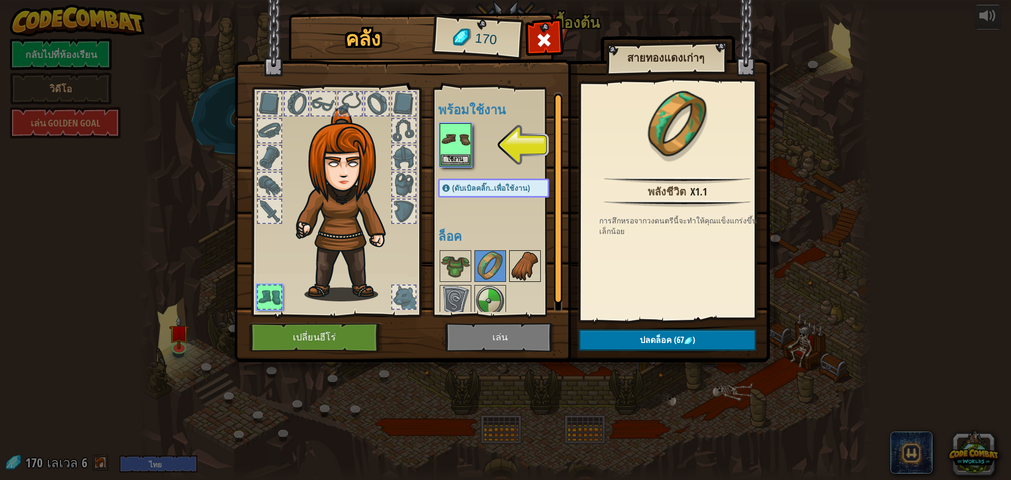
click at [514, 258] on img at bounding box center [524, 265] width 29 height 29
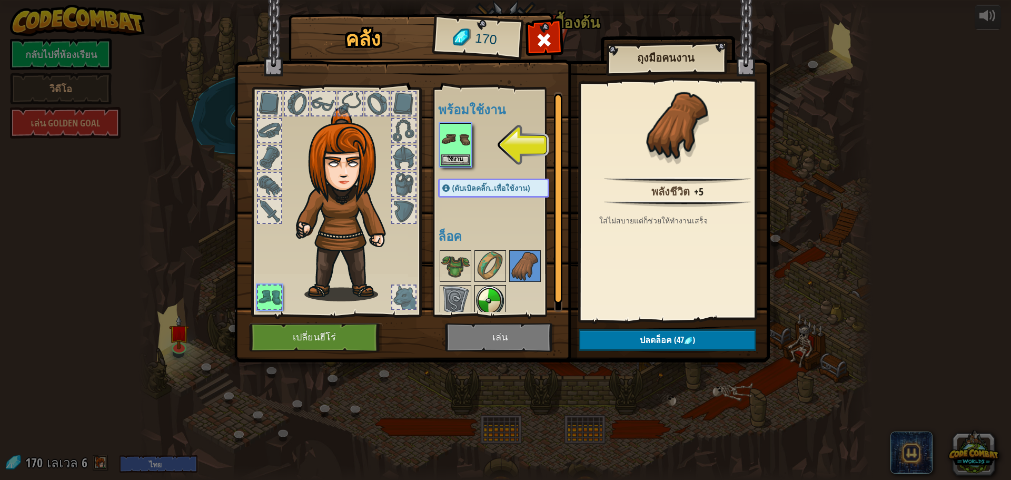
click at [485, 291] on img at bounding box center [489, 300] width 29 height 29
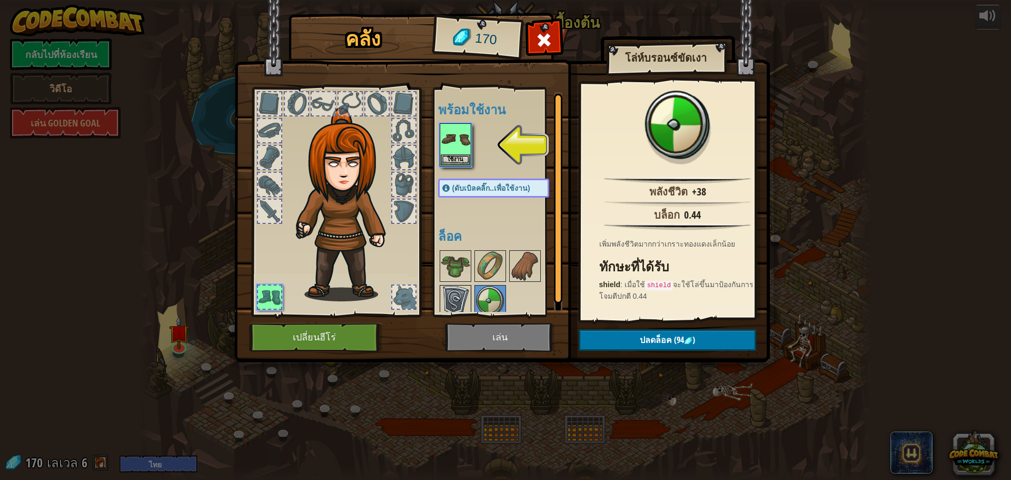
click at [455, 288] on img at bounding box center [455, 300] width 29 height 29
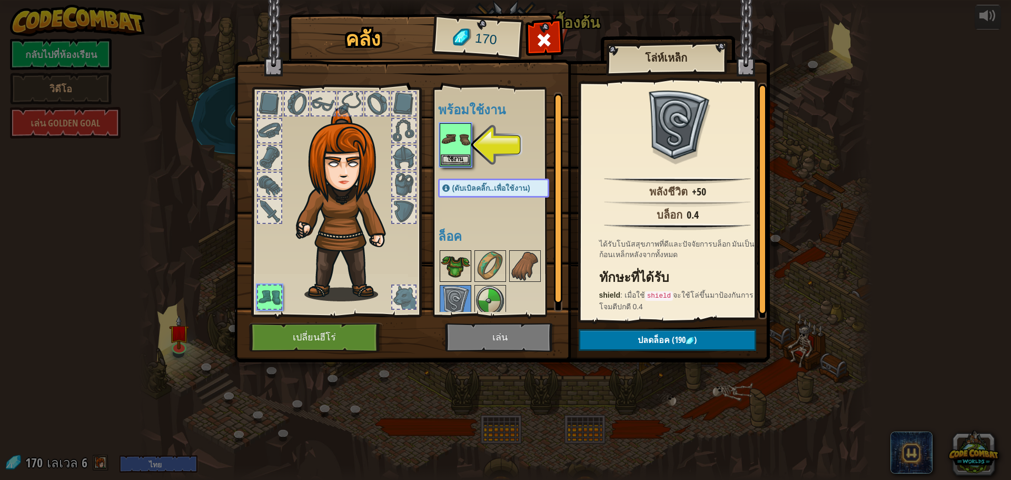
click at [463, 265] on img at bounding box center [455, 265] width 29 height 29
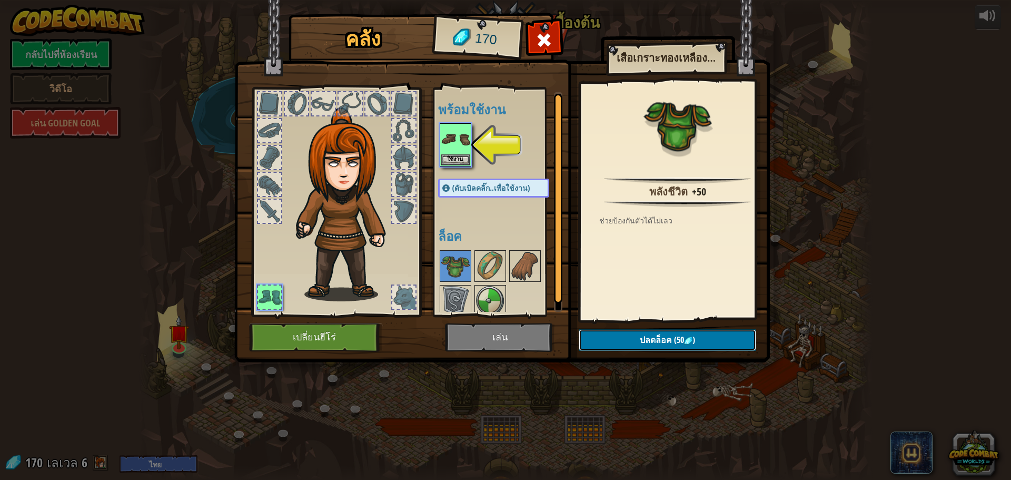
click at [643, 337] on span "ปลดล็อค" at bounding box center [656, 340] width 32 height 12
click at [632, 335] on button "ยืนยัน" at bounding box center [667, 340] width 177 height 22
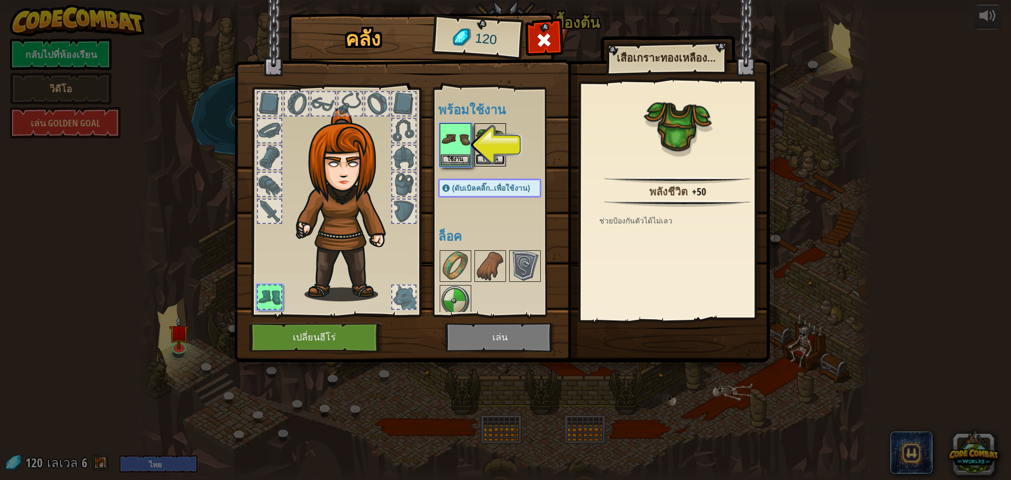
click at [491, 157] on button "ใช้งาน" at bounding box center [489, 159] width 29 height 11
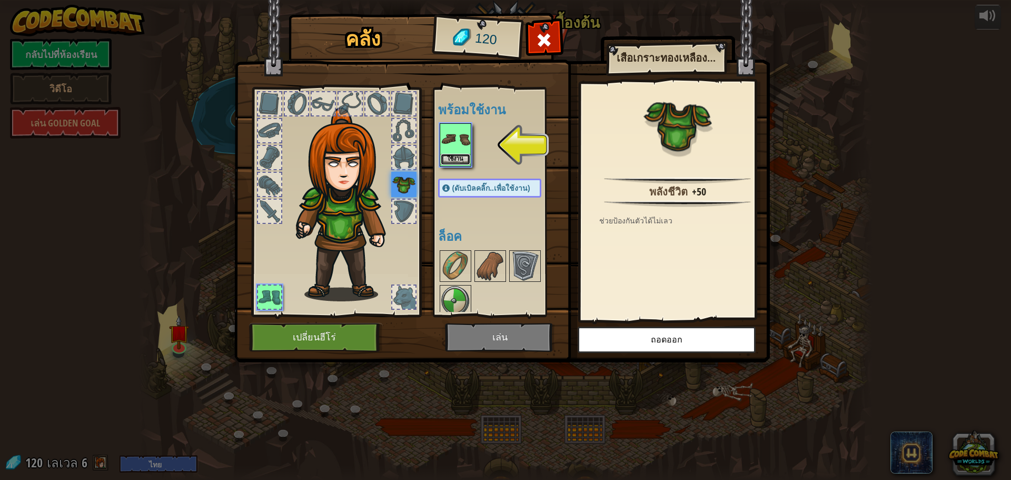
click at [455, 156] on button "ใช้งาน" at bounding box center [455, 159] width 29 height 11
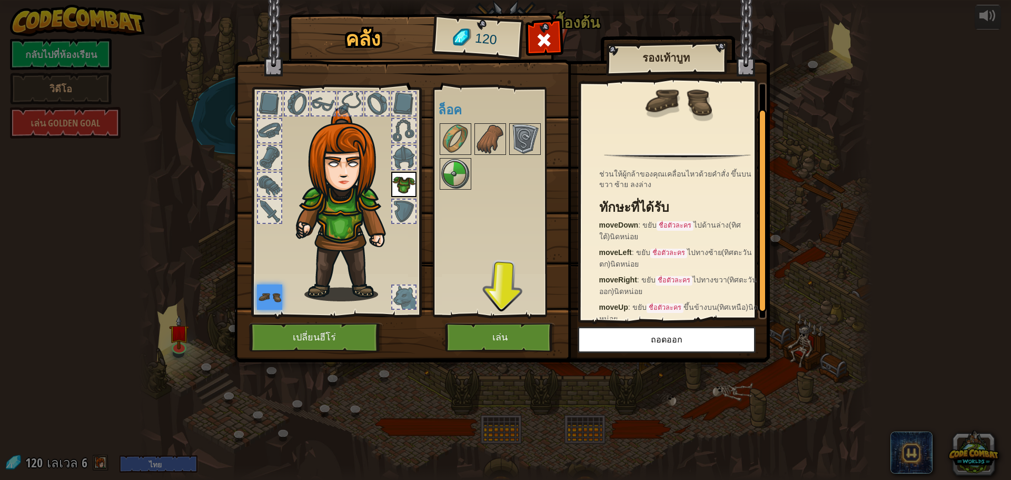
scroll to position [35, 0]
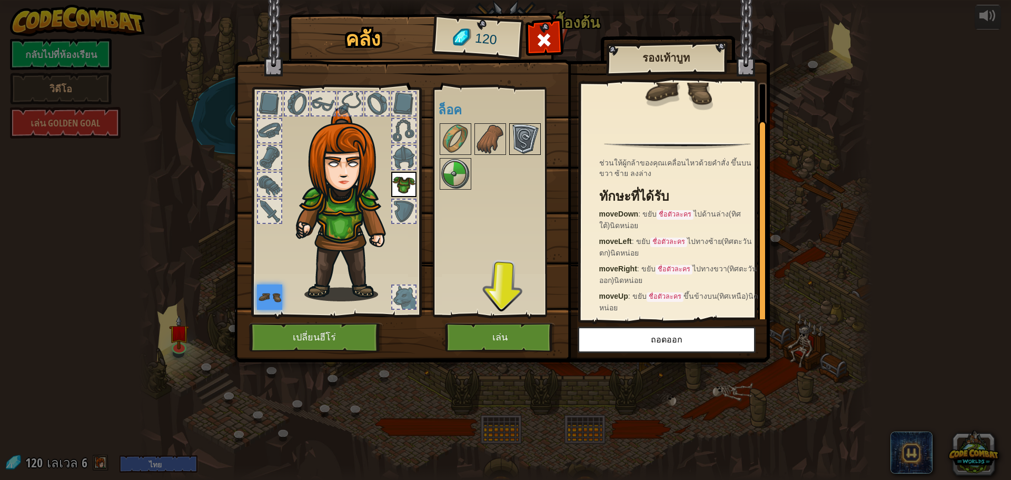
click at [524, 147] on img at bounding box center [524, 138] width 29 height 29
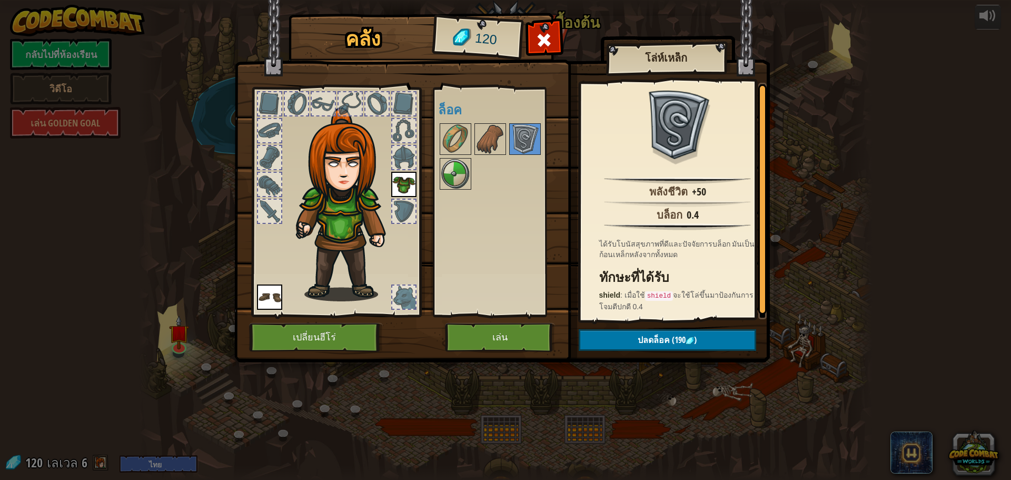
click at [265, 212] on div at bounding box center [269, 211] width 23 height 23
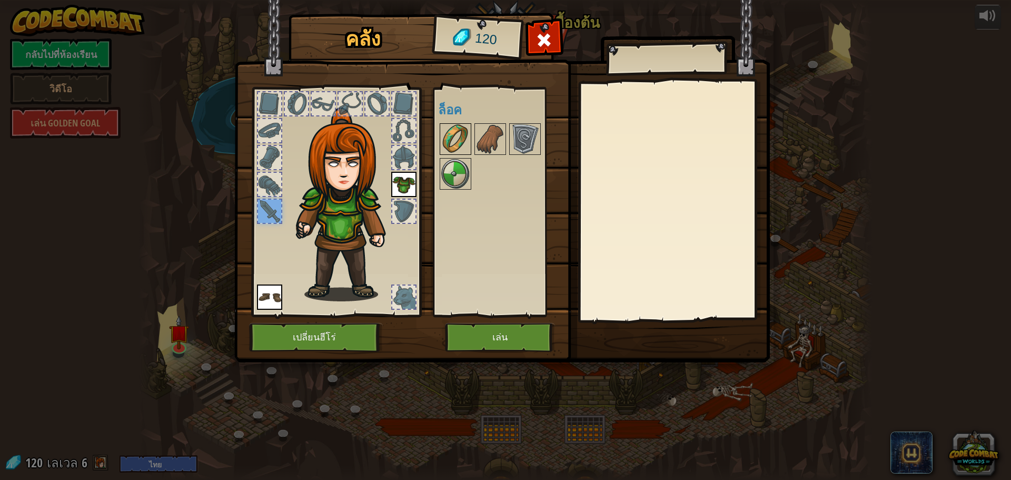
click at [456, 146] on img at bounding box center [455, 138] width 29 height 29
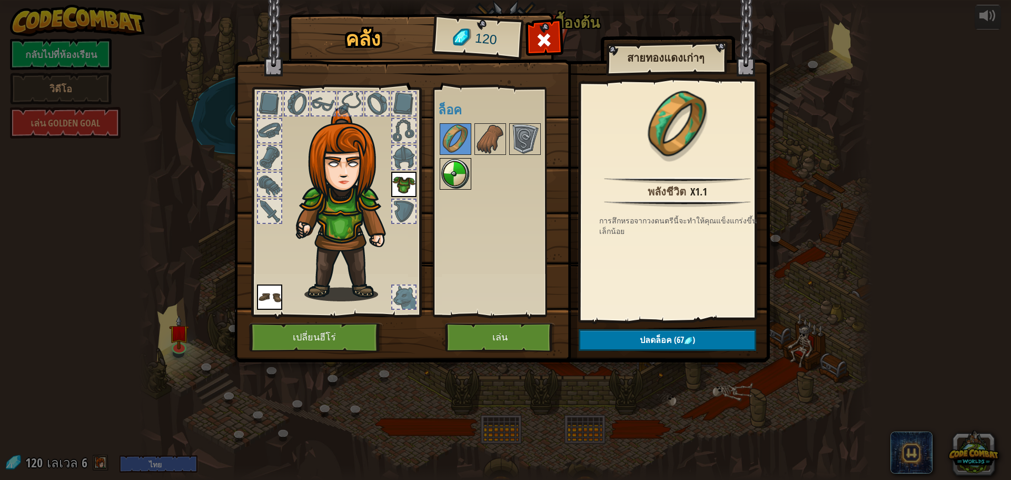
click at [456, 173] on img at bounding box center [455, 173] width 29 height 29
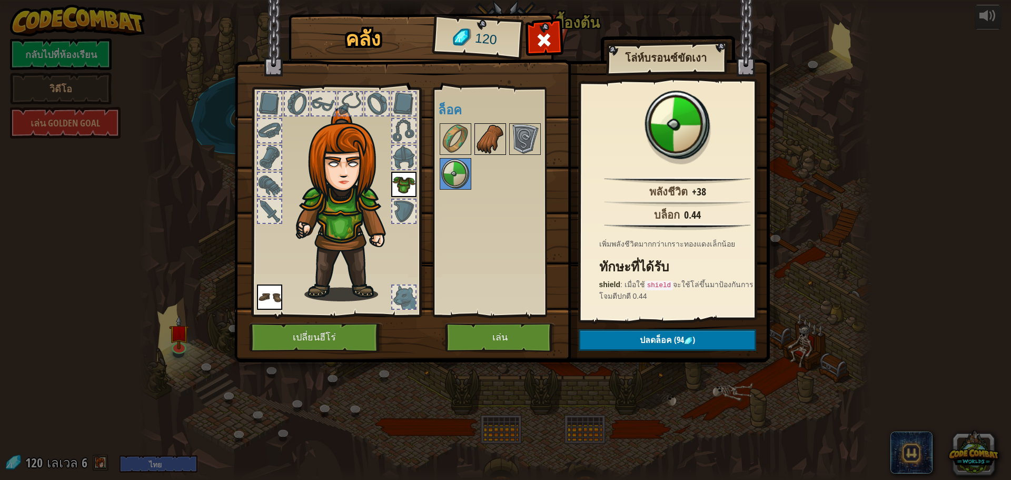
click at [505, 138] on div at bounding box center [490, 139] width 32 height 32
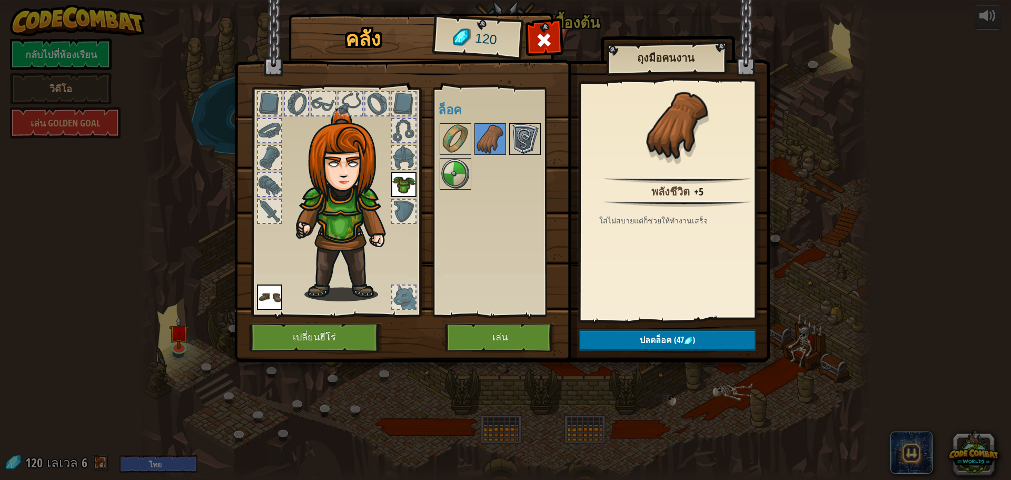
click at [522, 134] on img at bounding box center [524, 138] width 29 height 29
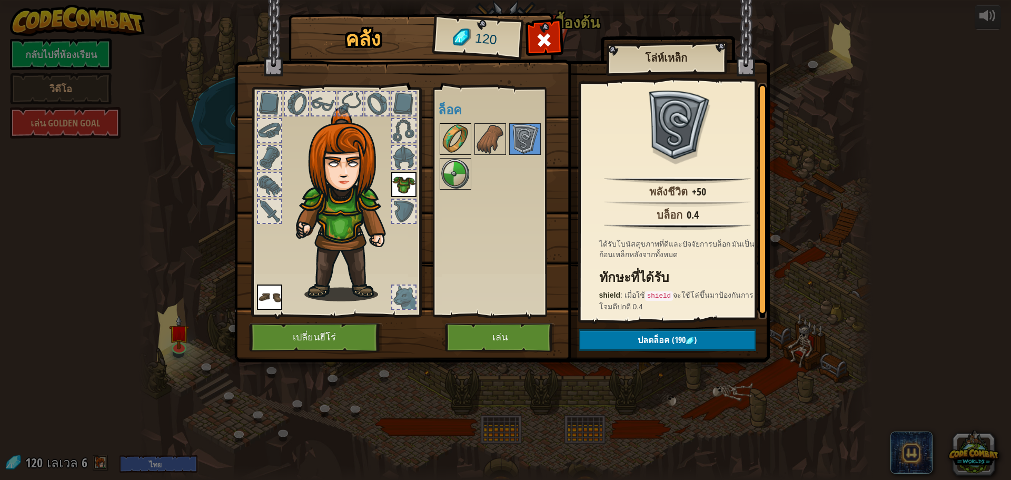
click at [445, 137] on img at bounding box center [455, 138] width 29 height 29
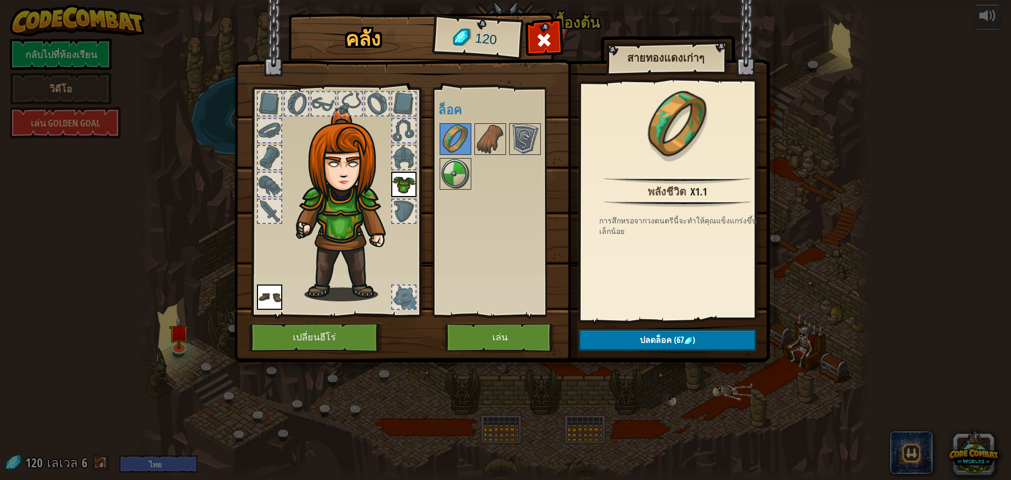
click at [257, 156] on div at bounding box center [269, 157] width 25 height 25
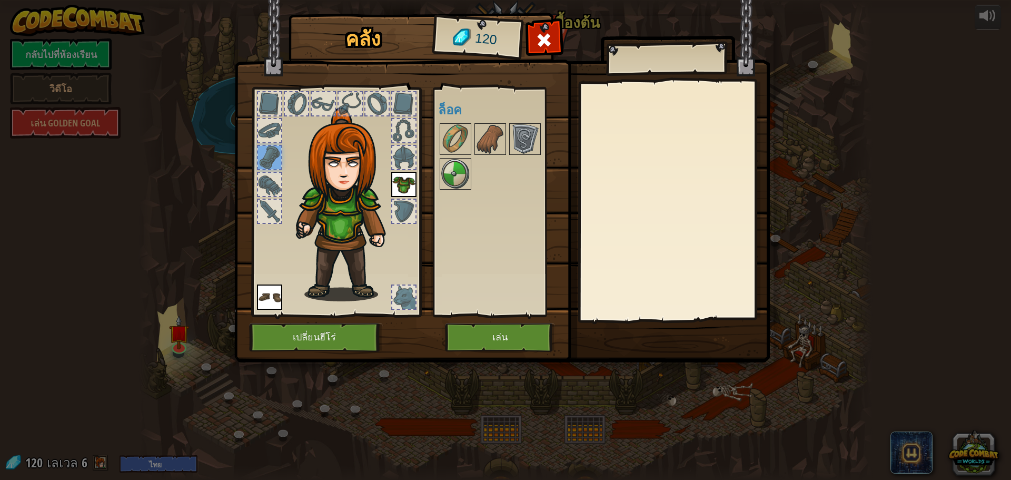
click at [273, 131] on div at bounding box center [269, 130] width 23 height 23
click at [276, 91] on div at bounding box center [336, 199] width 174 height 237
click at [318, 98] on div at bounding box center [323, 103] width 23 height 23
click at [345, 104] on div at bounding box center [350, 103] width 23 height 23
click at [409, 104] on div at bounding box center [403, 103] width 23 height 23
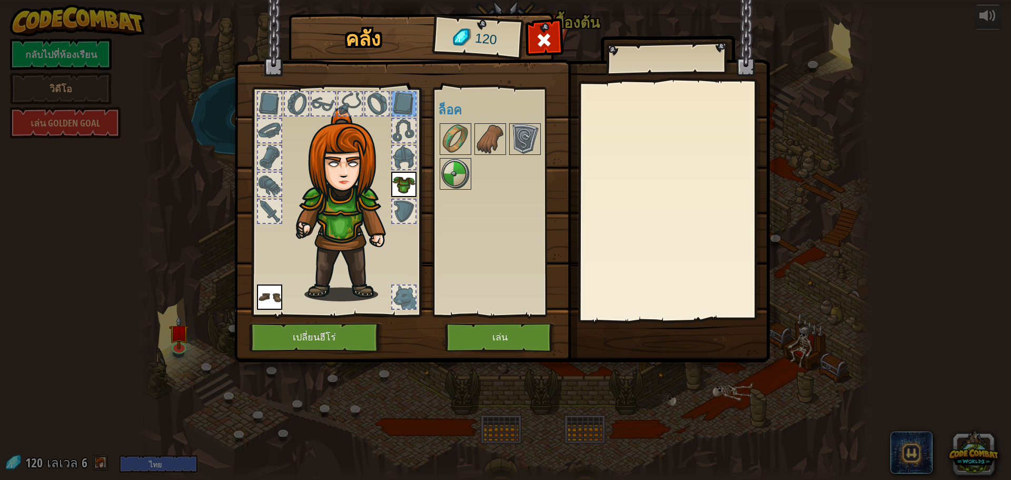
click at [412, 133] on div at bounding box center [403, 130] width 23 height 23
click at [413, 156] on div at bounding box center [403, 157] width 23 height 23
click at [409, 211] on div at bounding box center [403, 211] width 23 height 23
click at [399, 298] on div at bounding box center [403, 296] width 23 height 23
click at [478, 330] on button "เล่น" at bounding box center [500, 337] width 110 height 29
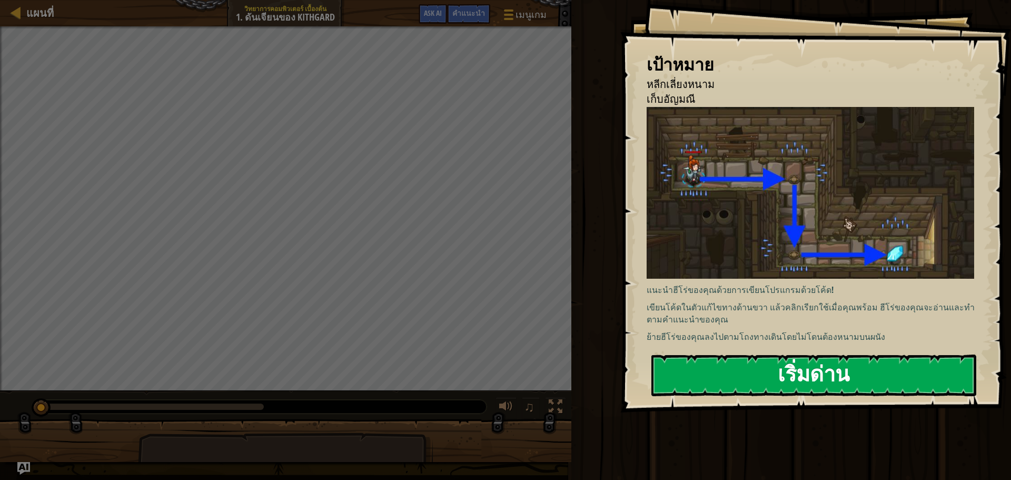
click at [877, 371] on button "เริ่มด่าน" at bounding box center [813, 375] width 325 height 42
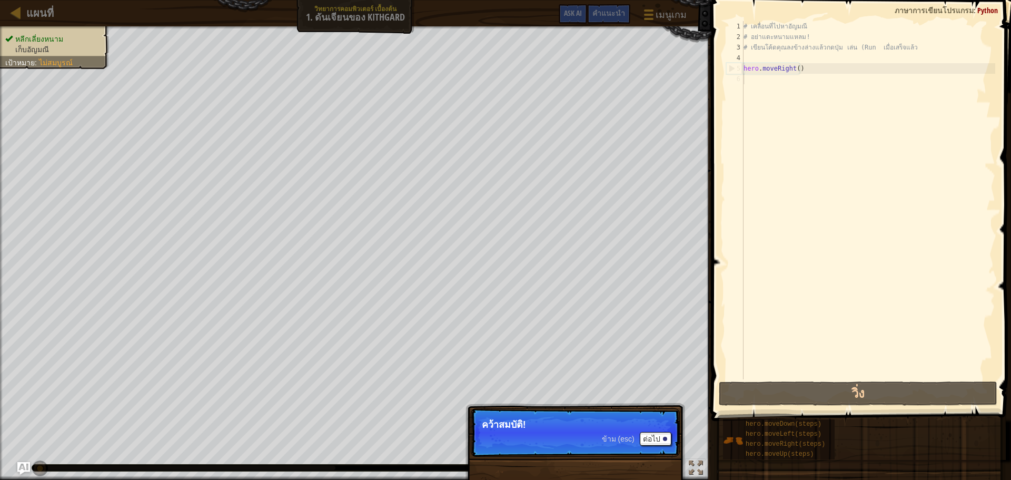
click at [623, 433] on div "ข้าม (esc) ต่อไป" at bounding box center [636, 439] width 69 height 14
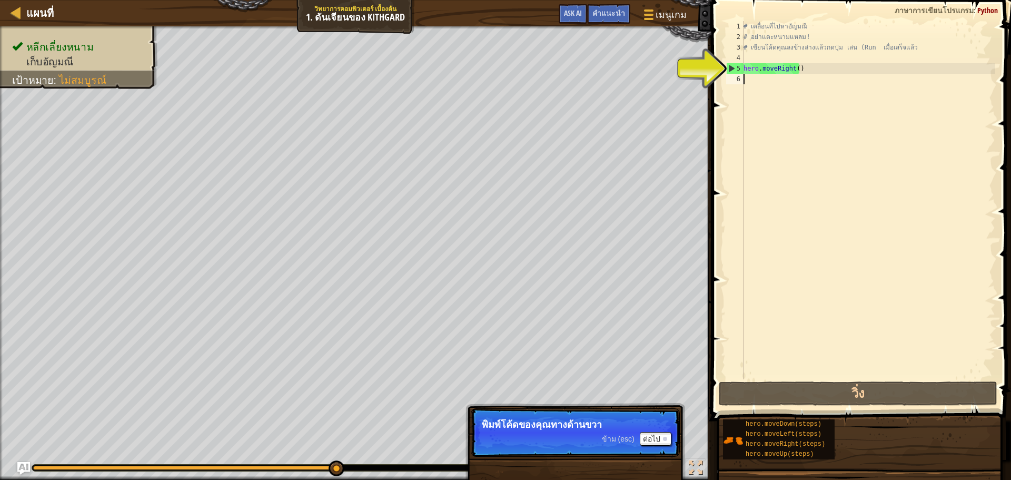
click at [749, 84] on div "# เคลื่อนที่ไปหาอัญมณี # อย่าแตะหนามแหลม! # เขียนโค้ดคุณลงข้างล่างแล้วกดปุ่ม เล…" at bounding box center [868, 210] width 254 height 379
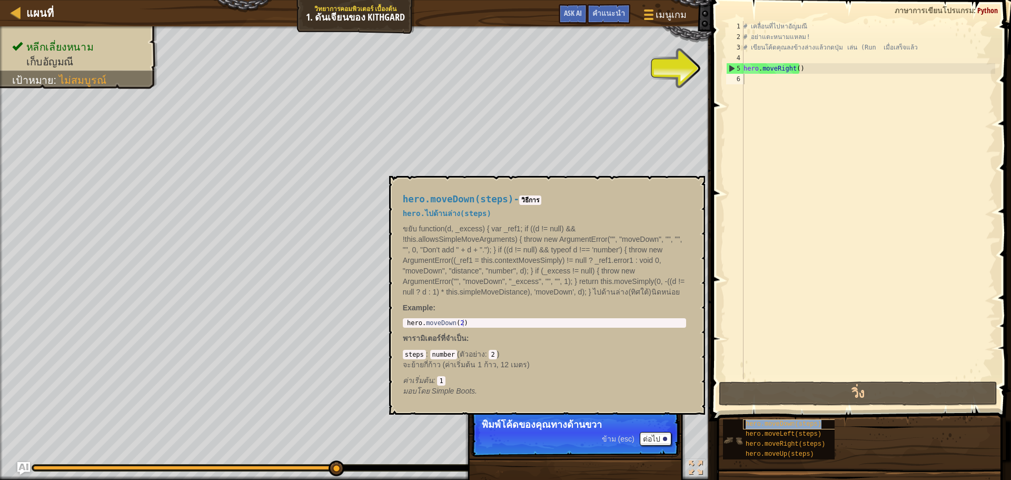
click at [821, 427] on div "hero.moveDown(steps)" at bounding box center [793, 424] width 101 height 10
click at [742, 82] on div "6" at bounding box center [734, 79] width 17 height 11
type textarea "g"
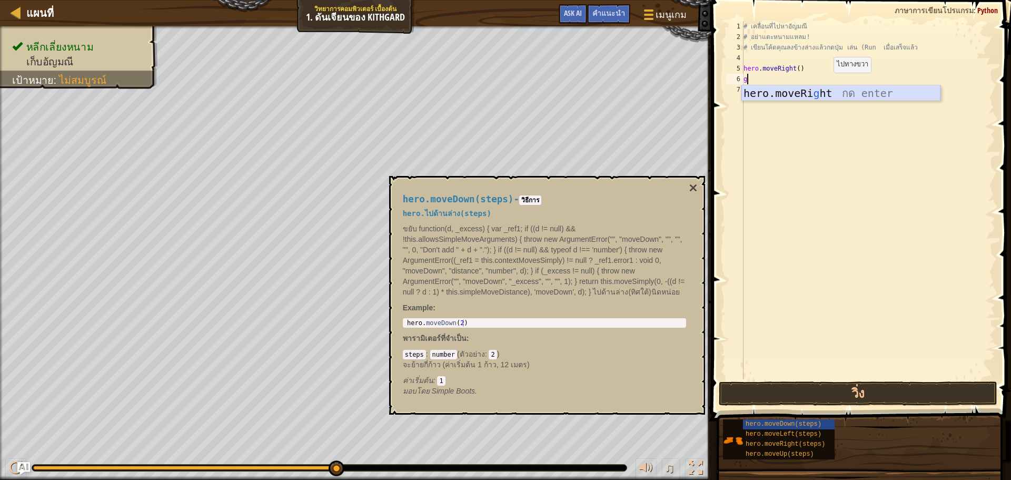
click at [832, 90] on div "hero.moveRi g ht กด enter" at bounding box center [840, 108] width 199 height 47
click at [696, 184] on button "×" at bounding box center [693, 188] width 8 height 15
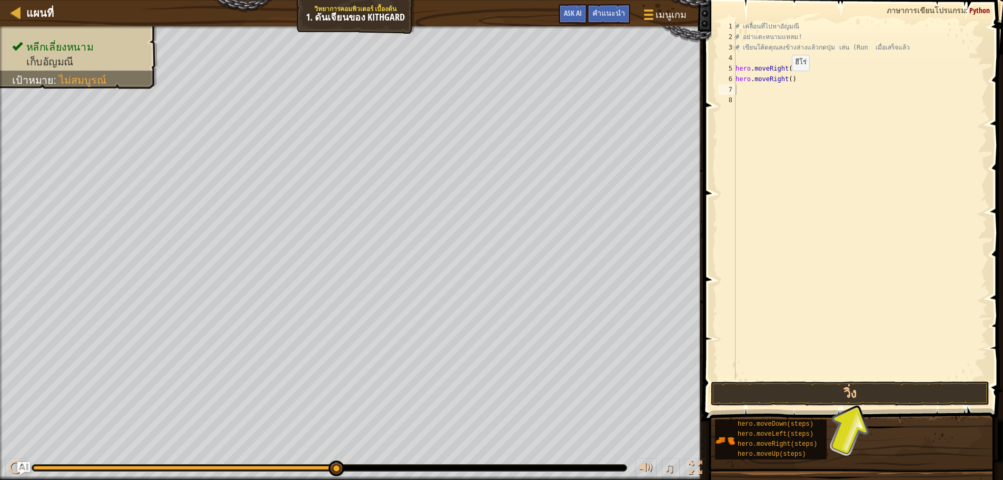
type textarea "hero.moveRight()"
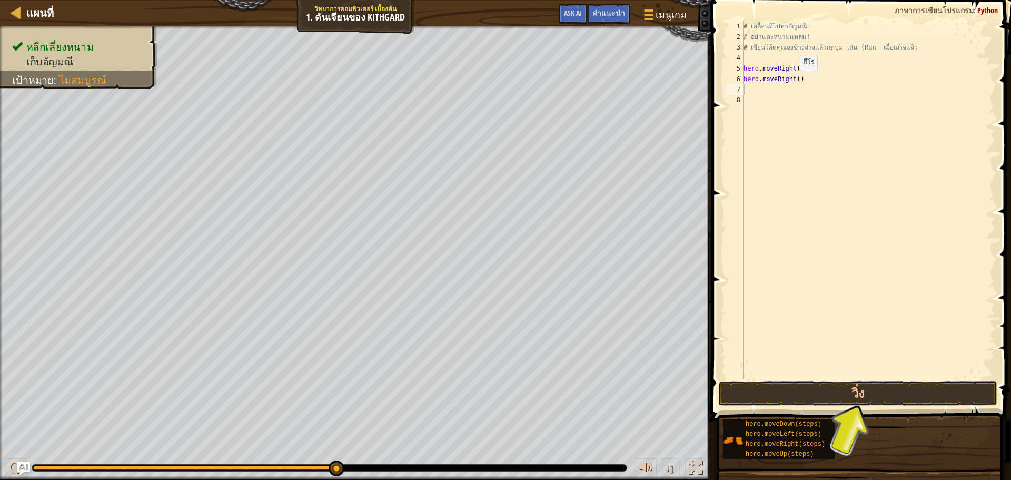
click at [783, 81] on div "# เคลื่อนที่ไปหาอัญมณี # อย่าแตะหนามแหลม! # เขียนโค้ดคุณลงข้างล่างแล้วกดปุ่ม เล…" at bounding box center [868, 210] width 254 height 379
click at [782, 79] on div "# เคลื่อนที่ไปหาอัญมณี # อย่าแตะหนามแหลม! # เขียนโค้ดคุณลงข้างล่างแล้วกดปุ่ม เล…" at bounding box center [868, 210] width 254 height 379
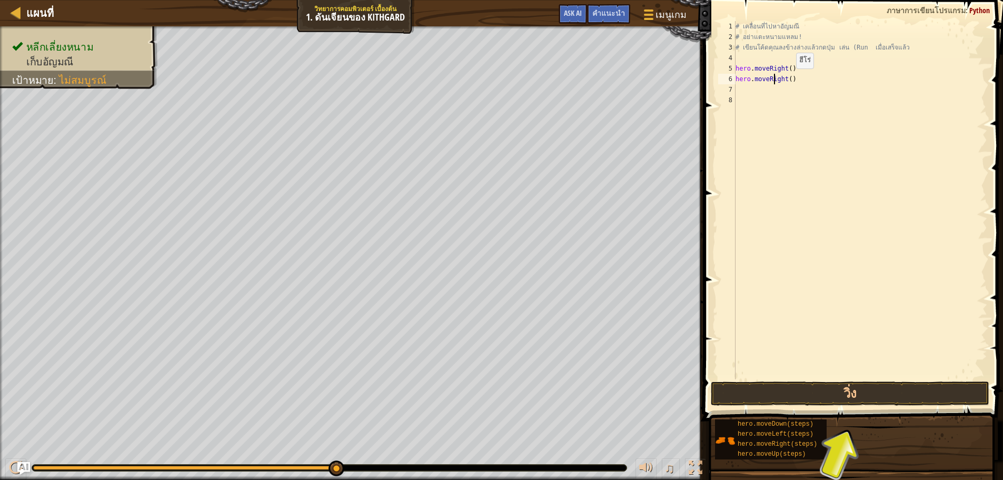
click at [787, 79] on div "# เคลื่อนที่ไปหาอัญมณี # อย่าแตะหนามแหลม! # เขียนโค้ดคุณลงข้างล่างแล้วกดปุ่ม เล…" at bounding box center [860, 210] width 254 height 379
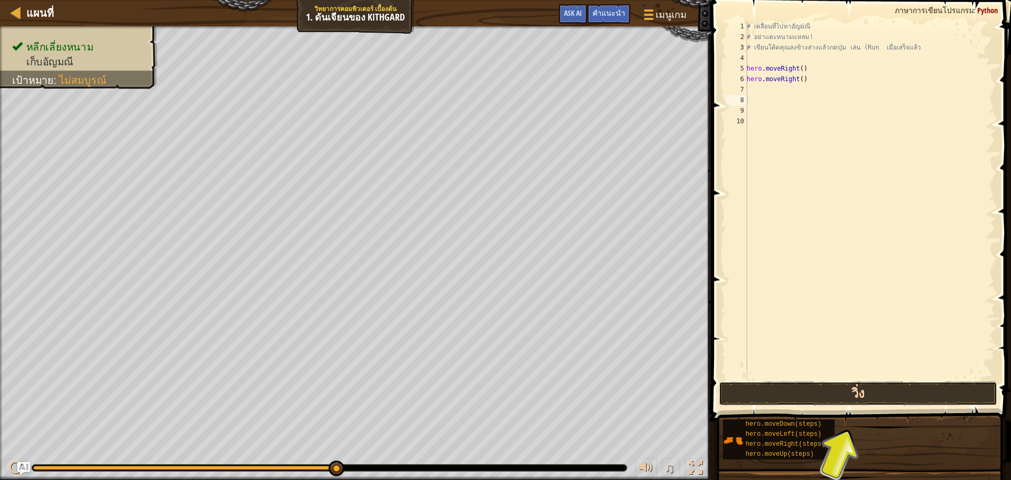
click at [851, 389] on button "วิ่ง" at bounding box center [858, 393] width 278 height 24
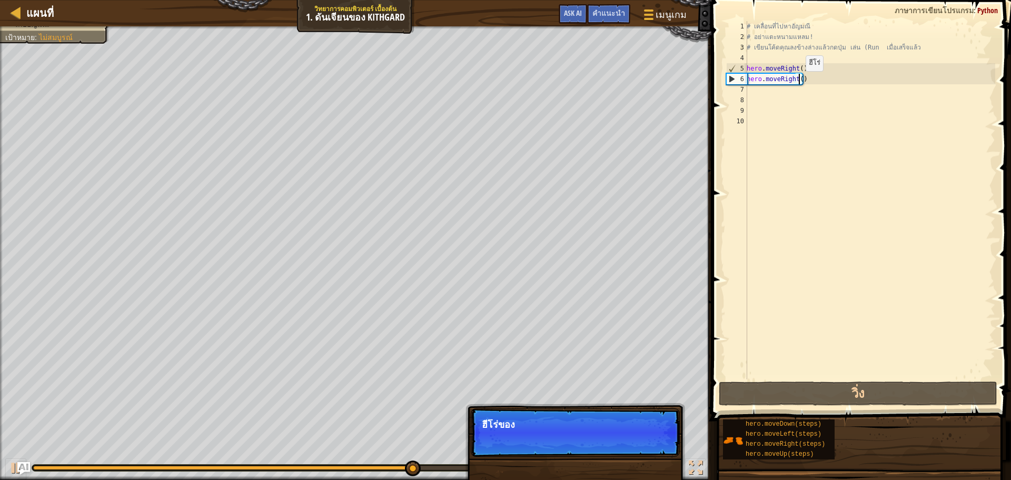
click at [800, 82] on div "# เคลื่อนที่ไปหาอัญมณี # อย่าแตะหนามแหลม! # เขียนโค้ดคุณลงข้างล่างแล้วกดปุ่ม เล…" at bounding box center [869, 210] width 251 height 379
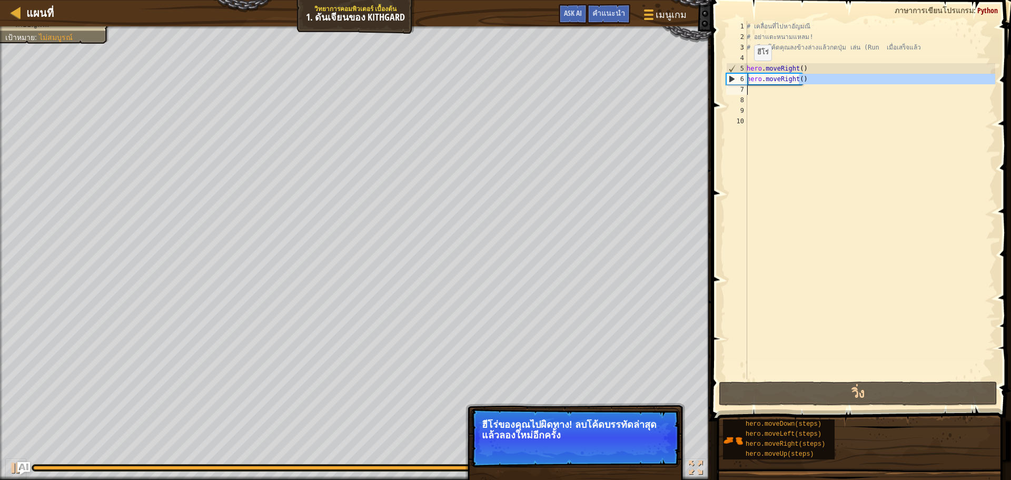
drag, startPoint x: 800, startPoint y: 82, endPoint x: 732, endPoint y: 94, distance: 68.5
click at [732, 94] on div "hero.moveRight() 1 2 3 4 5 6 7 8 9 10 # เคลื่อนที่ไปหา[PERSON_NAME] # อย่าแตะหน…" at bounding box center [859, 200] width 271 height 358
type textarea "hero.moveRight()"
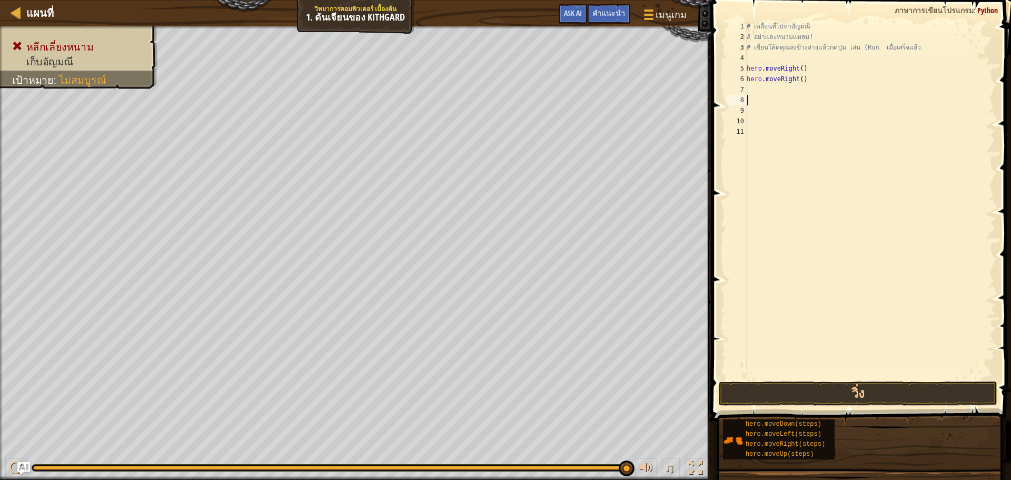
click at [802, 81] on div "# เคลื่อนที่ไปหาอัญมณี # อย่าแตะหนามแหลม! # เขียนโค้ดคุณลงข้างล่างแล้วกดปุ่ม เล…" at bounding box center [869, 210] width 251 height 379
type textarea "hero.moveRight()"
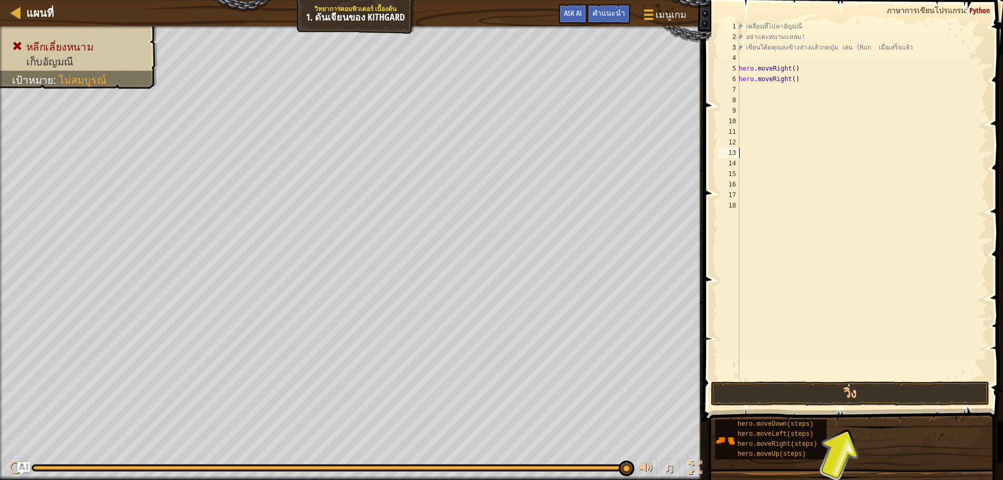
click at [802, 84] on div "# เคลื่อนที่ไปหาอัญมณี # อย่าแตะหนามแหลม! # เขียนโค้ดคุณลงข้างล่างแล้วกดปุ่ม เล…" at bounding box center [861, 210] width 251 height 379
type textarea "h"
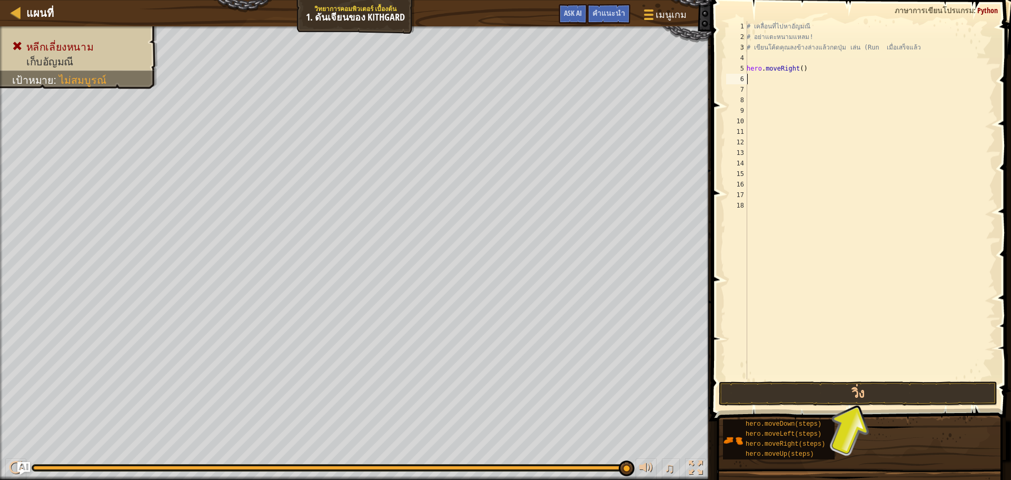
type textarea "h"
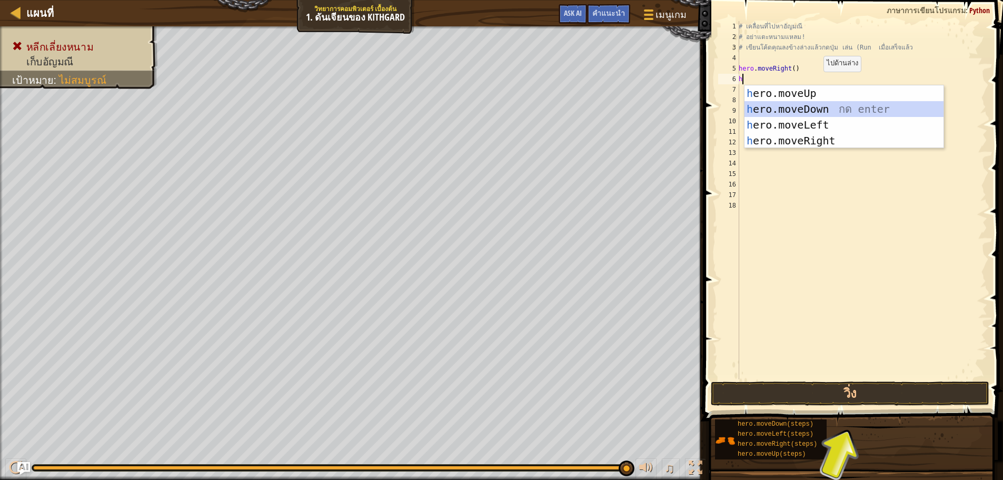
click at [815, 103] on div "h ero.moveUp กด enter h ero.moveDown กด enter h ero.moveLeft กด enter h ero.mov…" at bounding box center [843, 132] width 199 height 95
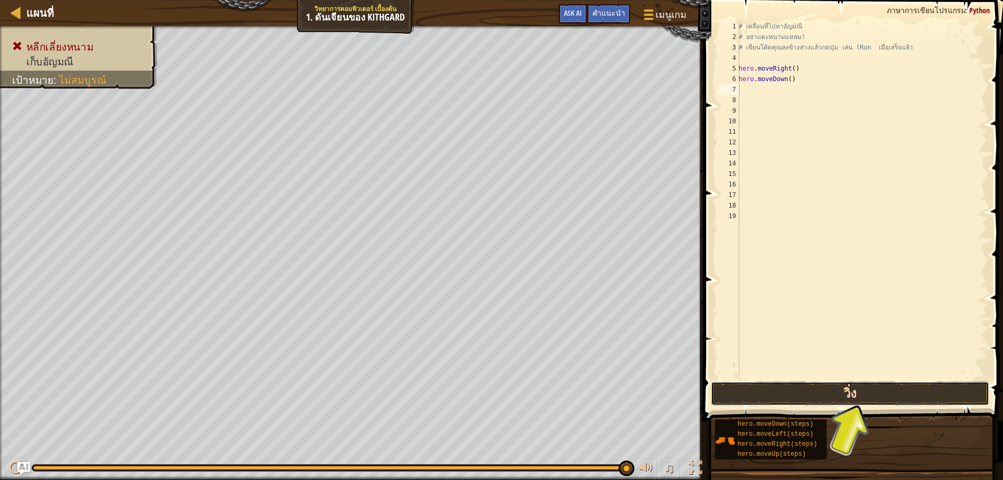
click at [812, 388] on button "วิ่ง" at bounding box center [850, 393] width 278 height 24
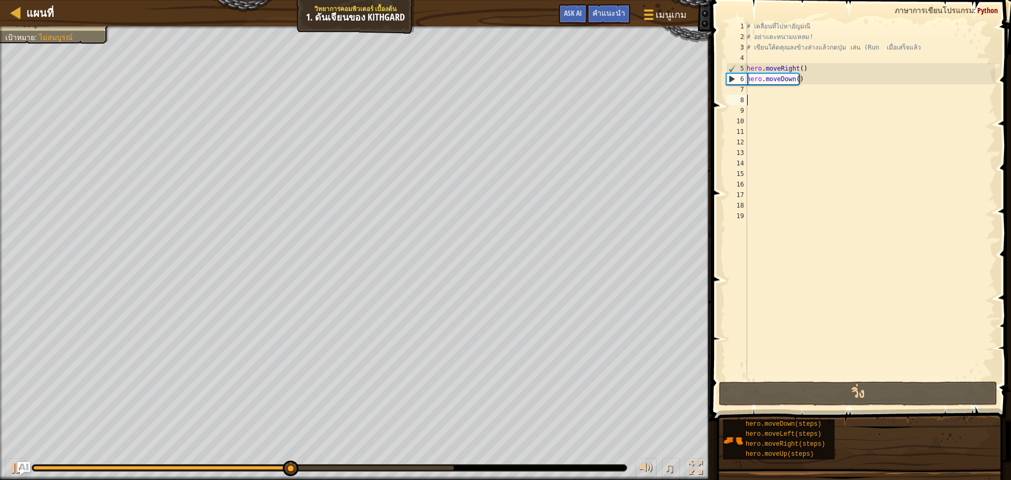
click at [752, 97] on div "# เคลื่อนที่ไปหา[PERSON_NAME] # อย่าแตะหนามแหลม! # เขียนโค้ดคุณลงข้างล่างแล้วกด…" at bounding box center [869, 210] width 251 height 379
type textarea "h"
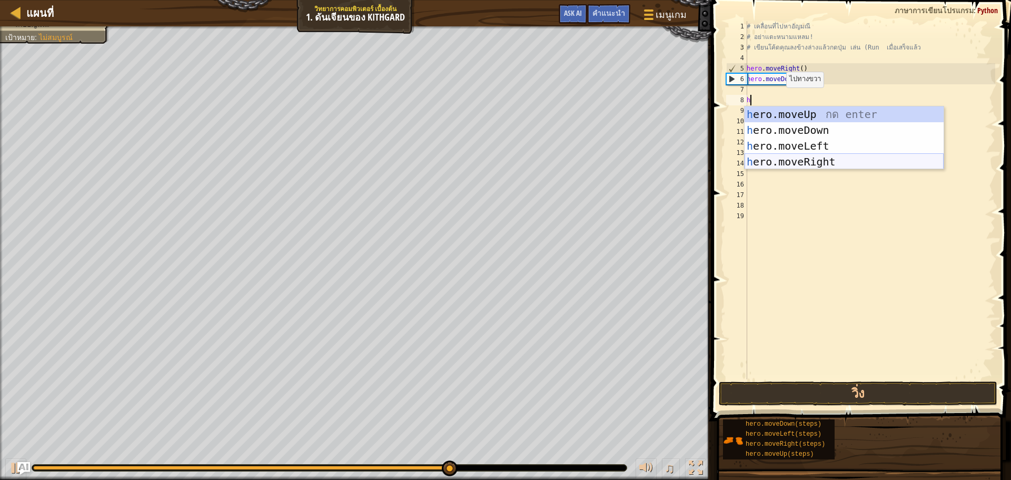
click at [804, 157] on div "h ero.moveUp กด enter h ero.moveDown กด enter h ero.moveLeft กด enter h ero.mov…" at bounding box center [843, 153] width 199 height 95
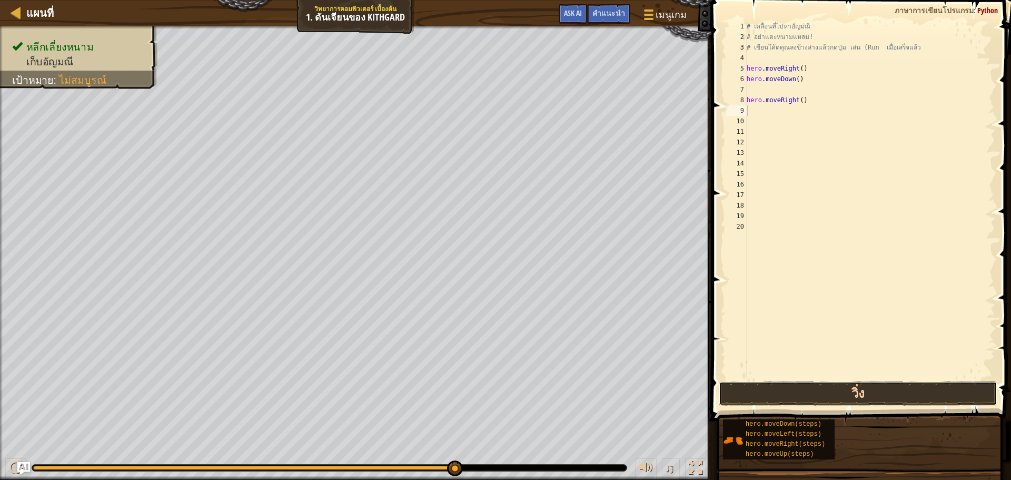
click at [837, 389] on button "วิ่ง" at bounding box center [858, 393] width 278 height 24
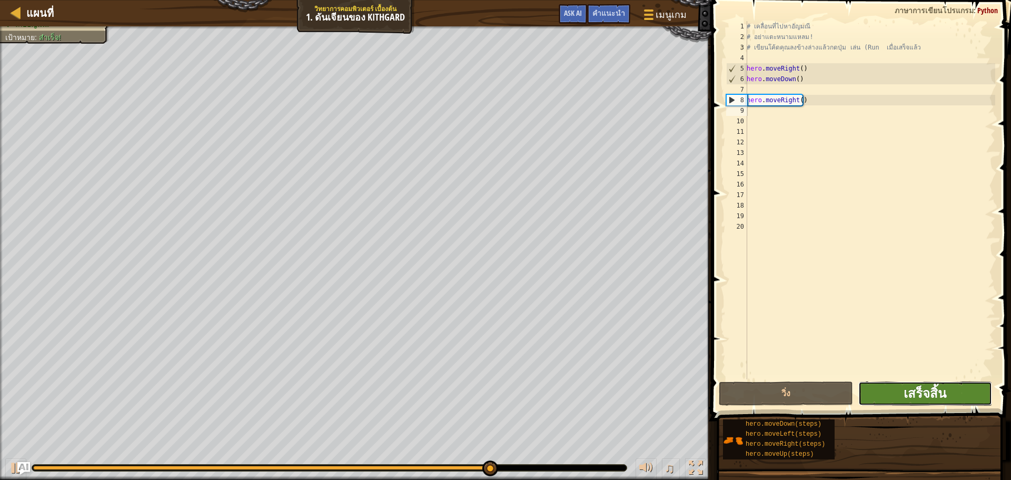
click at [919, 390] on span "เสร็จสิ้น" at bounding box center [924, 392] width 43 height 17
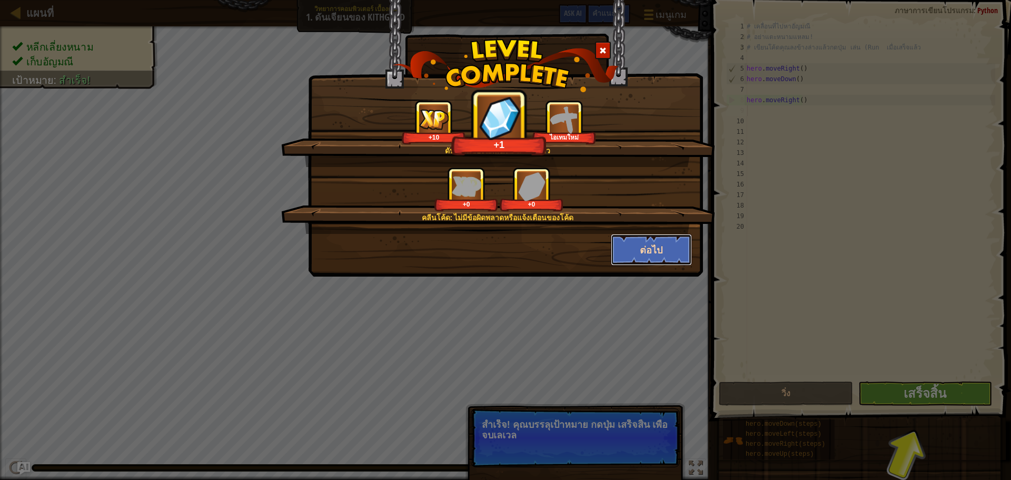
click at [672, 250] on button "ต่อไป" at bounding box center [652, 250] width 82 height 32
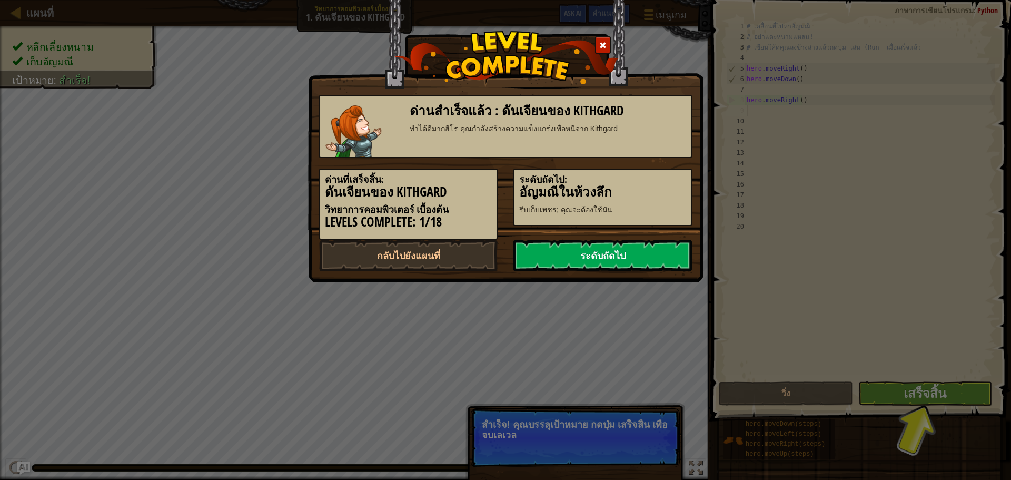
click at [651, 259] on link "ระดับถัดไป" at bounding box center [602, 256] width 178 height 32
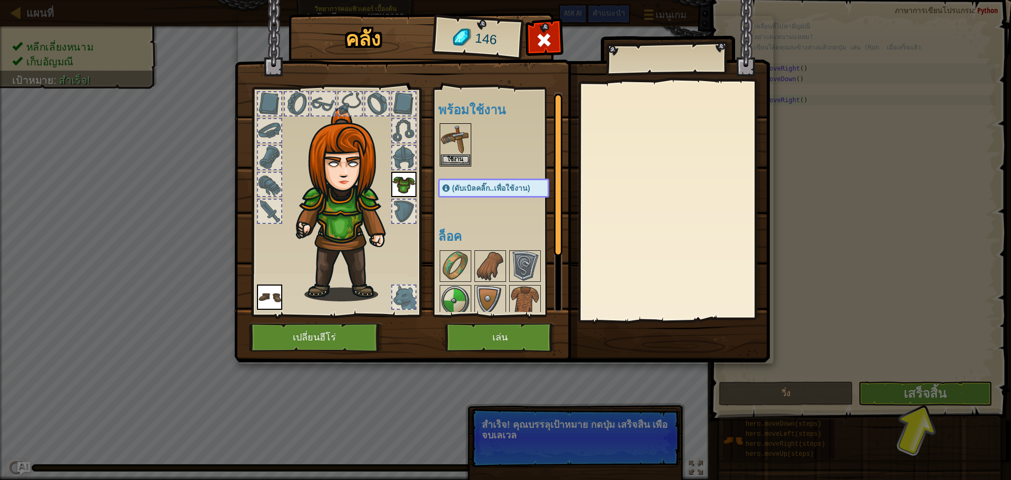
click at [516, 184] on span "(ดับเบิลคลิ๊ก..เพื่อใช้งาน)" at bounding box center [491, 188] width 78 height 8
click at [457, 158] on button "ใช้งาน" at bounding box center [455, 159] width 29 height 11
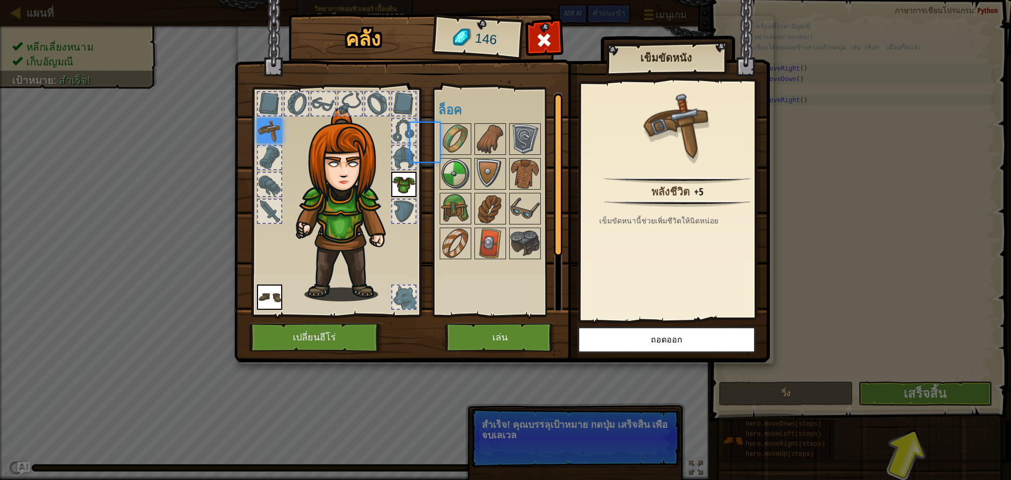
click at [457, 158] on div at bounding box center [456, 174] width 32 height 32
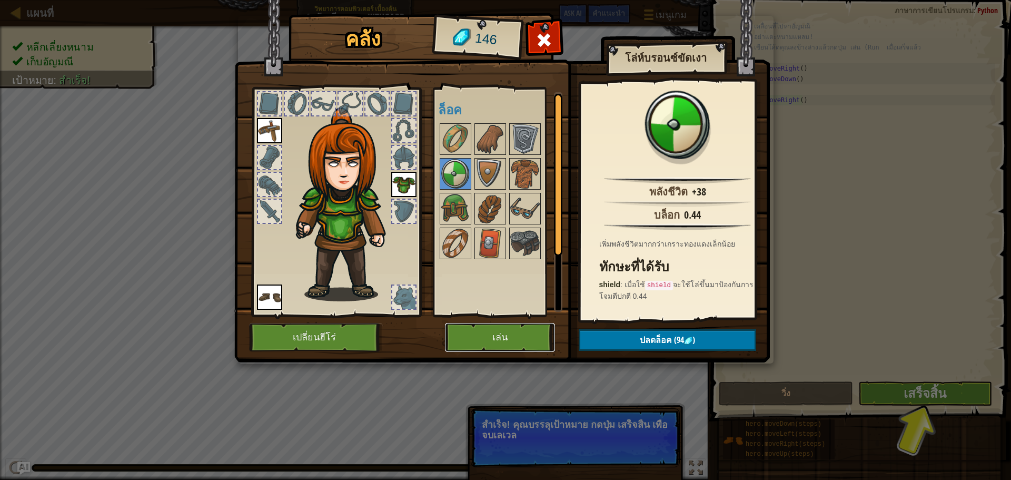
click at [510, 334] on button "เล่น" at bounding box center [500, 337] width 110 height 29
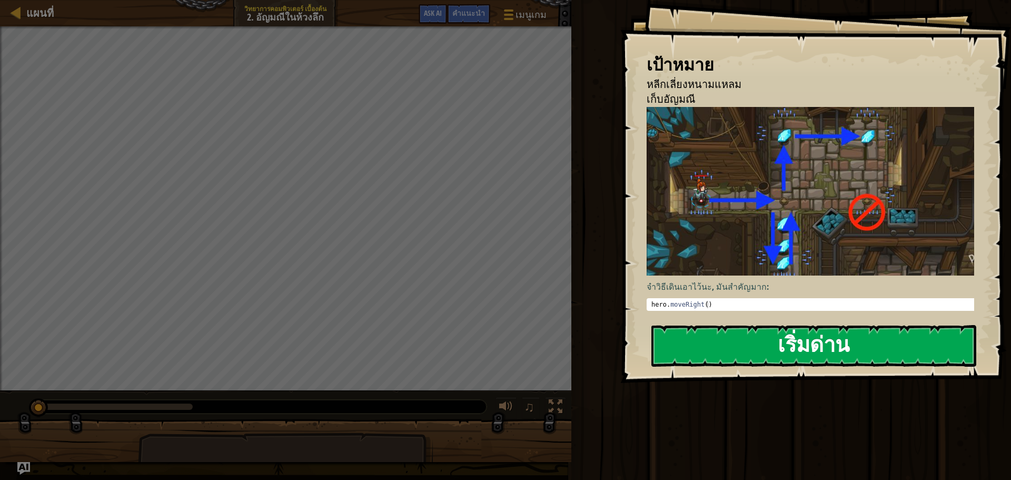
click at [809, 352] on button "เริ่มด่าน" at bounding box center [813, 346] width 325 height 42
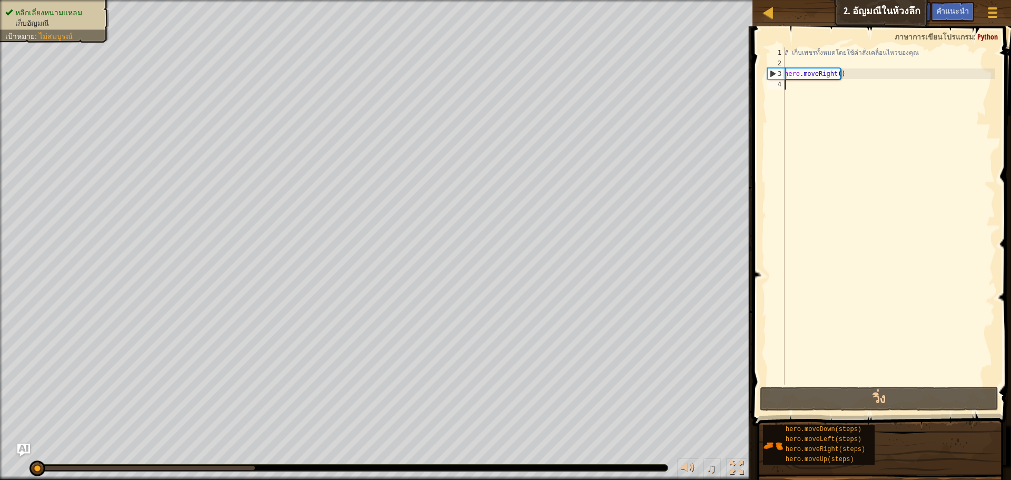
type textarea "h"
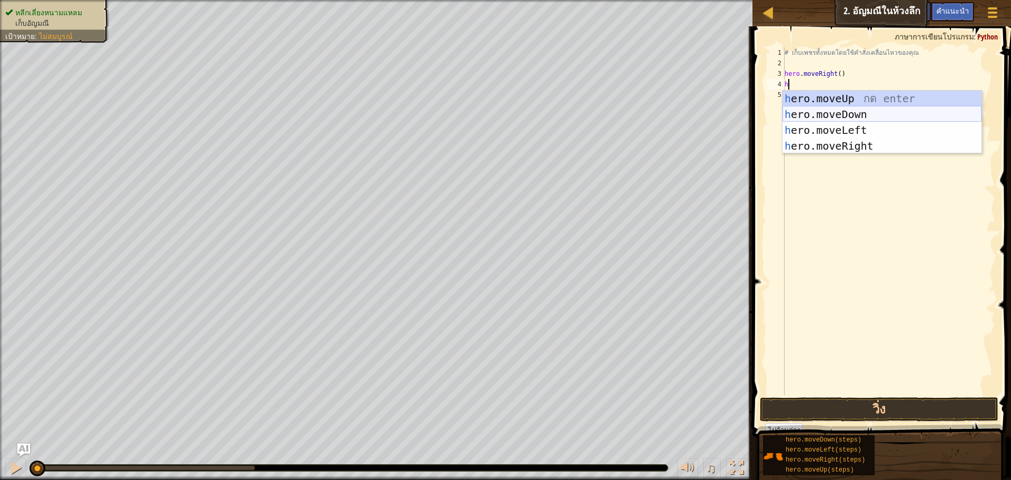
click at [867, 110] on div "h ero.moveUp กด enter h ero.moveDown กด enter h ero.moveLeft กด enter h ero.mov…" at bounding box center [881, 138] width 199 height 95
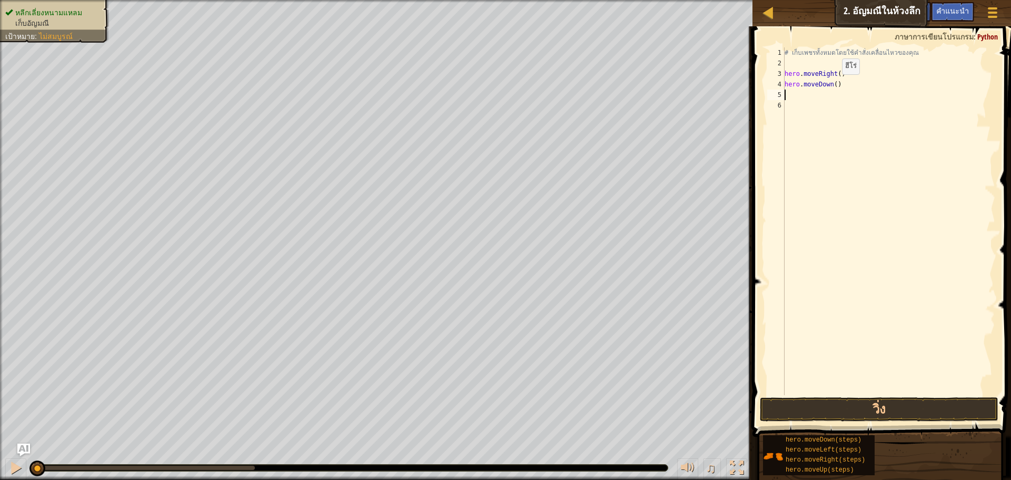
click at [833, 85] on div "# เก็บเพชรทั้งหมดโดยใช้คำสั่งเคลื่อนไหวของคุณ hero . moveRight ( ) hero . moveD…" at bounding box center [888, 231] width 213 height 369
type textarea "hero.moveDown(3)"
click at [839, 412] on button "วิ่ง" at bounding box center [879, 409] width 238 height 24
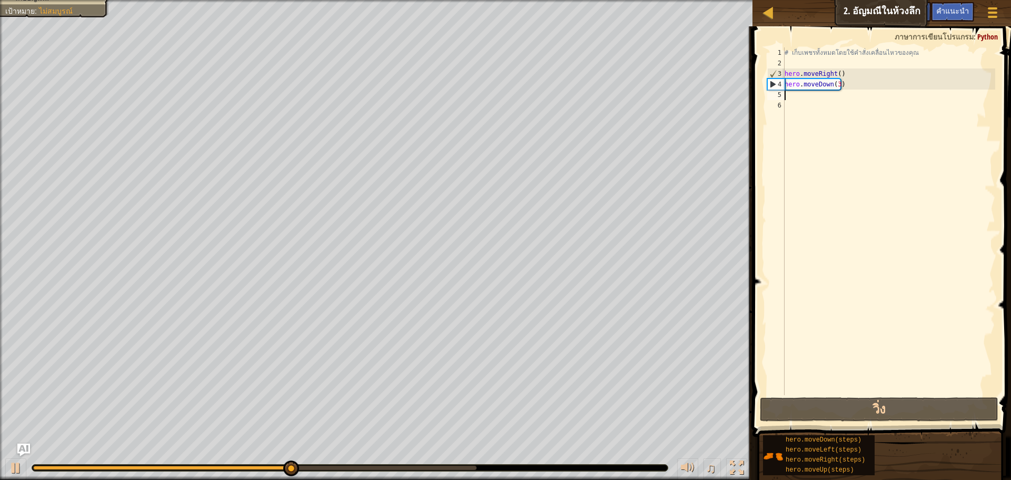
click at [790, 97] on div "# เก็บเพชรทั้งหมดโดยใช้คำสั่งเคลื่อนไหวของคุณ hero . moveRight ( ) hero . moveD…" at bounding box center [888, 231] width 213 height 369
type textarea "h"
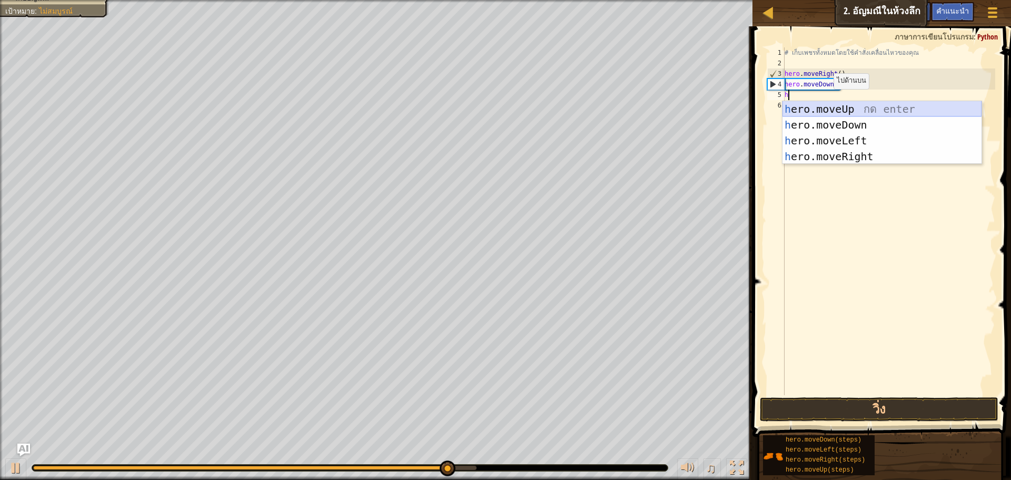
click at [845, 101] on div "h ero.moveUp กด enter h ero.moveDown กด enter h ero.moveLeft กด enter h ero.mov…" at bounding box center [881, 148] width 199 height 95
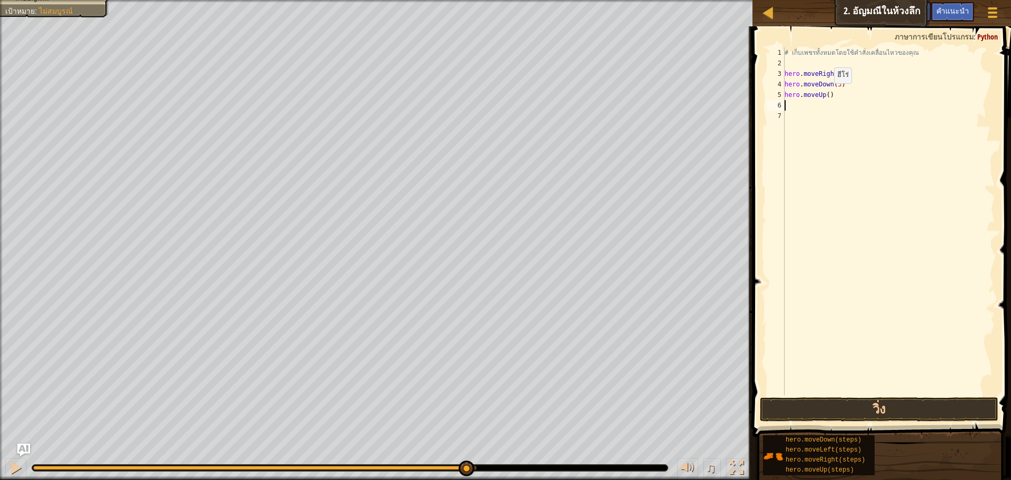
click at [825, 94] on div "# เก็บเพชรทั้งหมดโดยใช้คำสั่งเคลื่อนไหวของคุณ hero . moveRight ( ) hero . moveD…" at bounding box center [888, 231] width 213 height 369
type textarea "hero.moveUp(3)"
click at [788, 104] on div "# เก็บเพชรทั้งหมดโดยใช้คำสั่งเคลื่อนไหวของคุณ hero . moveRight ( ) hero . moveD…" at bounding box center [888, 231] width 213 height 369
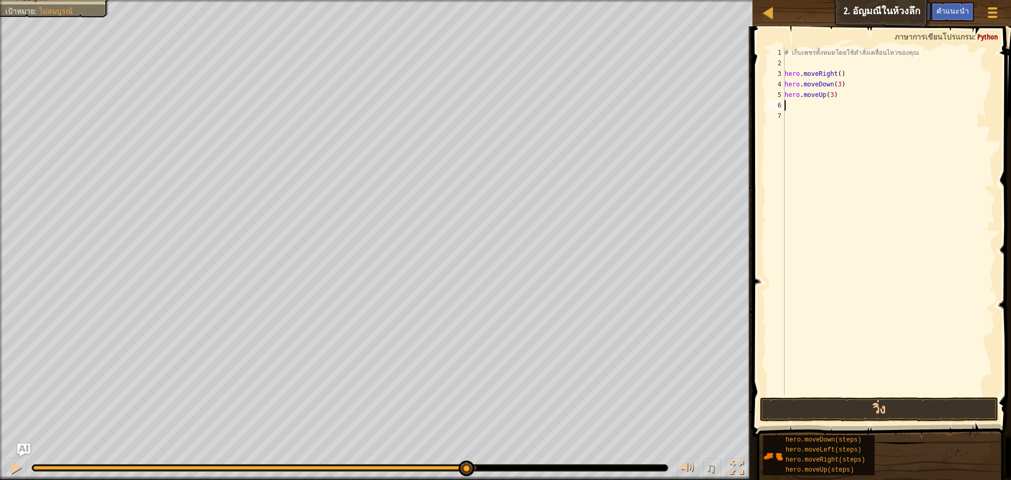
type textarea "h"
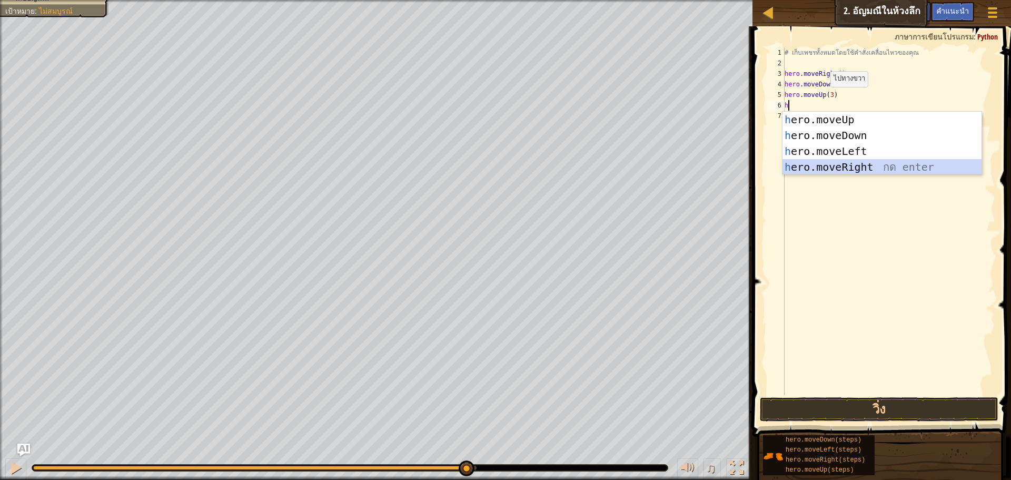
click at [847, 159] on div "h ero.moveUp กด enter h ero.moveDown กด enter h ero.moveLeft กด enter h ero.mov…" at bounding box center [881, 159] width 199 height 95
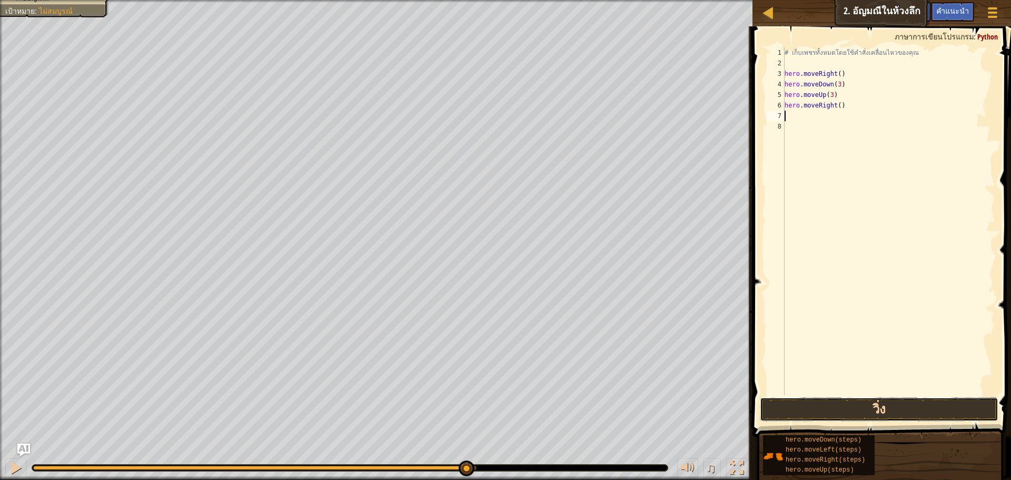
click at [848, 404] on button "วิ่ง" at bounding box center [879, 409] width 238 height 24
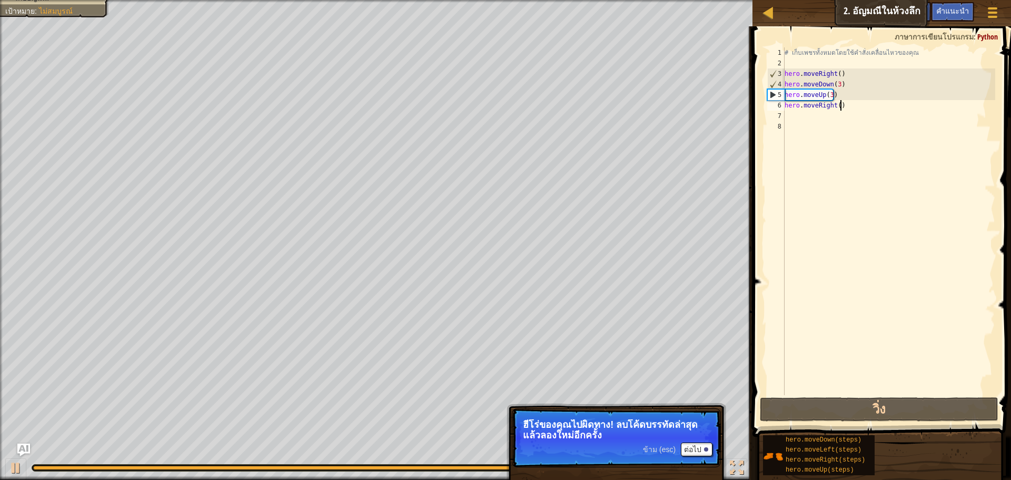
click at [847, 104] on div "# เก็บเพชรทั้งหมดโดยใช้คำสั่งเคลื่อนไหวของคุณ hero . moveRight ( ) hero . moveD…" at bounding box center [888, 231] width 213 height 369
click at [835, 105] on div "# เก็บเพชรทั้งหมดโดยใช้คำสั่งเคลื่อนไหวของคุณ hero . moveRight ( ) hero . moveD…" at bounding box center [888, 231] width 213 height 369
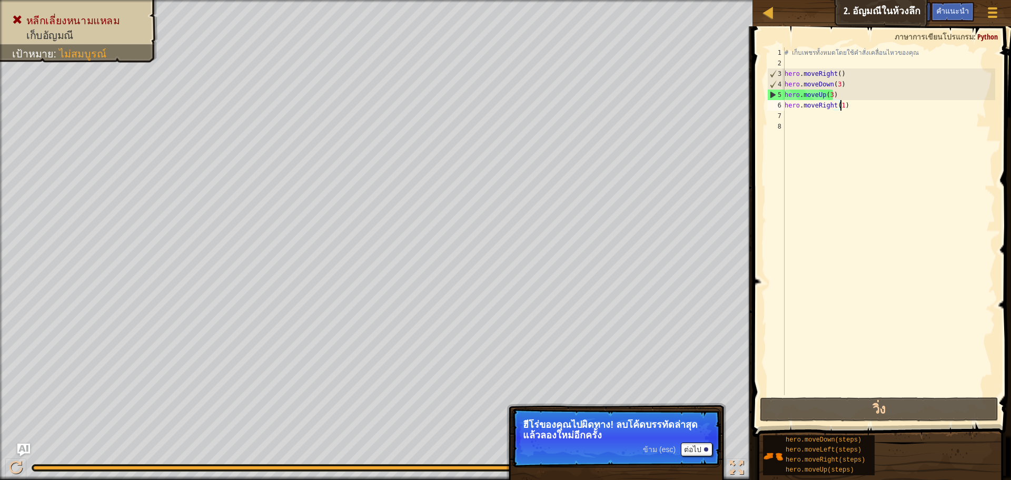
scroll to position [5, 4]
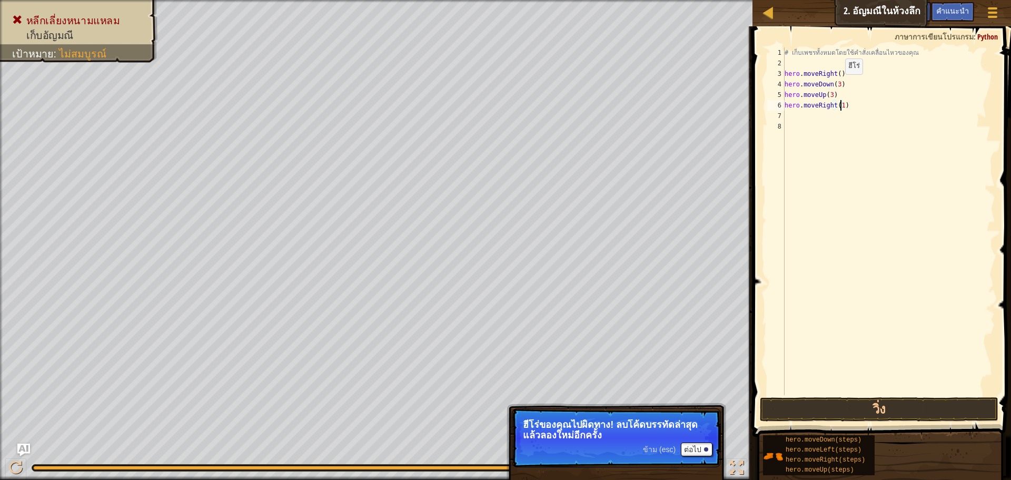
click at [836, 85] on div "# เก็บเพชรทั้งหมดโดยใช้คำสั่งเคลื่อนไหวของคุณ hero . moveRight ( ) hero . moveD…" at bounding box center [888, 231] width 213 height 369
click at [843, 403] on button "วิ่ง" at bounding box center [879, 409] width 238 height 24
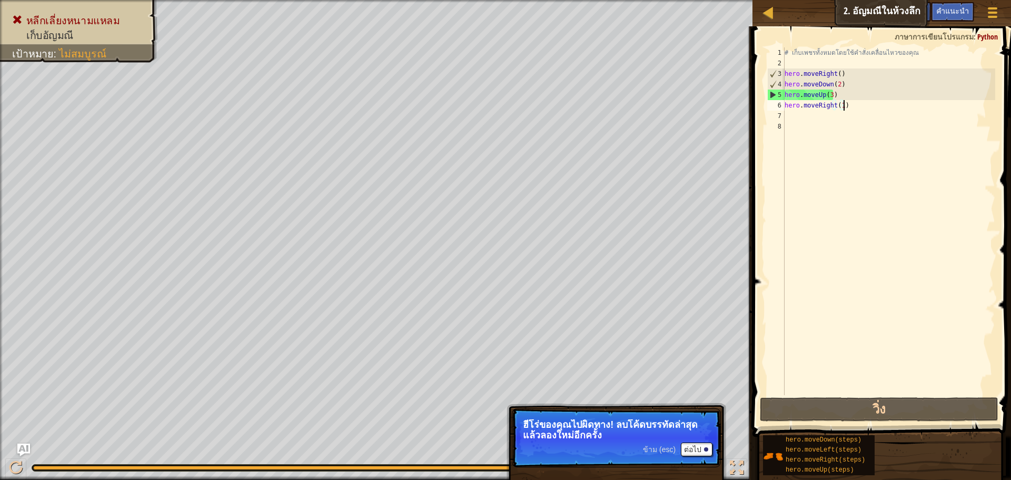
click at [845, 107] on div "# เก็บเพชรทั้งหมดโดยใช้คำสั่งเคลื่อนไหวของคุณ hero . moveRight ( ) hero . moveD…" at bounding box center [888, 231] width 213 height 369
type textarea "hero.moveRight(1)"
drag, startPoint x: 845, startPoint y: 107, endPoint x: 785, endPoint y: 108, distance: 59.5
click at [785, 108] on div "# เก็บเพชรทั้งหมดโดยใช้คำสั่งเคลื่อนไหวของคุณ hero . moveRight ( ) hero . moveD…" at bounding box center [888, 231] width 213 height 369
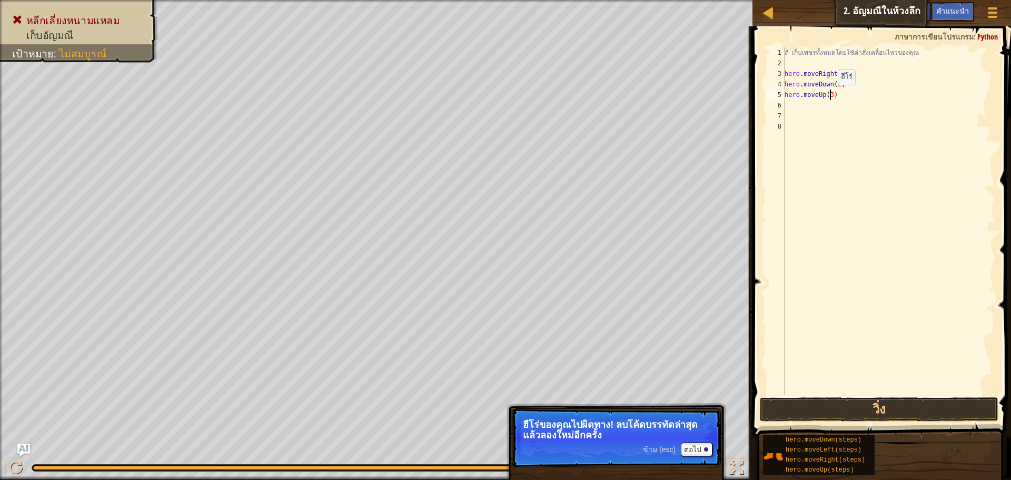
click at [829, 95] on div "# เก็บเพชรทั้งหมดโดยใช้คำสั่งเคลื่อนไหวของคุณ hero . moveRight ( ) hero . moveD…" at bounding box center [888, 231] width 213 height 369
type textarea "hero.moveUp(2)"
click at [895, 404] on button "วิ่ง" at bounding box center [879, 409] width 238 height 24
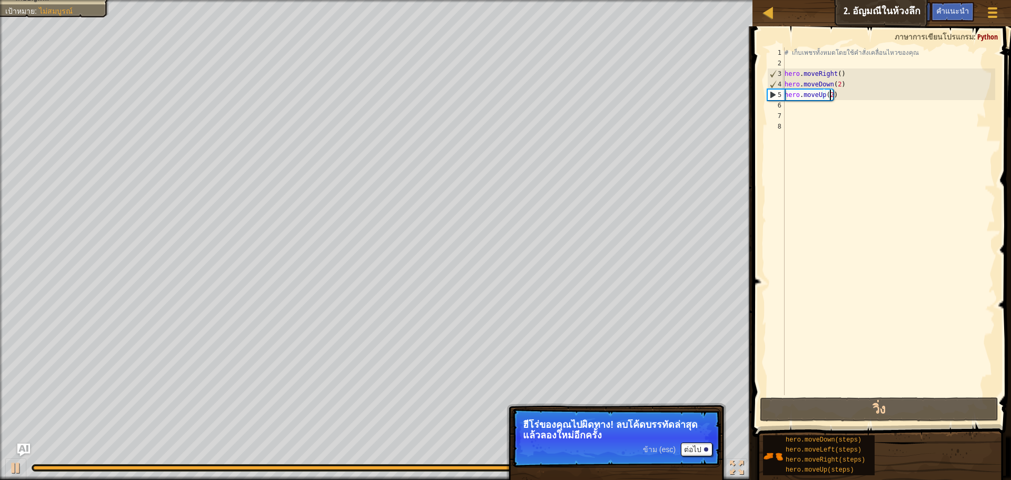
click at [788, 105] on div "# เก็บเพชรทั้งหมดโดยใช้คำสั่งเคลื่อนไหวของคุณ hero . moveRight ( ) hero . moveD…" at bounding box center [888, 231] width 213 height 369
type textarea "h"
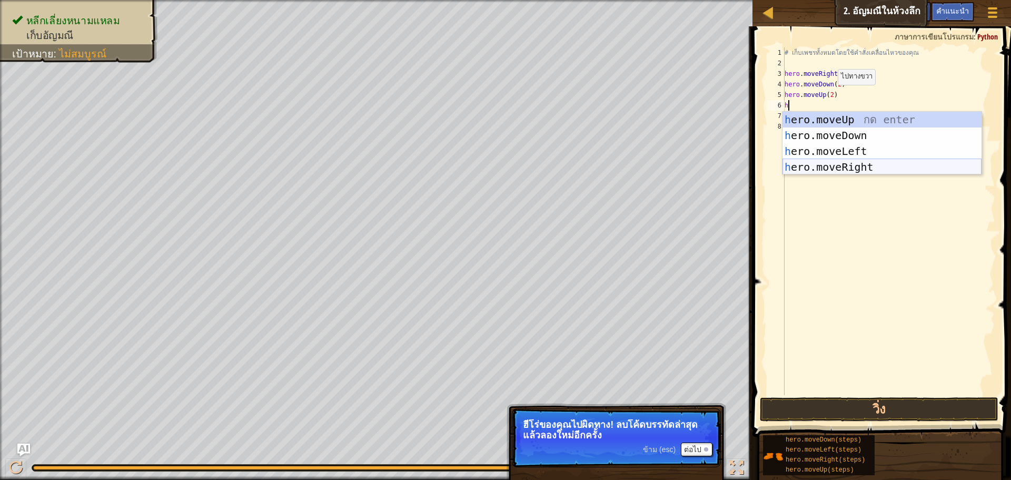
click at [855, 163] on div "h ero.moveUp กด enter h ero.moveDown กด enter h ero.moveLeft กด enter h ero.mov…" at bounding box center [881, 159] width 199 height 95
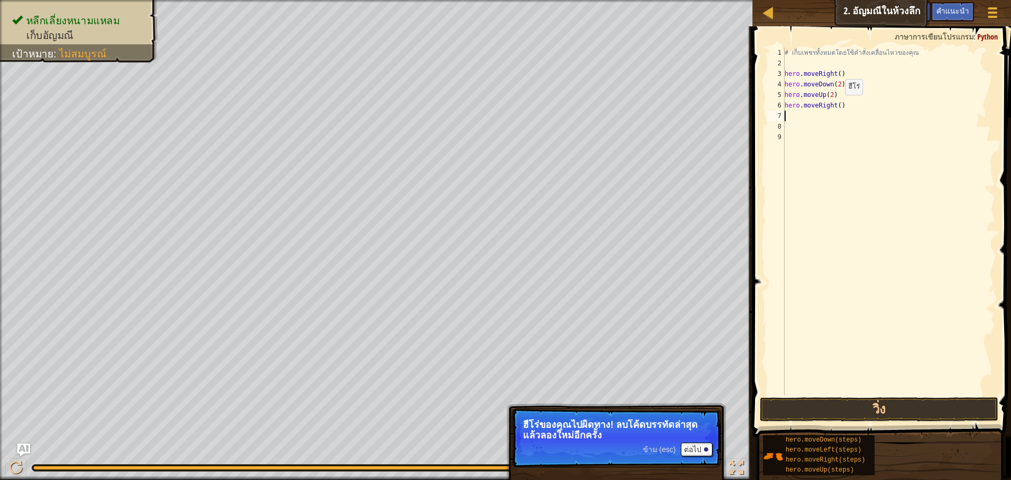
click at [836, 105] on div "# เก็บเพชรทั้งหมดโดยใช้คำสั่งเคลื่อนไหวของคุณ hero . moveRight ( ) hero . moveD…" at bounding box center [888, 231] width 213 height 369
type textarea "hero.moveRight(2)"
click at [819, 402] on button "วิ่ง" at bounding box center [879, 409] width 238 height 24
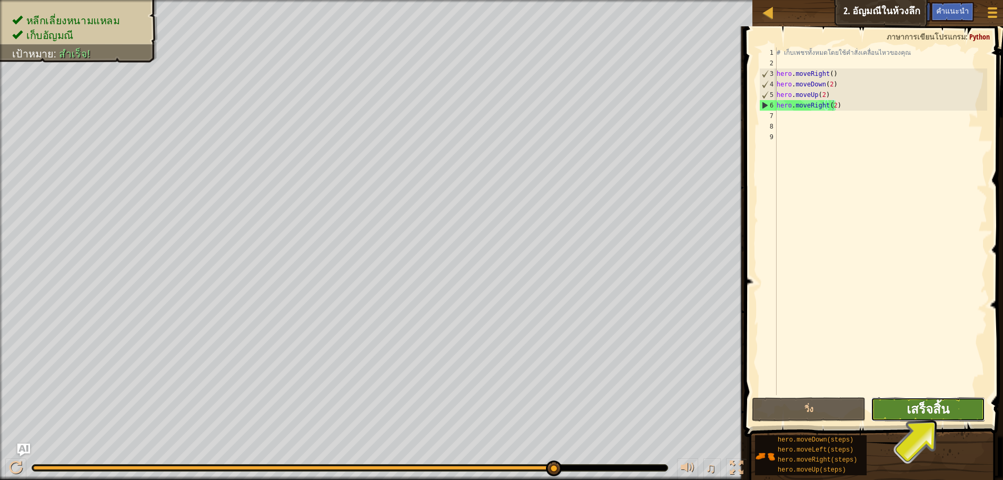
click at [914, 412] on span "เสร็จสิ้น" at bounding box center [928, 408] width 43 height 17
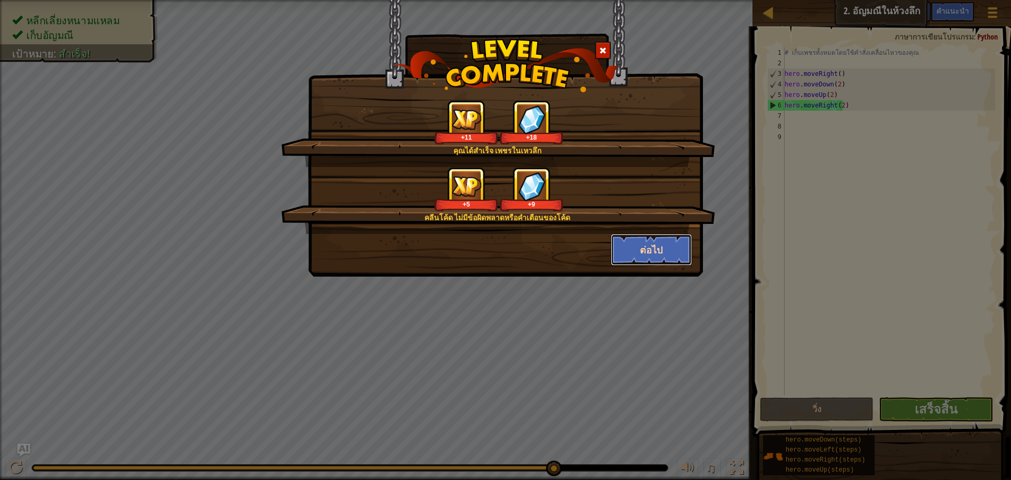
click at [681, 247] on button "ต่อไป" at bounding box center [652, 250] width 82 height 32
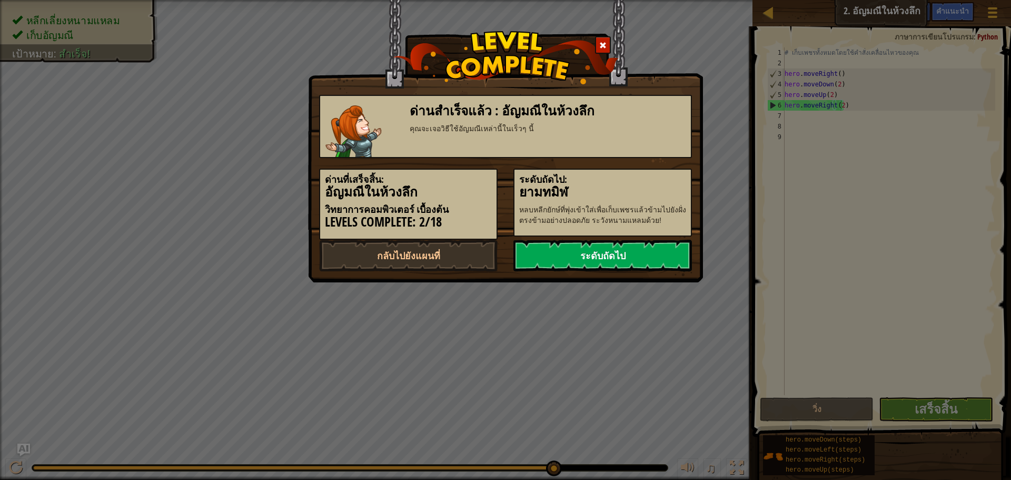
click at [595, 250] on link "ระดับถัดไป" at bounding box center [602, 256] width 178 height 32
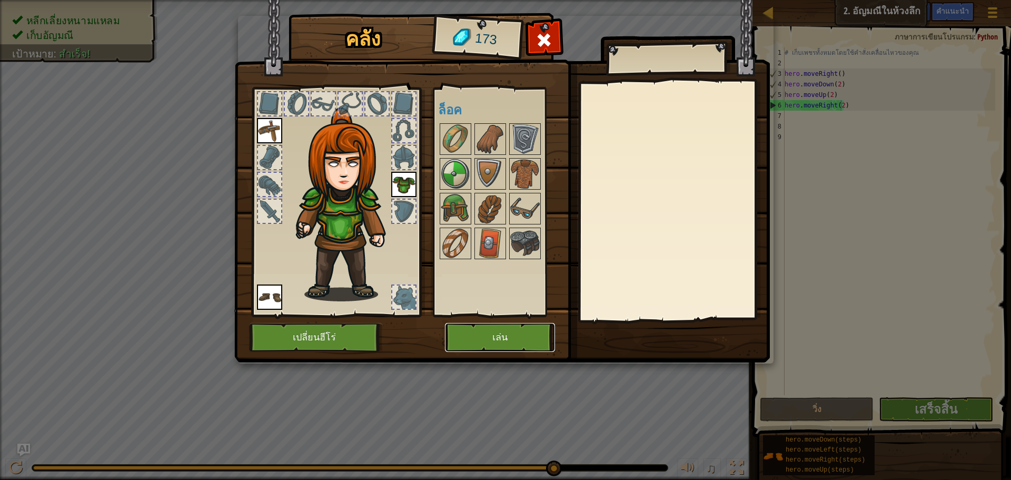
click at [514, 341] on button "เล่น" at bounding box center [500, 337] width 110 height 29
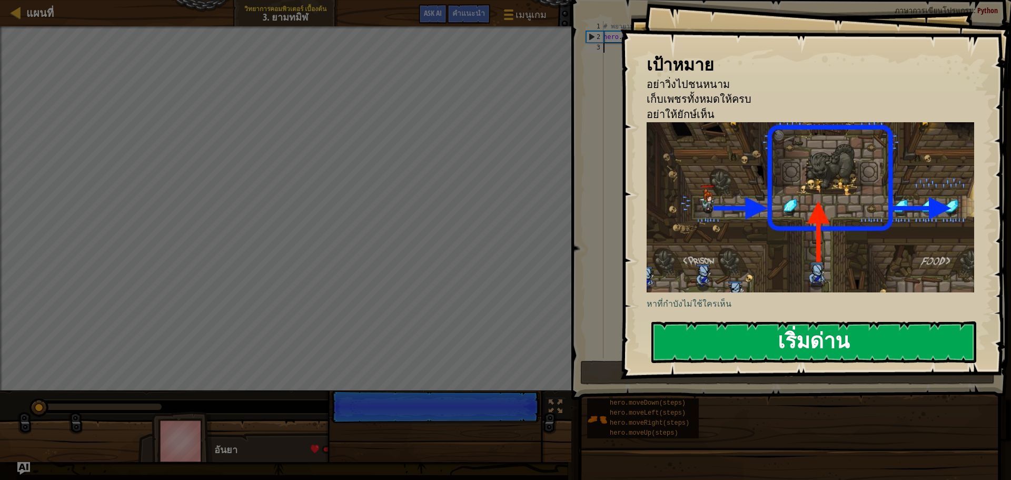
click at [783, 334] on button "เริ่มด่าน" at bounding box center [813, 342] width 325 height 42
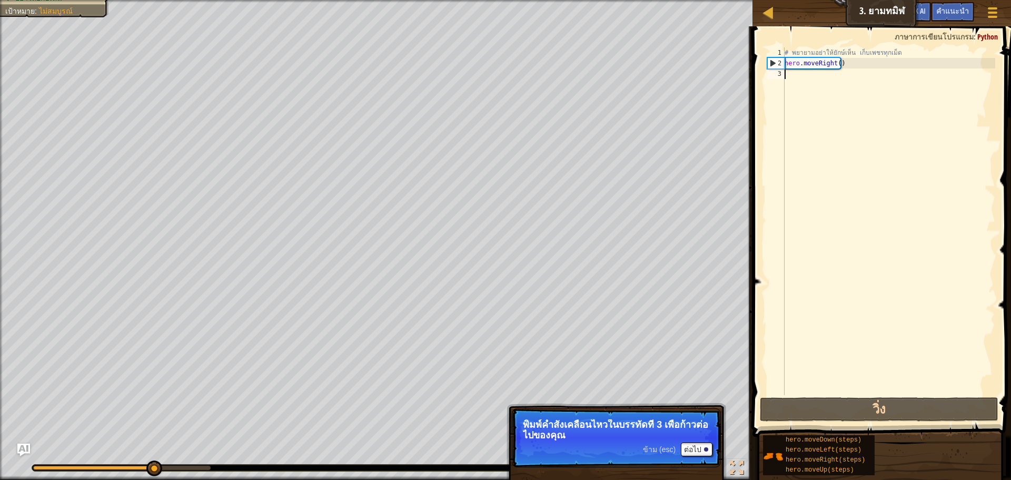
type textarea "m"
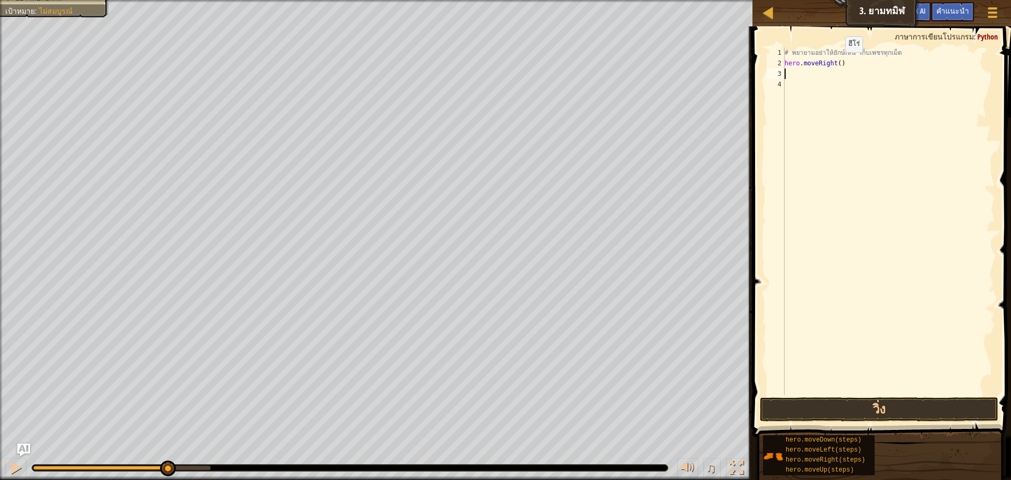
click at [836, 63] on div "# [PERSON_NAME]อย่าให้ยักษ์เห็น เก็บเพชรทุกเม็ด hero . moveRight ( )" at bounding box center [888, 231] width 213 height 369
click at [860, 405] on button "วิ่ง" at bounding box center [879, 409] width 238 height 24
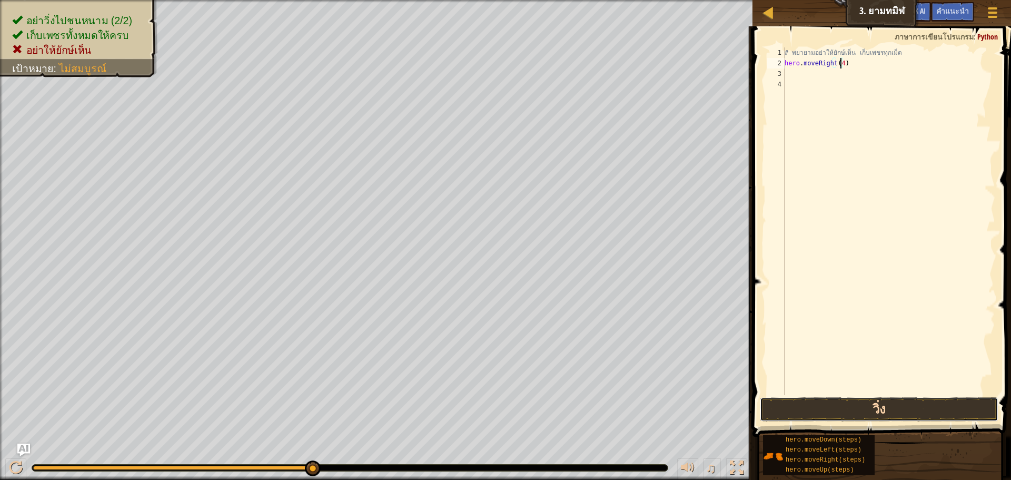
click at [878, 412] on button "วิ่ง" at bounding box center [879, 409] width 238 height 24
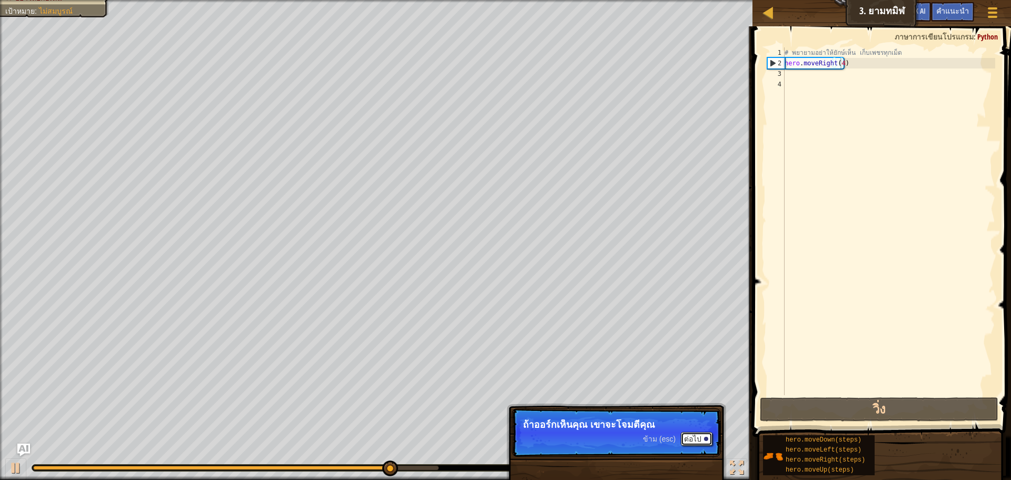
click at [691, 434] on button "ต่อไป" at bounding box center [697, 439] width 32 height 14
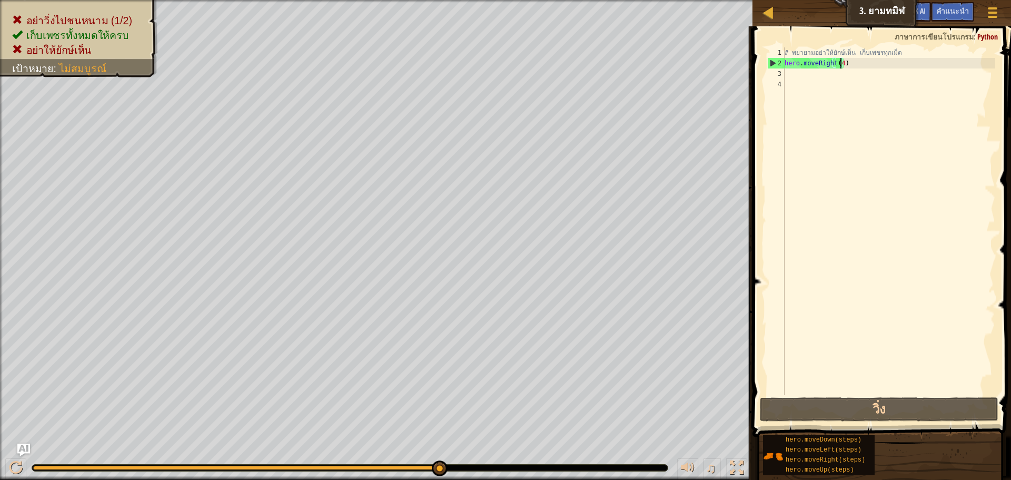
type textarea "hero.moveRight()"
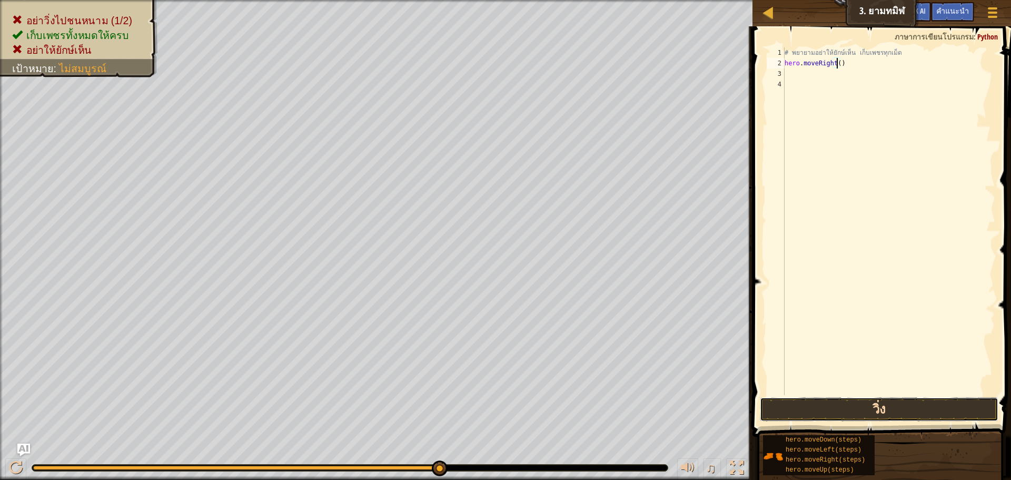
click at [875, 406] on button "วิ่ง" at bounding box center [879, 409] width 238 height 24
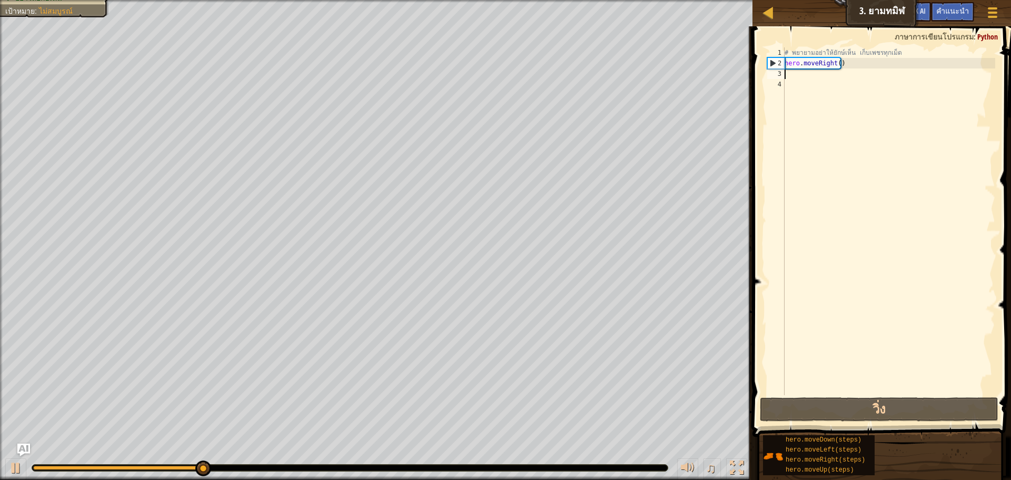
click at [787, 73] on div "# [PERSON_NAME]อย่าให้ยักษ์เห็น เก็บเพชรทุกเม็ด hero . moveRight ( )" at bounding box center [888, 231] width 213 height 369
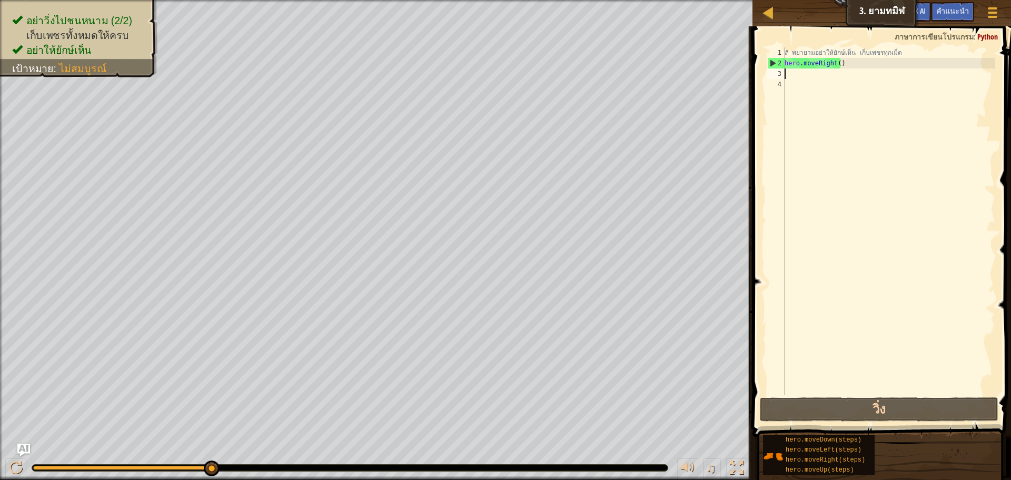
type textarea "h"
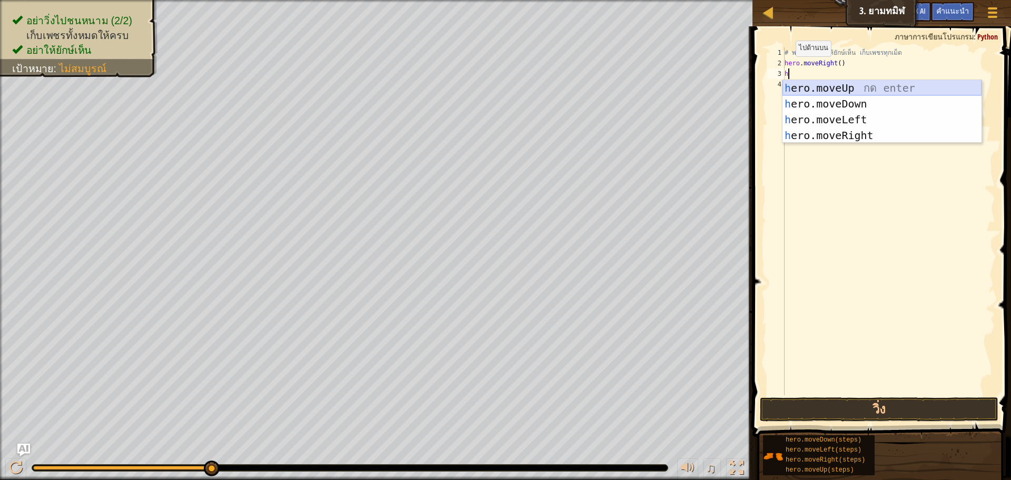
click at [859, 88] on div "h ero.moveUp กด enter h ero.moveDown กด enter h ero.moveLeft กด enter h ero.mov…" at bounding box center [881, 127] width 199 height 95
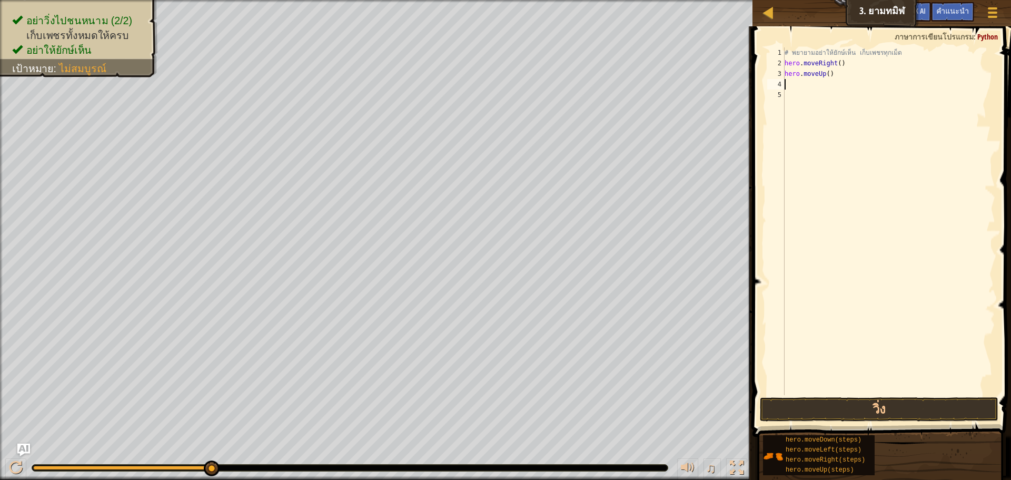
type textarea "h"
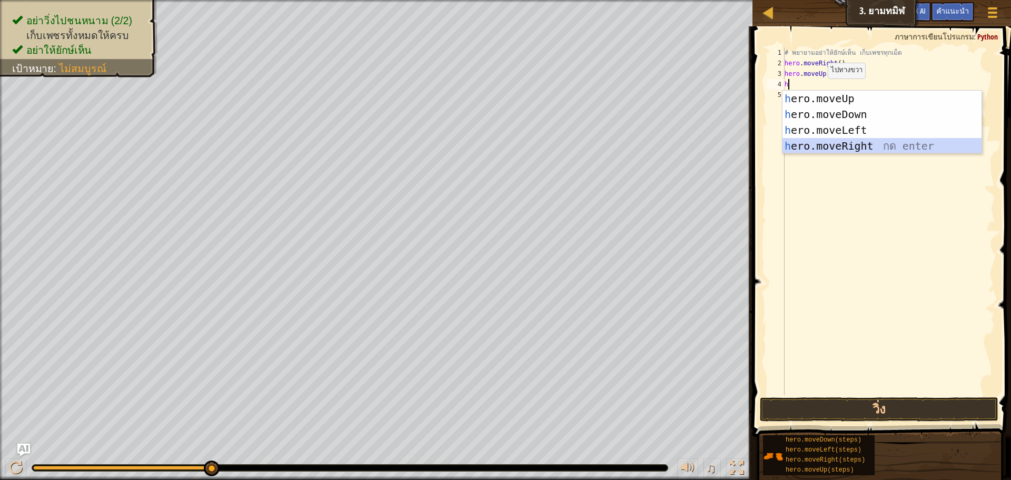
click at [837, 145] on div "h ero.moveUp กด enter h ero.moveDown กด enter h ero.moveLeft กด enter h ero.mov…" at bounding box center [881, 138] width 199 height 95
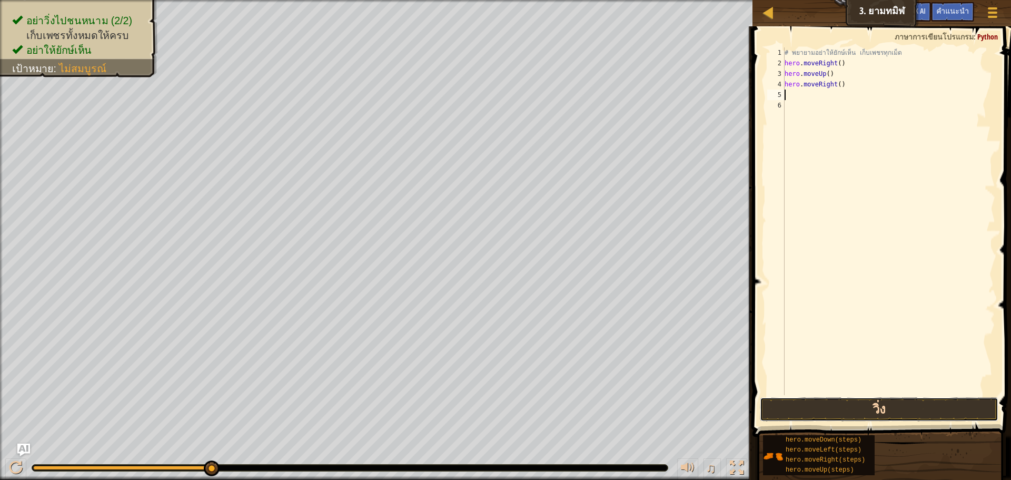
click at [858, 401] on button "วิ่ง" at bounding box center [879, 409] width 238 height 24
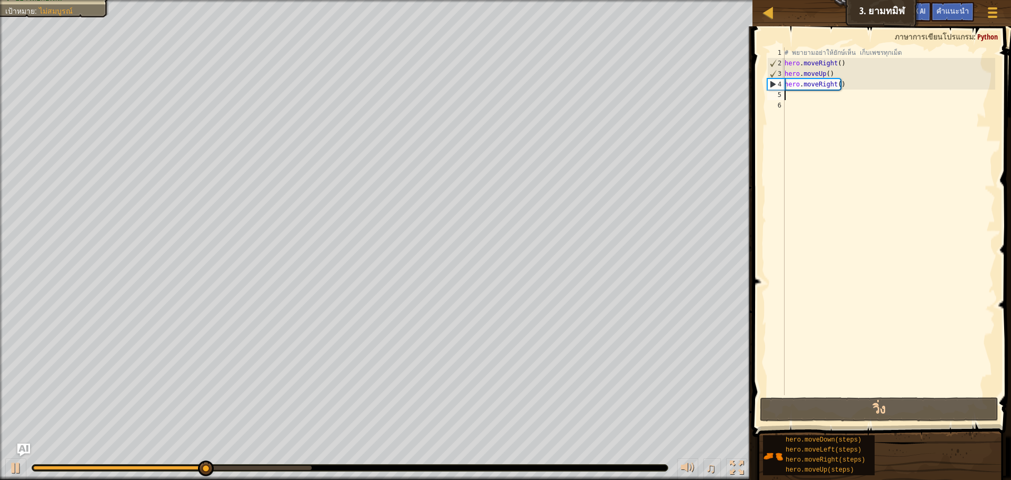
type textarea "h"
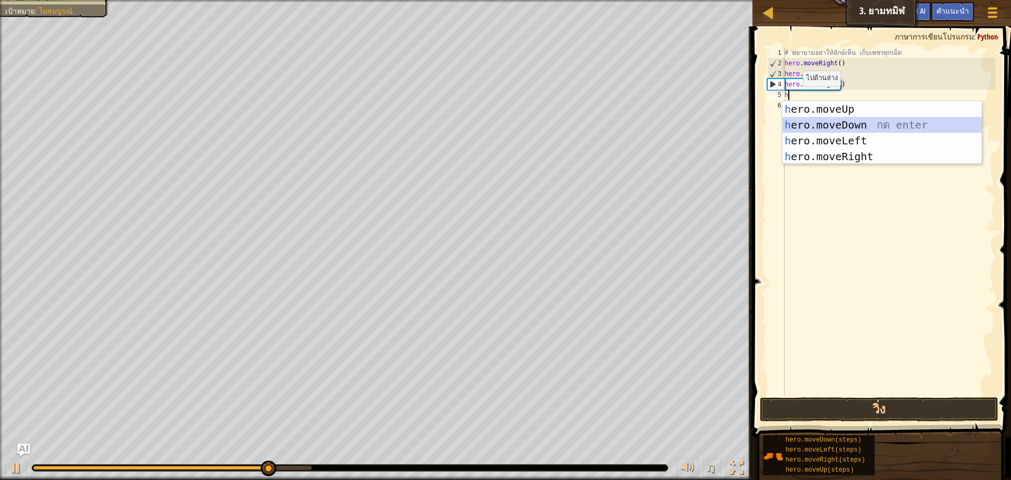
click at [868, 122] on div "h ero.moveUp กด enter h ero.moveDown กด enter h ero.moveLeft กด enter h ero.mov…" at bounding box center [881, 148] width 199 height 95
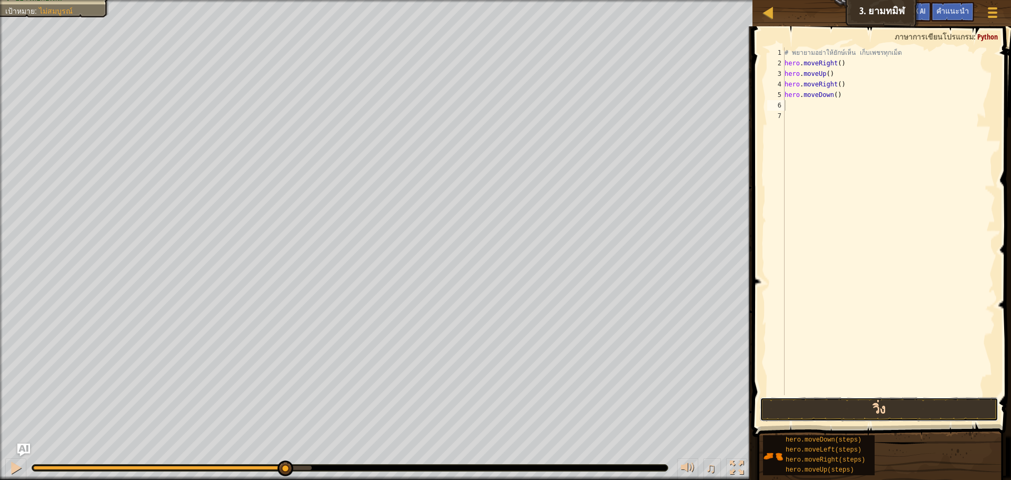
click at [876, 410] on button "วิ่ง" at bounding box center [879, 409] width 238 height 24
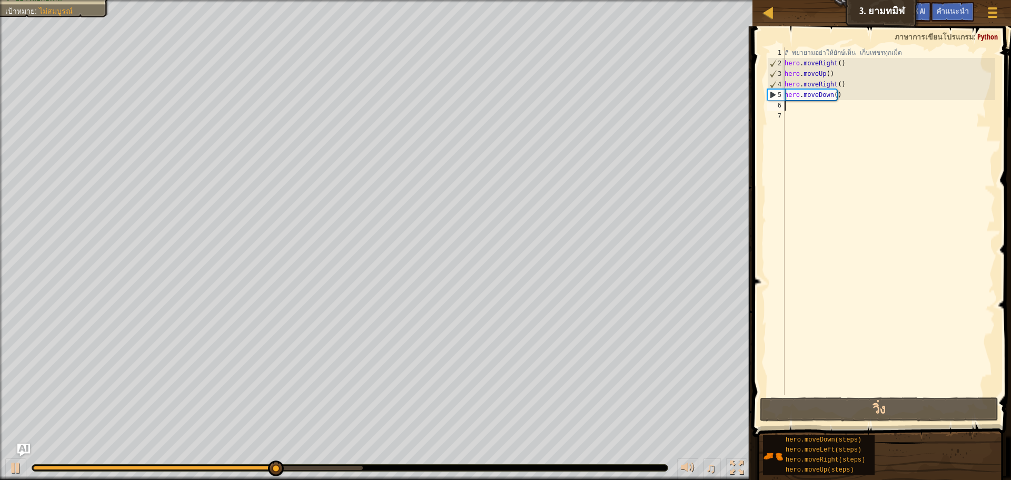
type textarea "h"
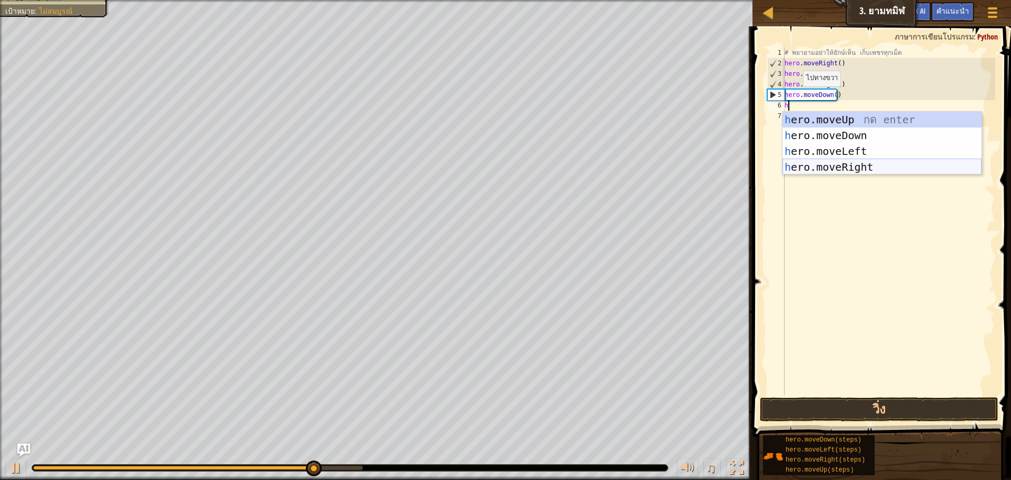
click at [858, 168] on div "h ero.moveUp กด enter h ero.moveDown กด enter h ero.moveLeft กด enter h ero.mov…" at bounding box center [881, 159] width 199 height 95
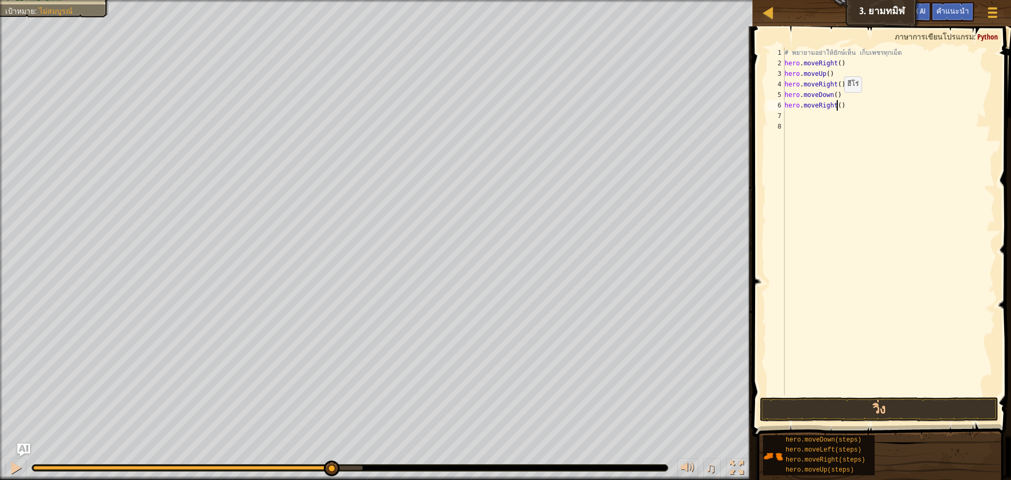
click at [835, 103] on div "# [PERSON_NAME]อย่าให้ยักษ์เห็น เก็บเพชรทุกเม็ด hero . moveRight ( ) hero . mov…" at bounding box center [888, 231] width 213 height 369
type textarea "hero.moveRight(2)"
click at [893, 405] on button "วิ่ง" at bounding box center [879, 409] width 238 height 24
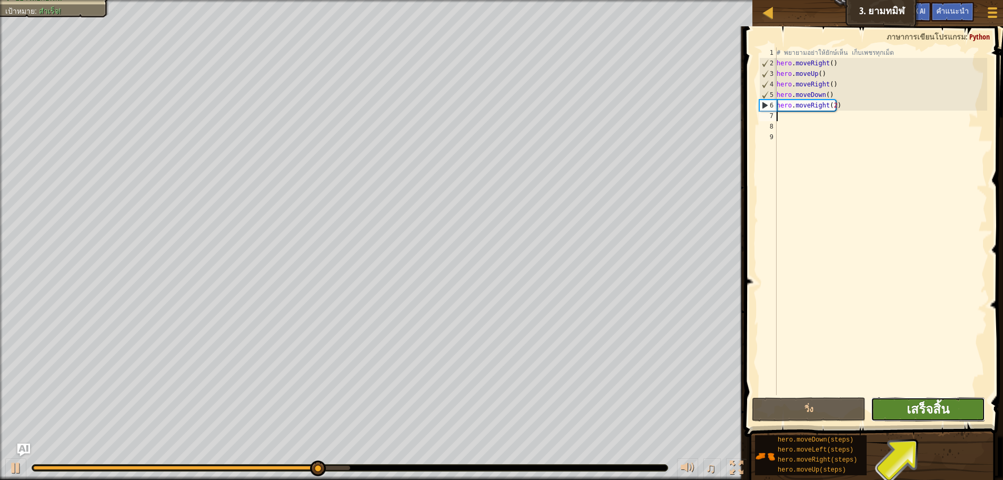
click at [928, 406] on span "เสร็จสิ้น" at bounding box center [928, 408] width 43 height 17
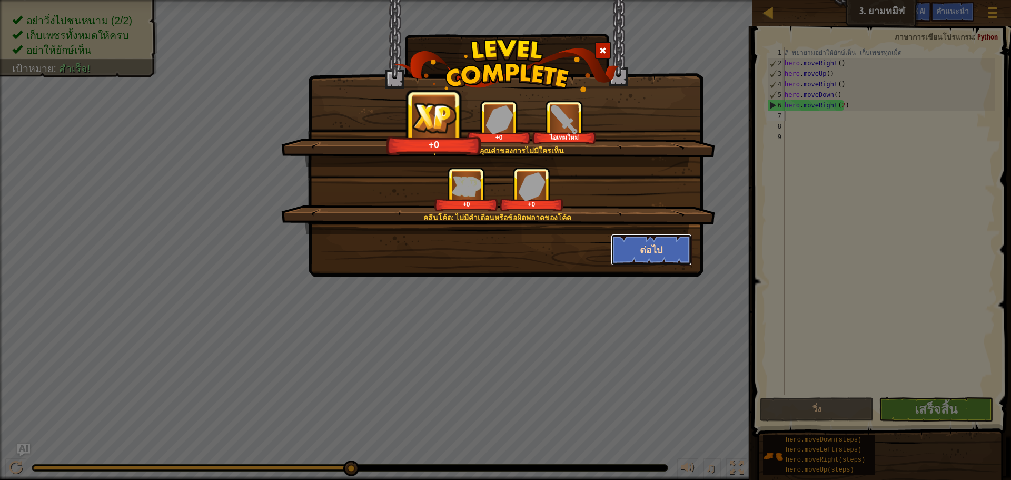
click at [649, 251] on button "ต่อไป" at bounding box center [652, 250] width 82 height 32
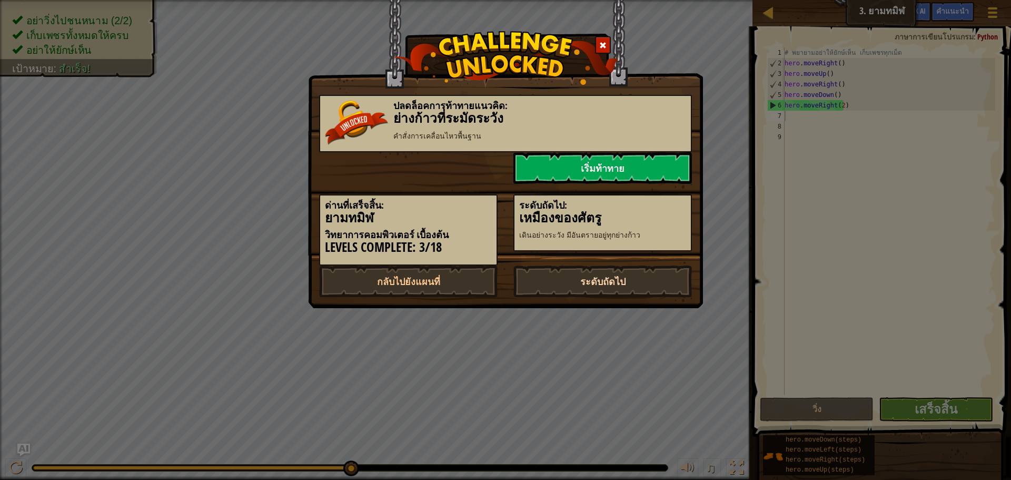
click at [633, 279] on link "ระดับถัดไป" at bounding box center [602, 281] width 178 height 32
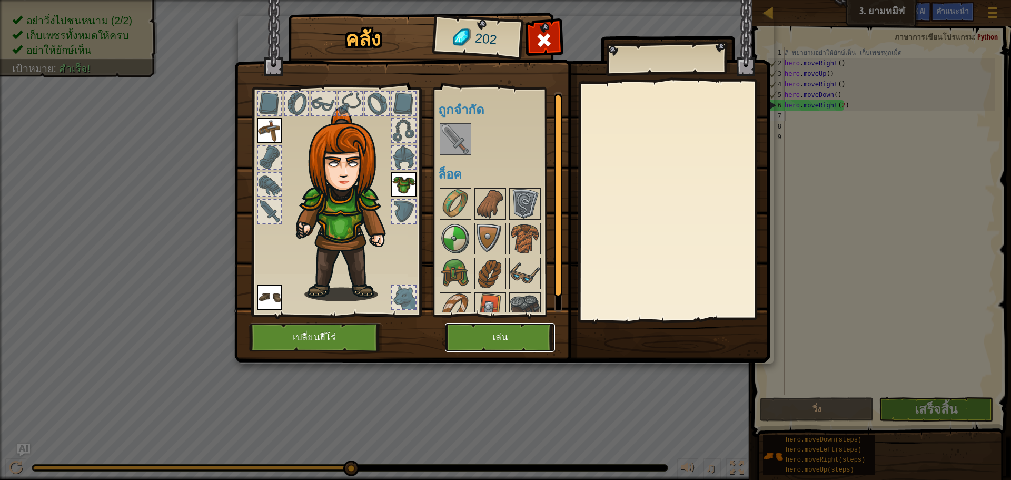
click at [526, 335] on button "เล่น" at bounding box center [500, 337] width 110 height 29
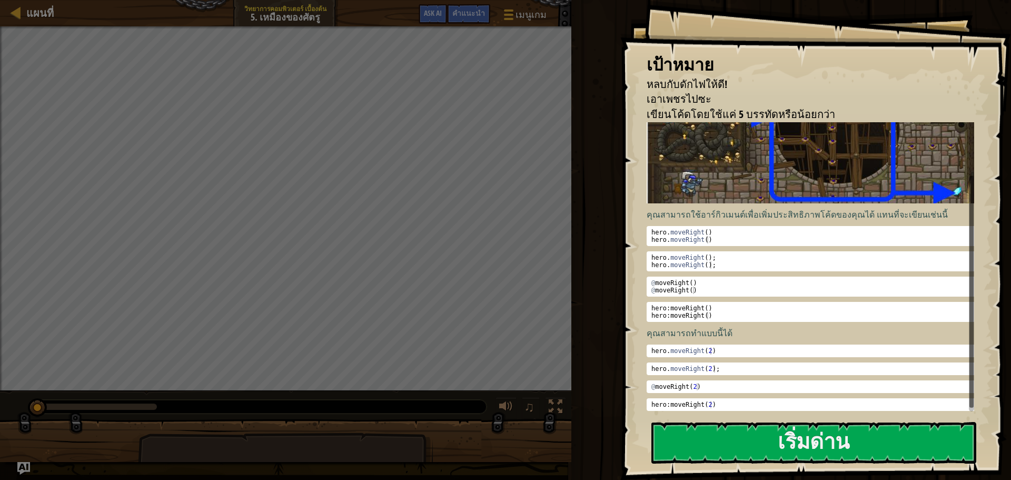
scroll to position [64, 0]
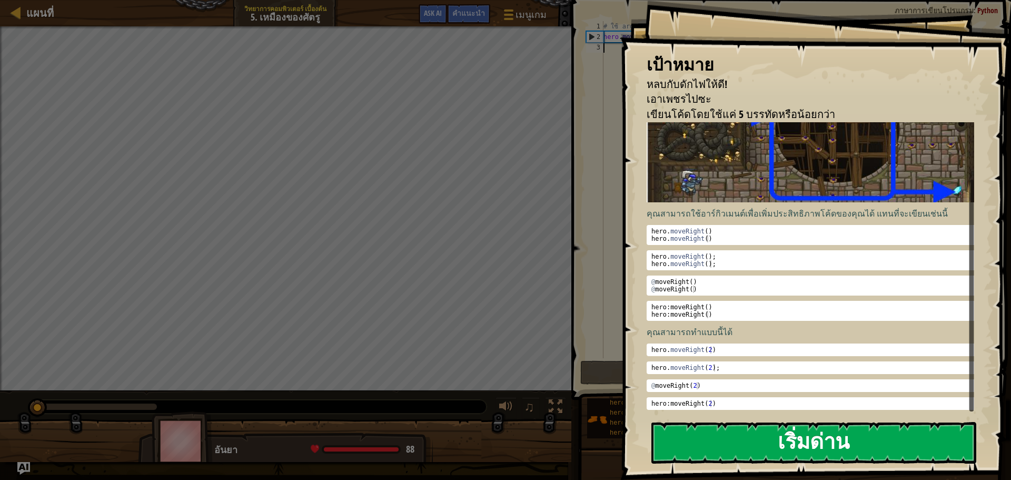
click at [761, 425] on button "เริ่มด่าน" at bounding box center [813, 443] width 325 height 42
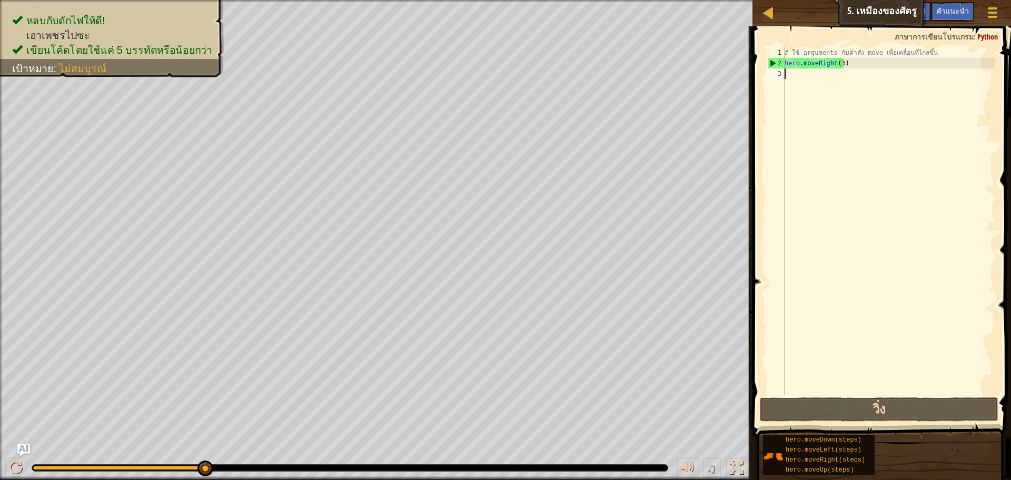
type textarea "h"
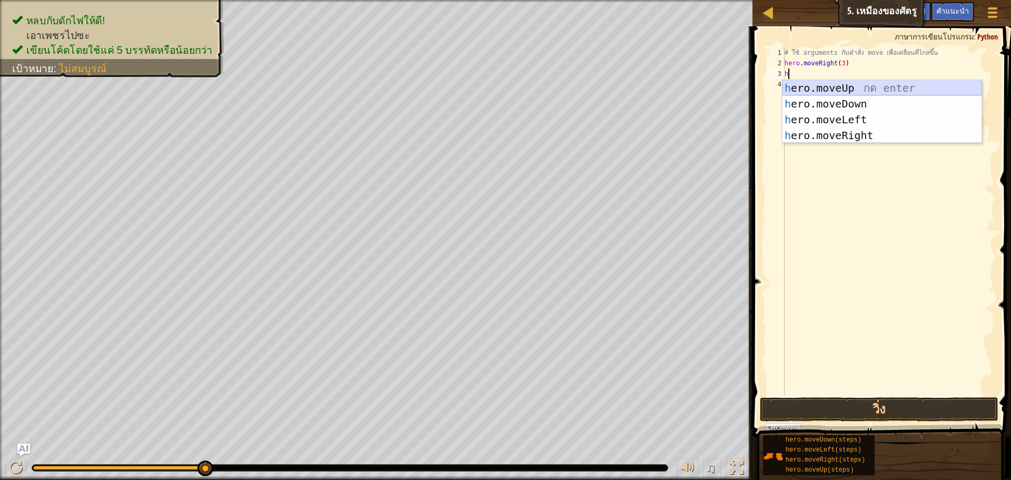
click at [859, 83] on div "h ero.moveUp กด enter h ero.moveDown กด enter h ero.moveLeft กด enter h ero.mov…" at bounding box center [881, 127] width 199 height 95
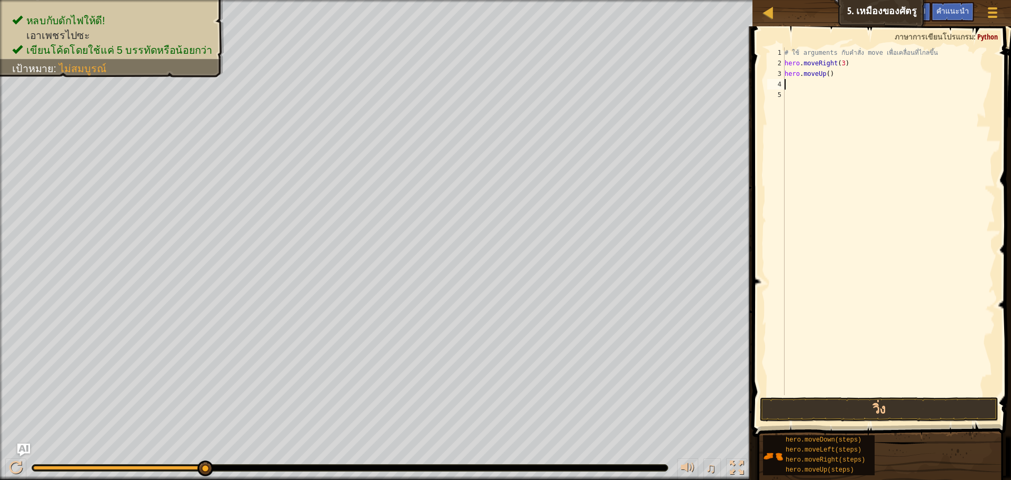
type textarea "h"
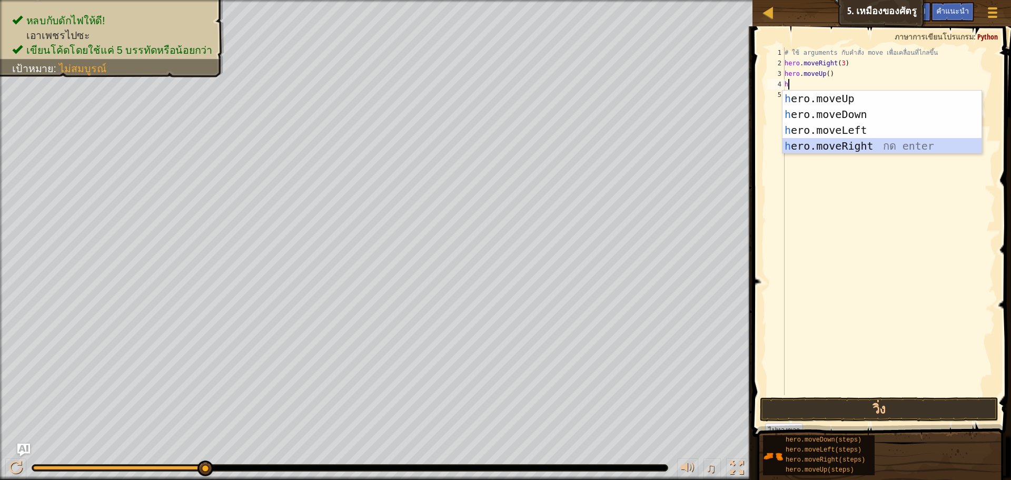
click at [867, 143] on div "h ero.moveUp กด enter h ero.moveDown กด enter h ero.moveLeft กด enter h ero.mov…" at bounding box center [881, 138] width 199 height 95
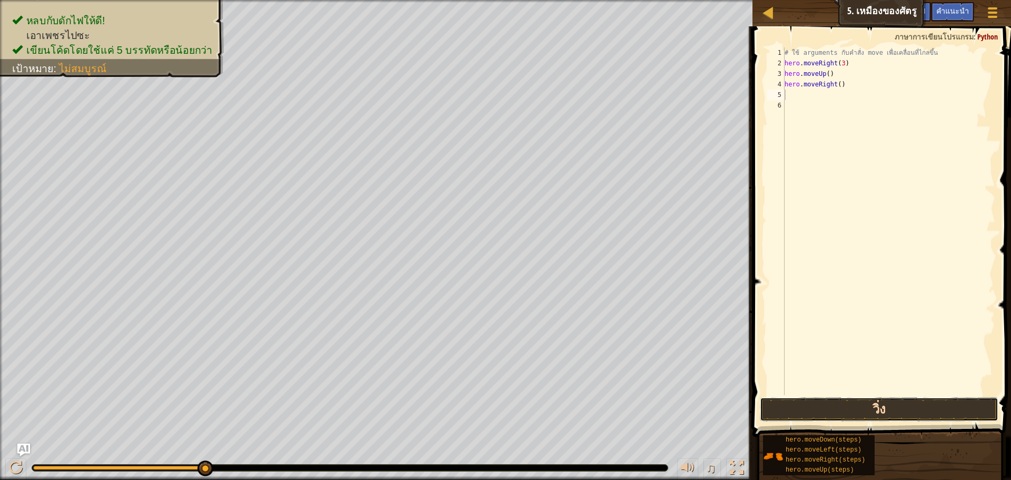
click at [908, 408] on button "วิ่ง" at bounding box center [879, 409] width 238 height 24
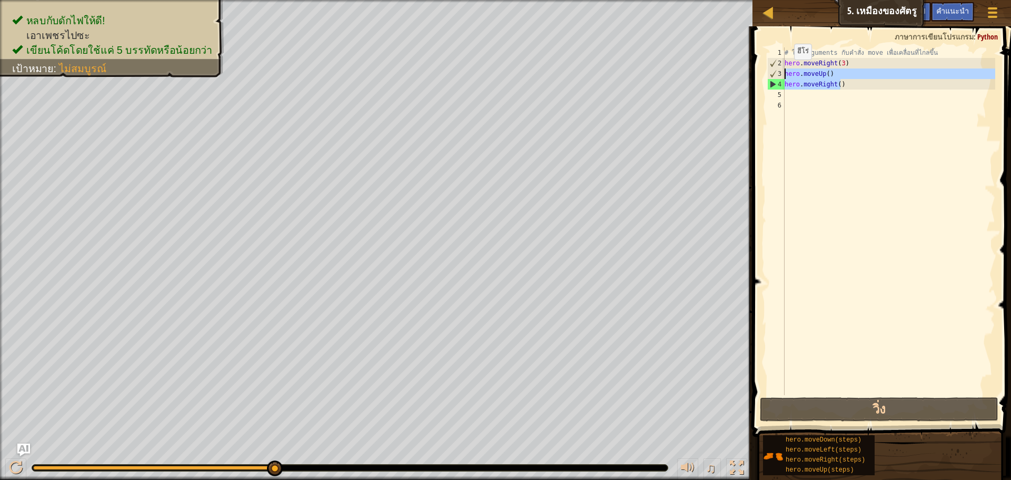
drag, startPoint x: 843, startPoint y: 84, endPoint x: 775, endPoint y: 75, distance: 68.0
click at [775, 75] on div "1 2 3 4 5 6 # ใช้ arguments กับคำสั่ง move เพื่อเคลื่อนที่ไกลขึ้น hero . moveRi…" at bounding box center [880, 220] width 230 height 347
type textarea "hero.moveUp() hero.moveRight()"
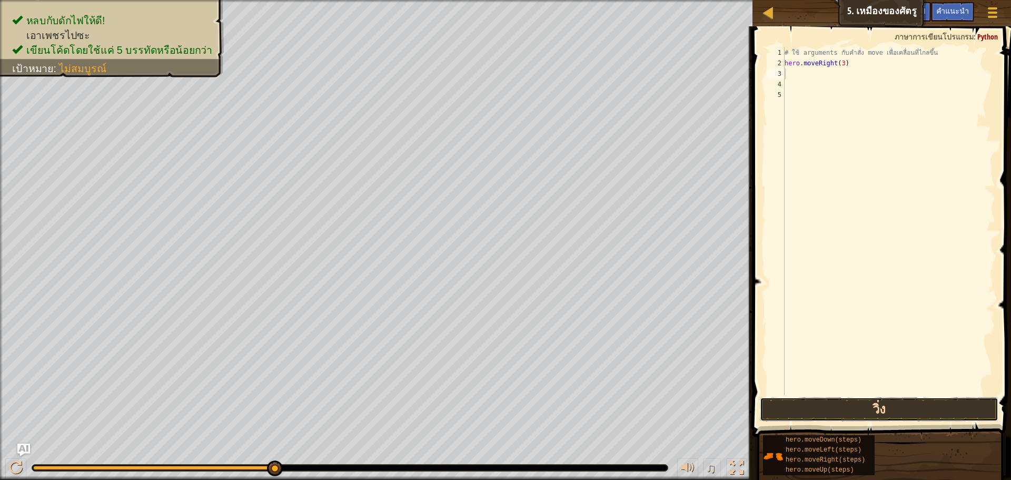
click at [862, 411] on button "วิ่ง" at bounding box center [879, 409] width 238 height 24
